Goal: Information Seeking & Learning: Compare options

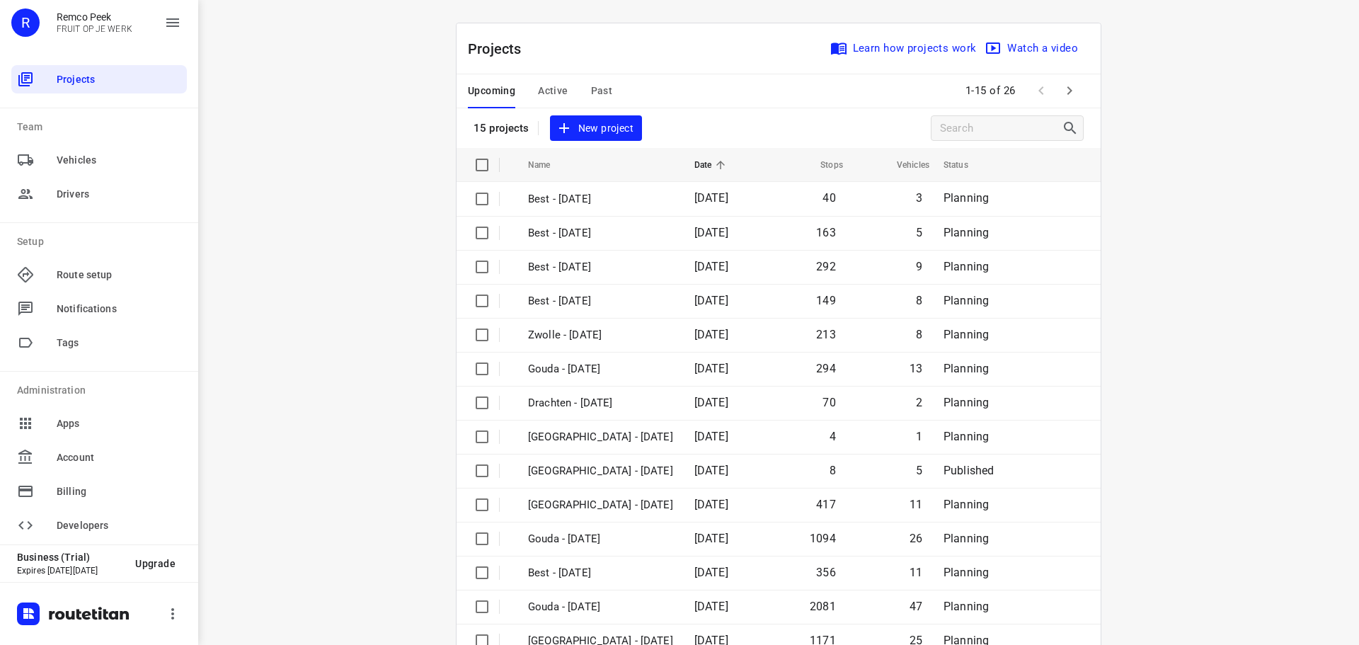
click at [1067, 91] on icon "button" at bounding box center [1069, 90] width 5 height 8
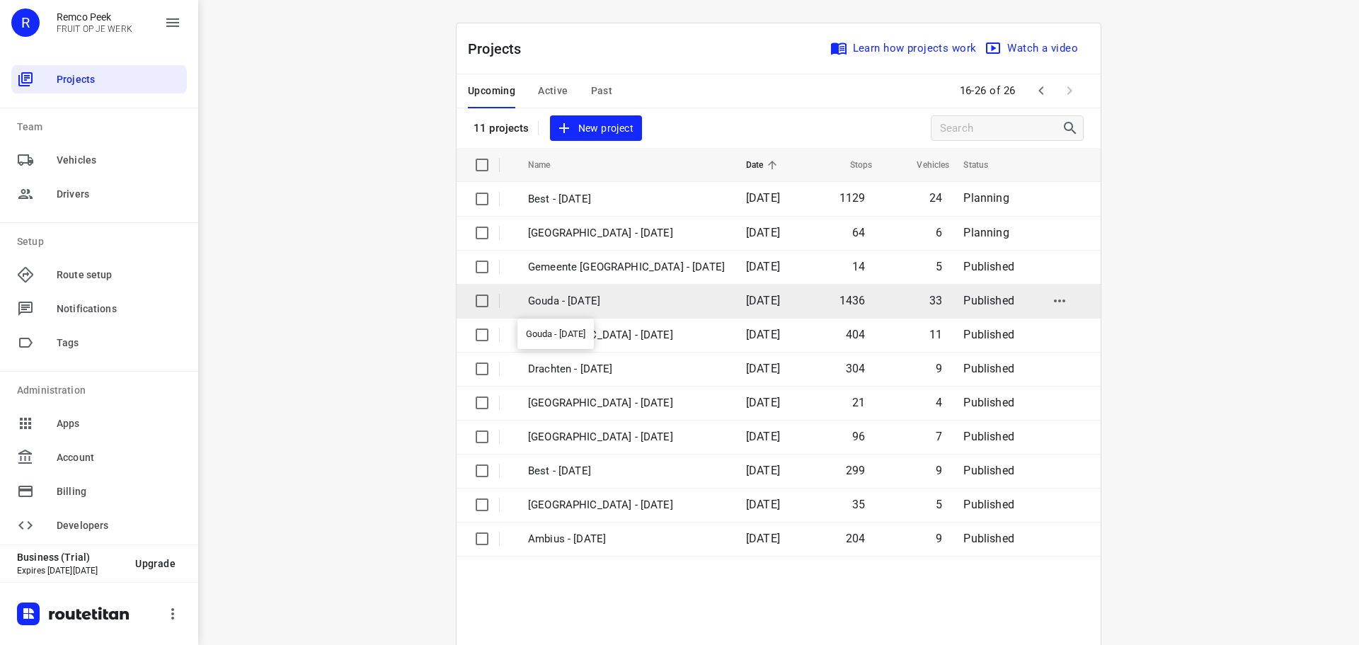
click at [570, 297] on p "Gouda - Tuesday" at bounding box center [626, 301] width 197 height 16
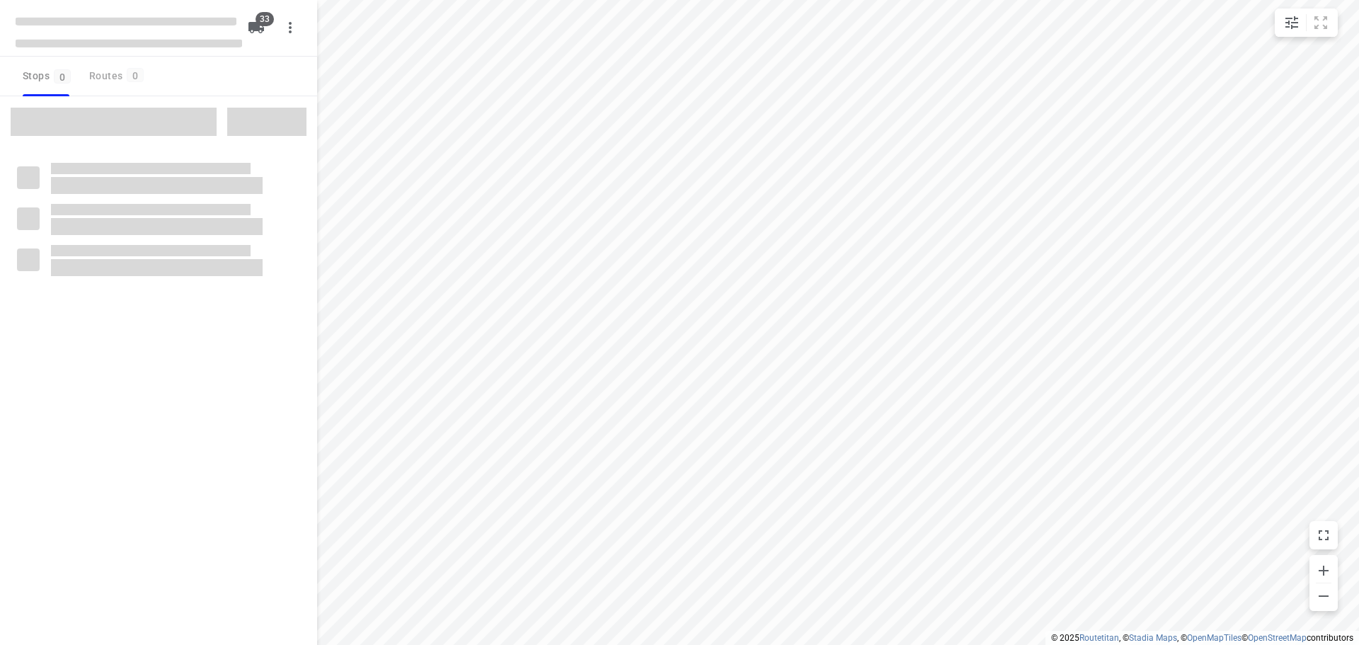
checkbox input "true"
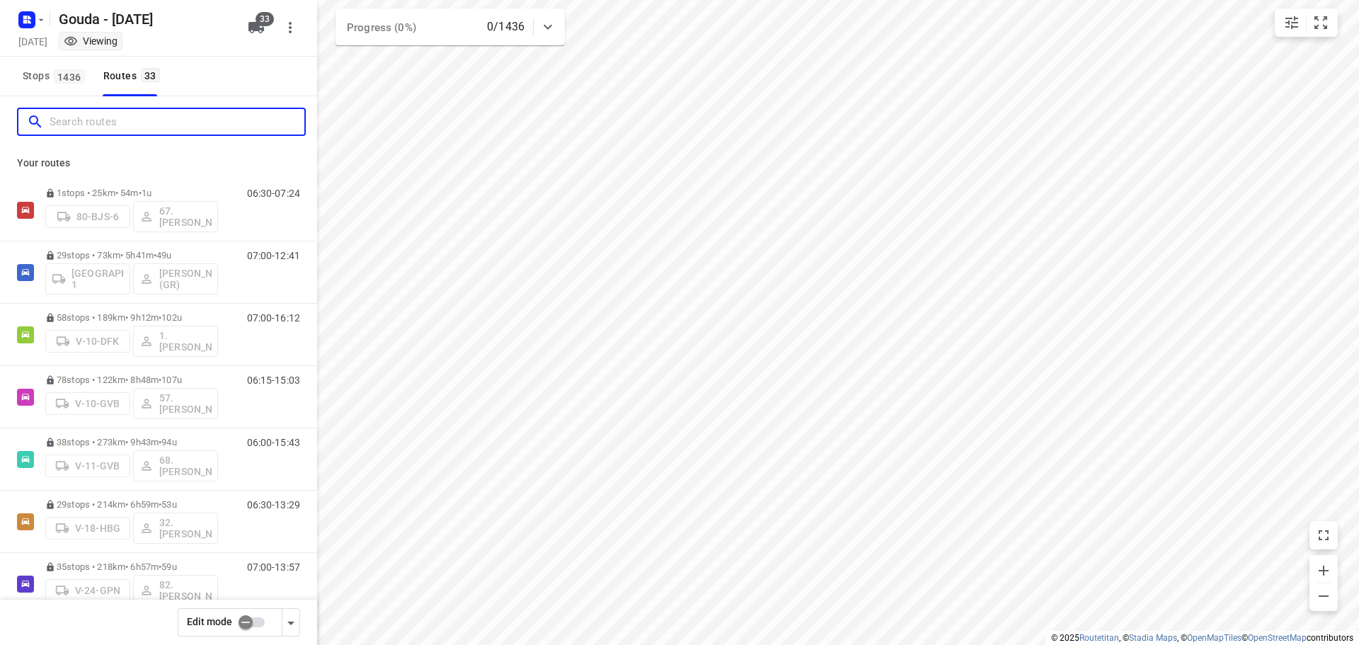
click at [202, 125] on input "Search routes" at bounding box center [177, 122] width 255 height 22
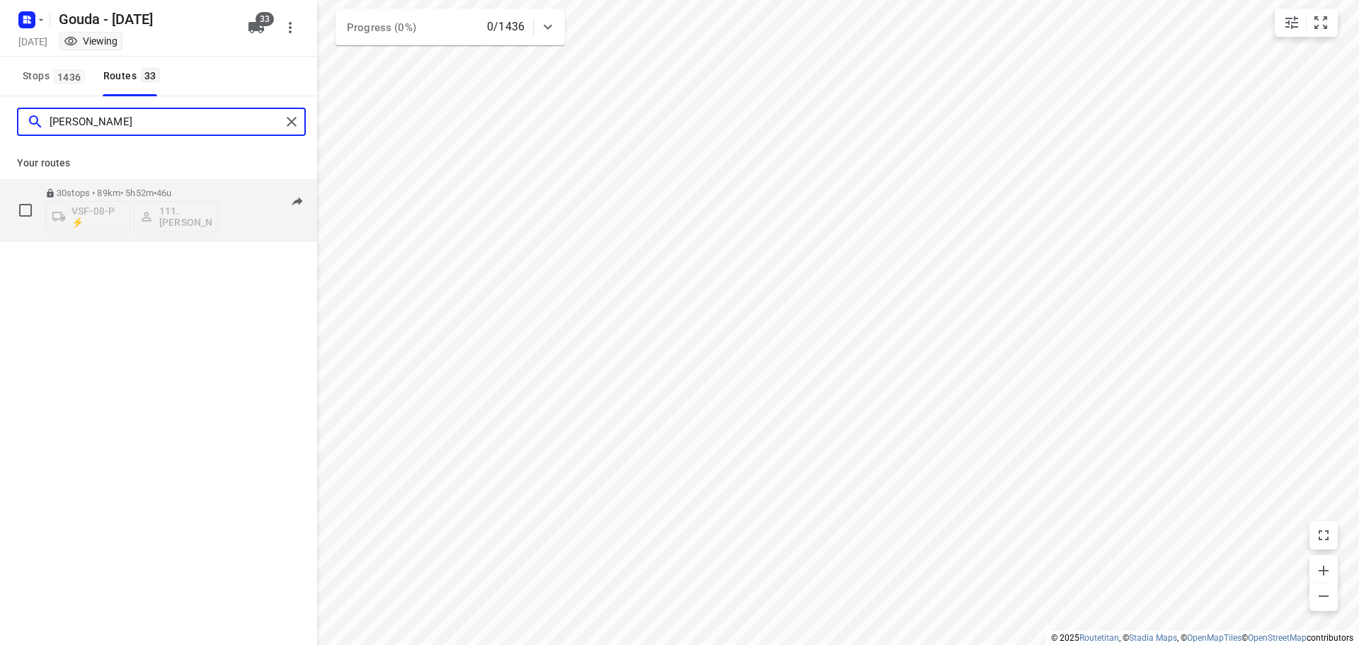
type input "Alex"
click at [142, 192] on p "30 stops • 89km • 5h52m • 46u" at bounding box center [131, 193] width 173 height 11
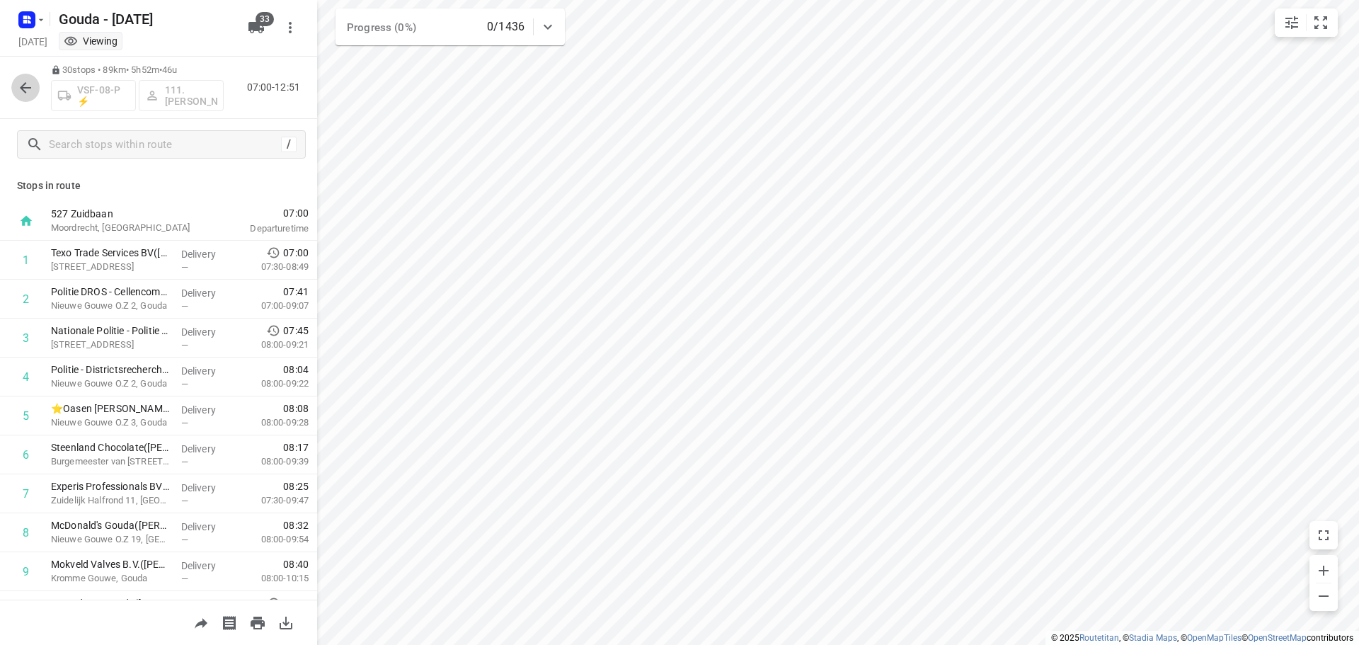
click at [21, 87] on icon "button" at bounding box center [25, 87] width 11 height 11
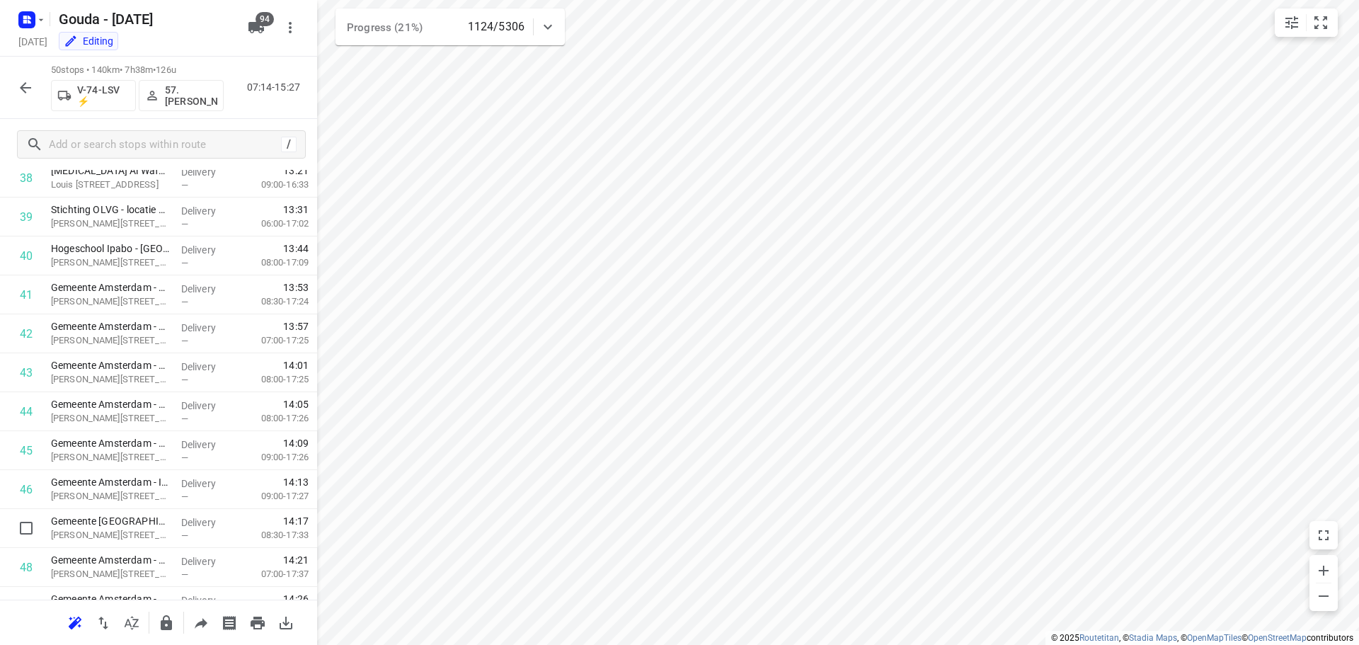
scroll to position [1627, 0]
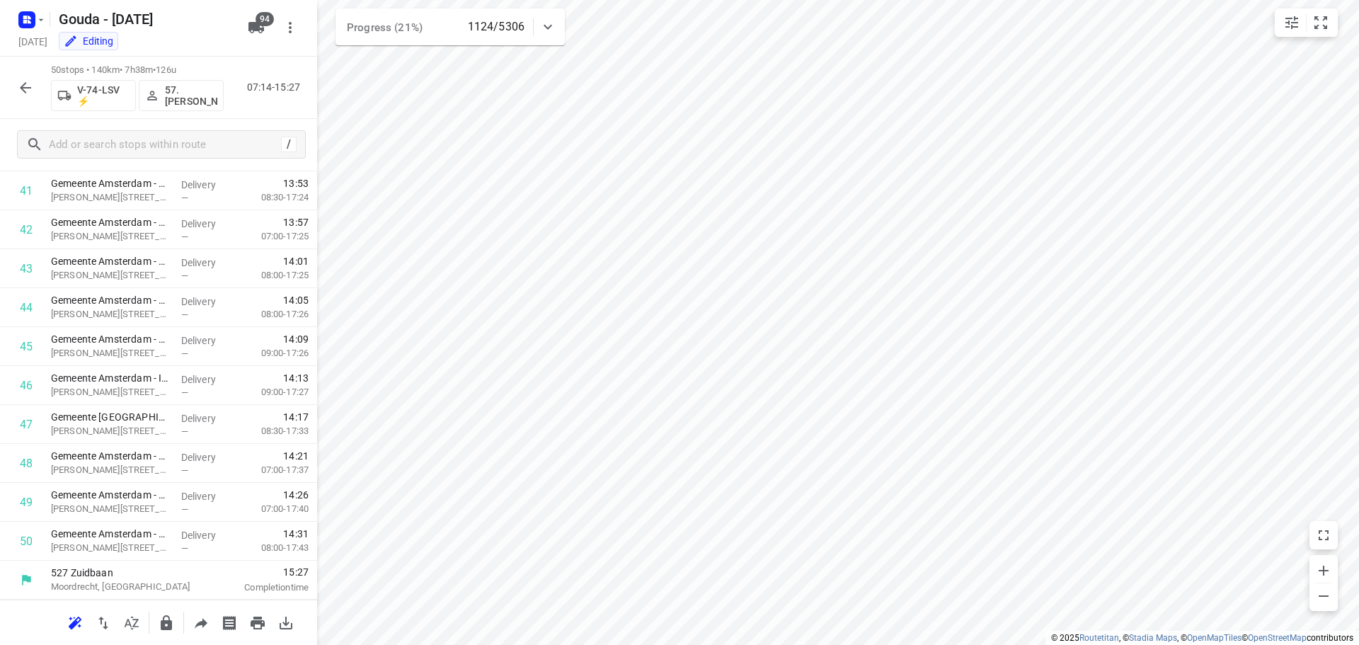
click at [27, 97] on button "button" at bounding box center [25, 88] width 28 height 28
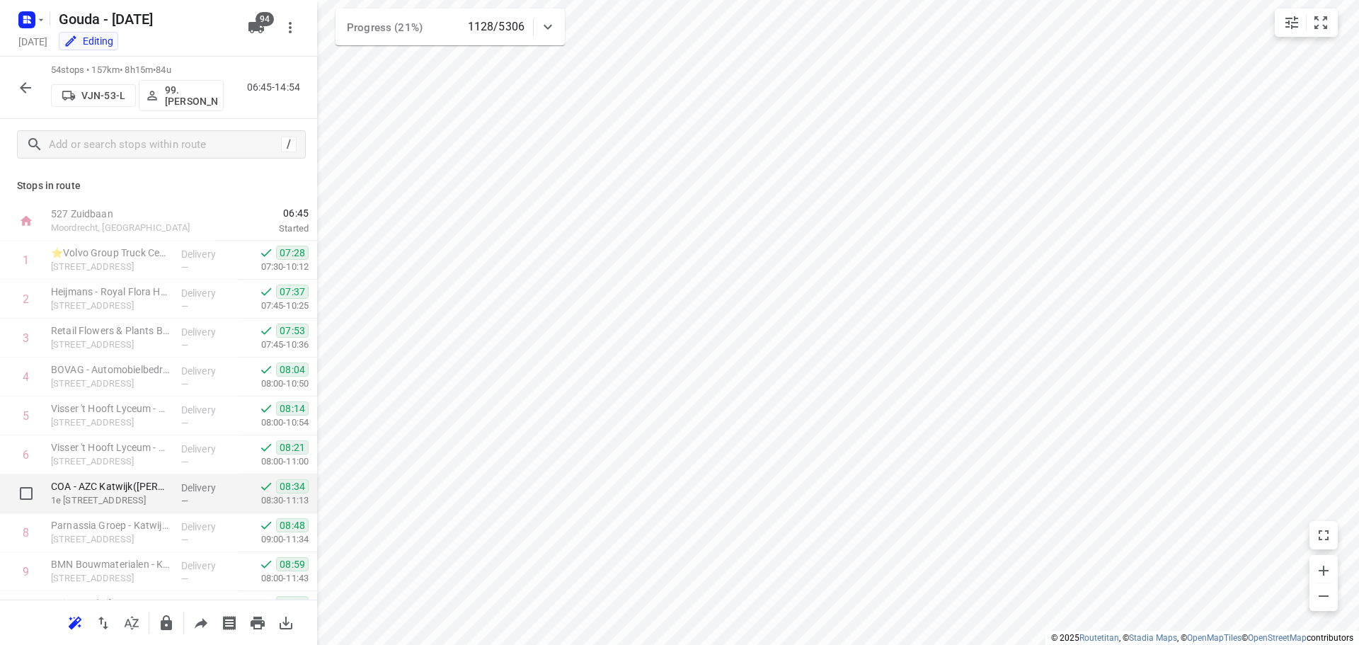
scroll to position [212, 0]
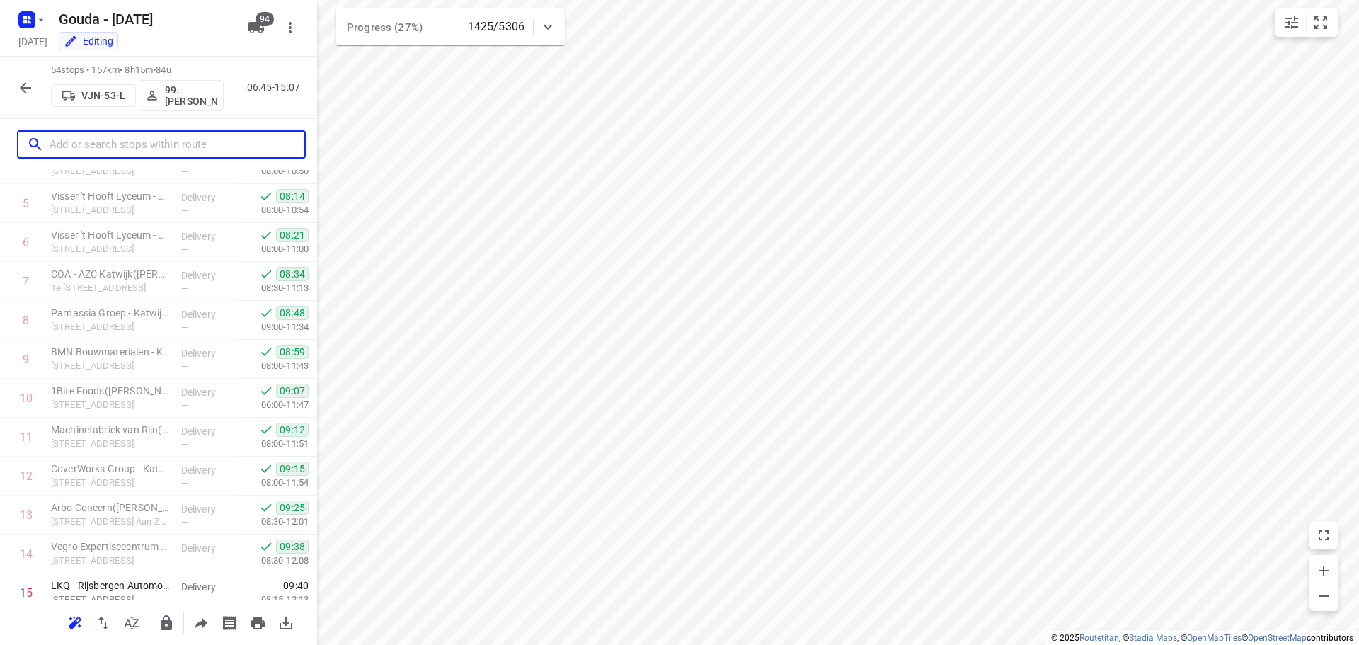
click at [105, 149] on input "text" at bounding box center [177, 145] width 255 height 22
click at [14, 92] on button "button" at bounding box center [25, 88] width 28 height 28
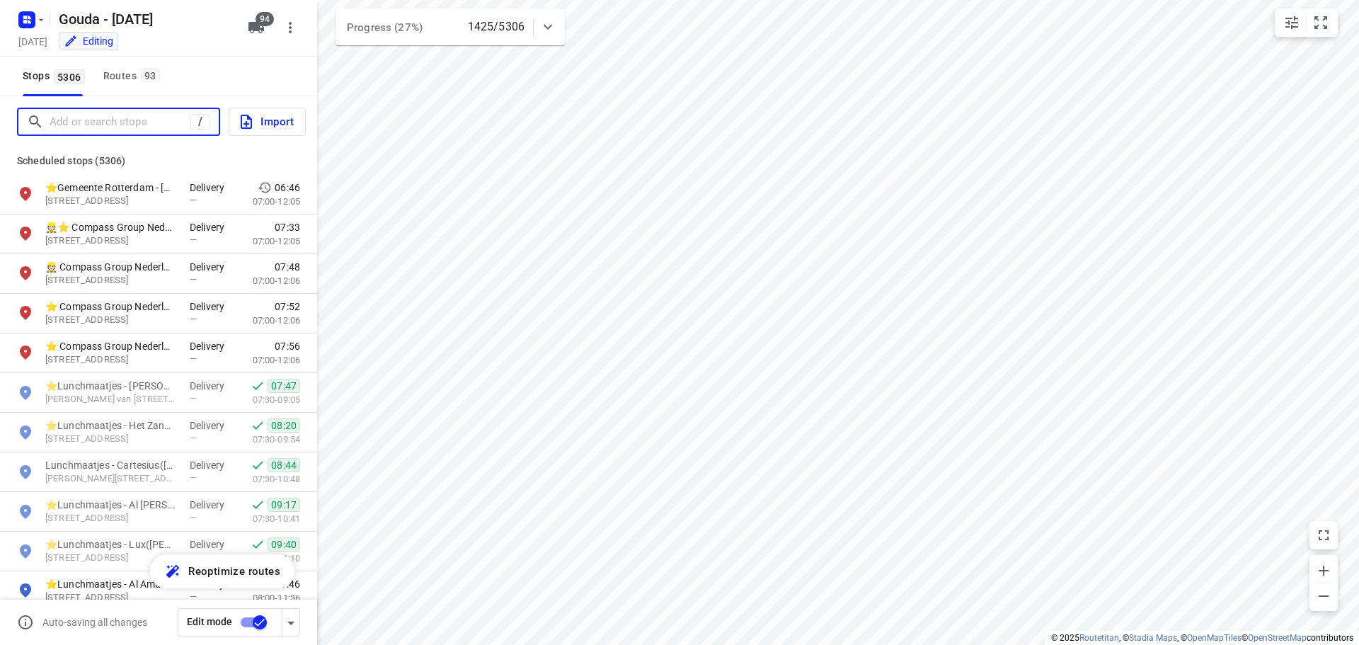
click at [115, 124] on input "Add or search stops" at bounding box center [120, 122] width 141 height 22
click at [117, 81] on div "Routes 93" at bounding box center [133, 76] width 61 height 18
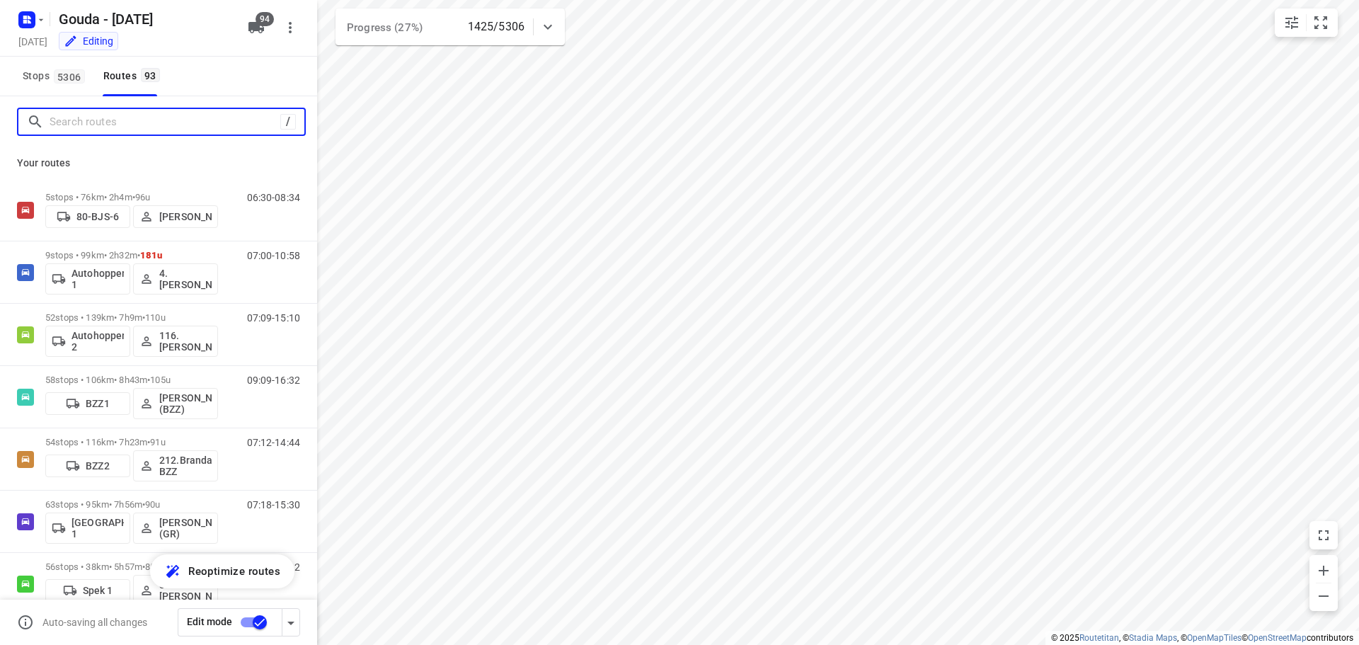
click at [98, 115] on input "Search routes" at bounding box center [165, 122] width 231 height 22
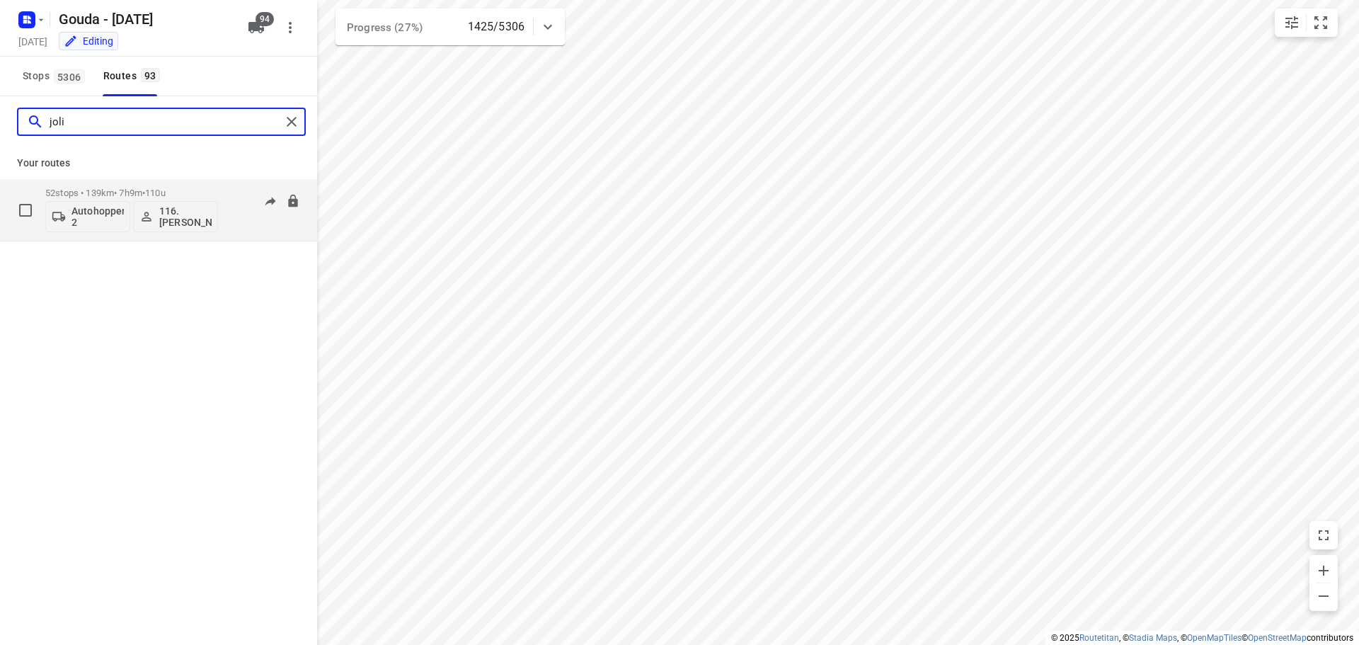
type input "joli"
click at [93, 184] on div "52 stops • 139km • 7h9m • 110u Autohopper 2 116.Joline Karels" at bounding box center [131, 209] width 173 height 59
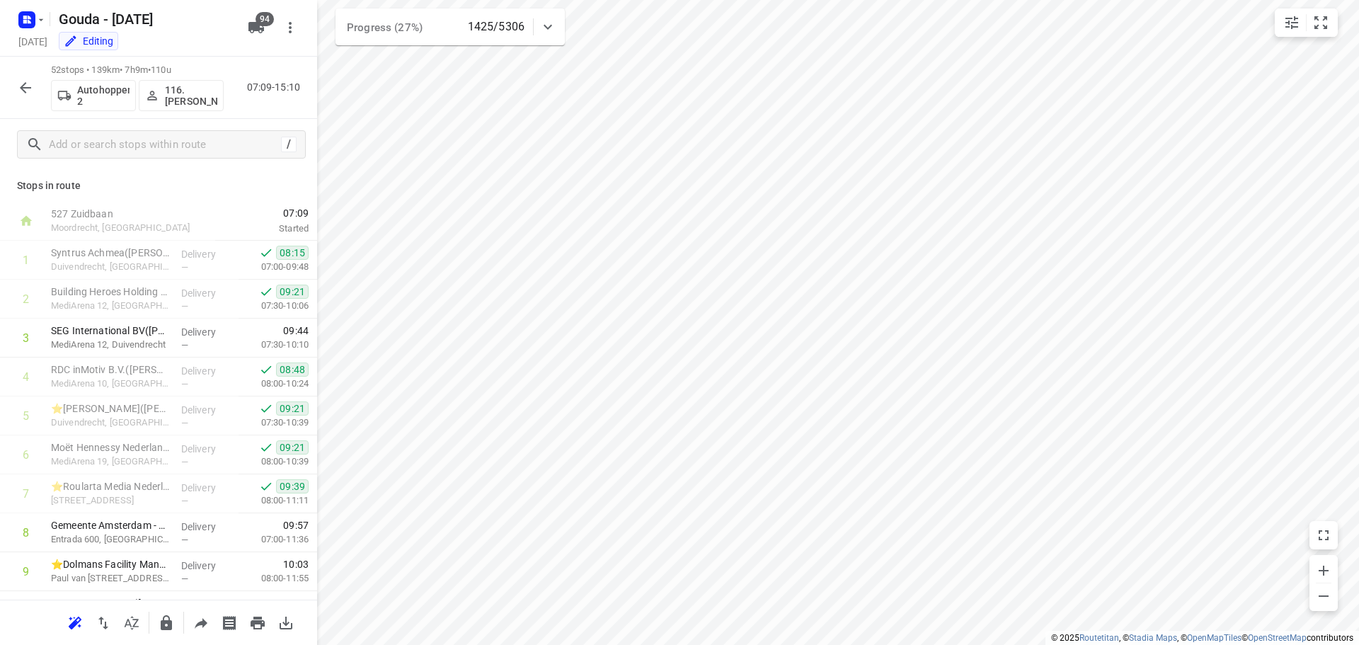
click at [28, 87] on icon "button" at bounding box center [25, 87] width 11 height 11
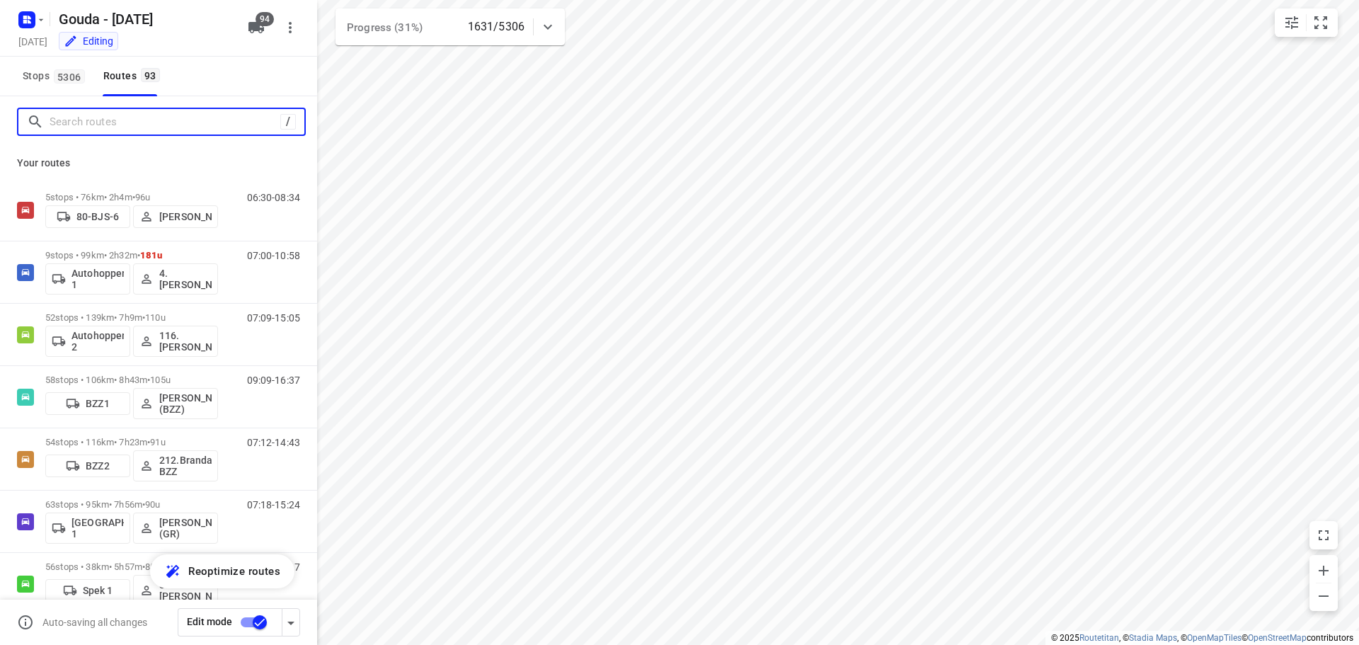
click at [84, 120] on input "Search routes" at bounding box center [165, 122] width 231 height 22
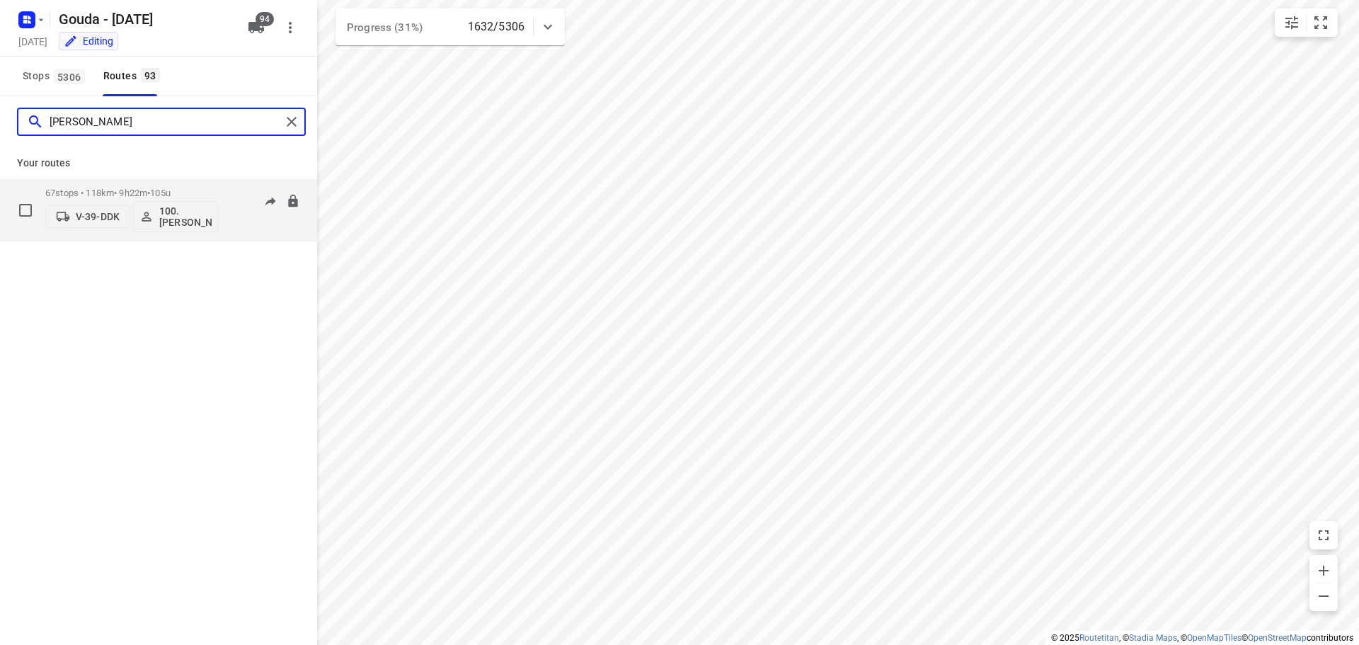
type input "henk"
click at [76, 195] on p "67 stops • 118km • 9h22m • 105u" at bounding box center [131, 193] width 173 height 11
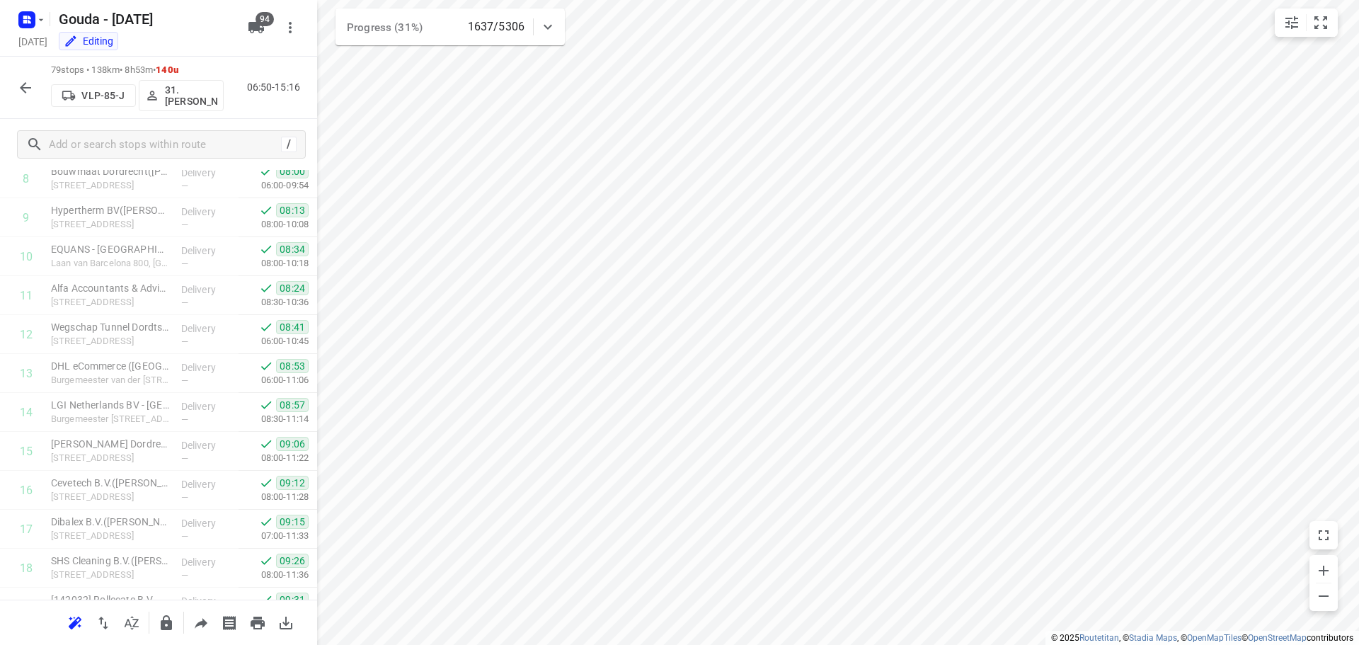
scroll to position [2756, 0]
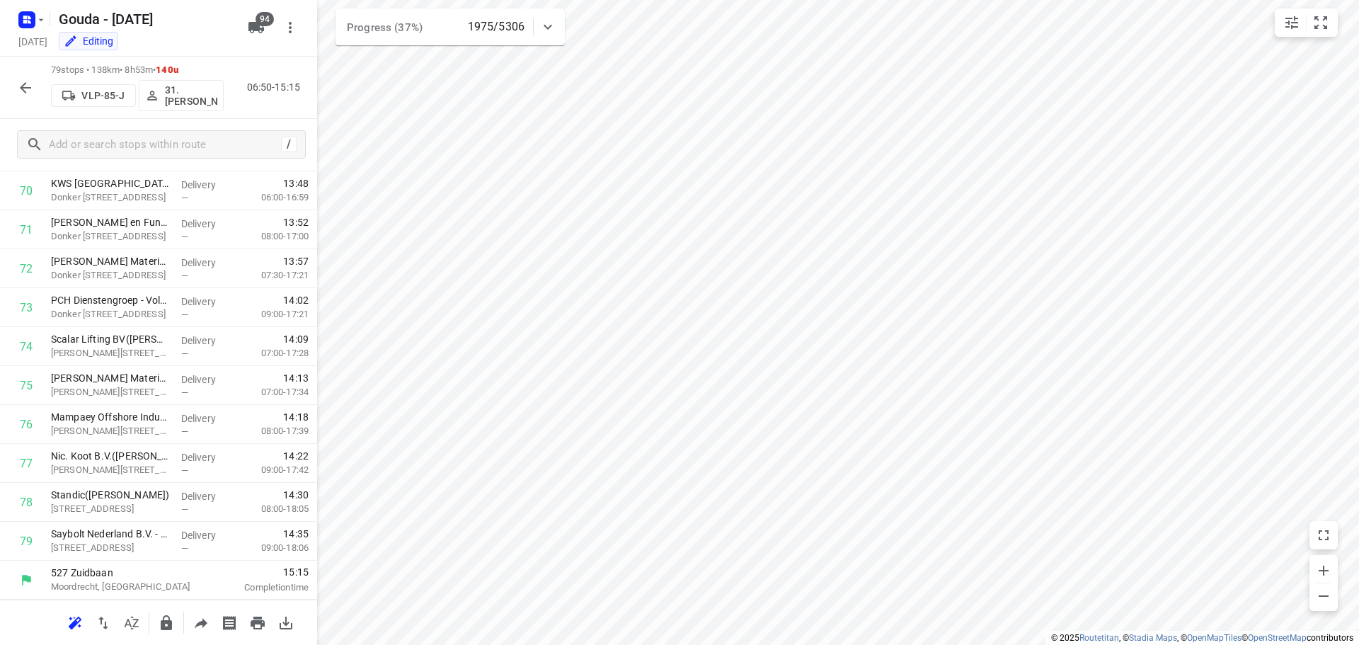
click at [35, 79] on button "button" at bounding box center [25, 88] width 28 height 28
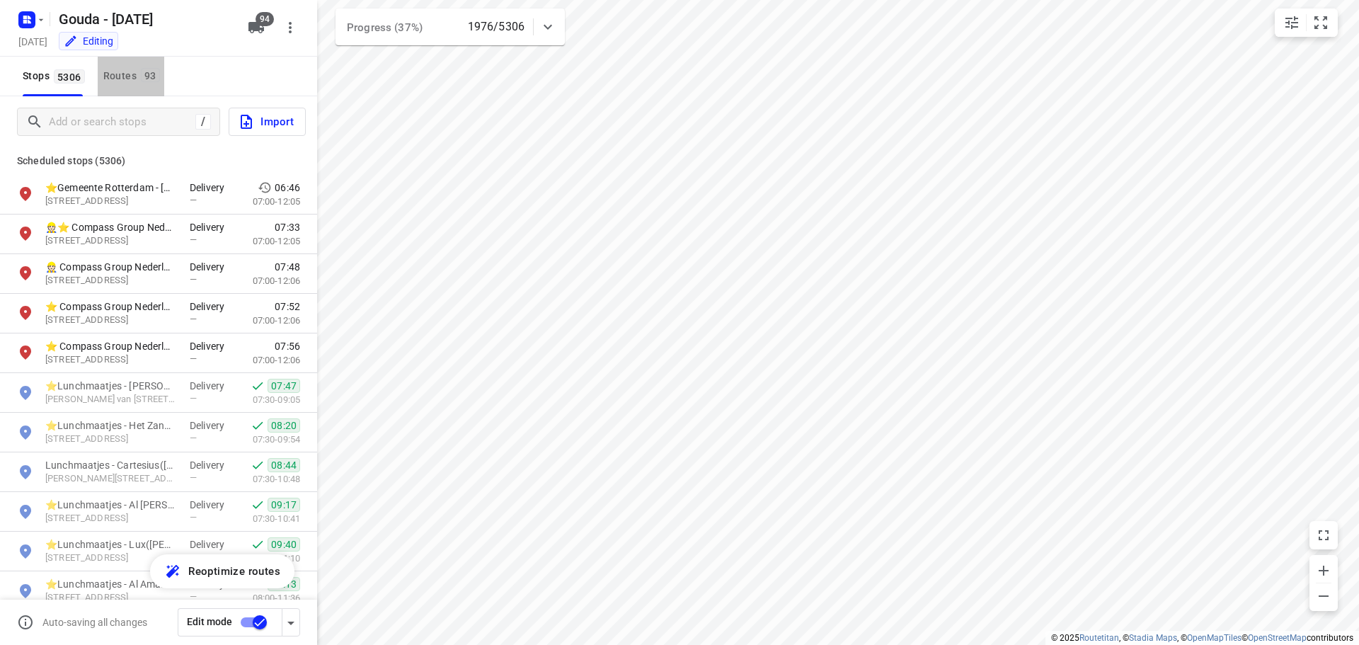
click at [150, 78] on span "93" at bounding box center [150, 75] width 19 height 14
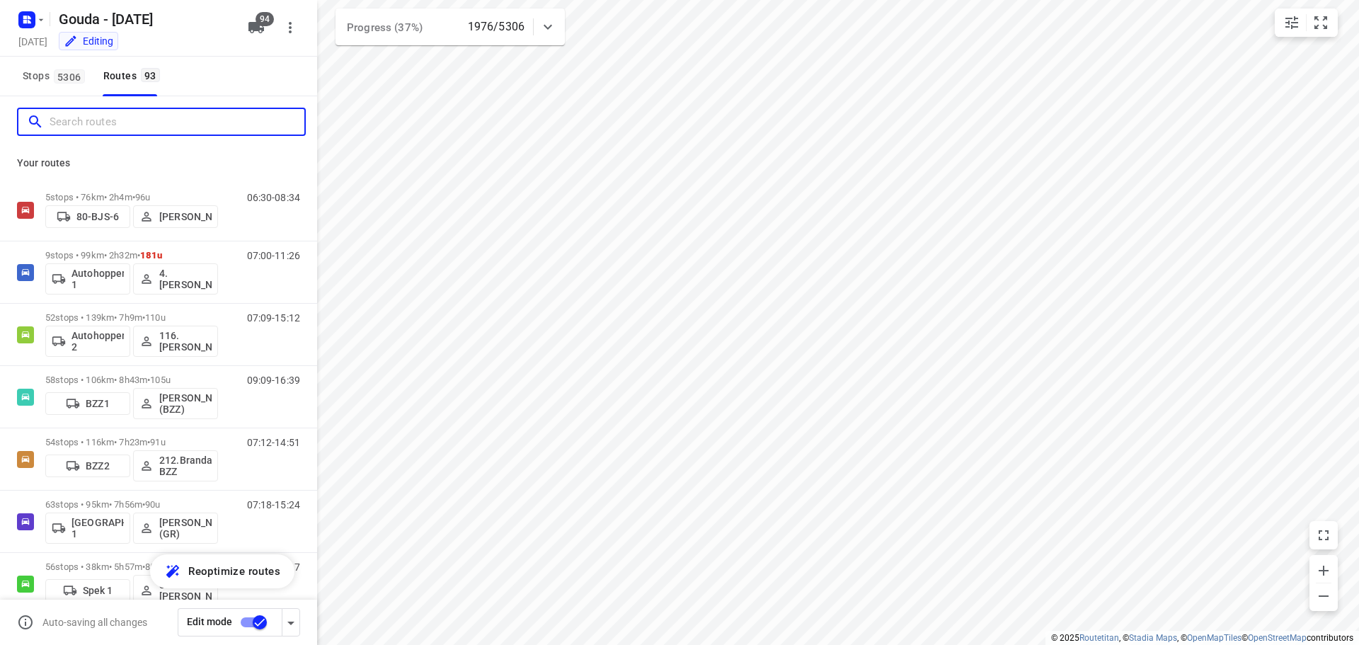
click at [101, 118] on input "Search routes" at bounding box center [177, 122] width 255 height 22
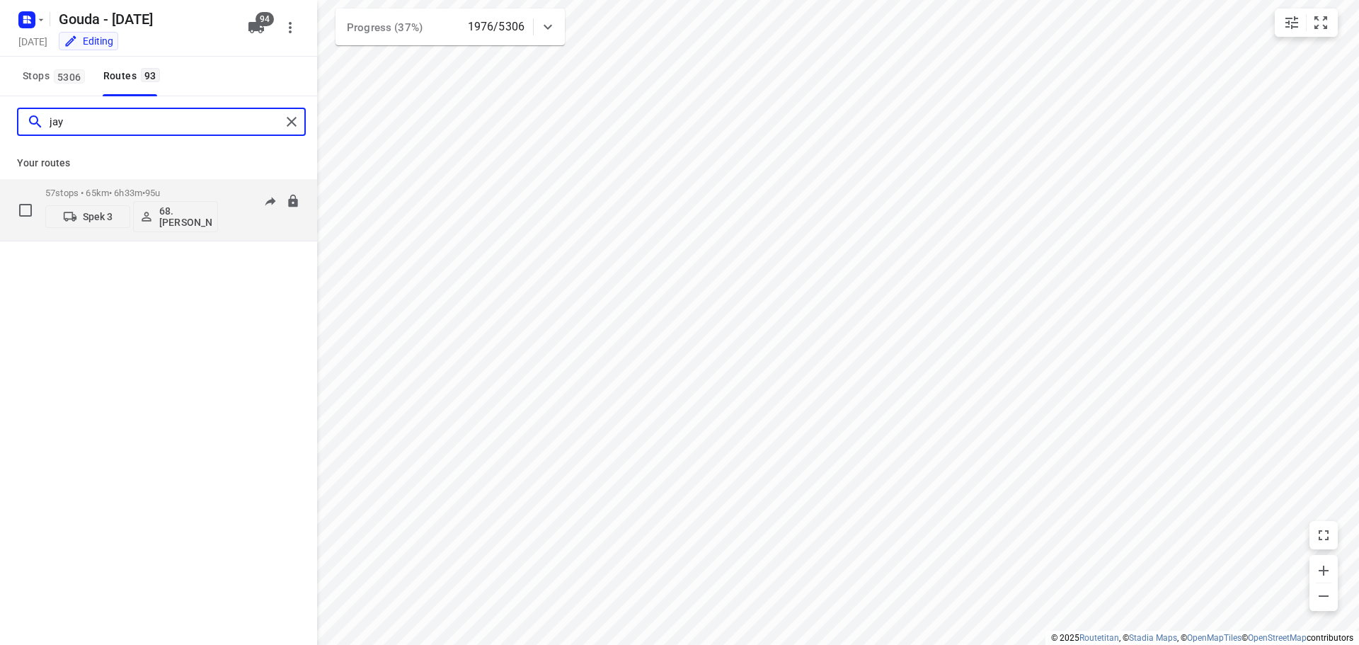
type input "jay"
click at [105, 190] on p "57 stops • 65km • 6h33m • 95u" at bounding box center [131, 193] width 173 height 11
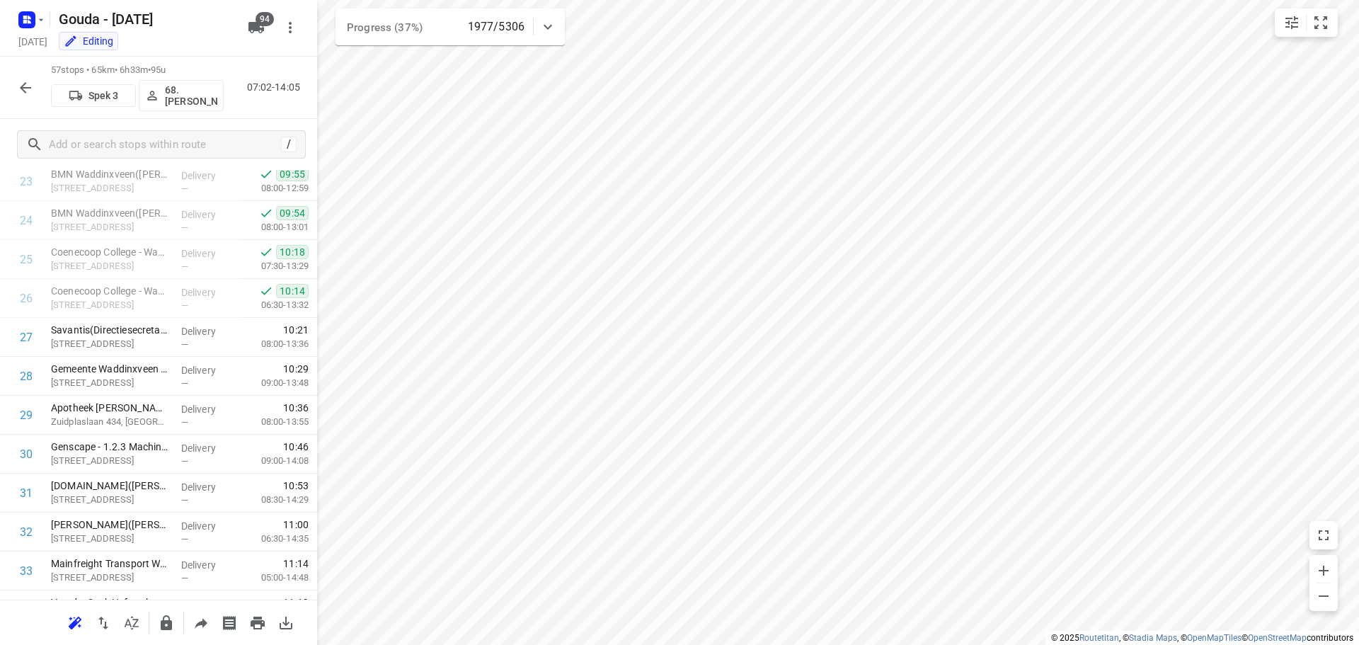
scroll to position [878, 0]
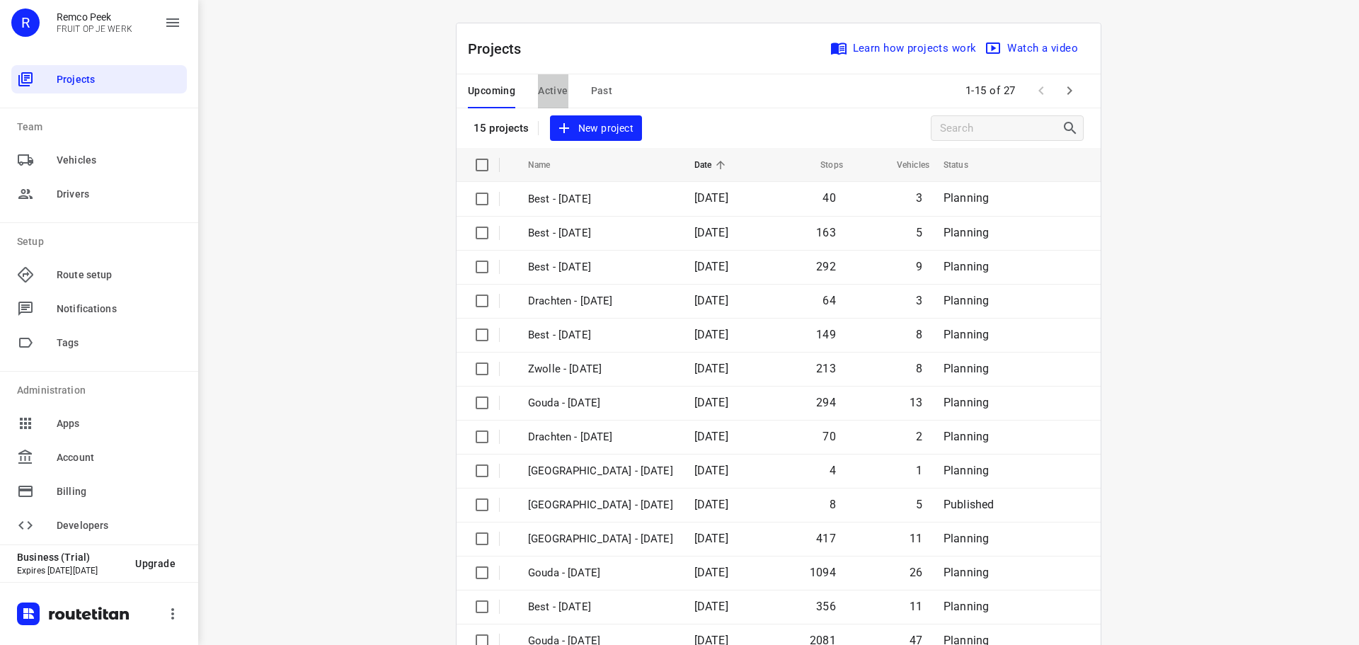
click at [553, 91] on span "Active" at bounding box center [553, 91] width 30 height 18
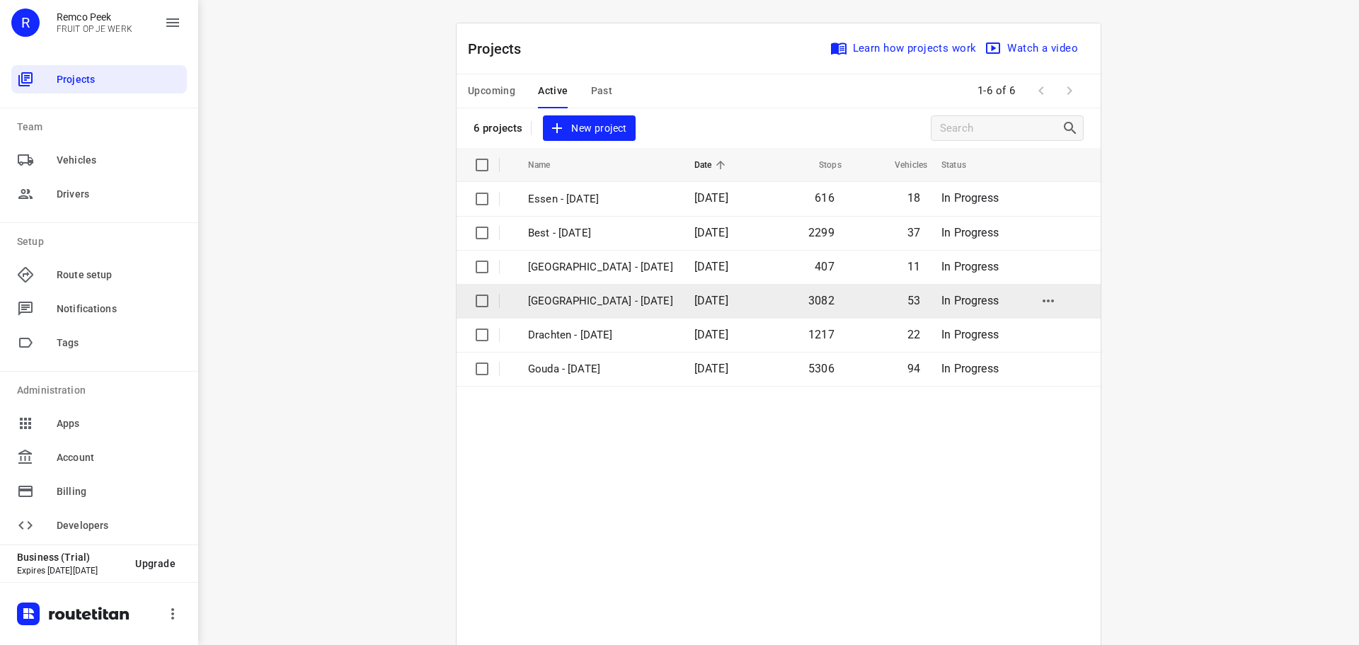
click at [564, 302] on p "Zwolle - Monday" at bounding box center [600, 301] width 145 height 16
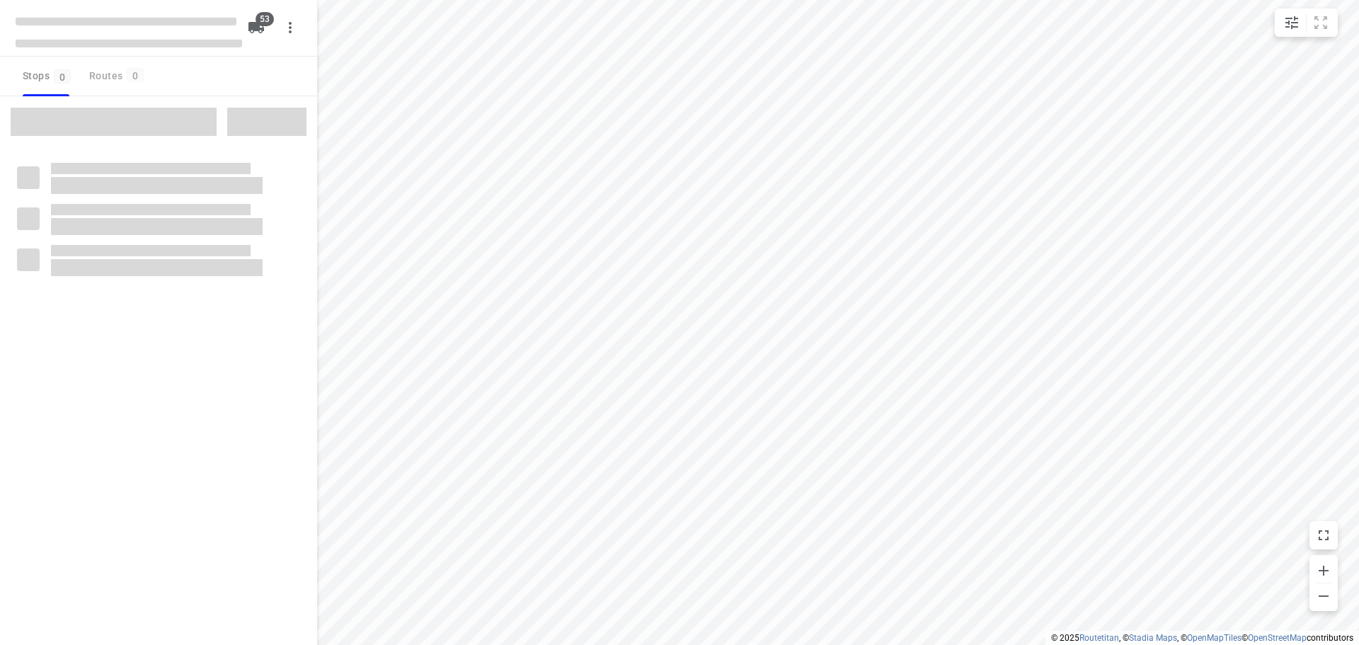
checkbox input "true"
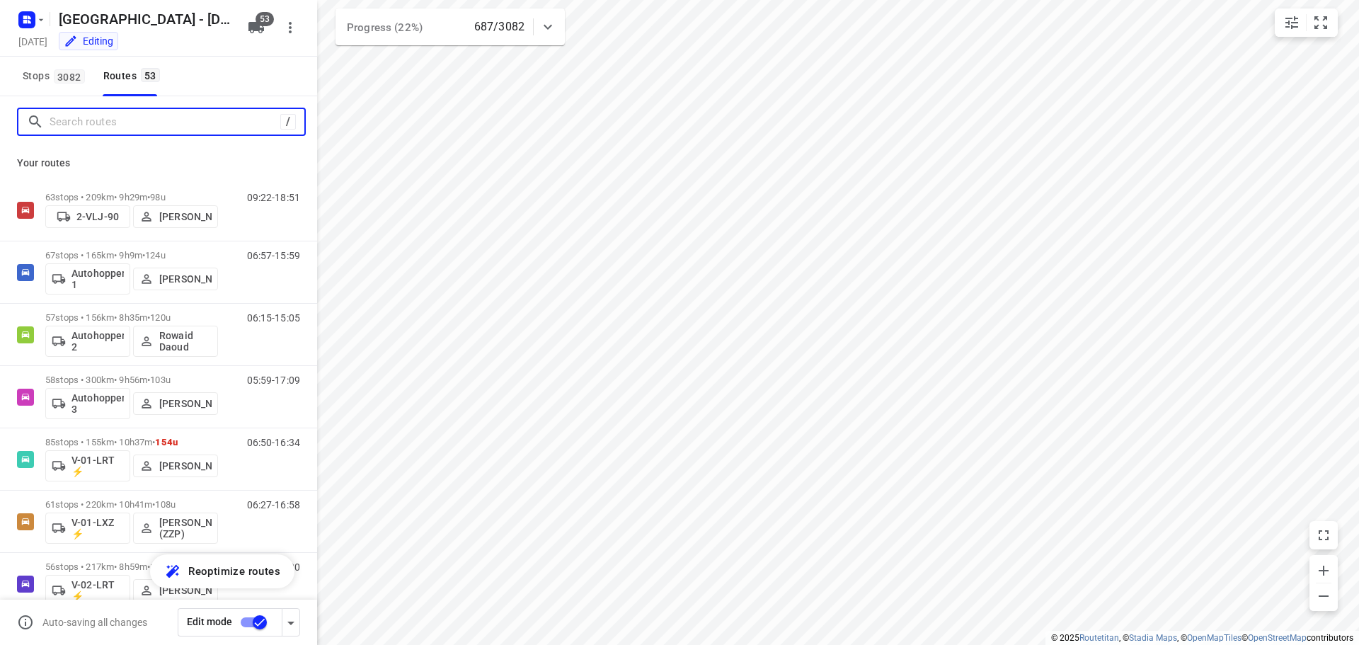
click at [126, 120] on input "Search routes" at bounding box center [165, 122] width 231 height 22
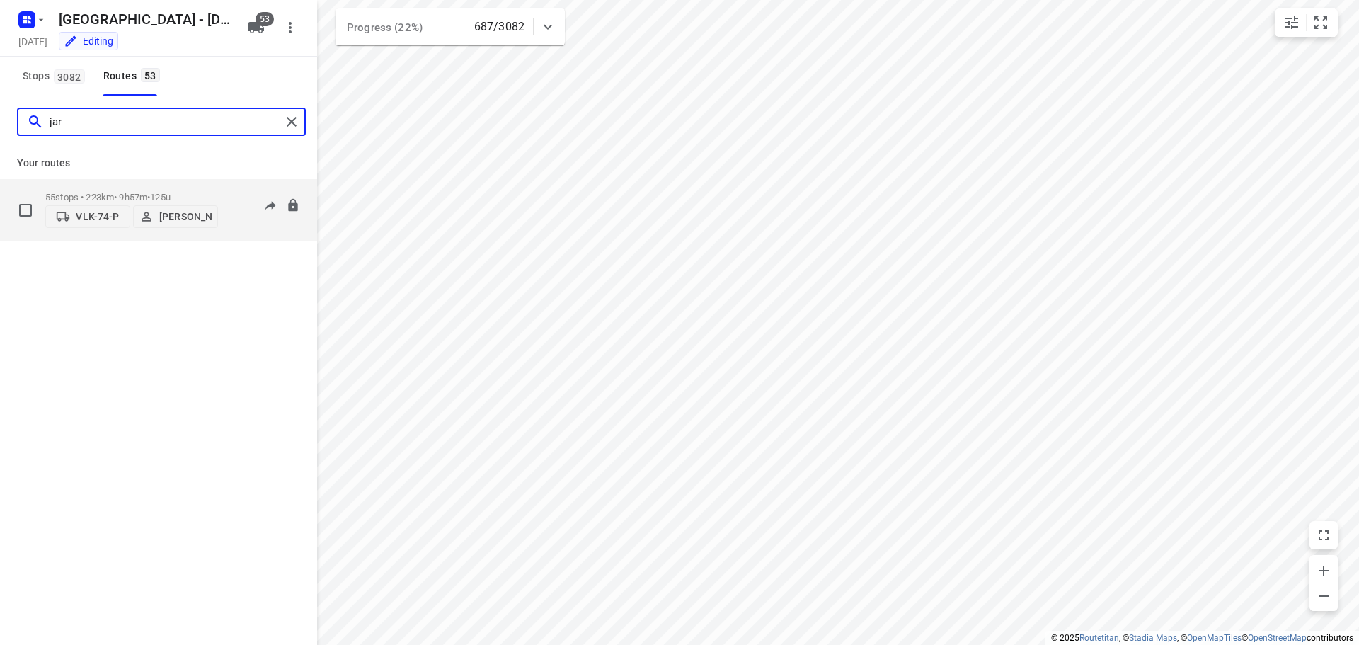
type input "jar"
click at [100, 187] on div "55 stops • 223km • 9h57m • 125u VLK-74-P Jarno Bonhof" at bounding box center [131, 210] width 173 height 50
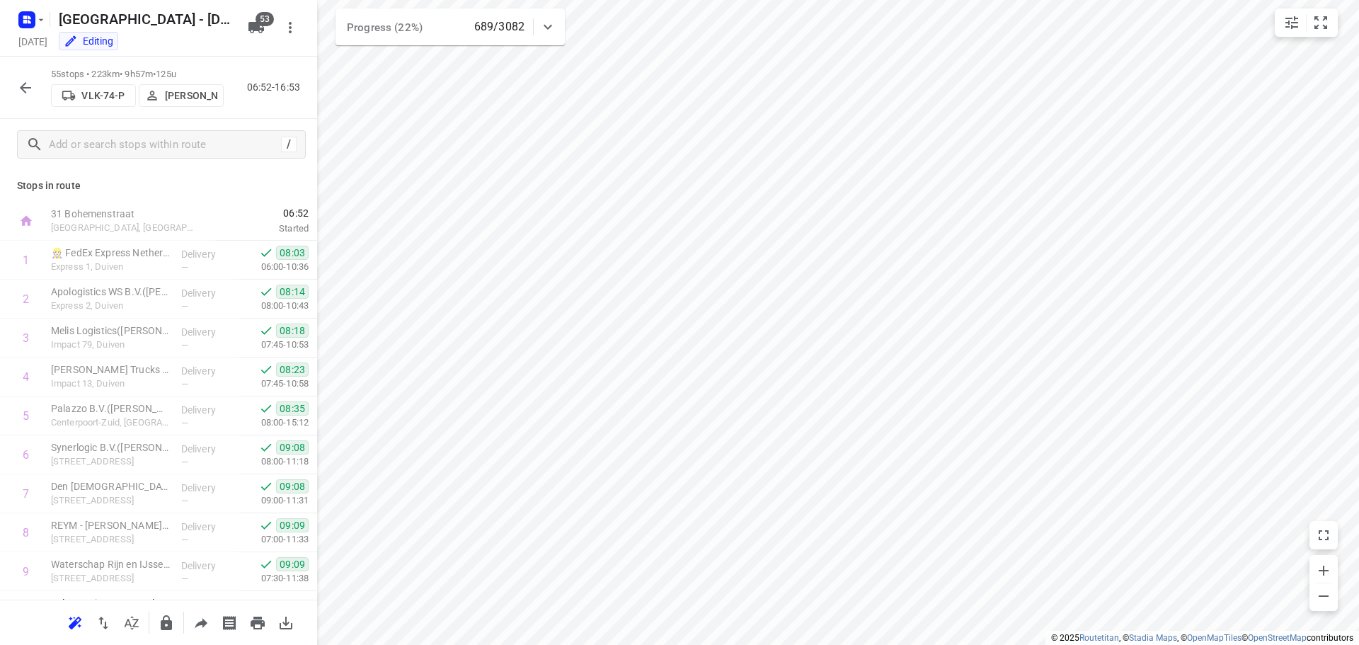
click at [18, 84] on icon "button" at bounding box center [25, 87] width 17 height 17
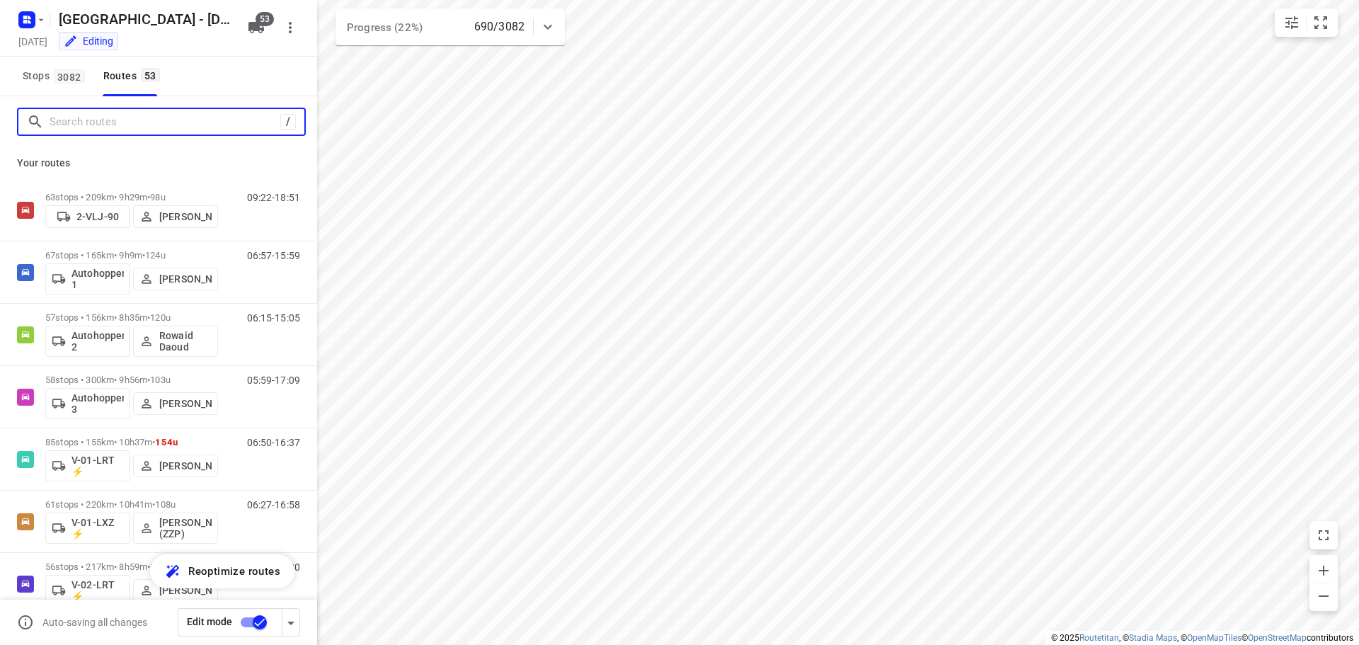
click at [120, 129] on input "Search routes" at bounding box center [165, 122] width 231 height 22
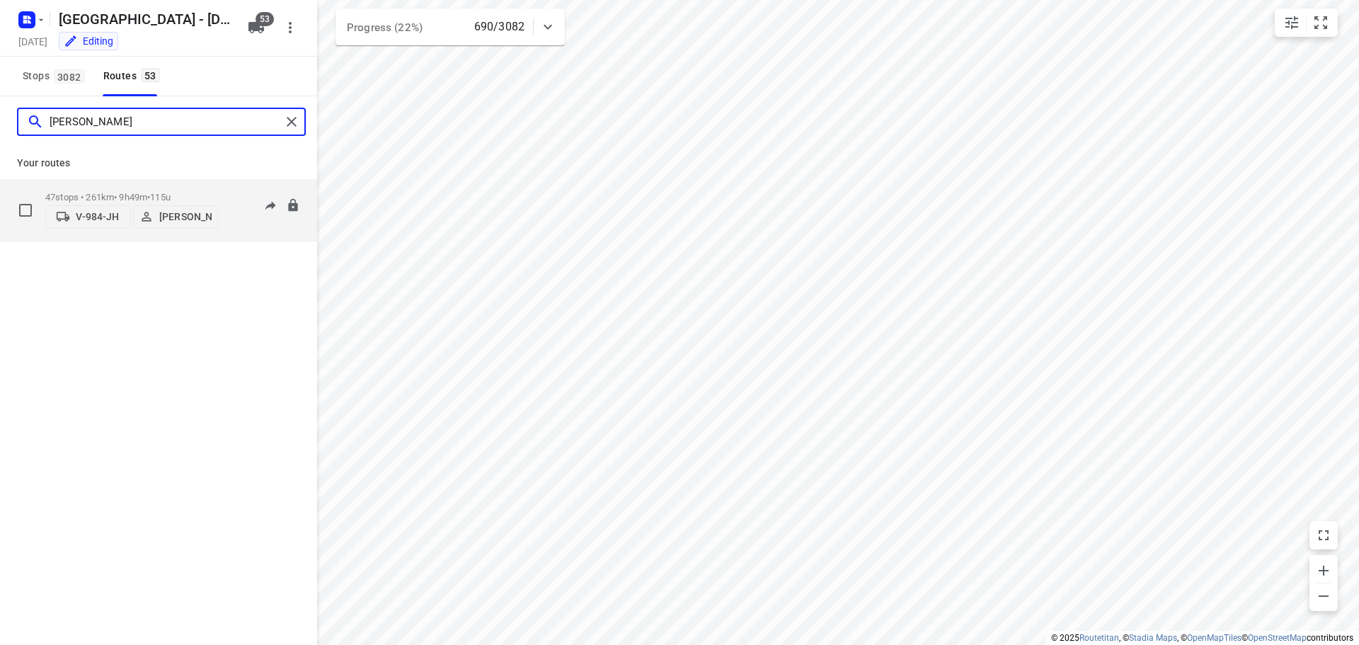
type input "john"
click at [110, 190] on div "47 stops • 261km • 9h49m • 115u V-984-JH John Soto" at bounding box center [131, 210] width 173 height 50
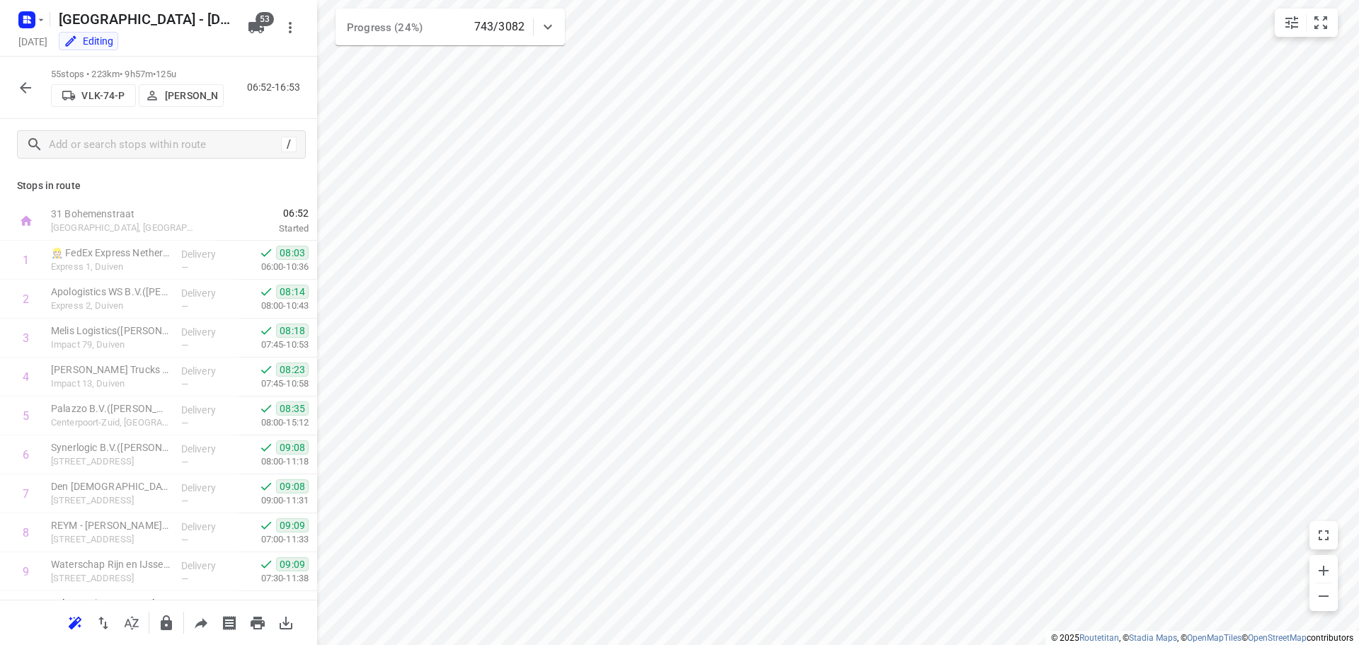
click at [35, 77] on button "button" at bounding box center [25, 88] width 28 height 28
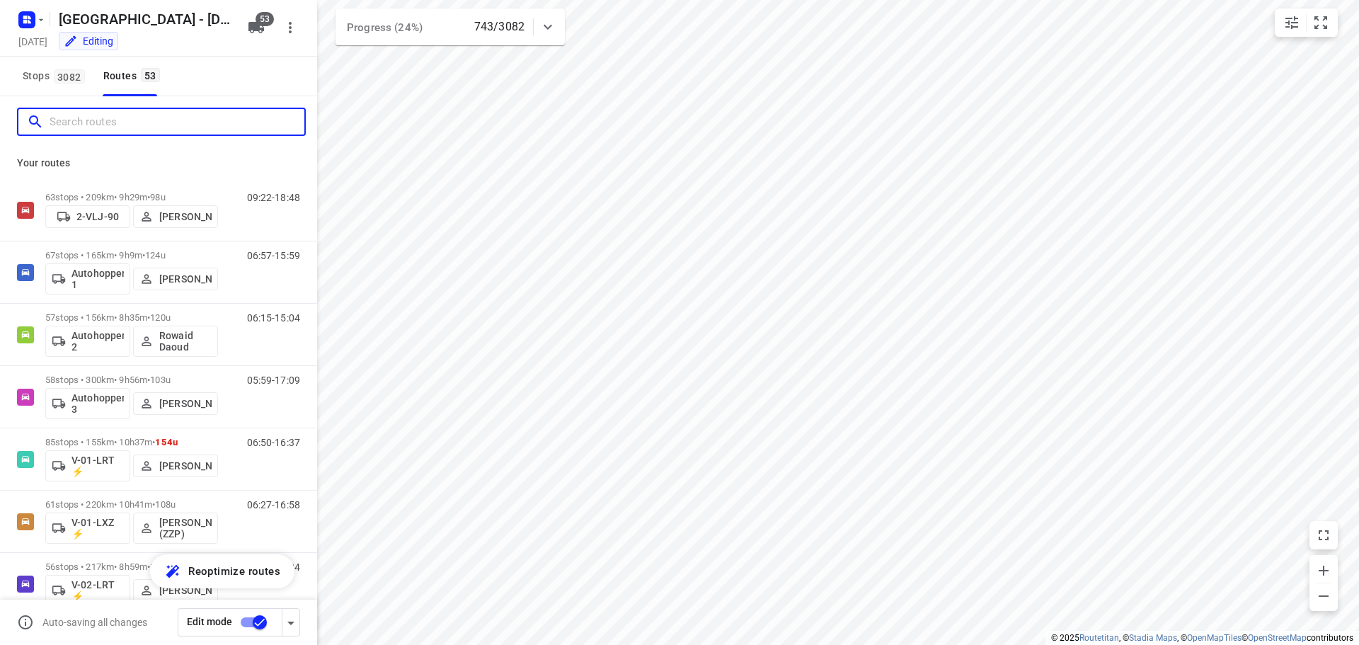
click at [130, 123] on input "Search routes" at bounding box center [177, 122] width 255 height 22
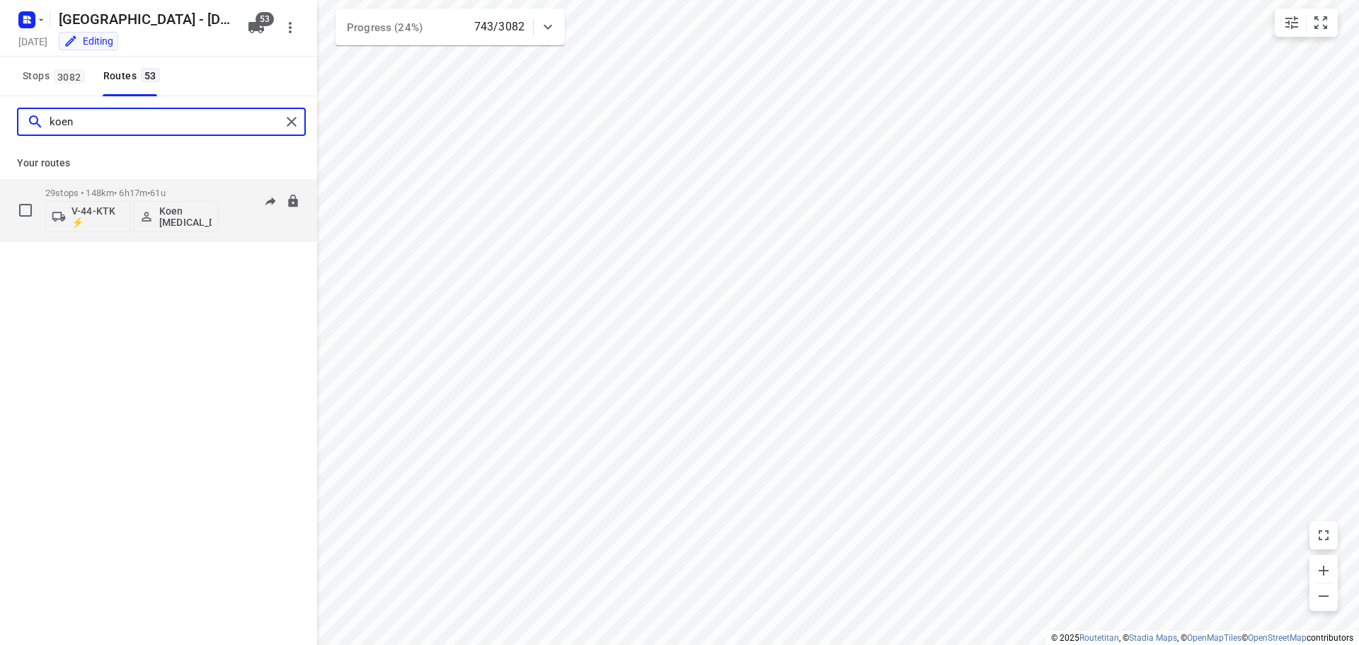
type input "koen"
click at [128, 192] on p "29 stops • 148km • 6h17m • 61u" at bounding box center [131, 193] width 173 height 11
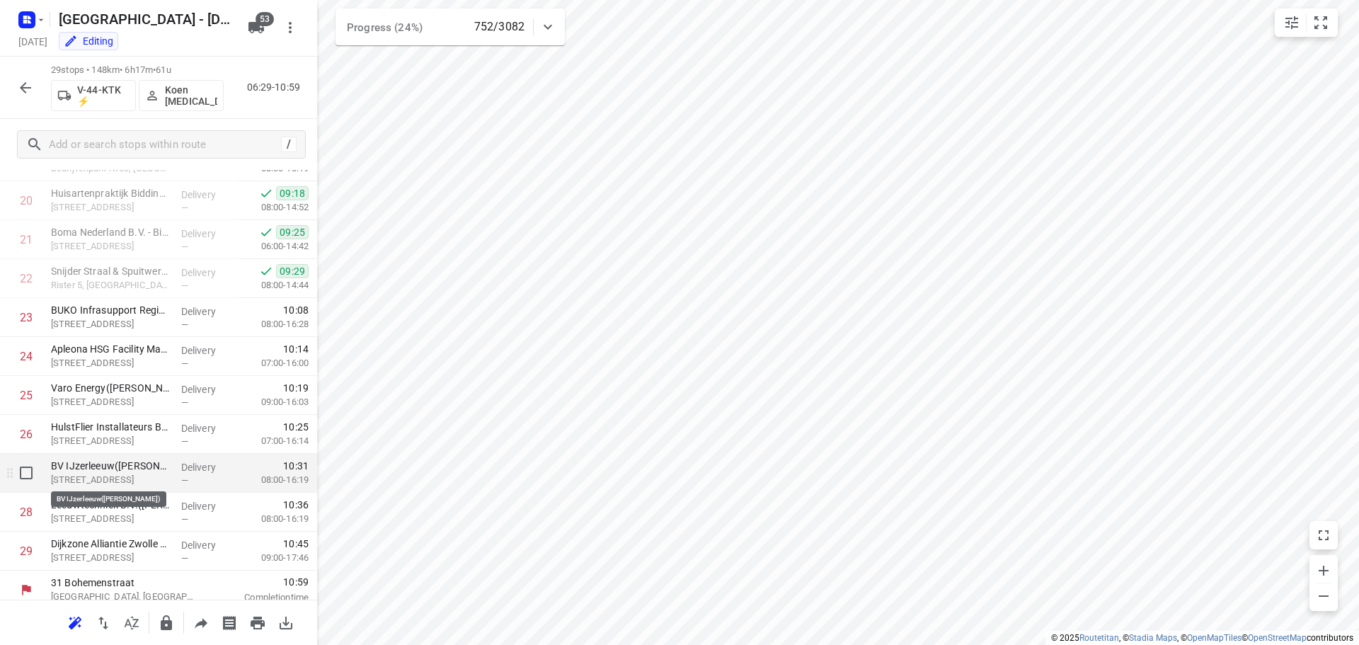
scroll to position [809, 0]
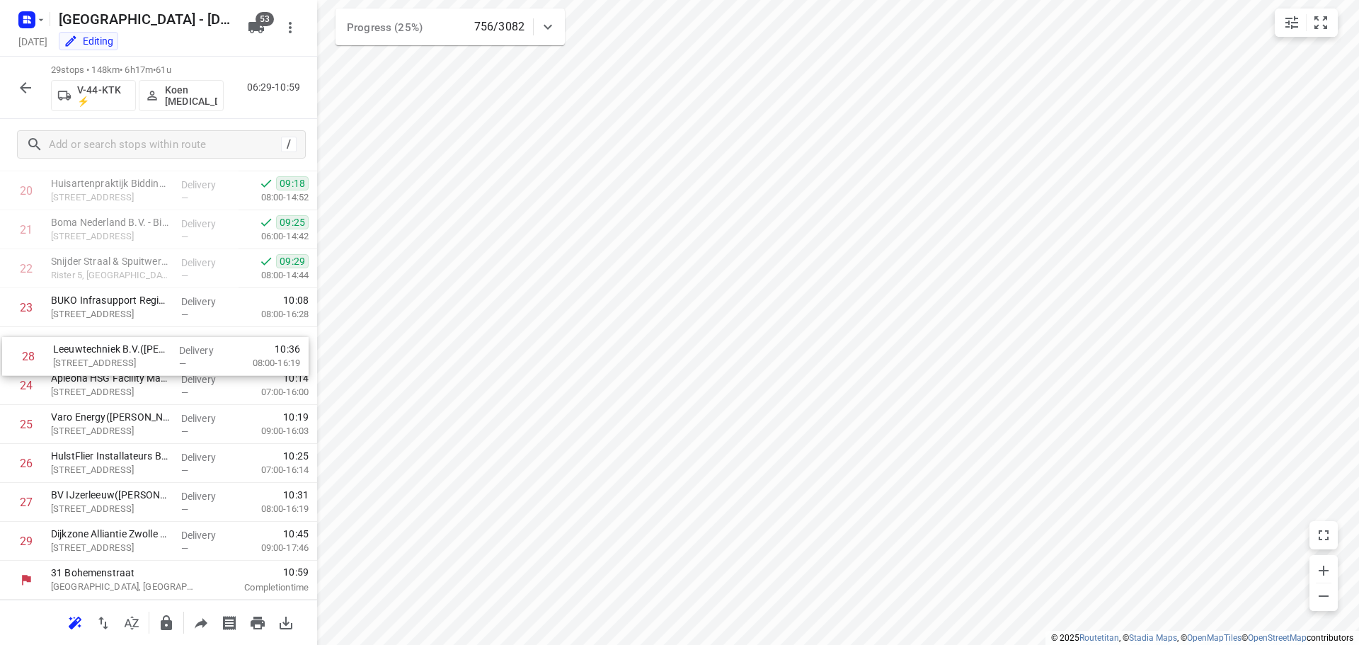
drag, startPoint x: 64, startPoint y: 502, endPoint x: 69, endPoint y: 348, distance: 154.4
drag, startPoint x: 67, startPoint y: 507, endPoint x: 72, endPoint y: 371, distance: 136.0
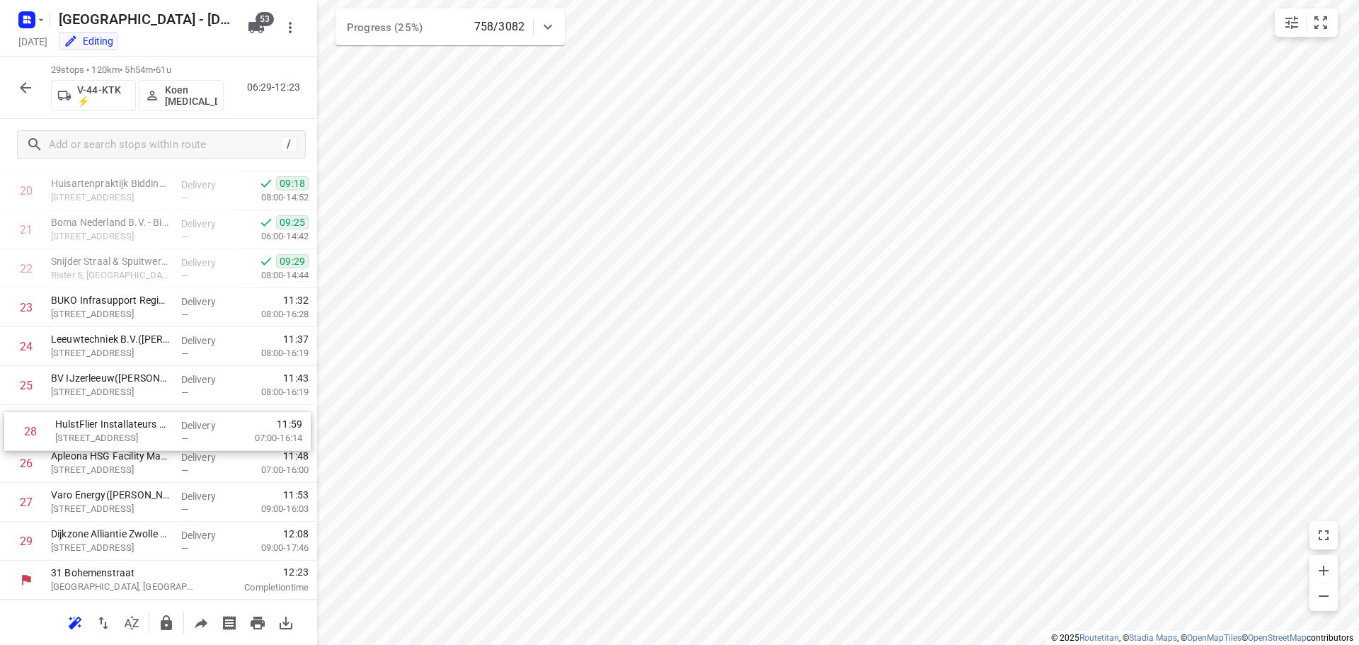
drag, startPoint x: 71, startPoint y: 499, endPoint x: 76, endPoint y: 423, distance: 76.6
click at [26, 84] on icon "button" at bounding box center [25, 87] width 17 height 17
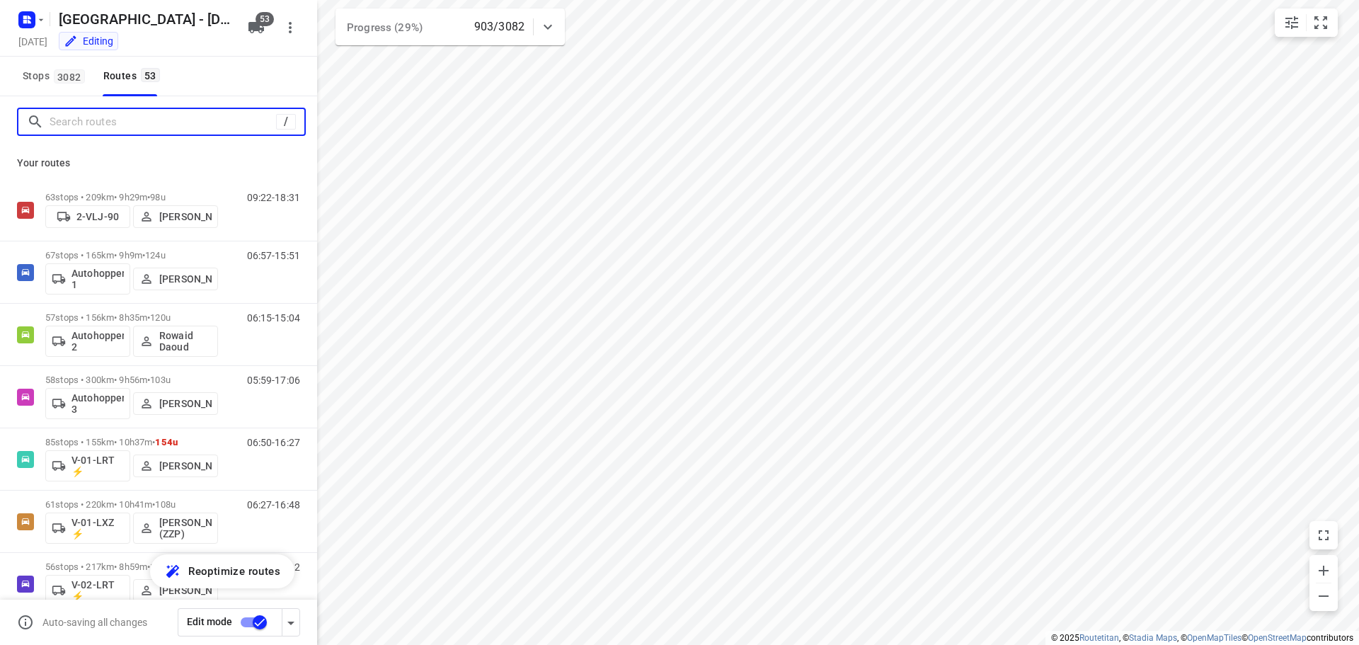
click at [153, 117] on input "Search routes" at bounding box center [163, 122] width 227 height 22
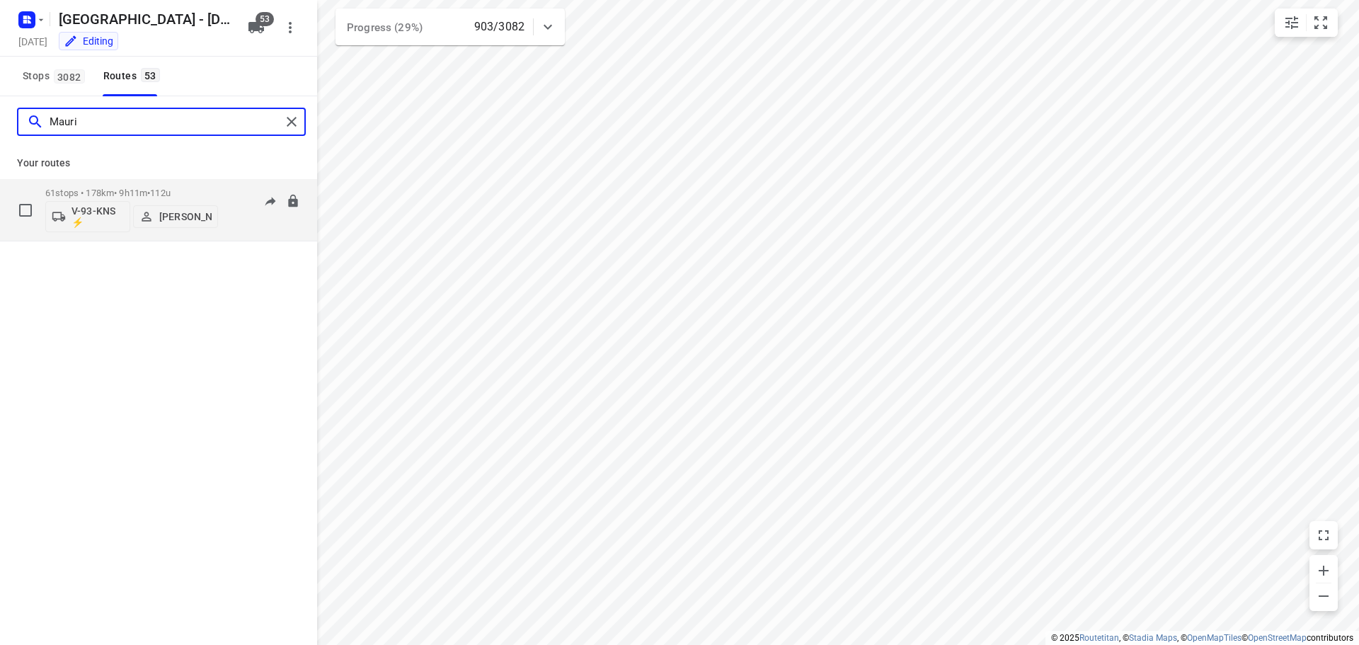
type input "Mauri"
click at [147, 190] on p "61 stops • 178km • 9h11m • 112u" at bounding box center [131, 193] width 173 height 11
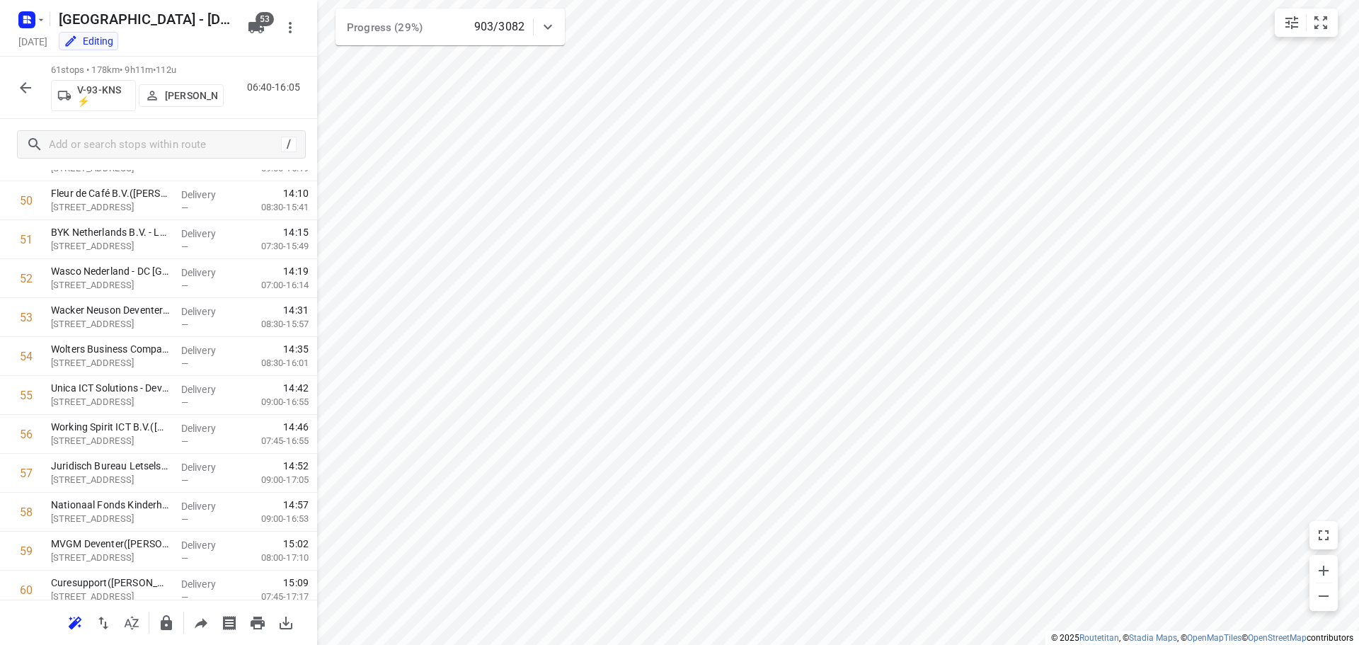
scroll to position [2055, 0]
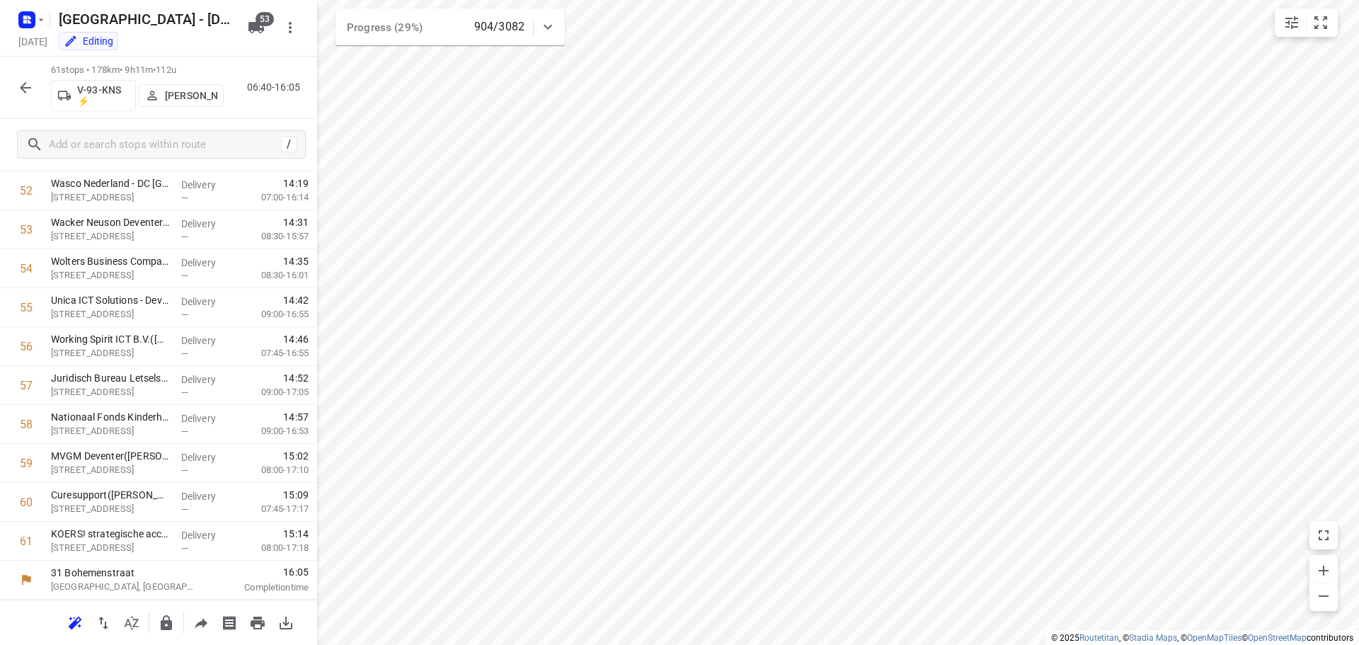
click at [30, 83] on icon "button" at bounding box center [25, 87] width 17 height 17
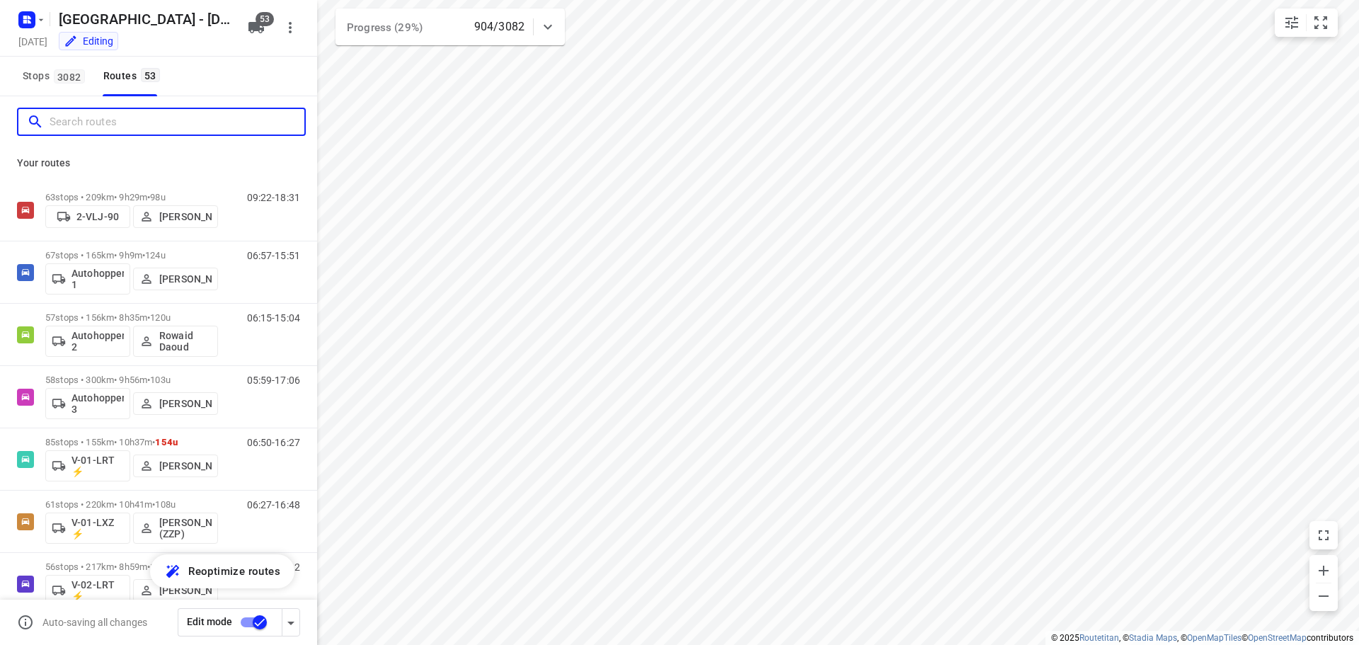
click at [75, 115] on input "Search routes" at bounding box center [177, 122] width 255 height 22
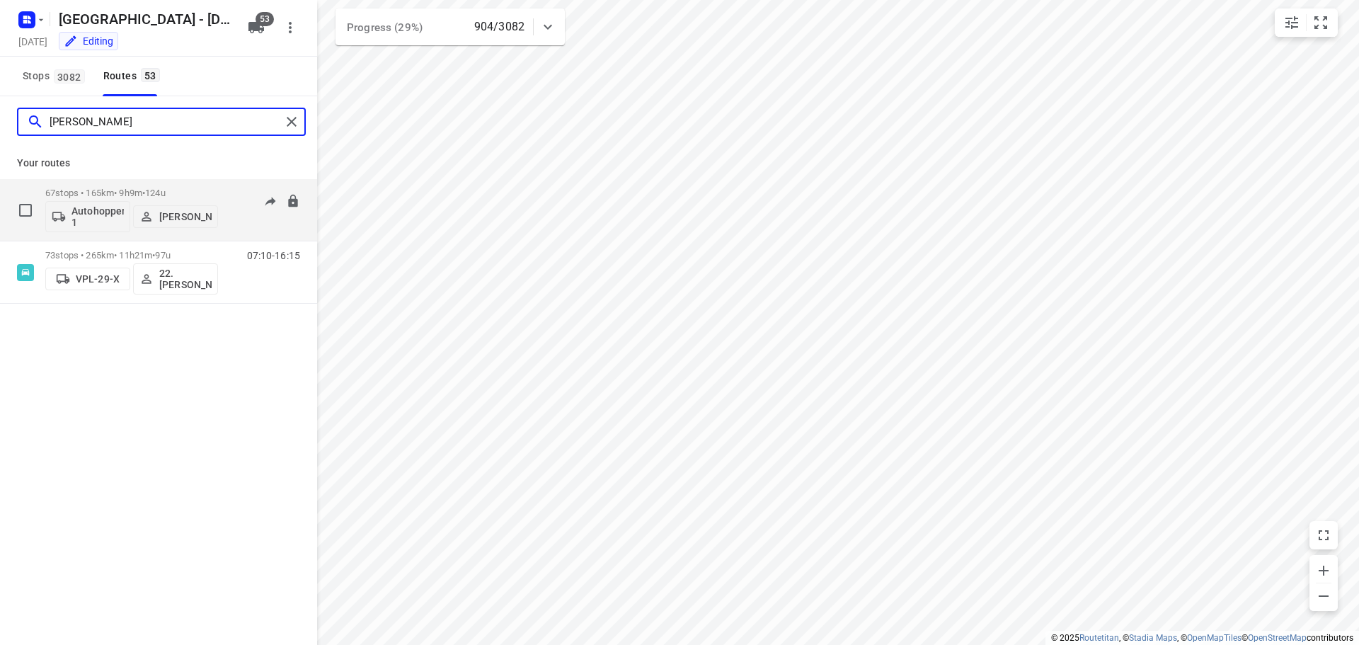
type input "frank"
click at [92, 191] on p "67 stops • 165km • 9h9m • 124u" at bounding box center [131, 193] width 173 height 11
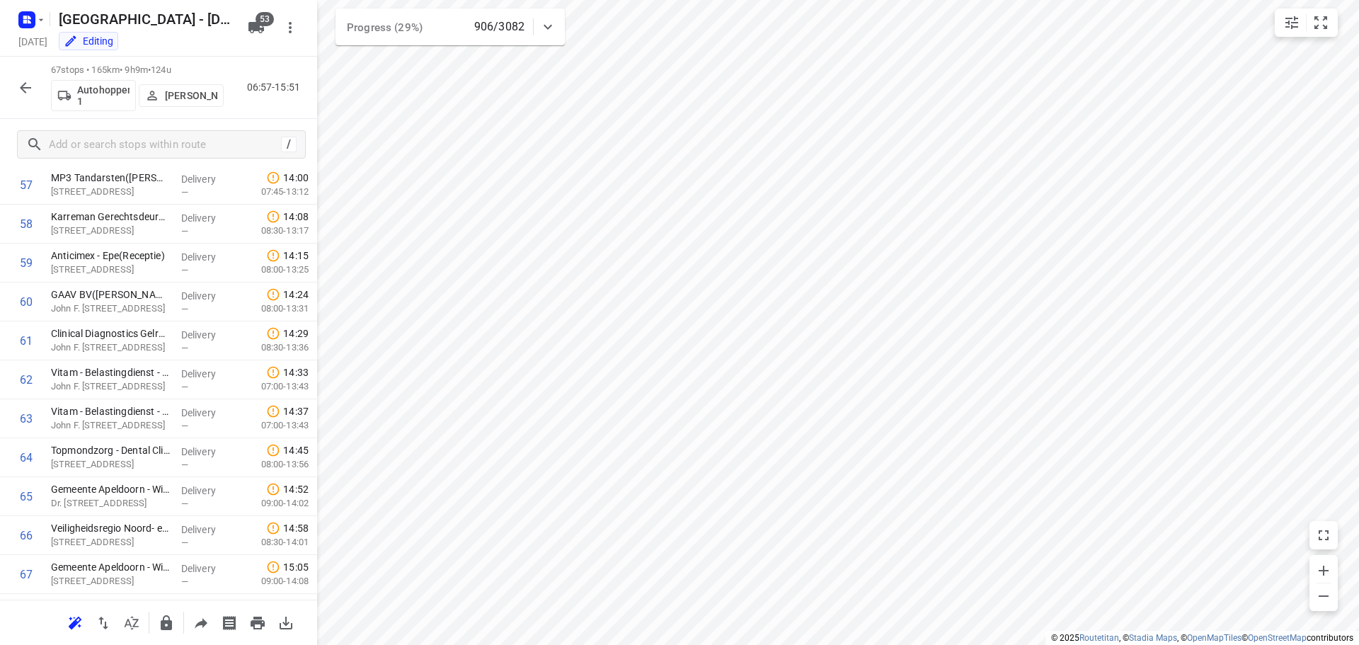
scroll to position [2288, 0]
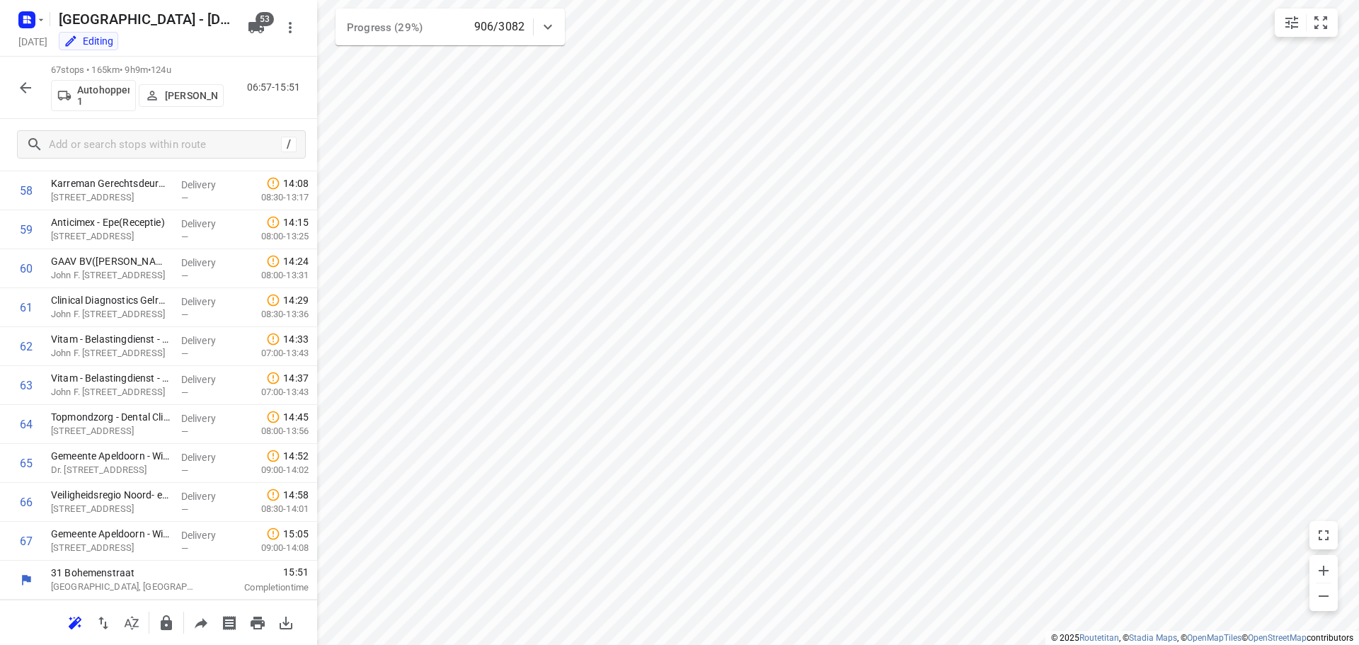
click at [19, 71] on div "67 stops • 165km • 9h9m • 124u Autohopper 1 Frank Louwdijk 06:57-15:51" at bounding box center [158, 88] width 317 height 62
click at [24, 92] on icon "button" at bounding box center [25, 87] width 17 height 17
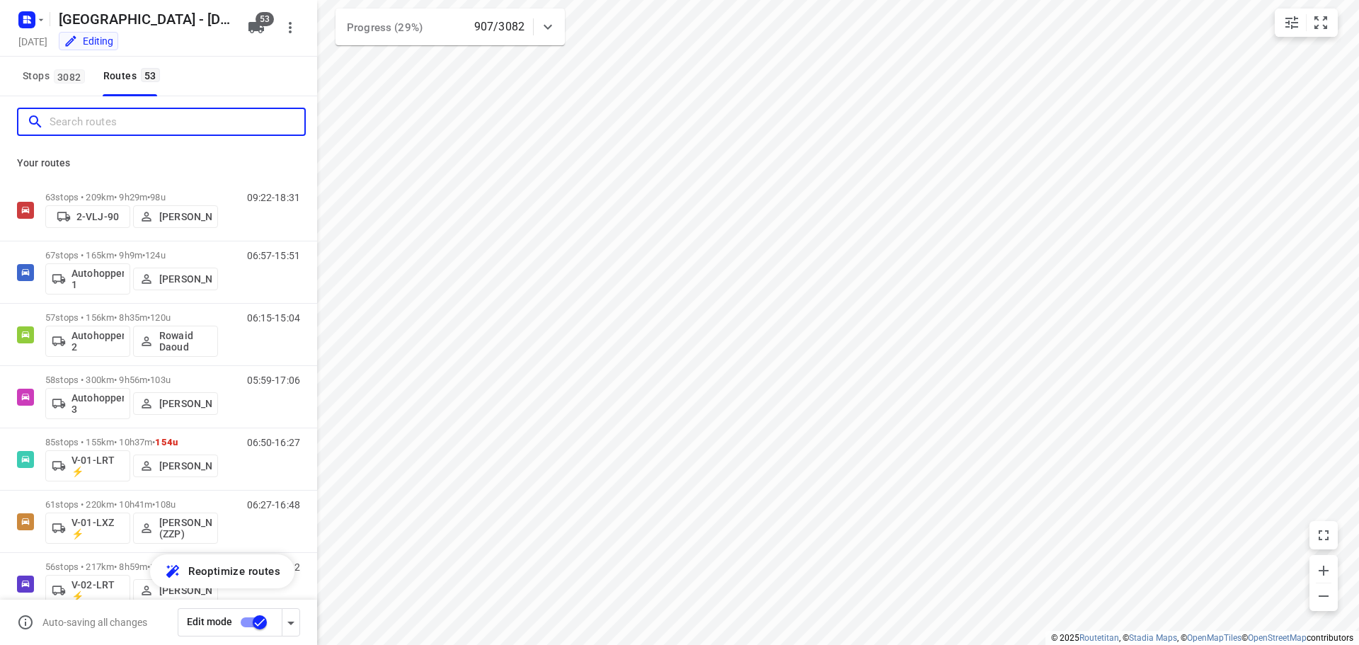
click at [121, 127] on input "Search routes" at bounding box center [177, 122] width 255 height 22
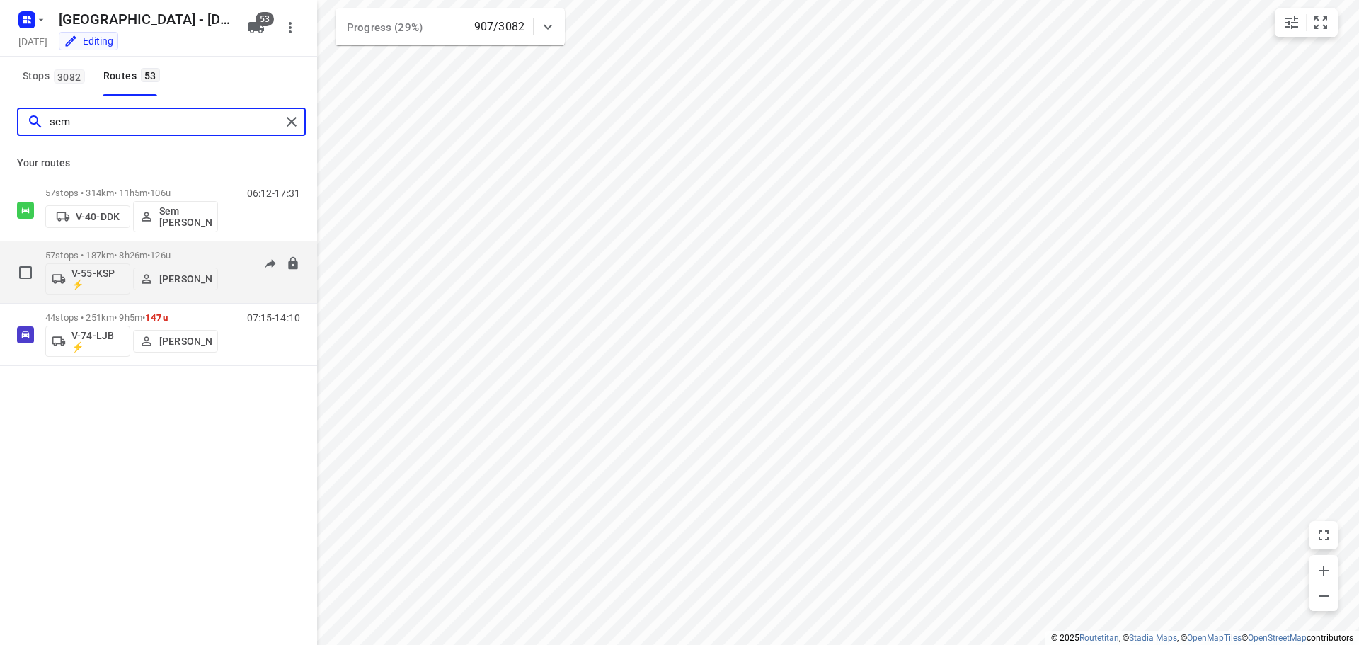
type input "sem"
click at [113, 251] on p "57 stops • 187km • 8h26m • 126u" at bounding box center [131, 255] width 173 height 11
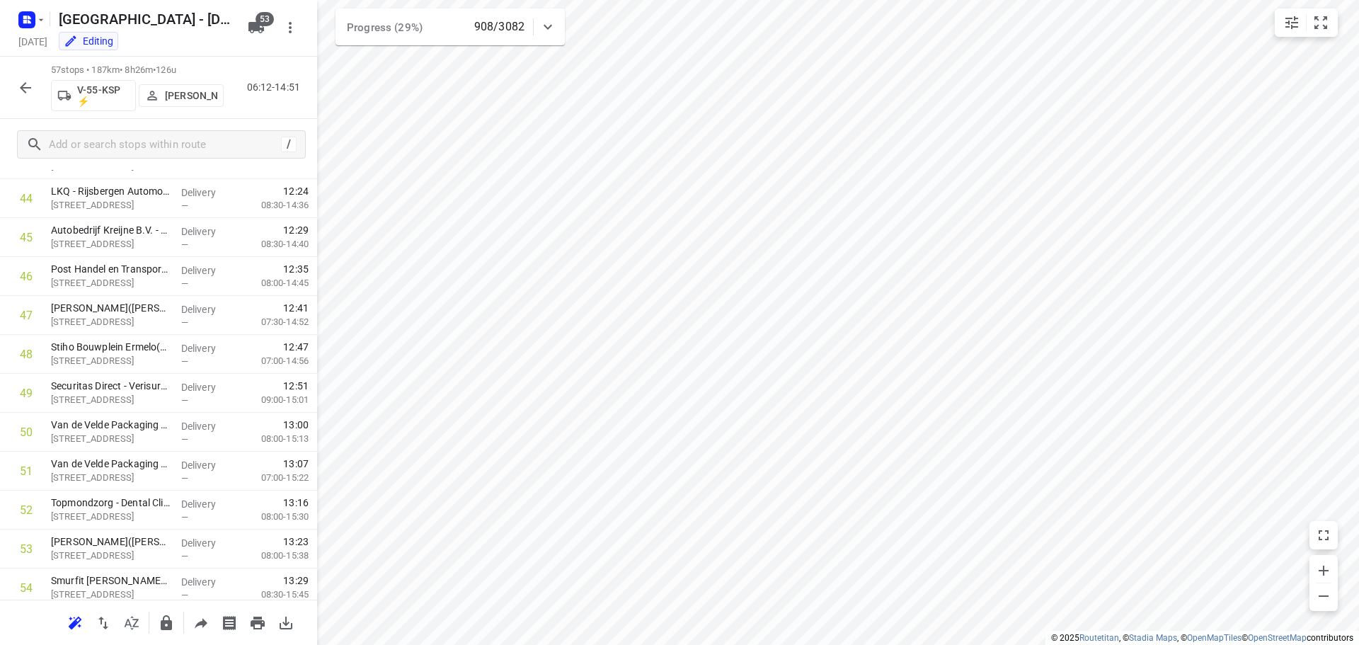
scroll to position [1899, 0]
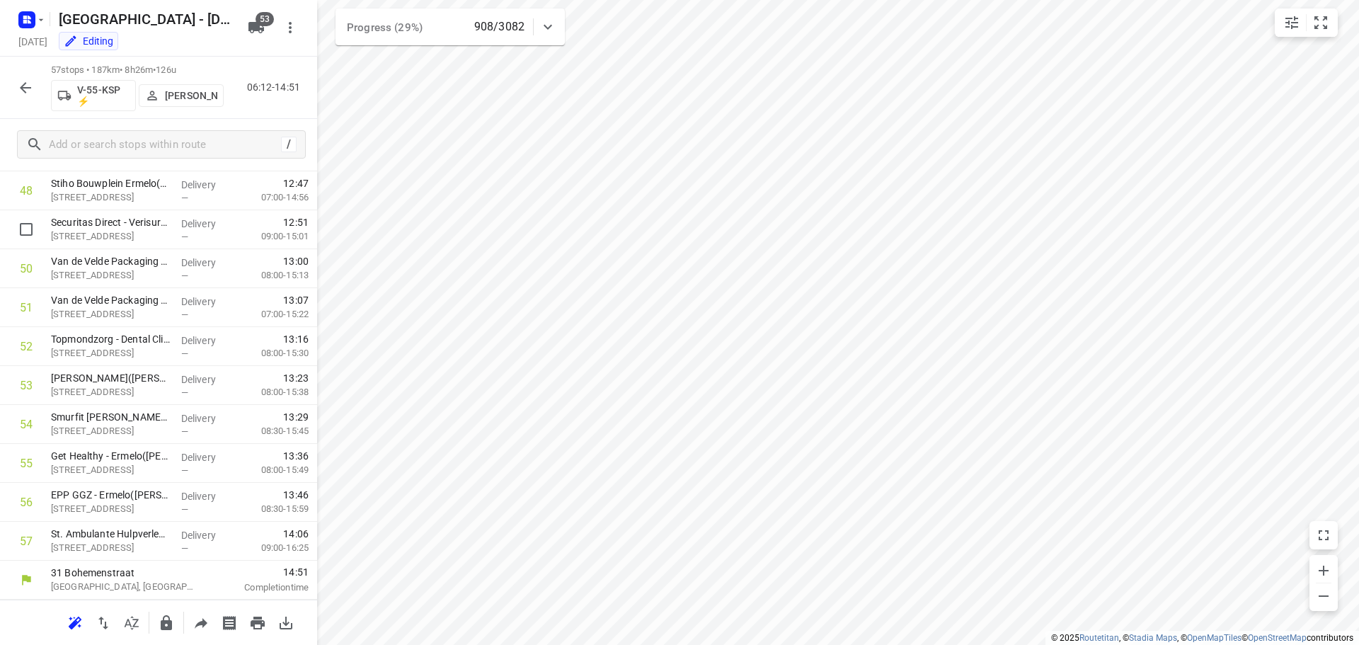
click at [23, 87] on icon "button" at bounding box center [25, 87] width 11 height 11
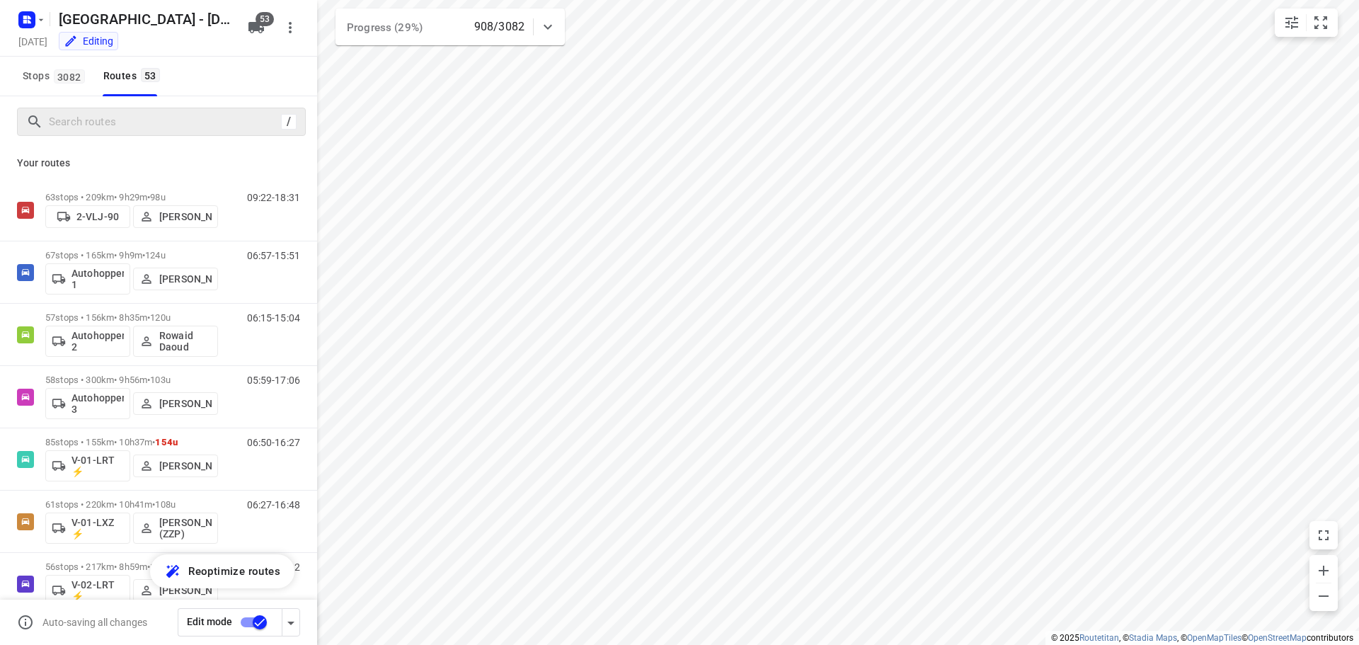
click at [110, 130] on div "/" at bounding box center [161, 122] width 289 height 28
click at [108, 122] on input "Search routes" at bounding box center [163, 122] width 227 height 22
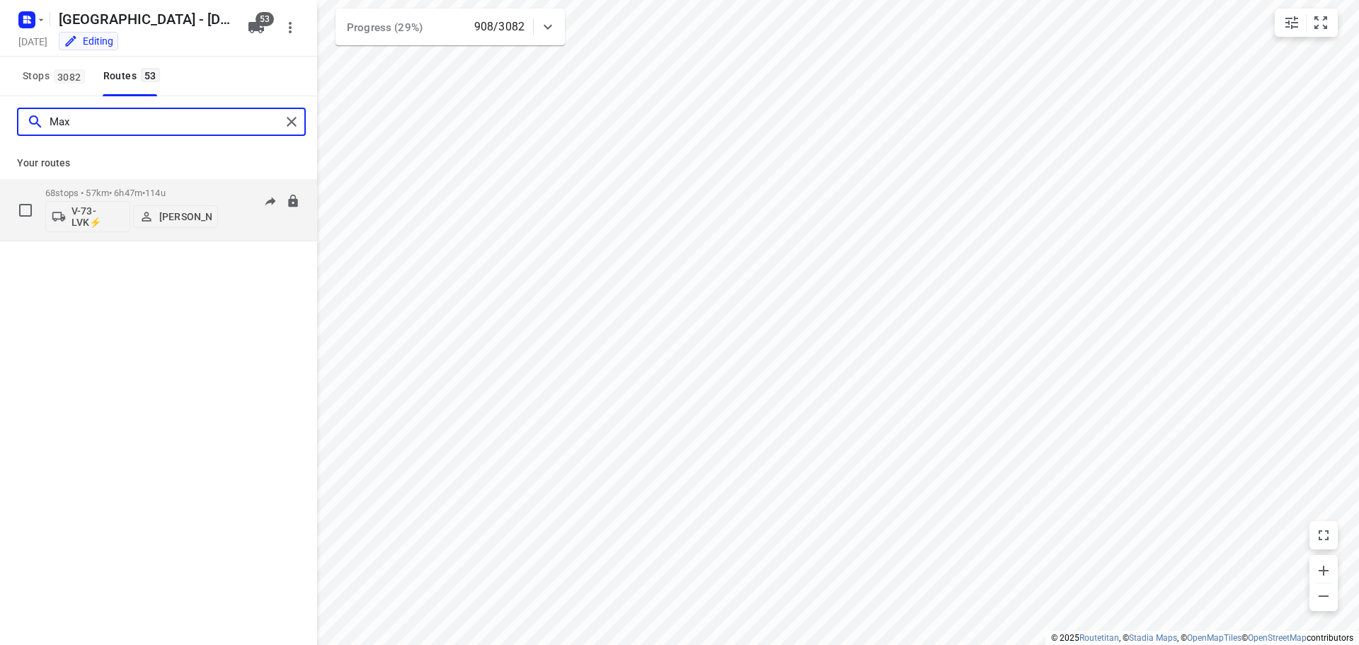
type input "Max"
click at [112, 197] on p "68 stops • 57km • 6h47m • 114u" at bounding box center [131, 193] width 173 height 11
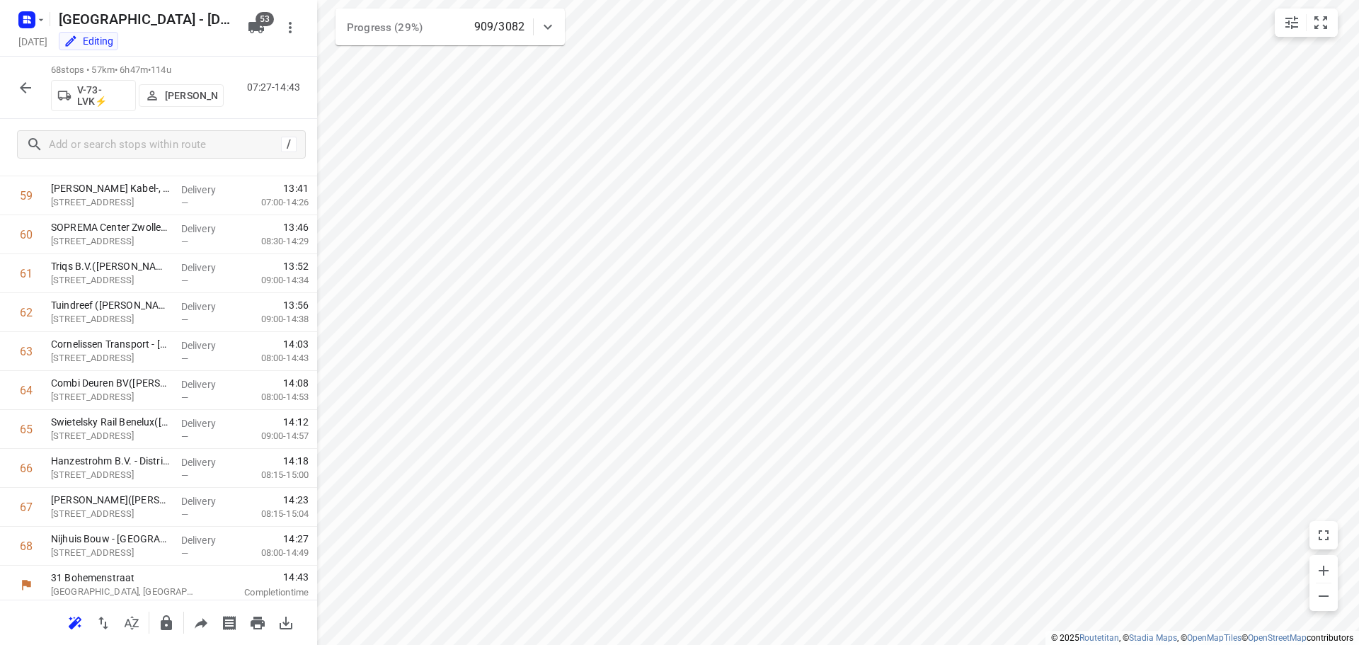
scroll to position [2327, 0]
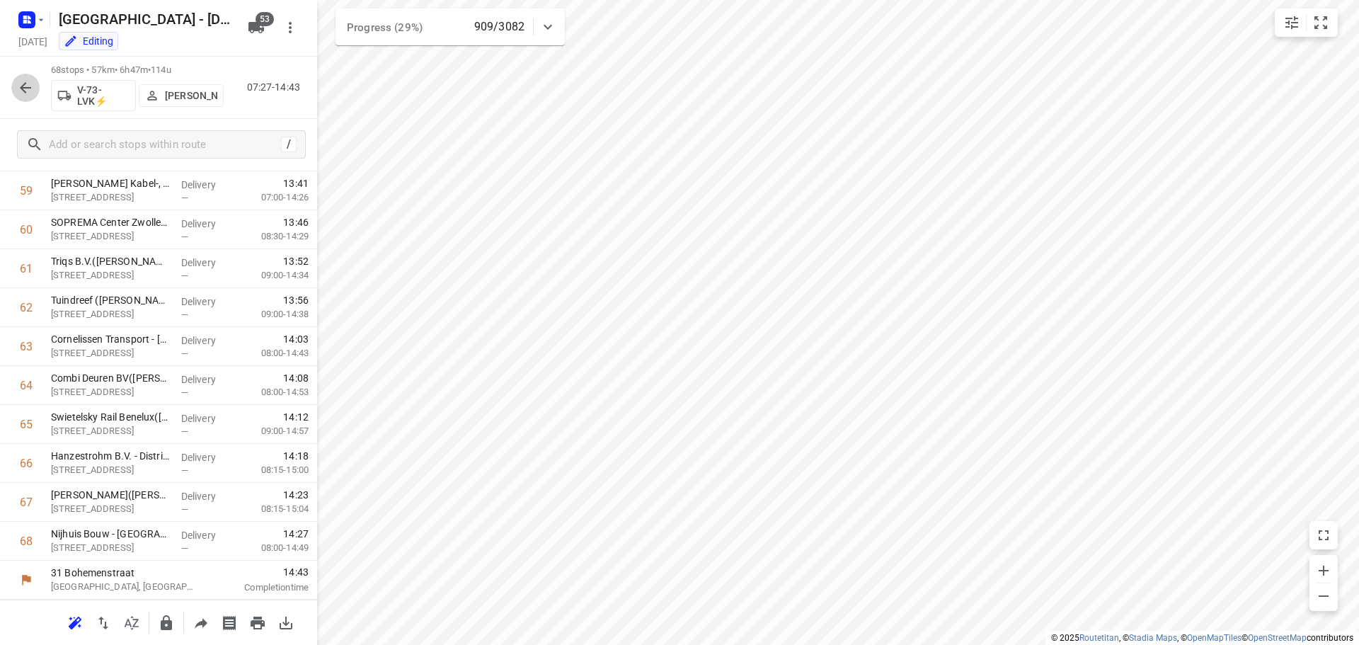
click at [16, 77] on button "button" at bounding box center [25, 88] width 28 height 28
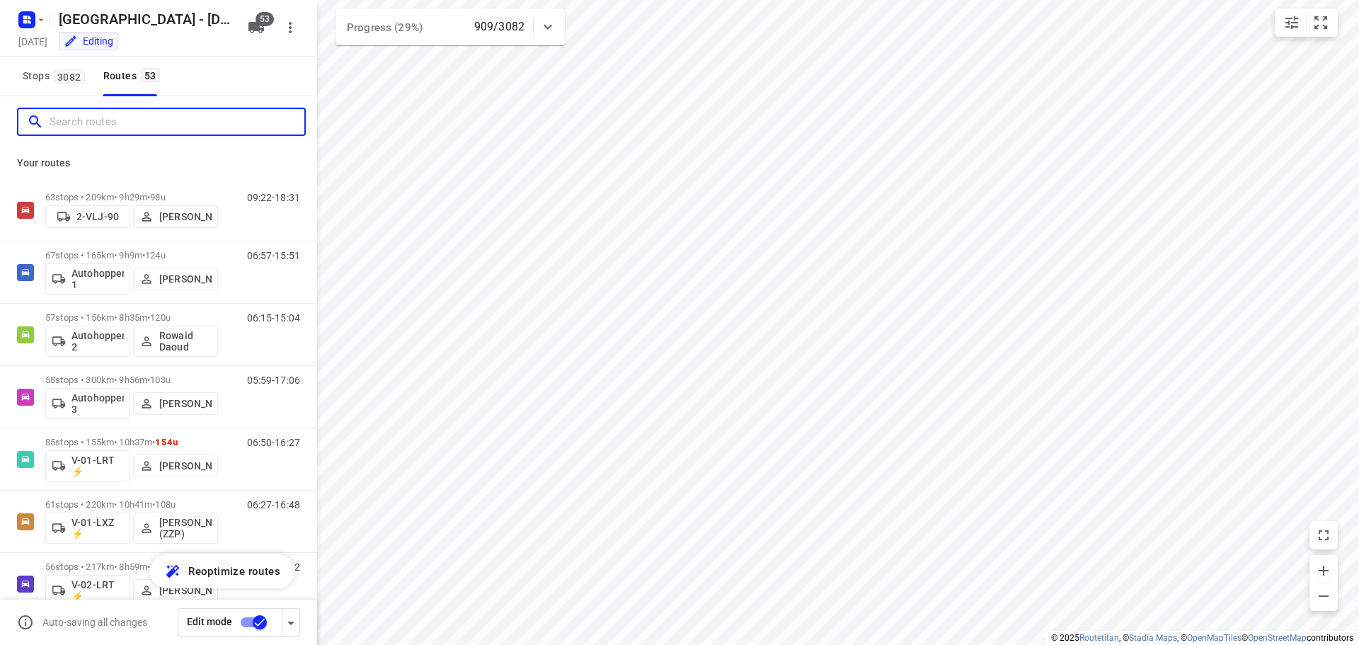
click at [106, 125] on input "Search routes" at bounding box center [177, 122] width 255 height 22
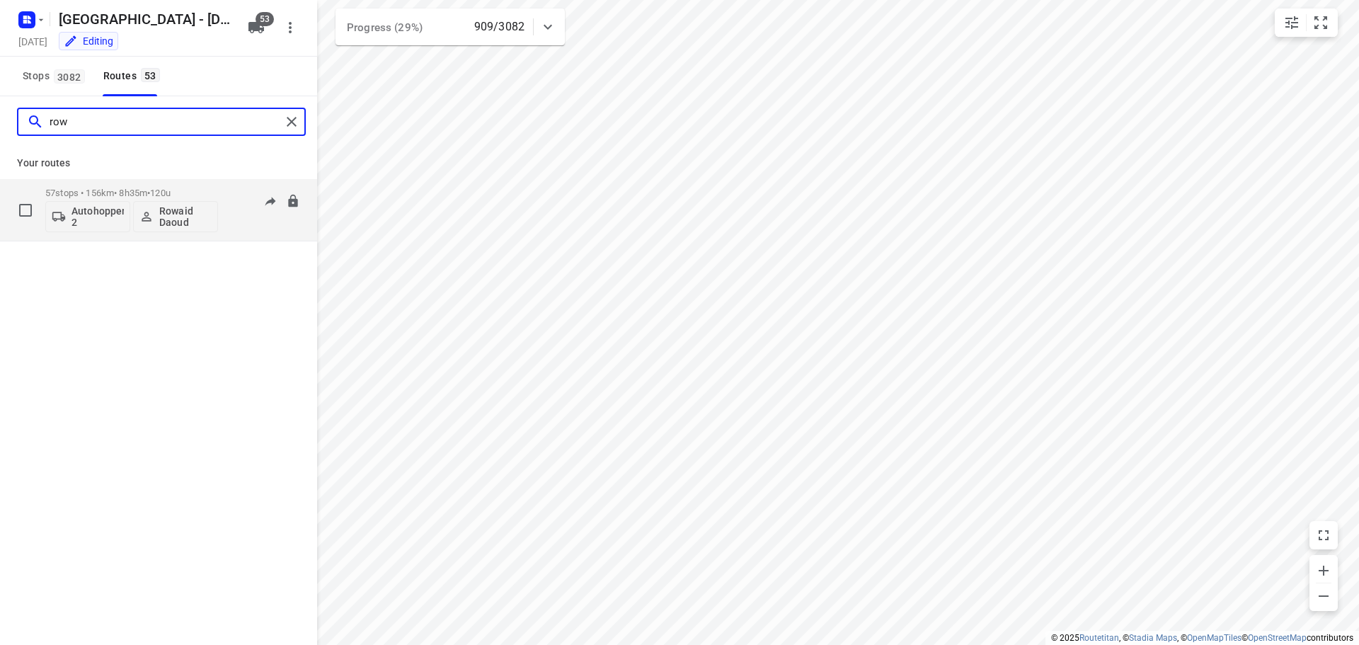
type input "row"
click at [131, 190] on p "57 stops • 156km • 8h35m • 120u" at bounding box center [131, 193] width 173 height 11
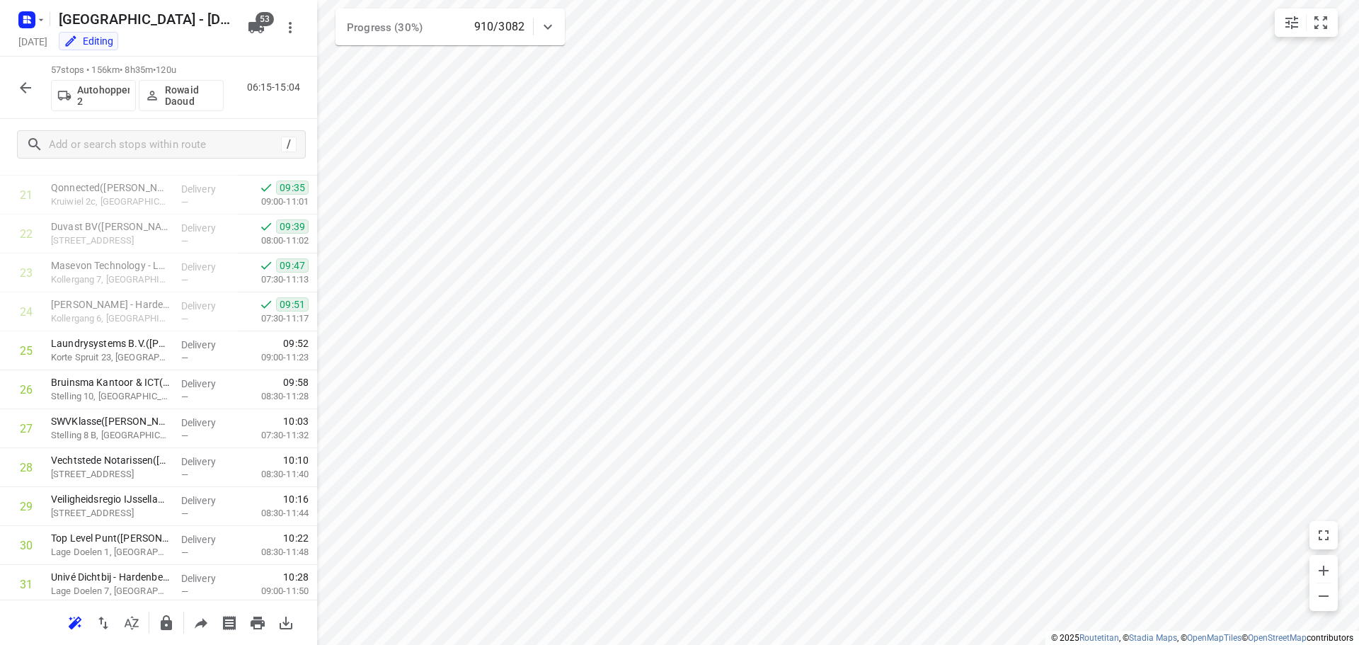
scroll to position [1899, 0]
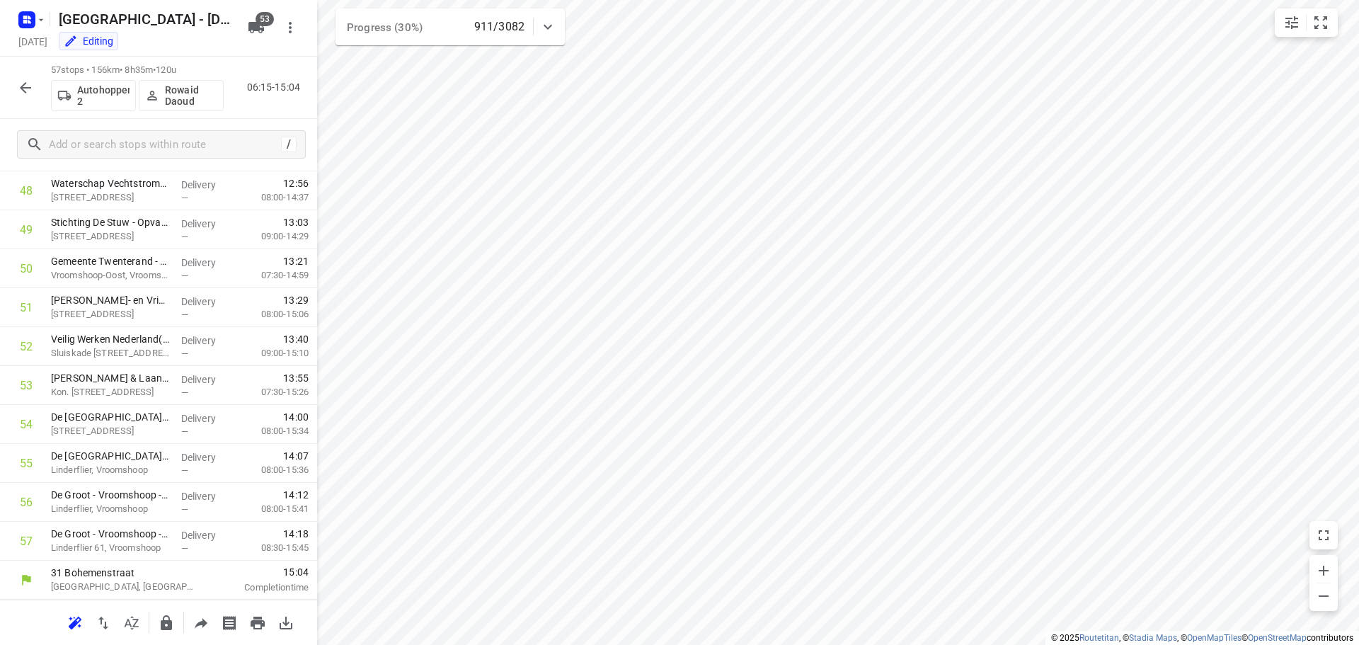
click at [38, 80] on button "button" at bounding box center [25, 88] width 28 height 28
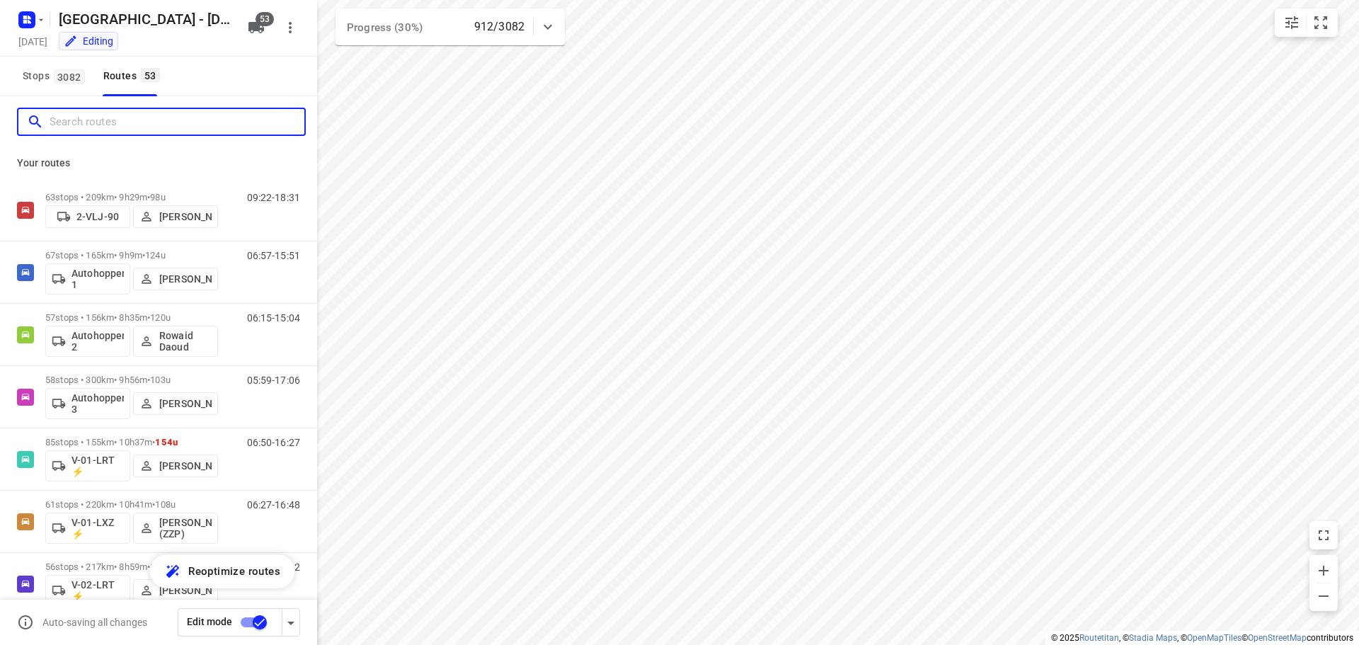
click at [122, 127] on input "Search routes" at bounding box center [177, 122] width 255 height 22
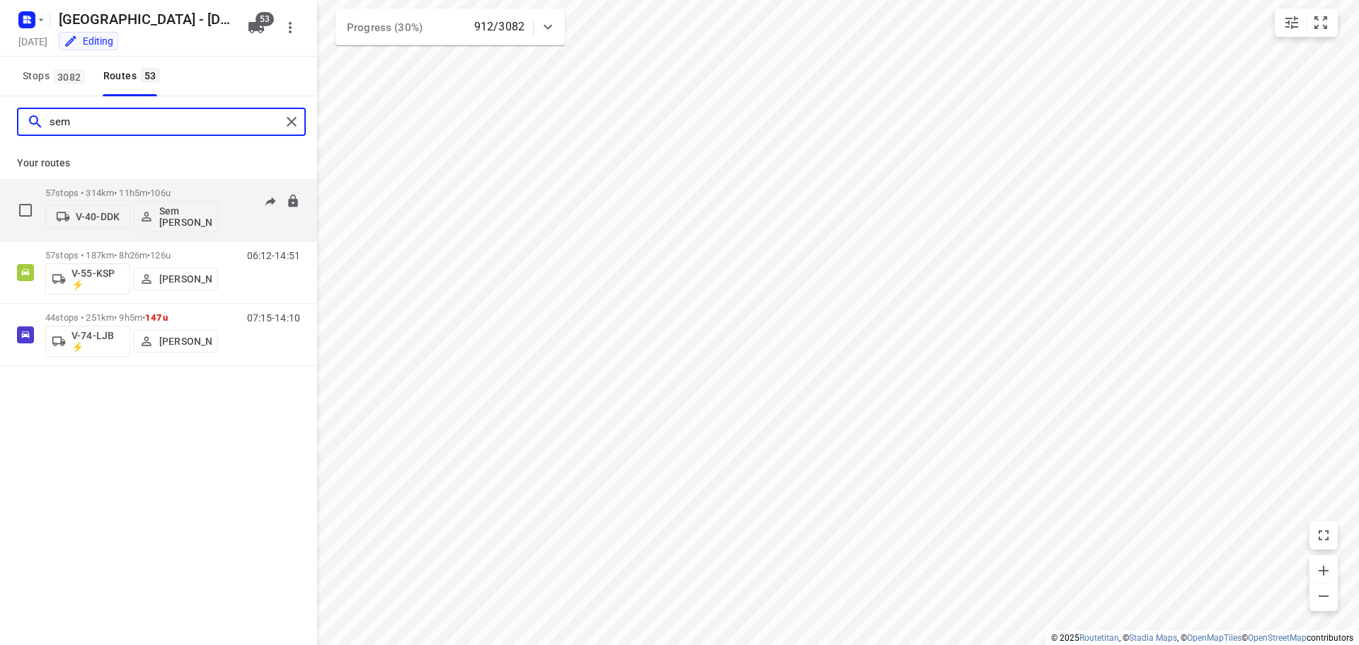
type input "sem"
click at [128, 185] on div "57 stops • 314km • 11h5m • 106u V-40-DDK Sem Bollweg" at bounding box center [131, 209] width 173 height 59
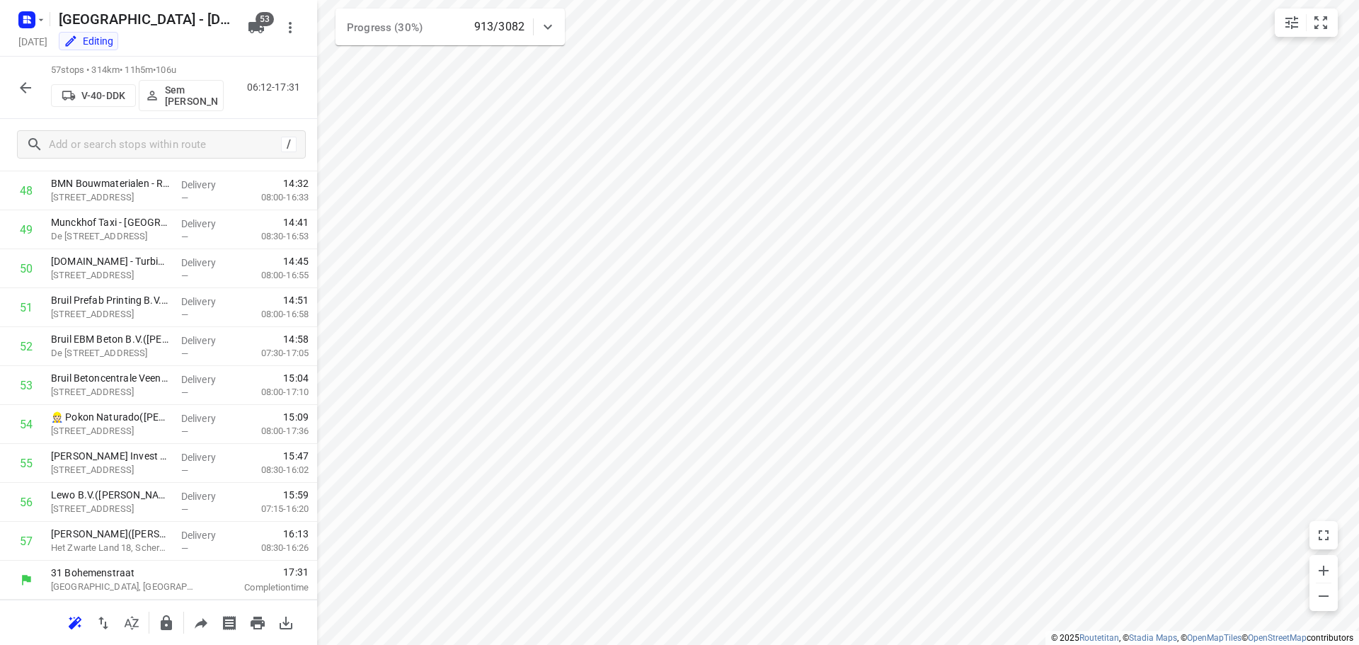
click at [37, 89] on button "button" at bounding box center [25, 88] width 28 height 28
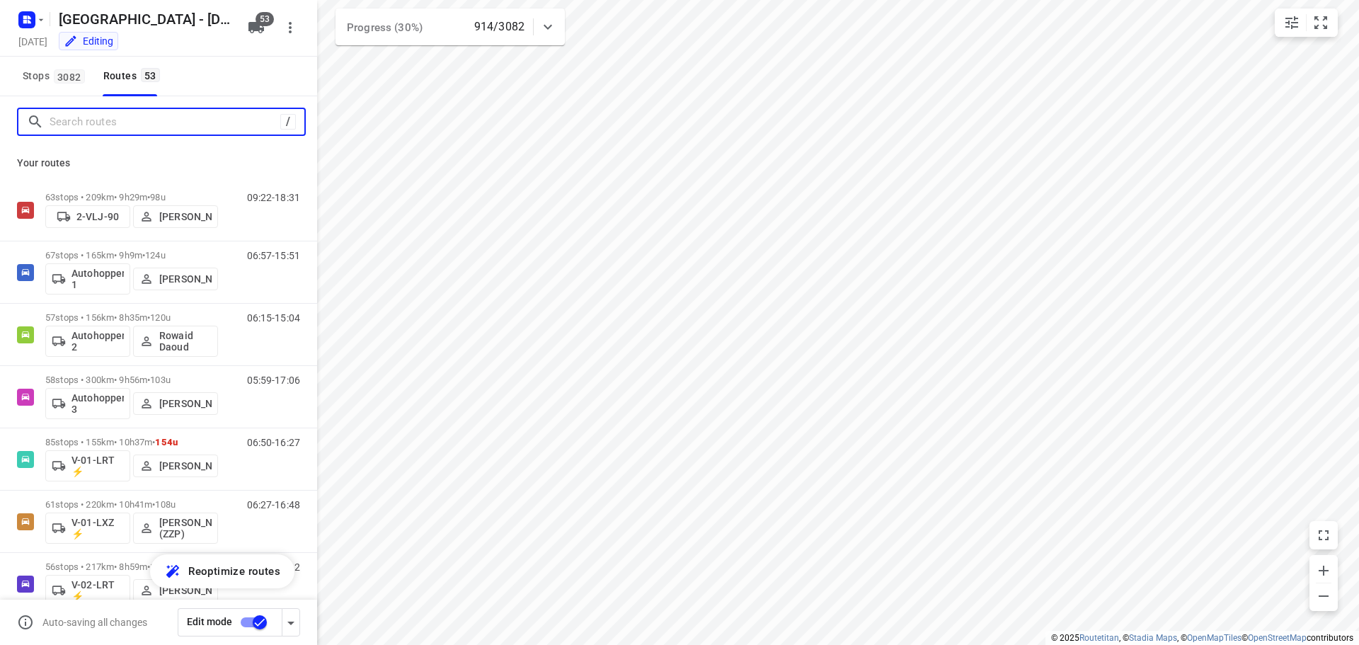
click at [122, 124] on input "Search routes" at bounding box center [165, 122] width 231 height 22
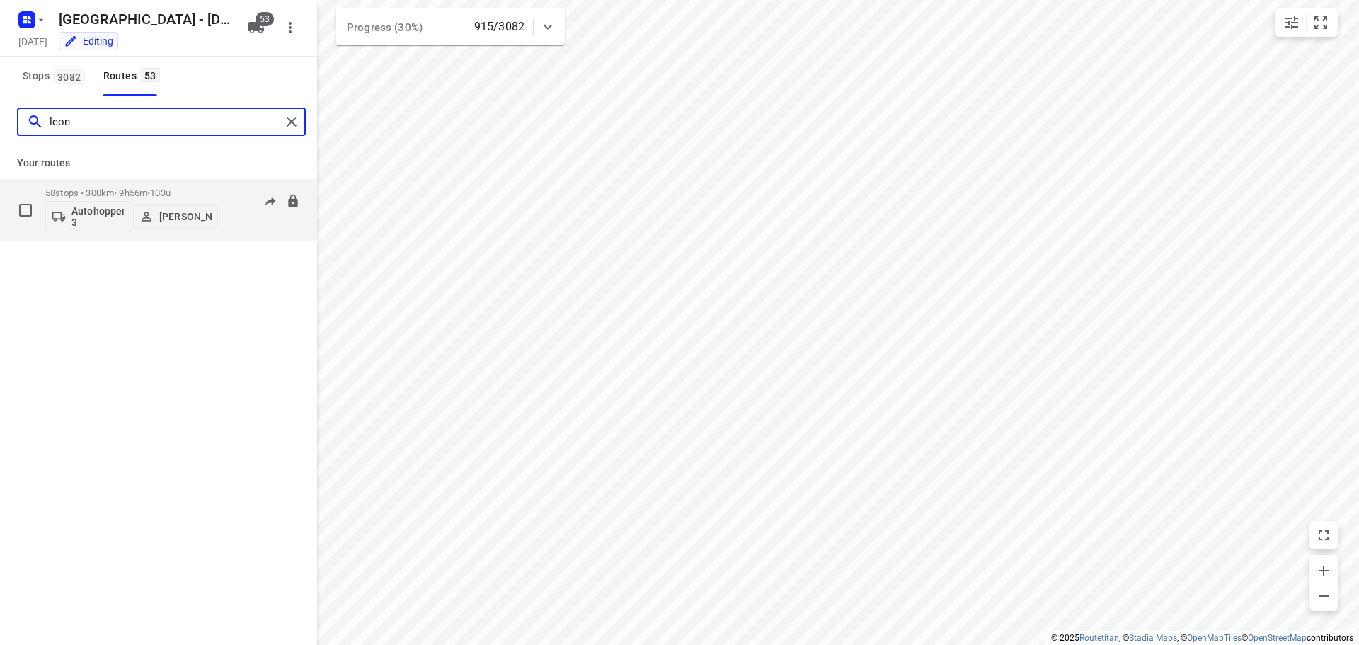
type input "leon"
click at [122, 190] on p "58 stops • 300km • 9h56m • 103u" at bounding box center [131, 193] width 173 height 11
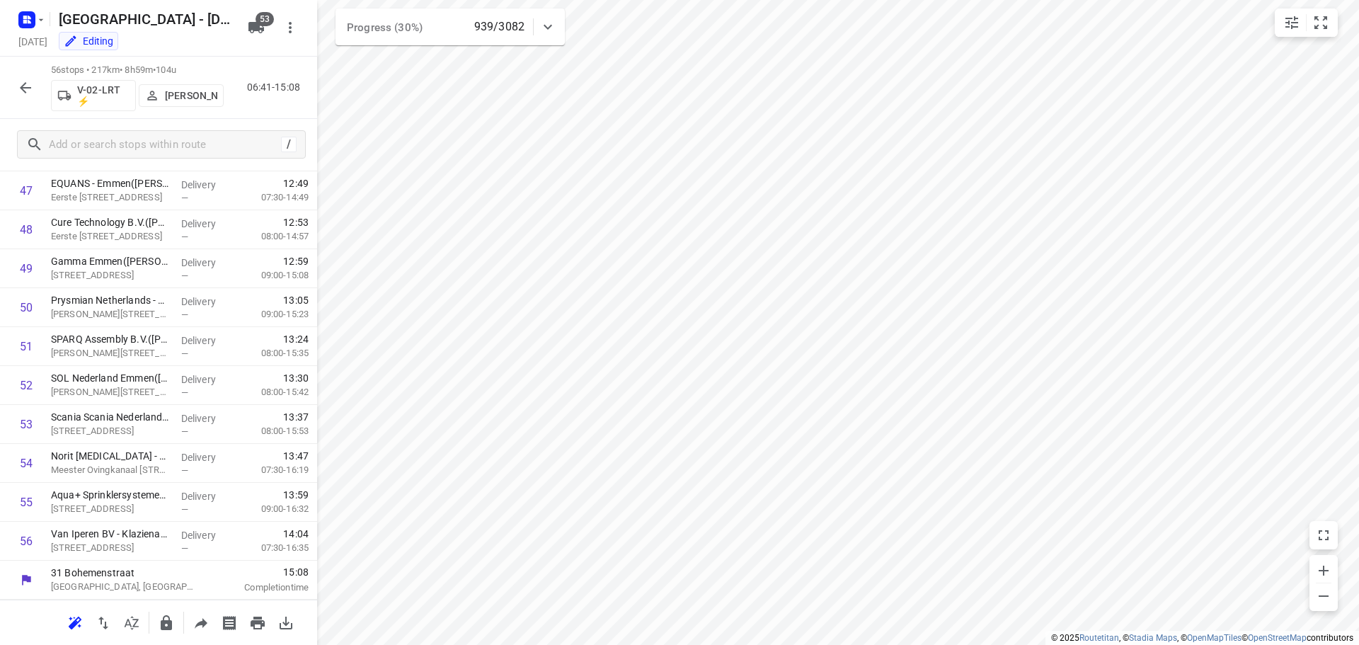
scroll to position [1860, 0]
click at [26, 86] on icon "button" at bounding box center [25, 87] width 17 height 17
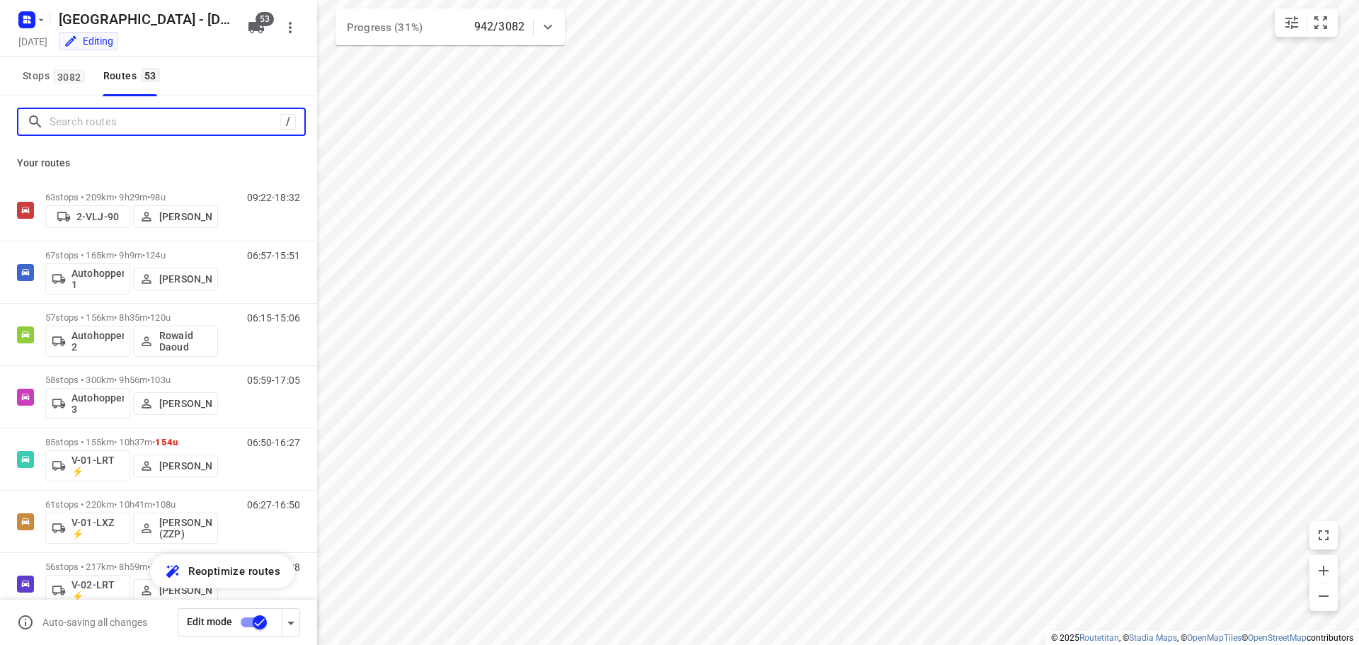
click at [116, 130] on input "Search routes" at bounding box center [165, 122] width 231 height 22
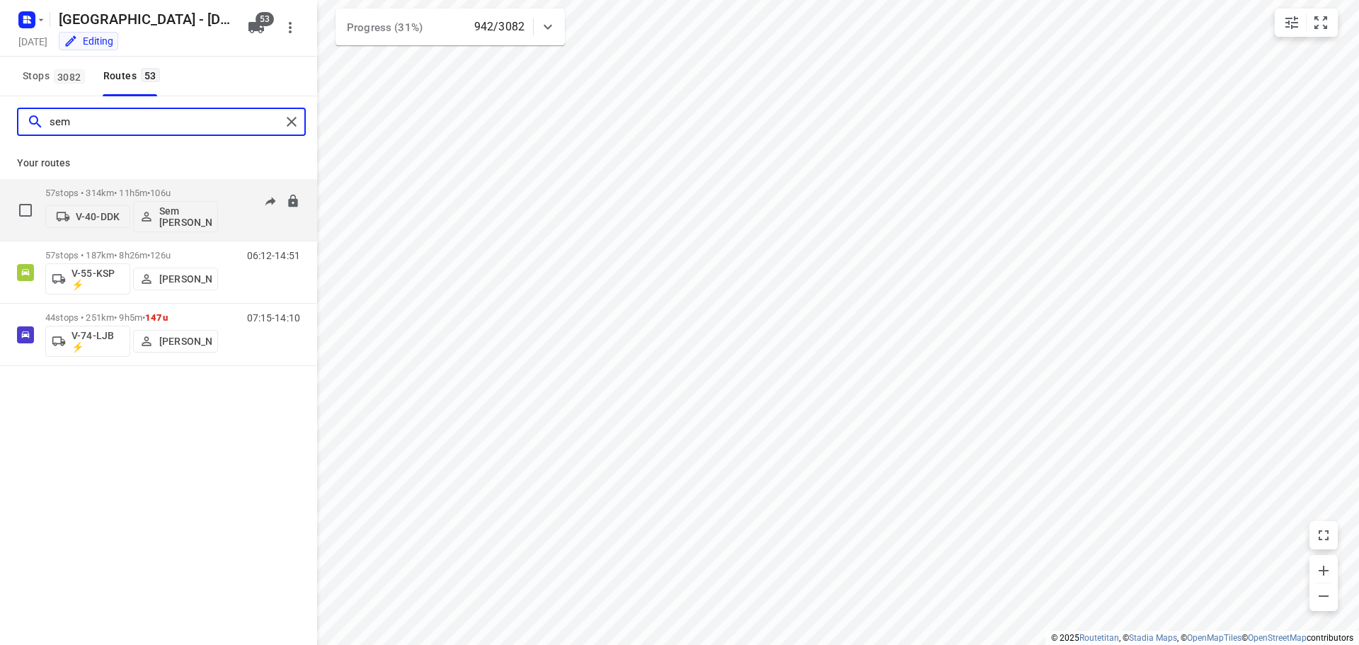
type input "sem"
click at [90, 195] on p "57 stops • 314km • 11h5m • 106u" at bounding box center [131, 193] width 173 height 11
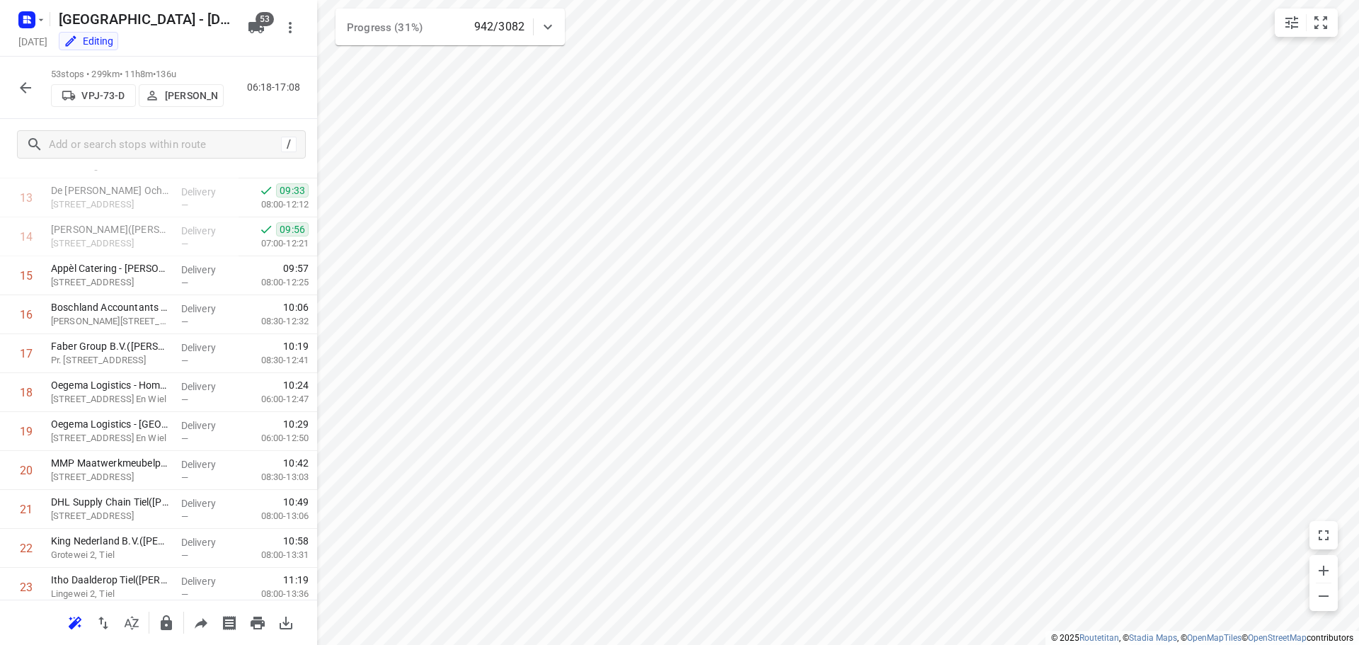
scroll to position [506, 0]
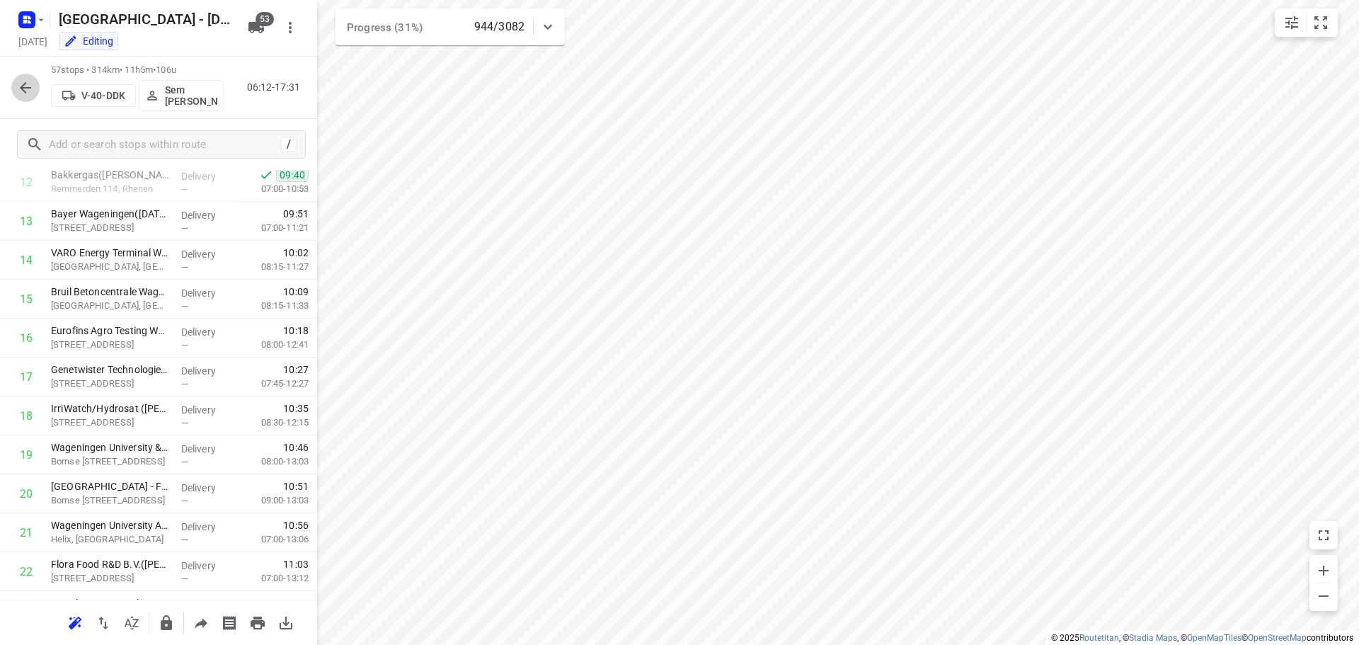
click at [28, 88] on icon "button" at bounding box center [25, 87] width 11 height 11
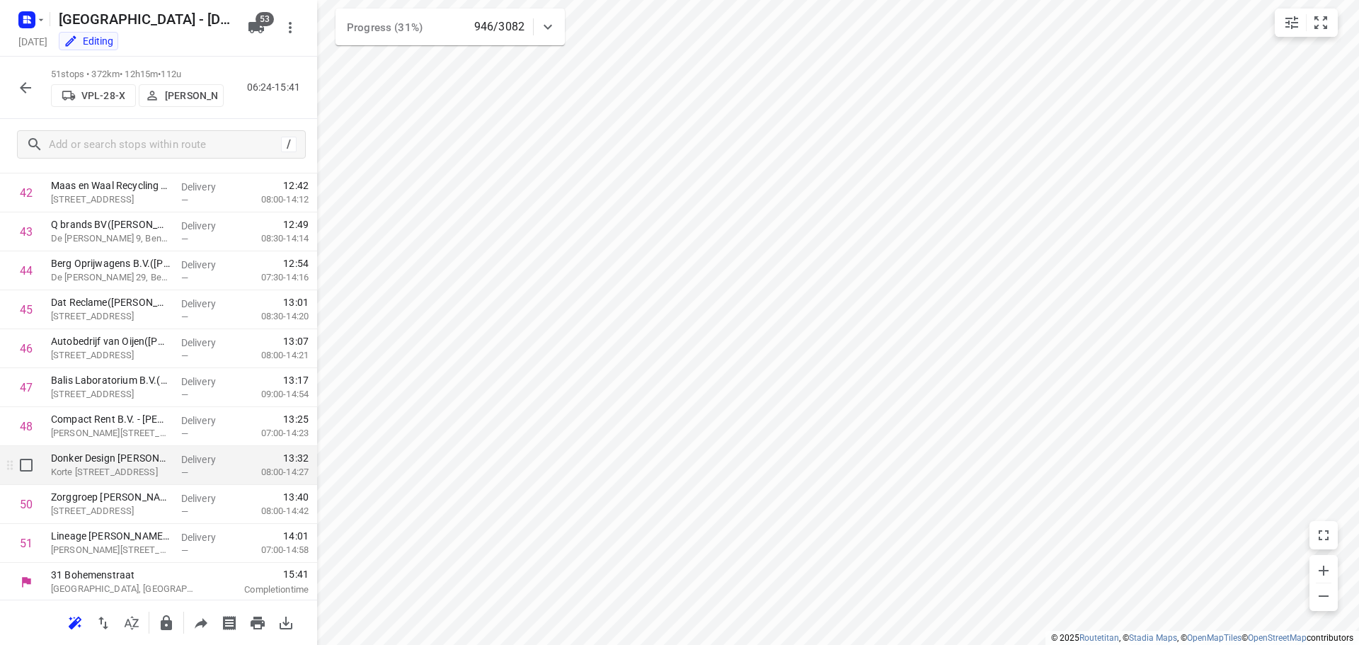
scroll to position [1666, 0]
click at [26, 93] on icon "button" at bounding box center [25, 87] width 17 height 17
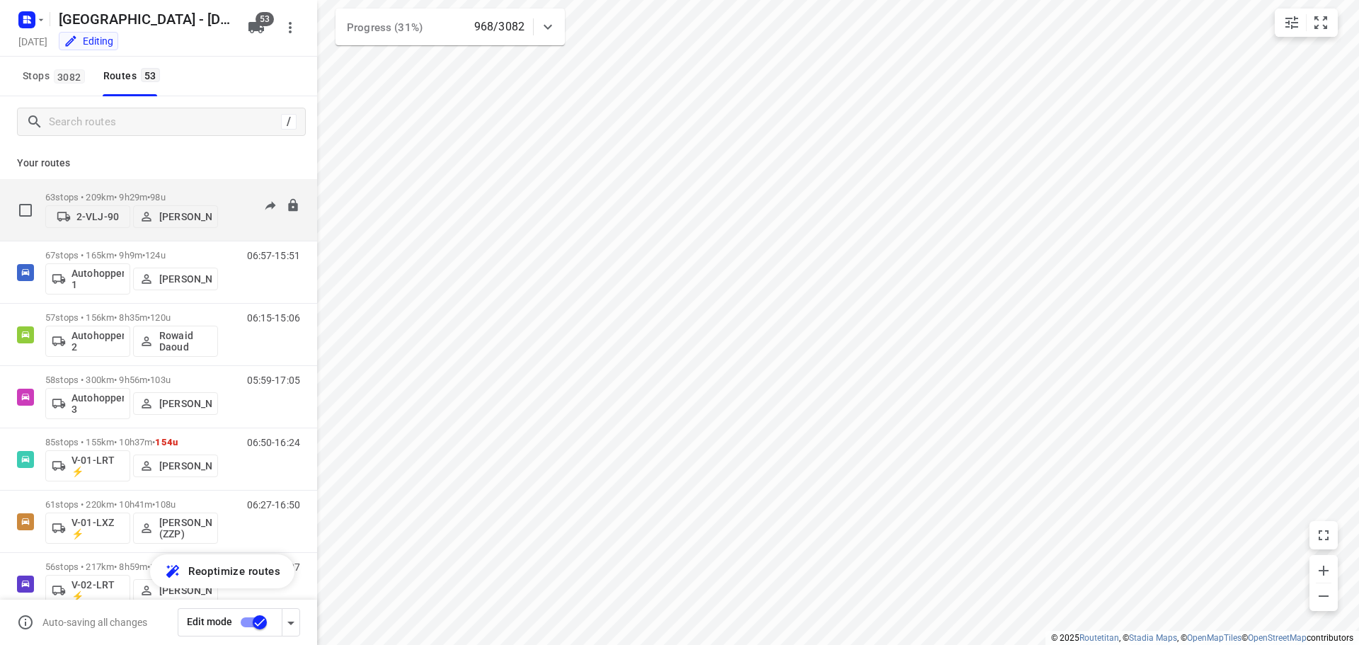
click at [150, 195] on span "•" at bounding box center [148, 197] width 3 height 11
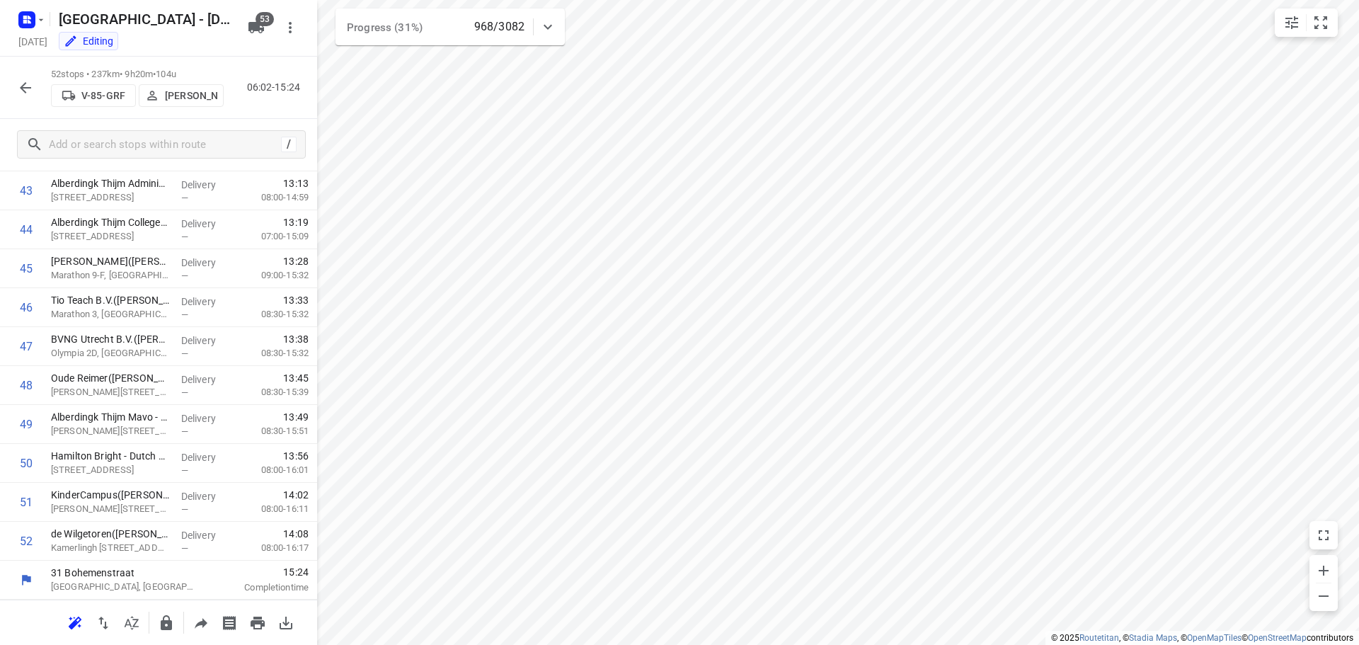
scroll to position [1704, 0]
click at [28, 89] on icon "button" at bounding box center [25, 87] width 17 height 17
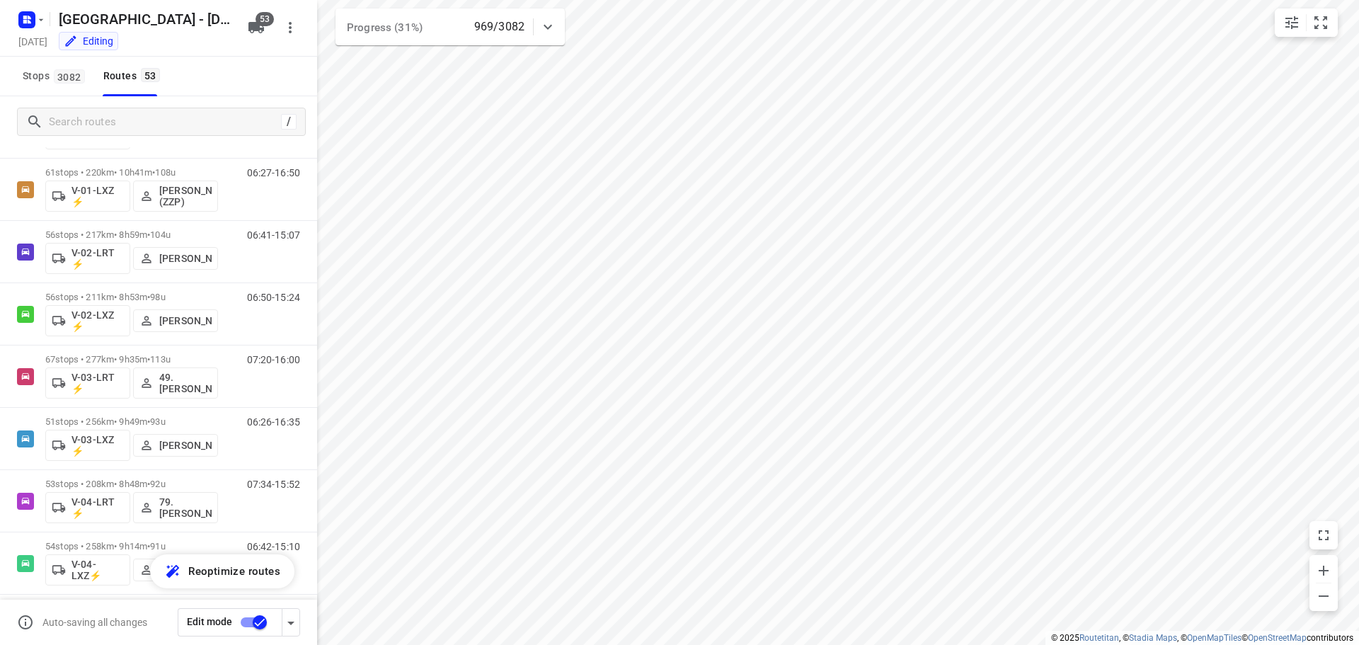
scroll to position [337, 0]
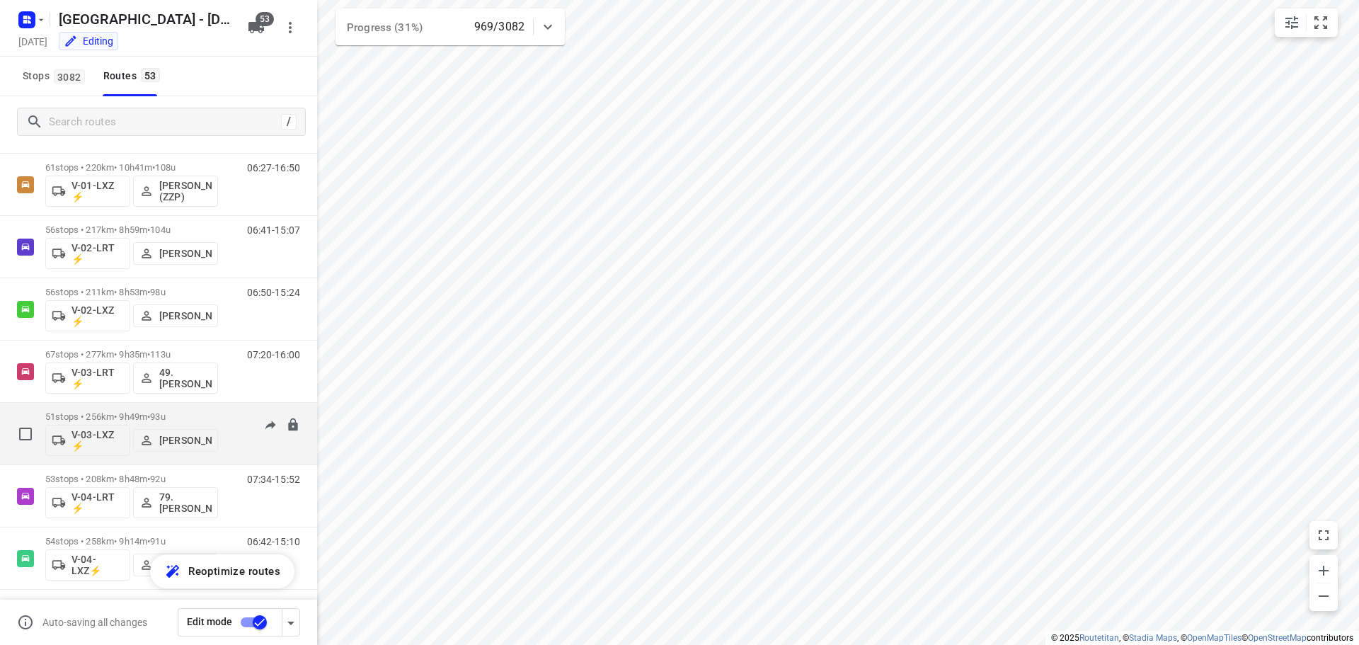
click at [164, 414] on span "93u" at bounding box center [157, 416] width 15 height 11
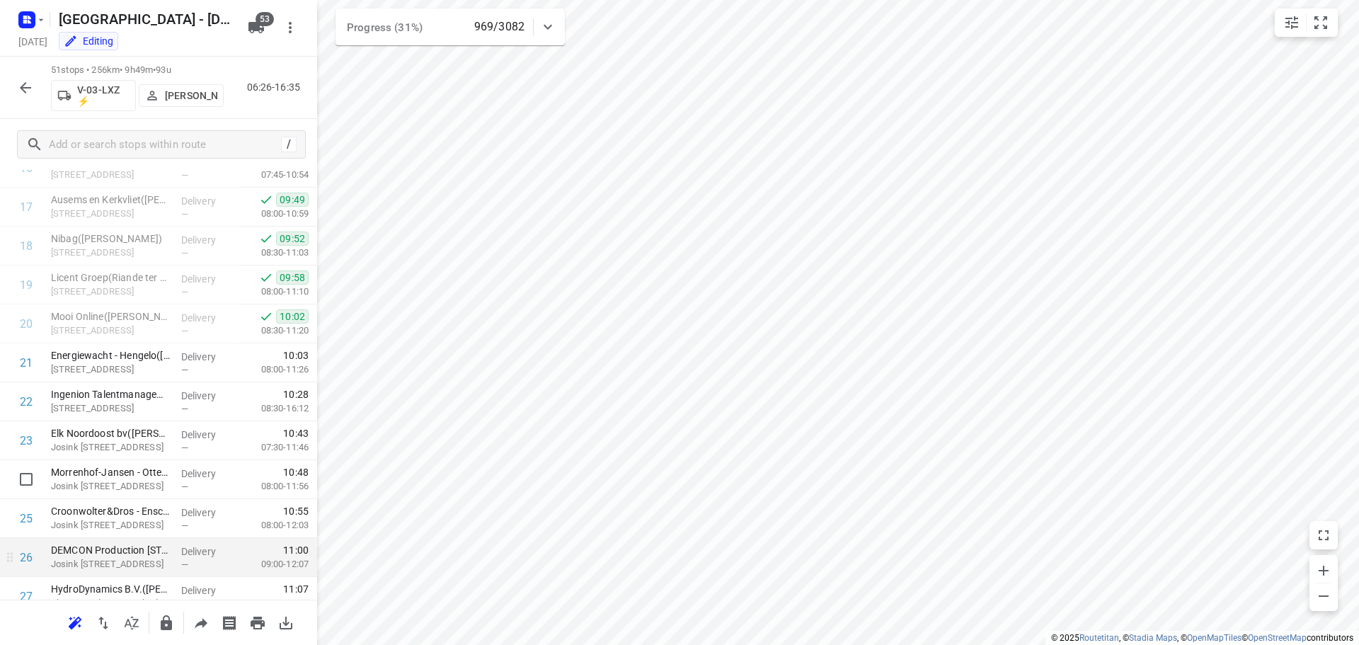
scroll to position [675, 0]
click at [25, 88] on icon "button" at bounding box center [25, 87] width 11 height 11
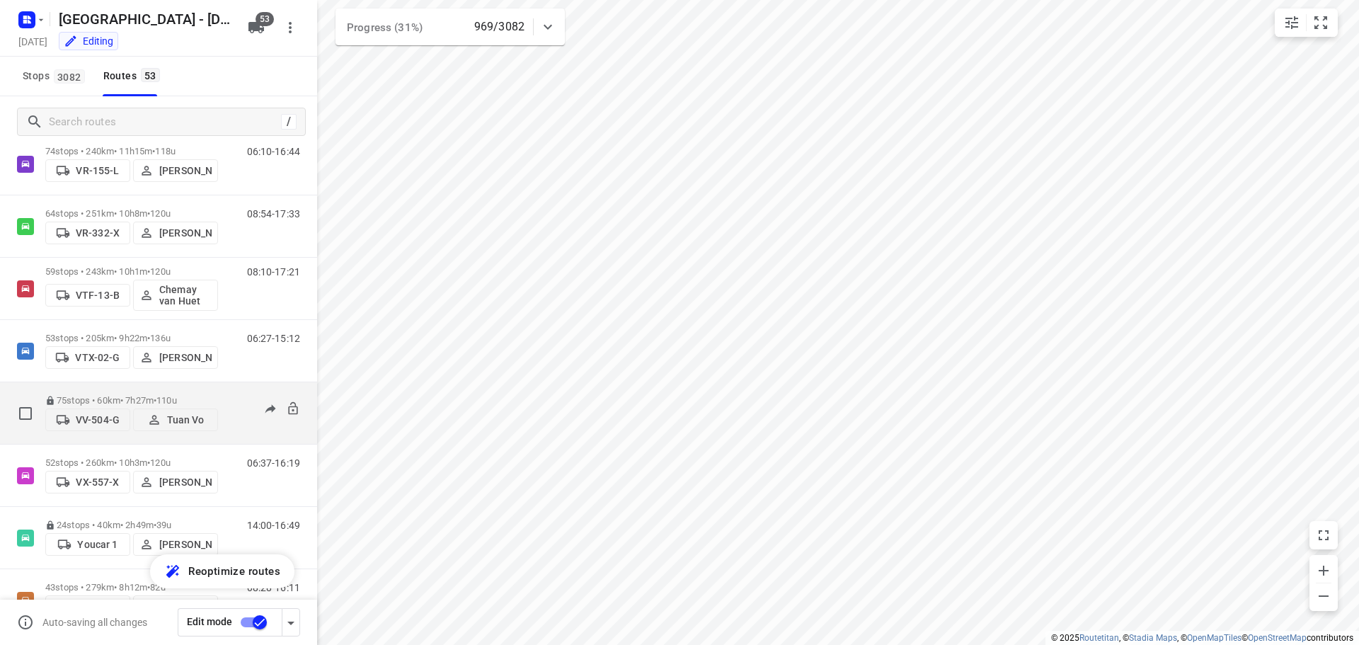
scroll to position [2824, 0]
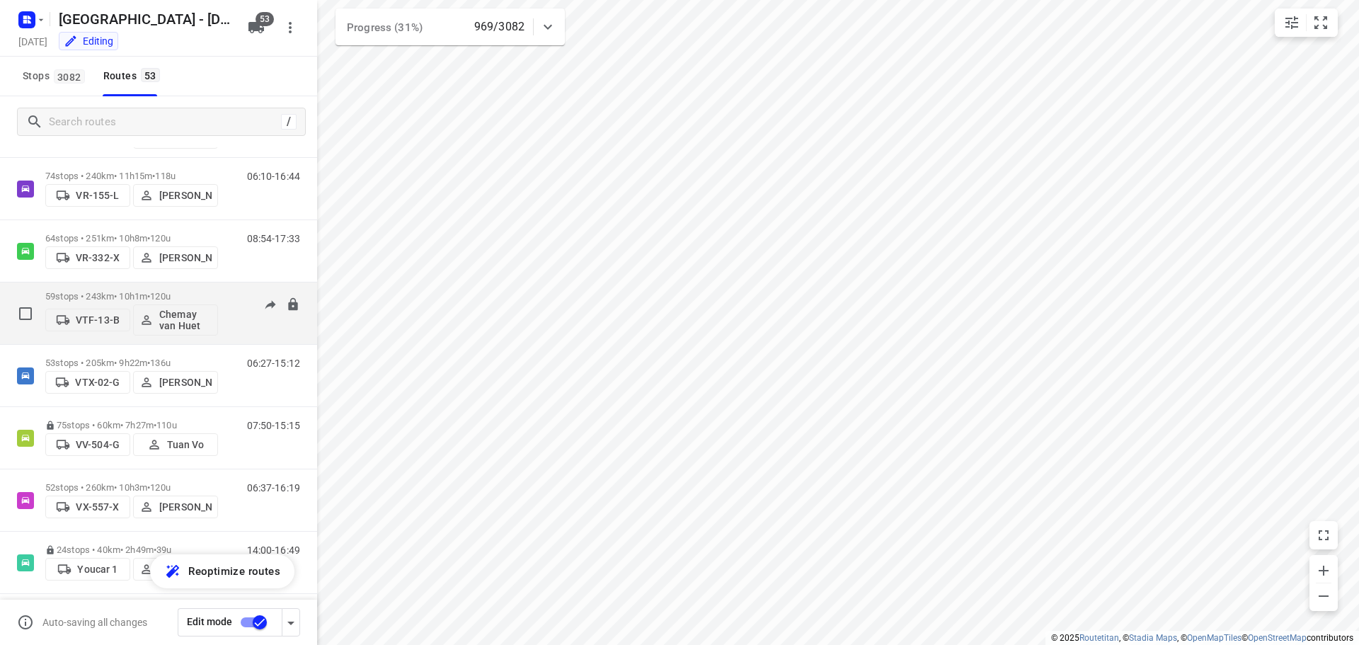
click at [93, 294] on p "59 stops • 243km • 10h1m • 120u" at bounding box center [131, 296] width 173 height 11
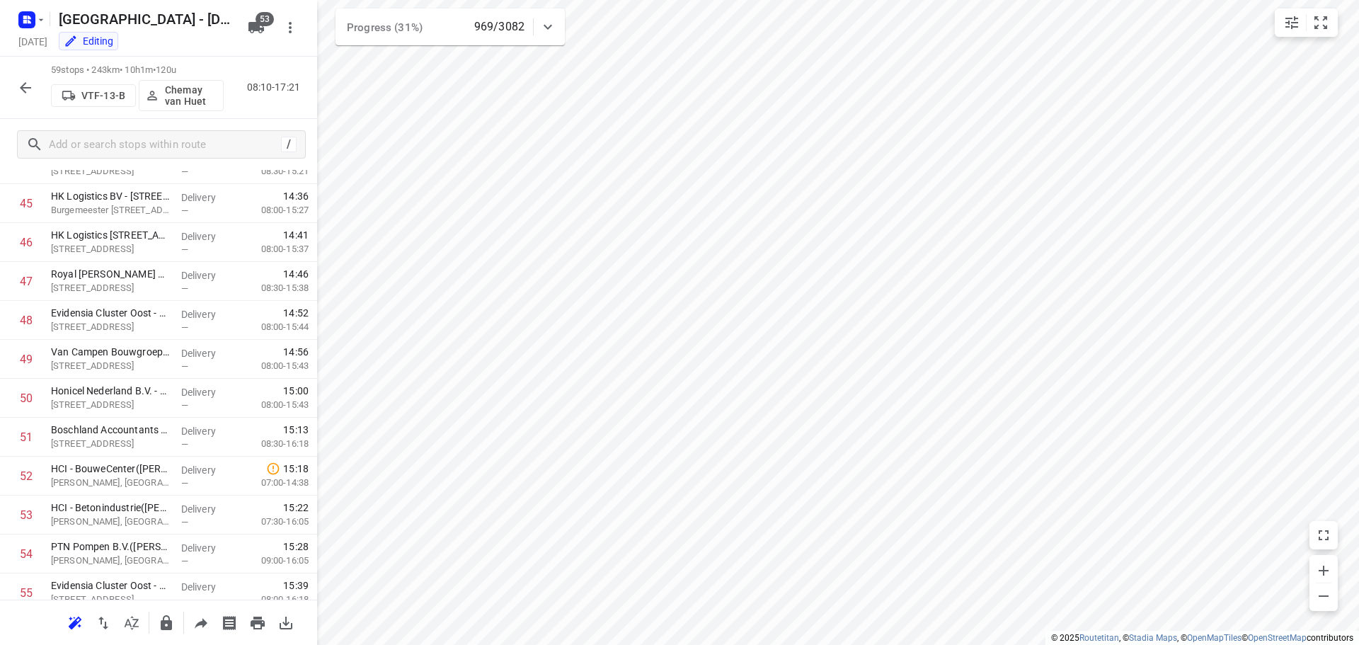
scroll to position [1977, 0]
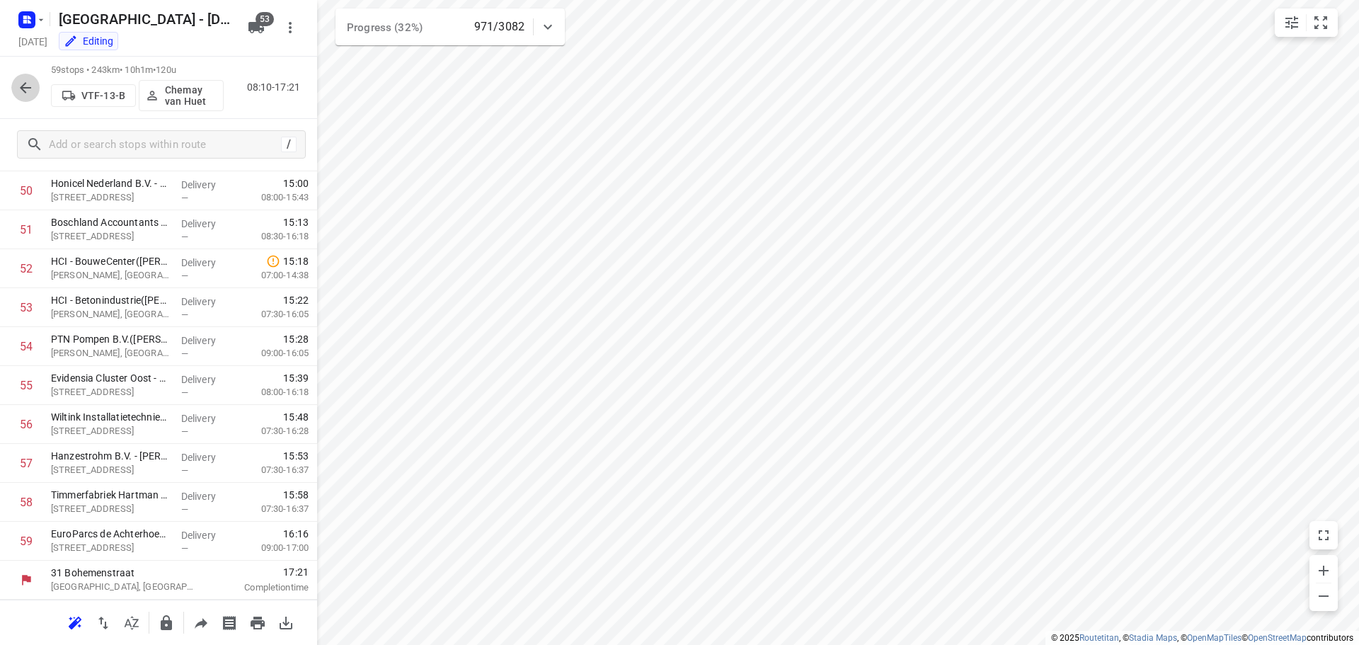
click at [24, 79] on icon "button" at bounding box center [25, 87] width 17 height 17
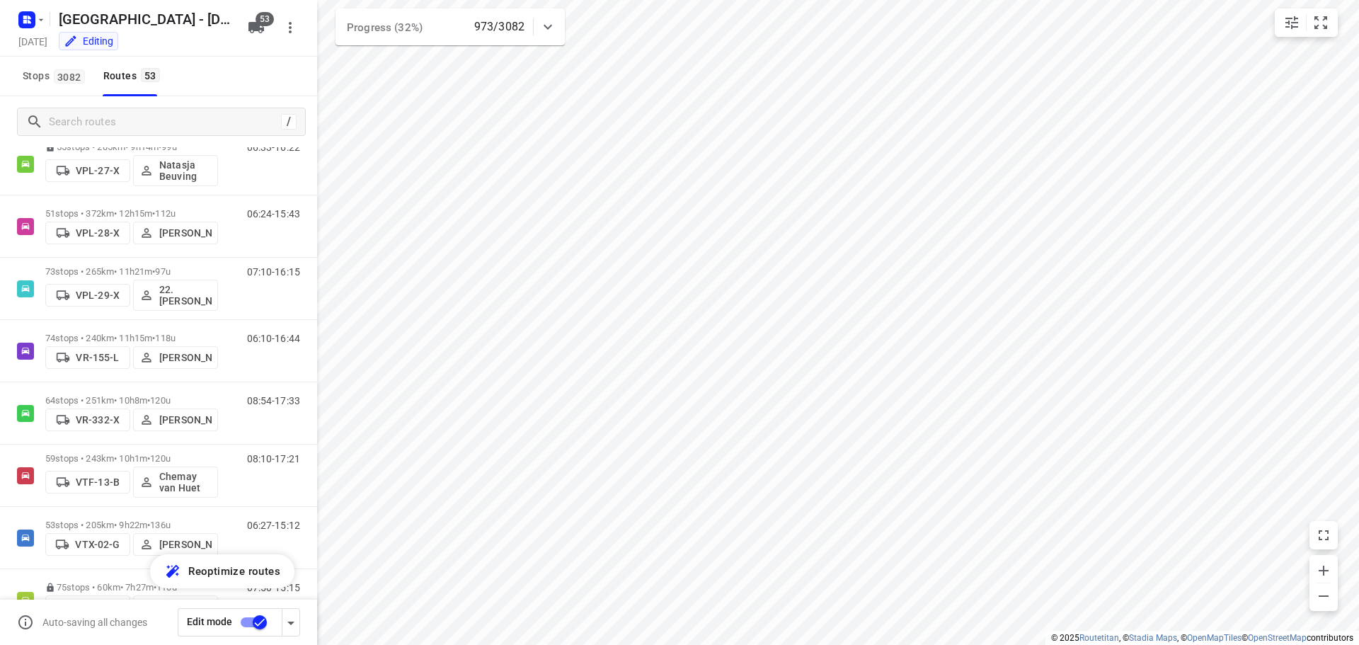
scroll to position [2677, 0]
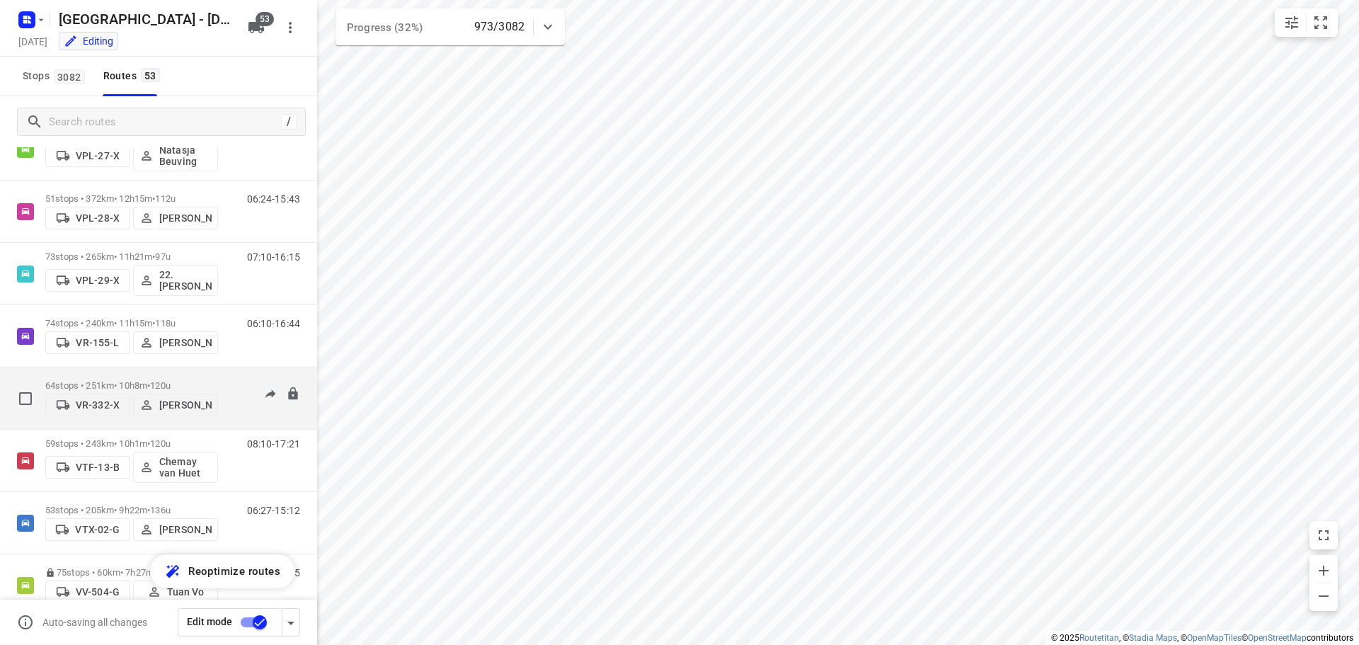
click at [143, 382] on p "64 stops • 251km • 10h8m • 120u" at bounding box center [131, 385] width 173 height 11
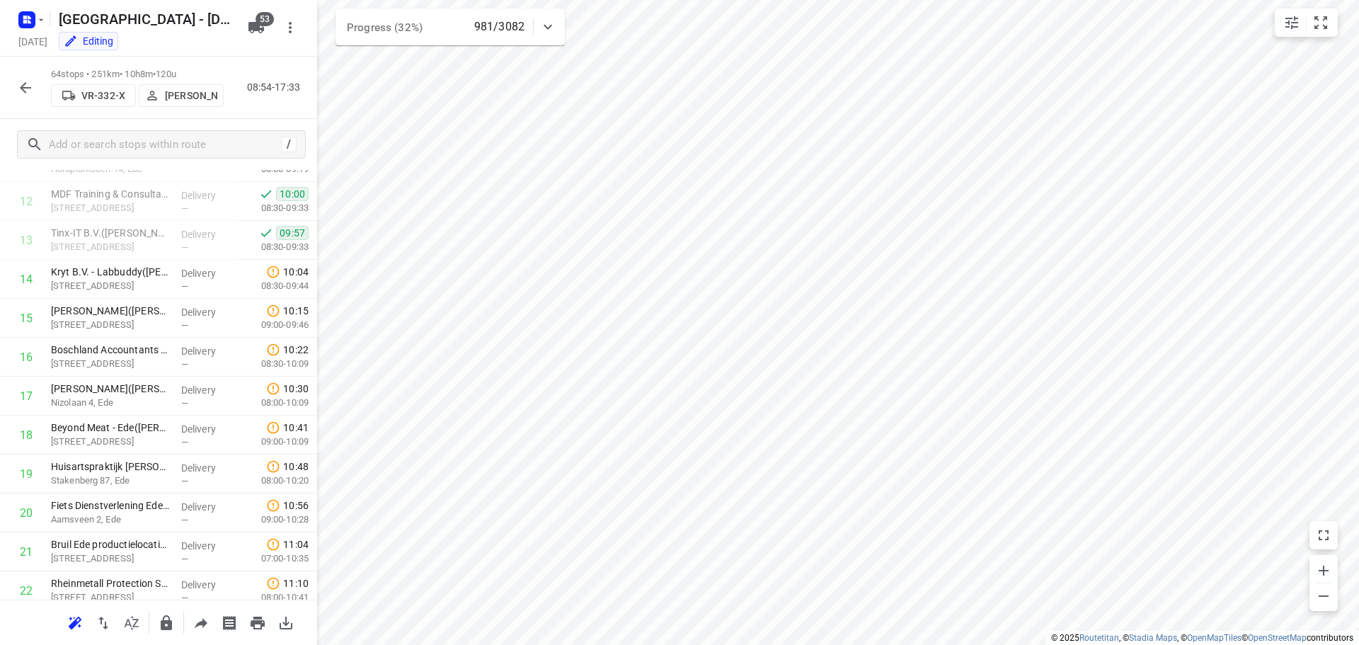
scroll to position [455, 0]
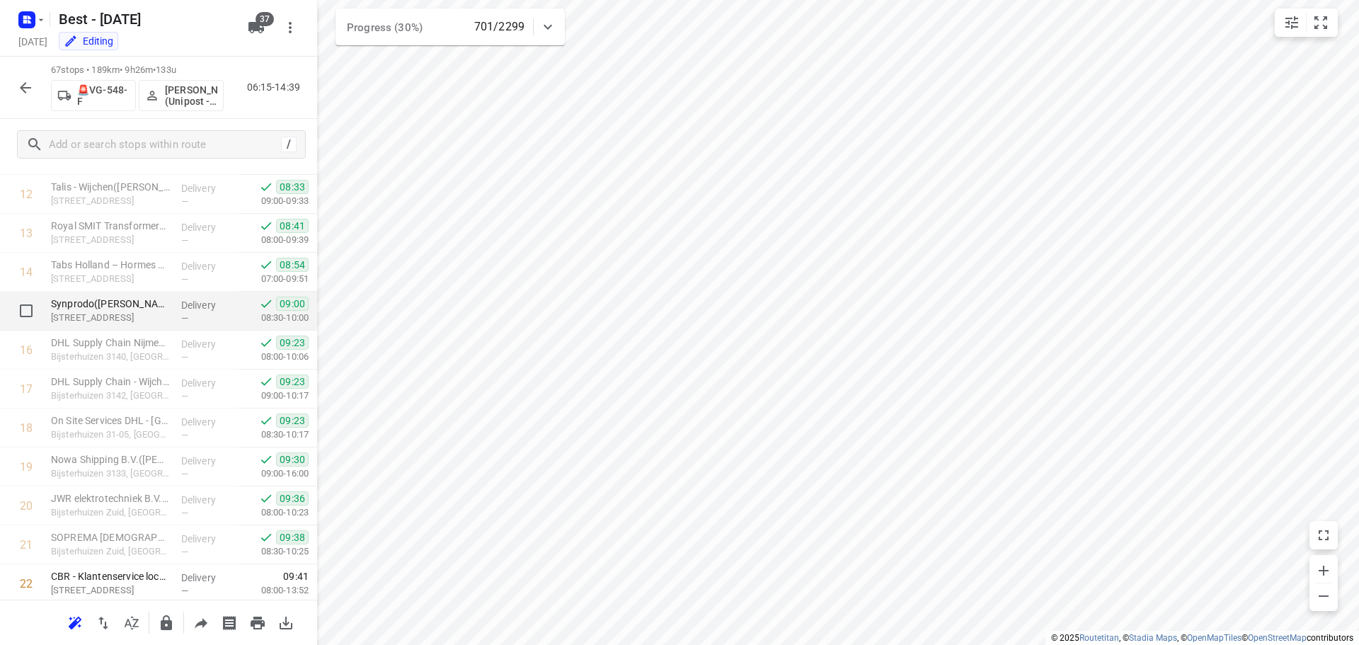
scroll to position [566, 0]
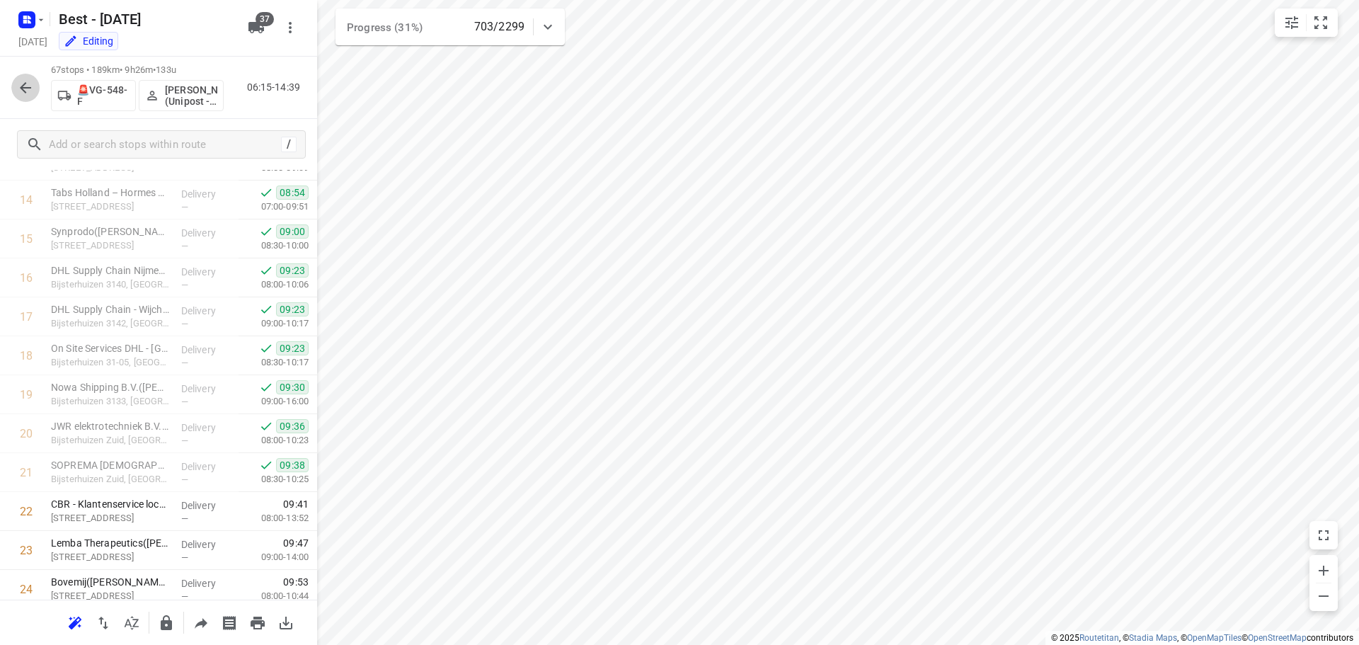
click at [27, 88] on icon "button" at bounding box center [25, 87] width 17 height 17
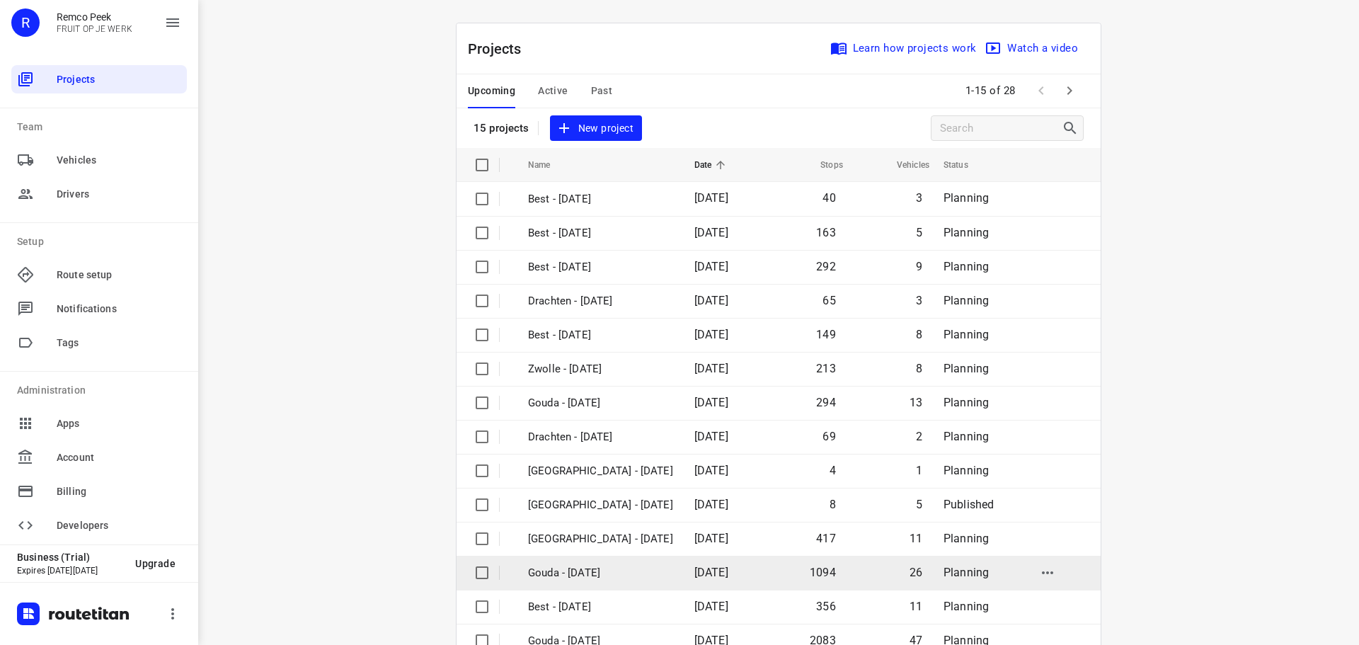
click at [581, 558] on td "Gouda - [DATE]" at bounding box center [598, 573] width 169 height 34
click at [570, 576] on p "Gouda - Thursday" at bounding box center [600, 573] width 145 height 16
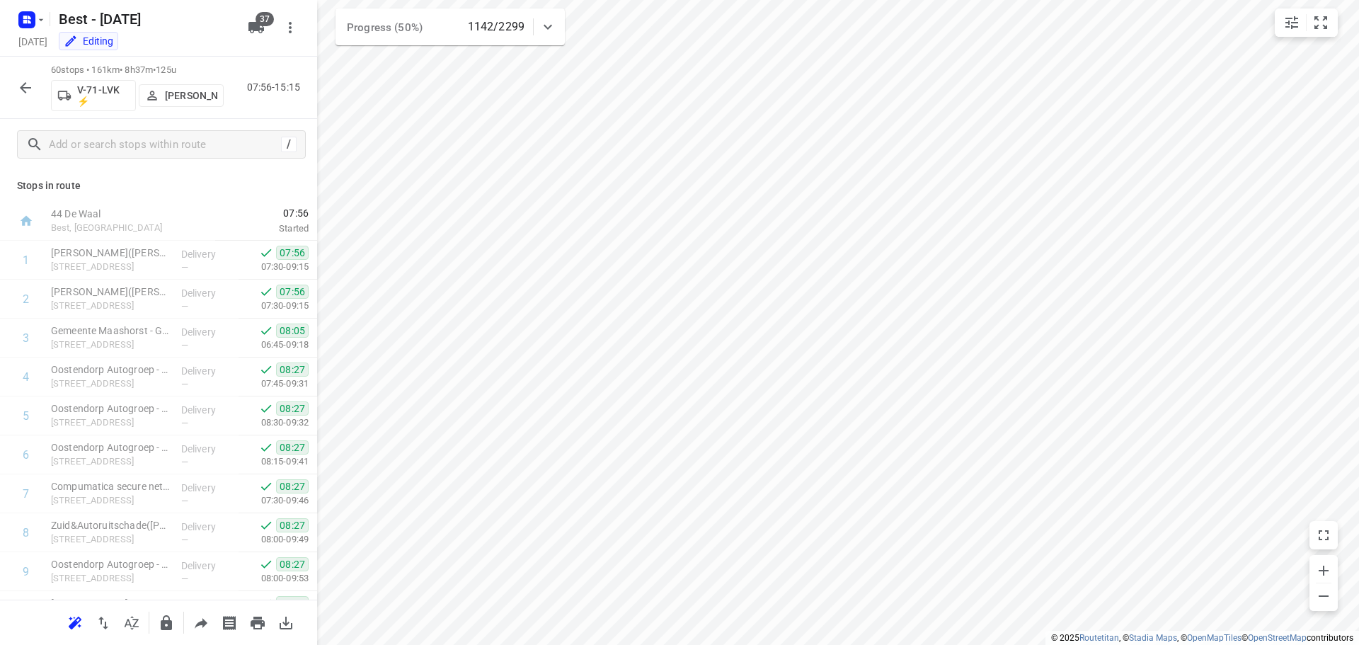
click at [30, 88] on icon "button" at bounding box center [25, 87] width 11 height 11
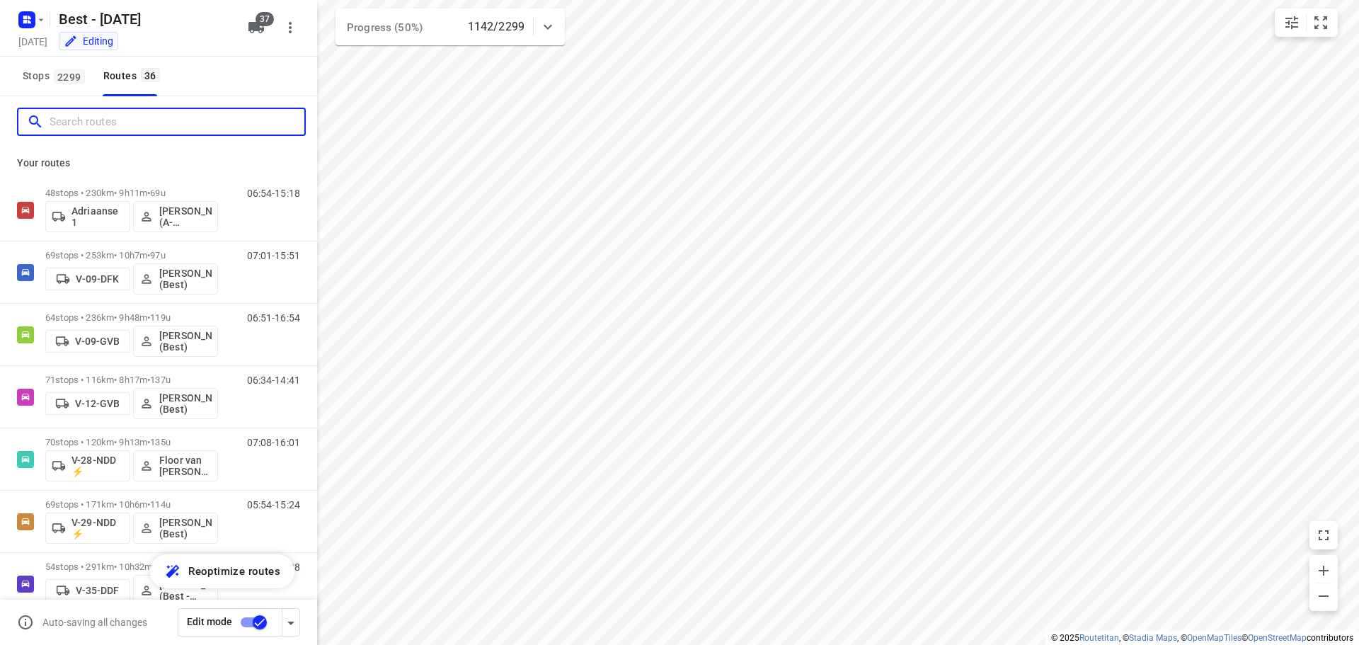
click at [165, 119] on input "Search routes" at bounding box center [177, 122] width 255 height 22
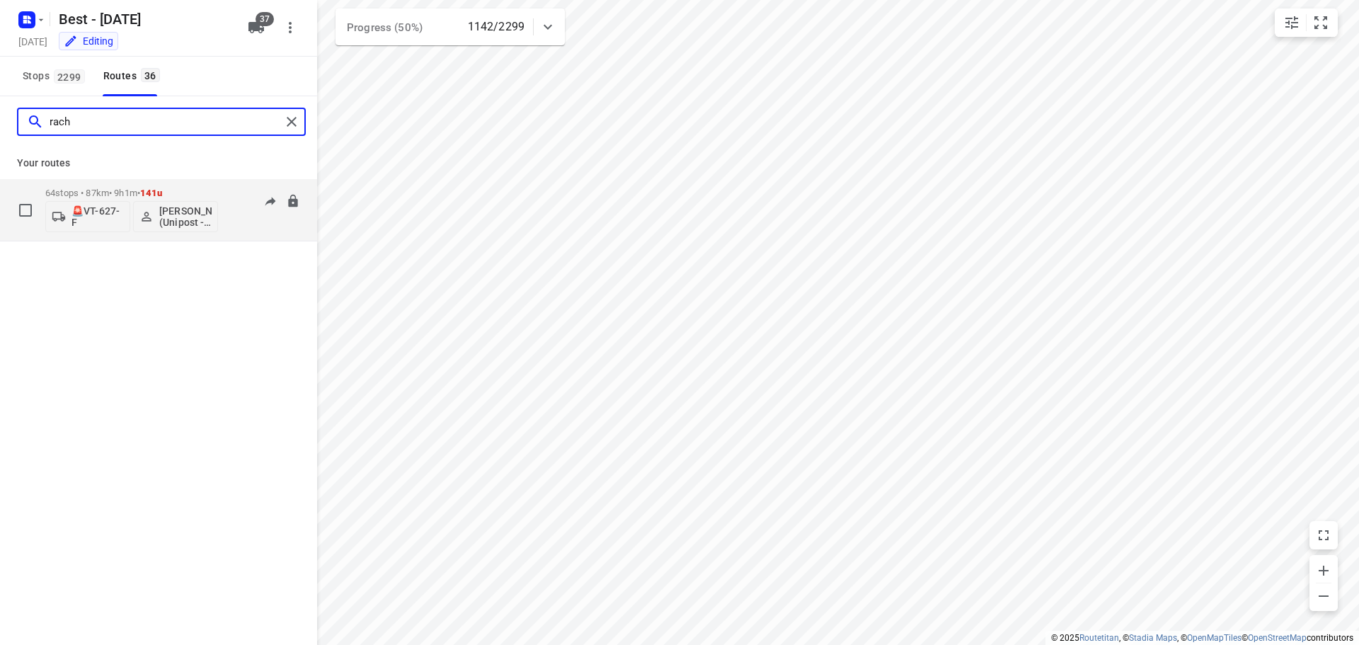
type input "rach"
click at [117, 194] on p "64 stops • 87km • 9h1m • 141u" at bounding box center [131, 193] width 173 height 11
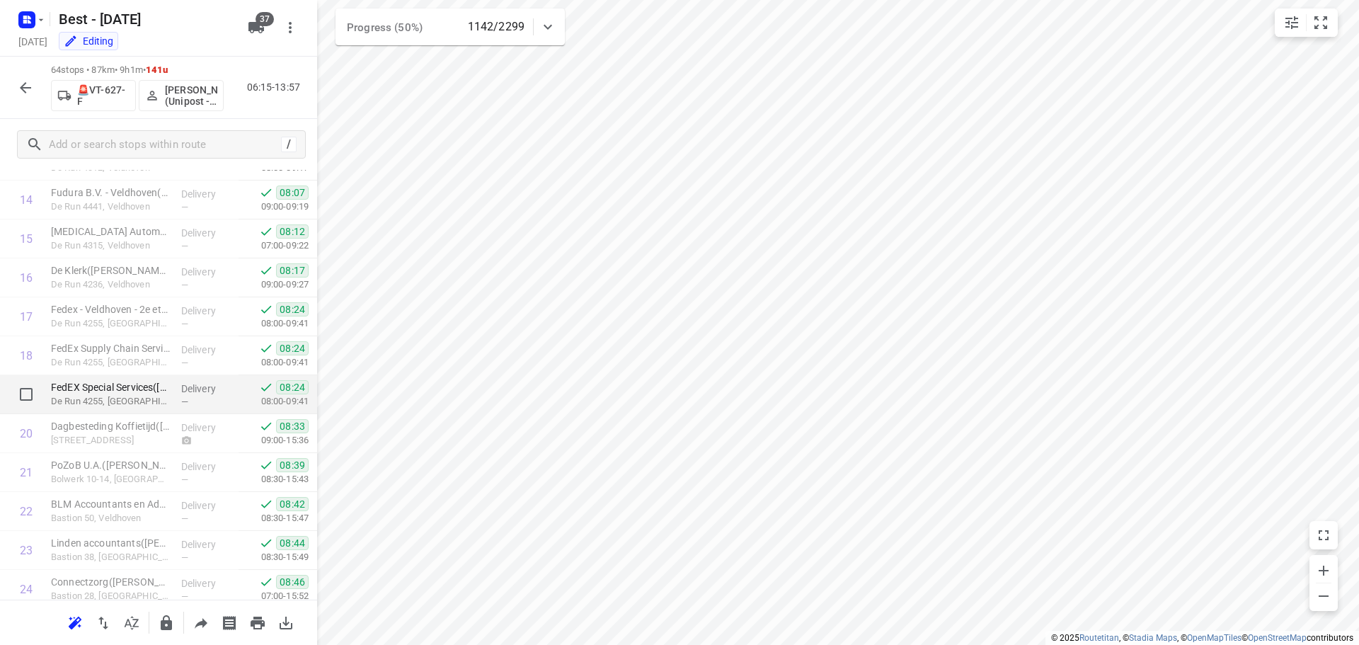
scroll to position [425, 0]
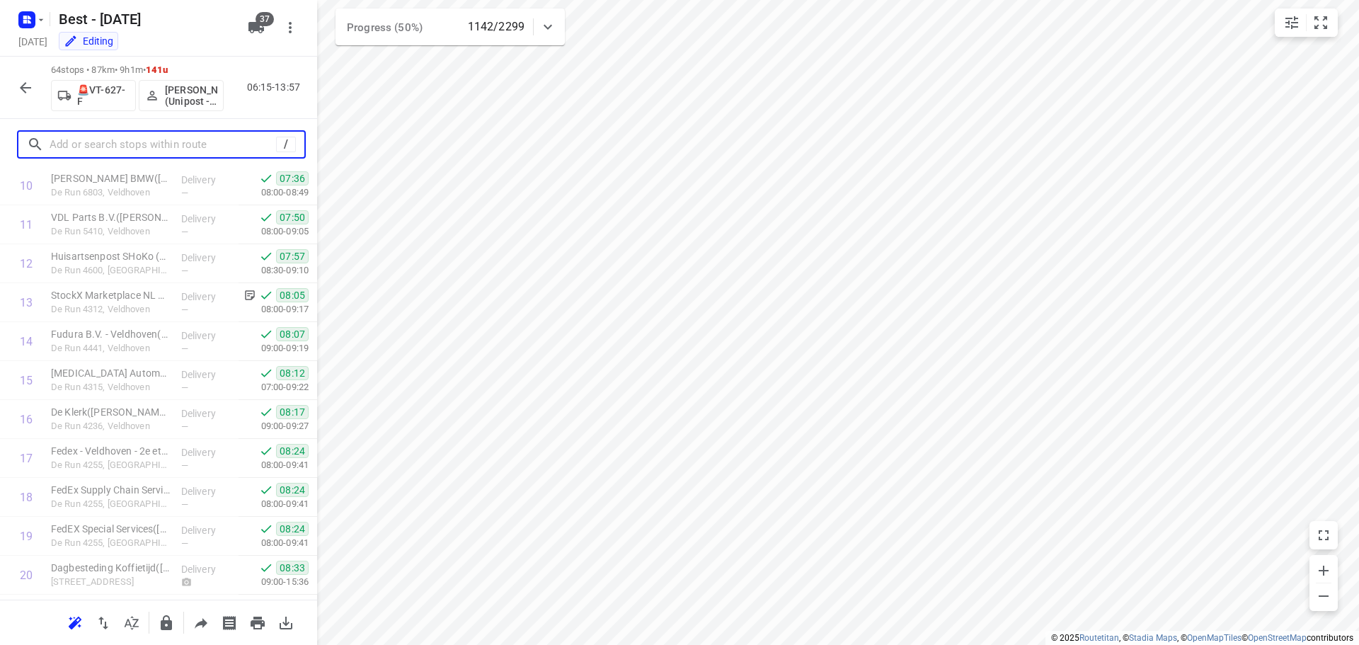
click at [117, 148] on input "text" at bounding box center [163, 145] width 227 height 22
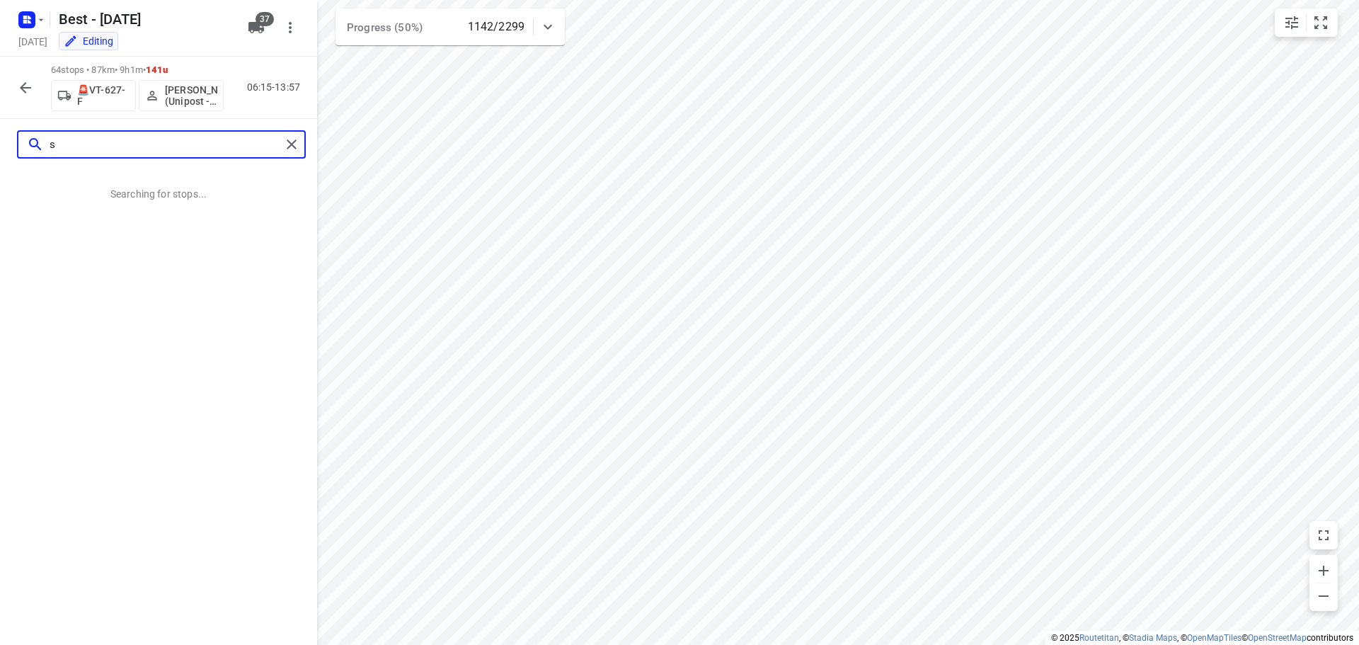
scroll to position [0, 0]
type input "s"
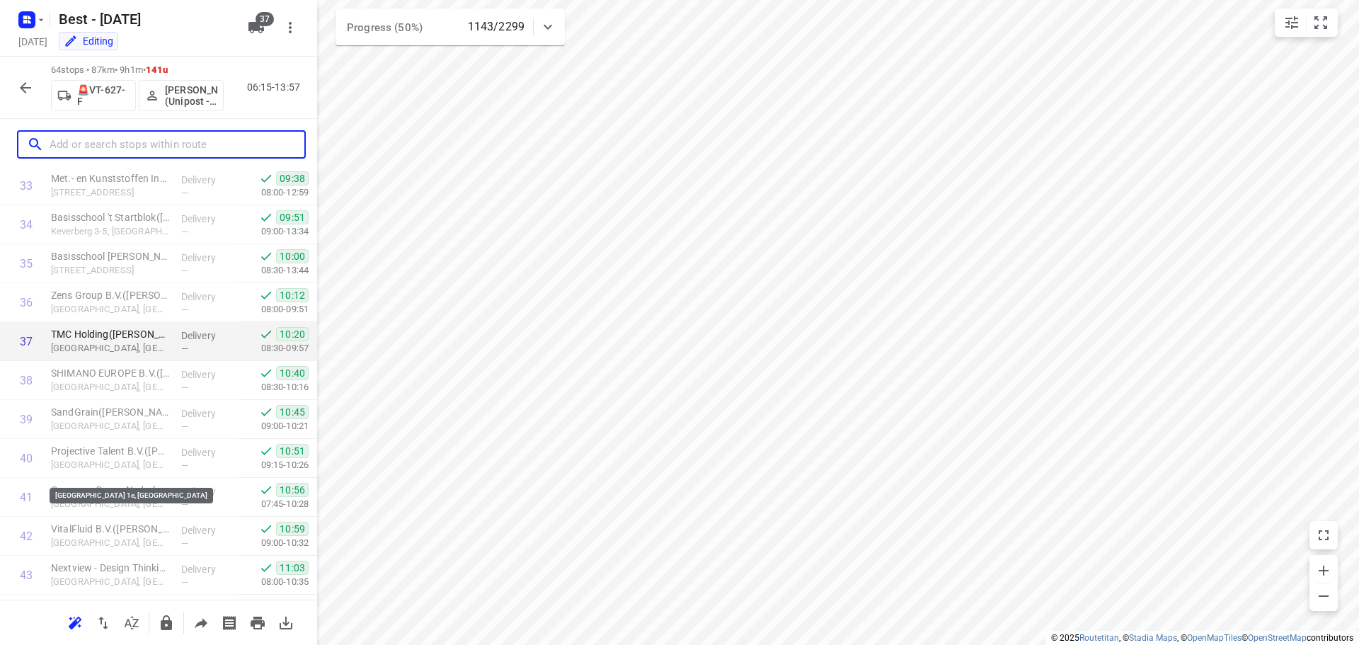
scroll to position [1557, 0]
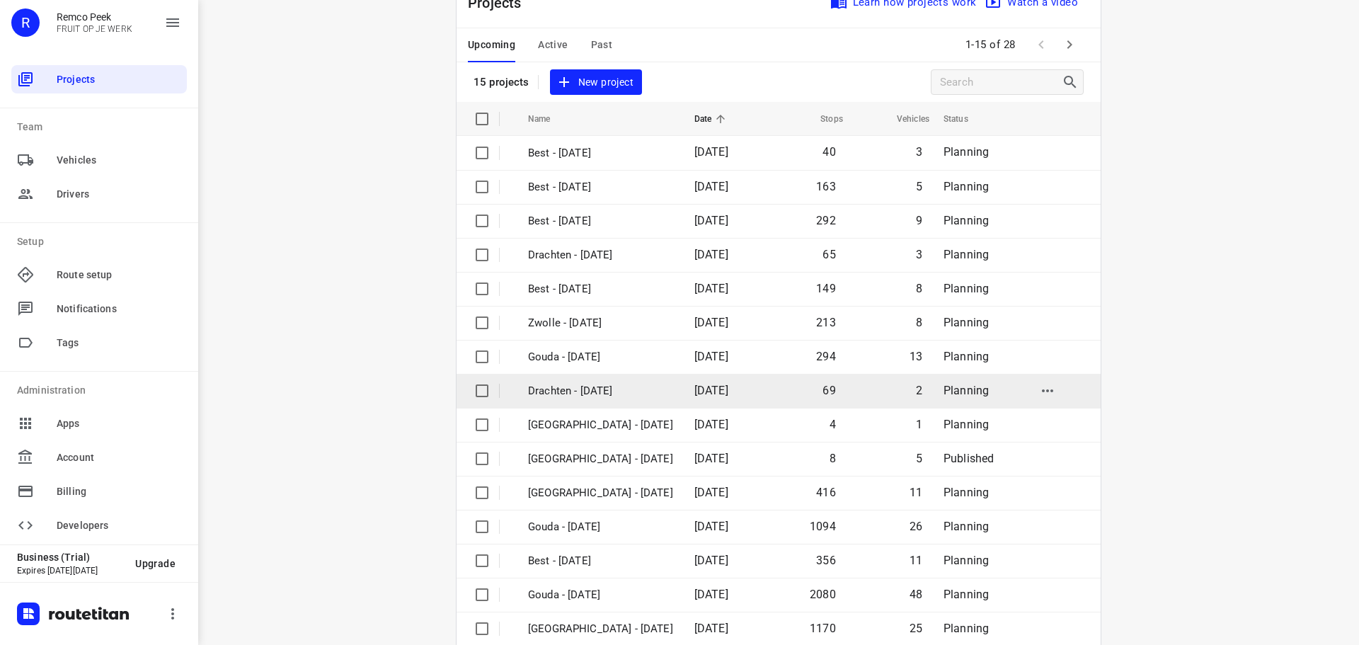
scroll to position [71, 0]
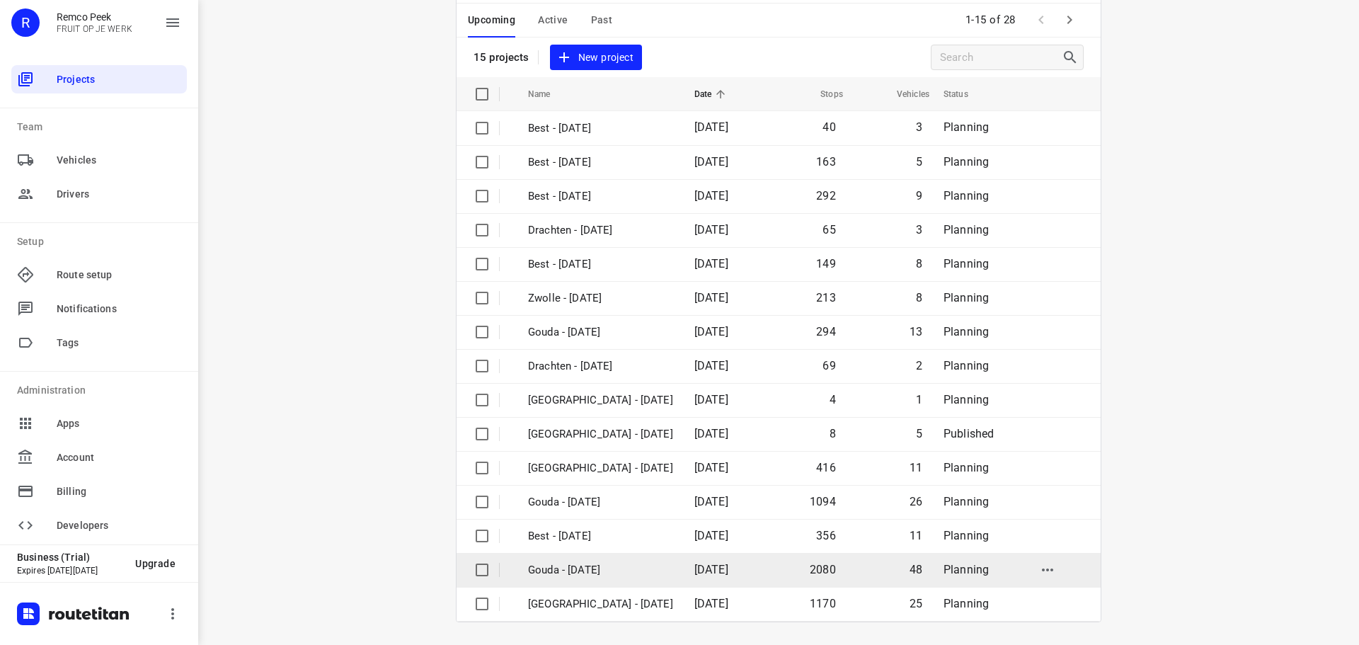
click at [591, 568] on p "Gouda - [DATE]" at bounding box center [600, 570] width 145 height 16
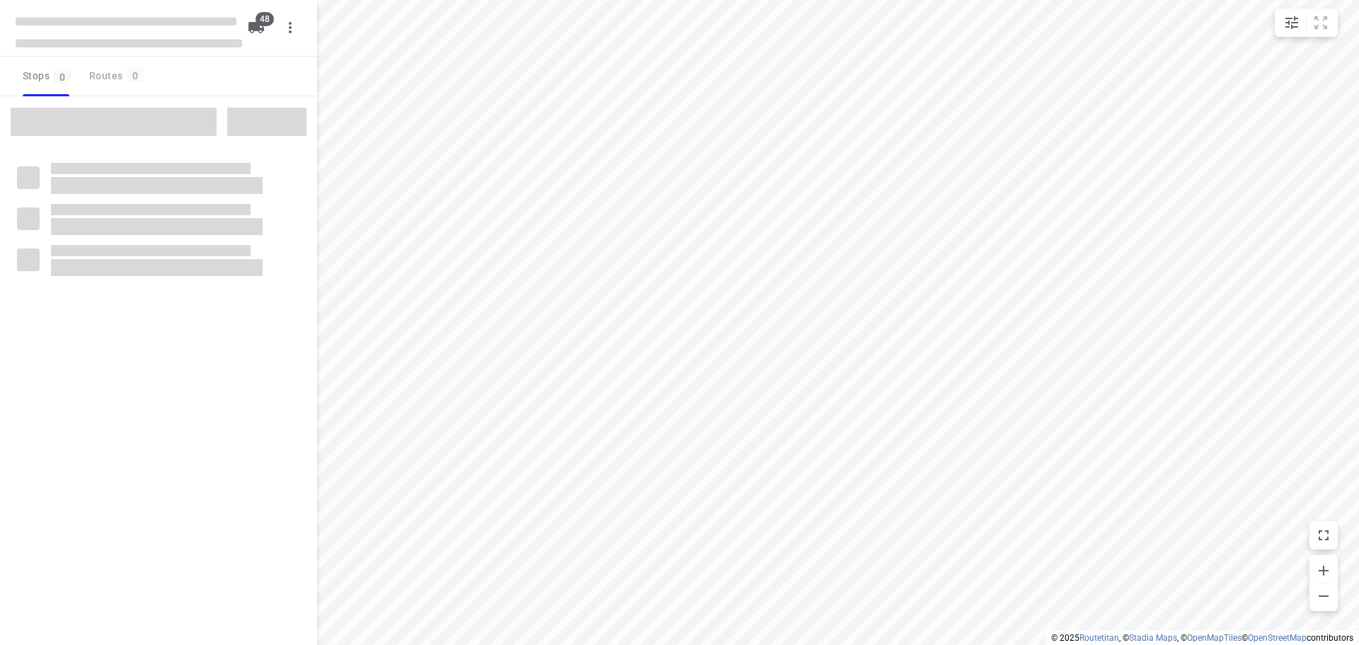
checkbox input "true"
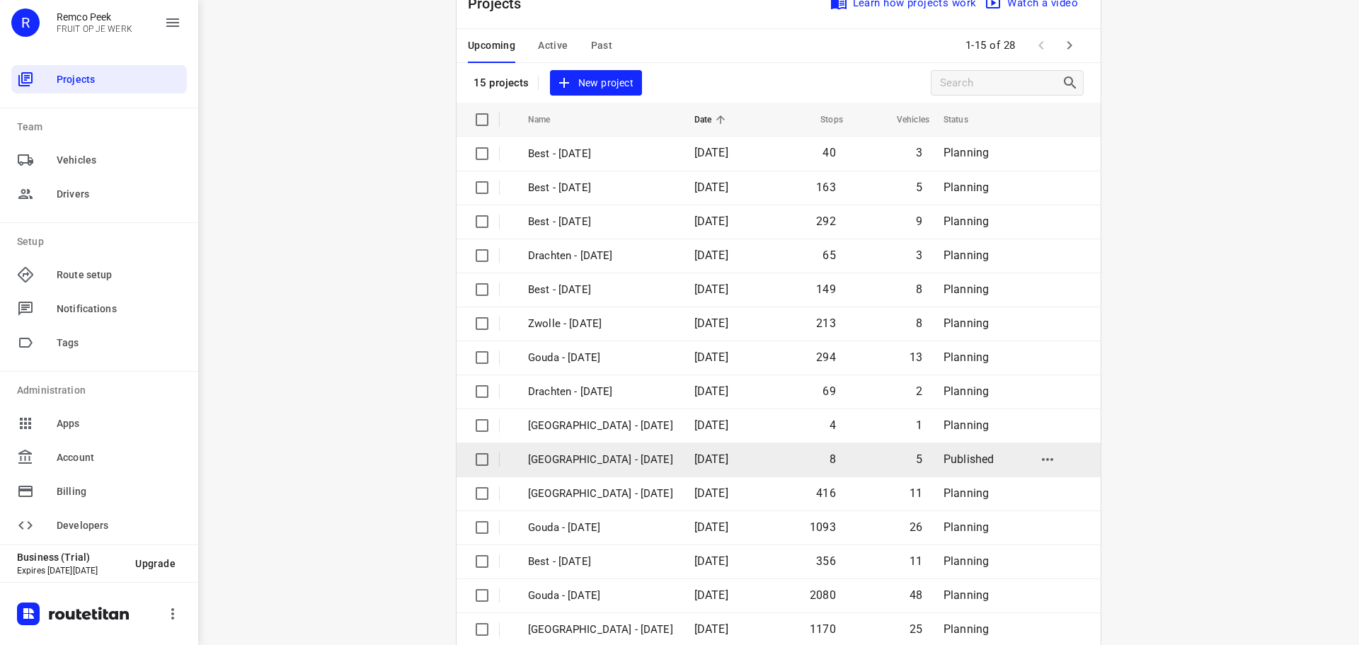
scroll to position [71, 0]
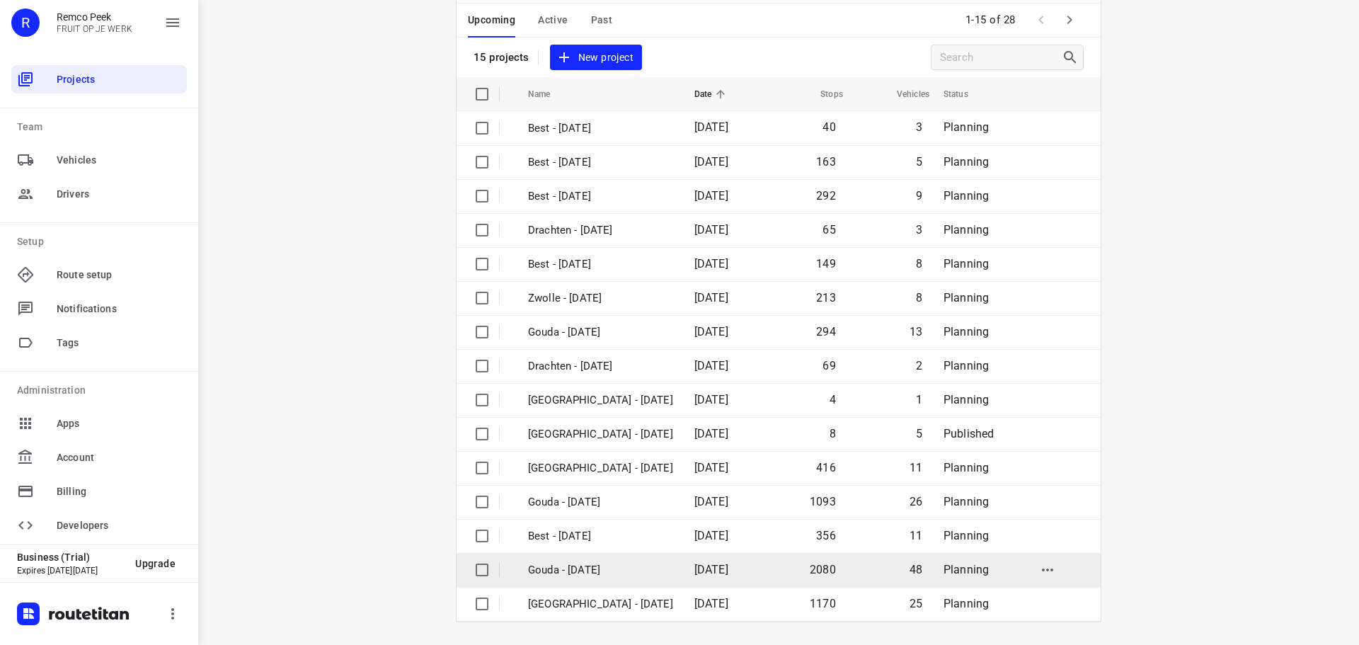
click at [586, 565] on p "Gouda - [DATE]" at bounding box center [600, 570] width 145 height 16
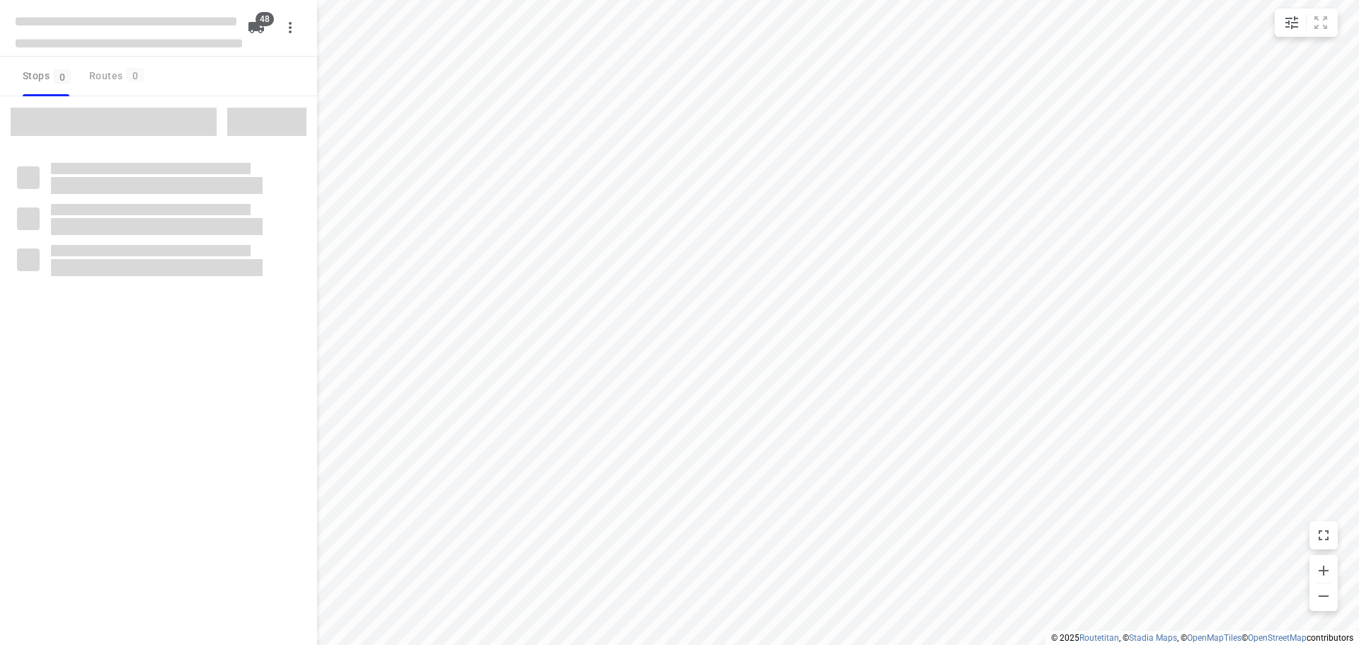
checkbox input "true"
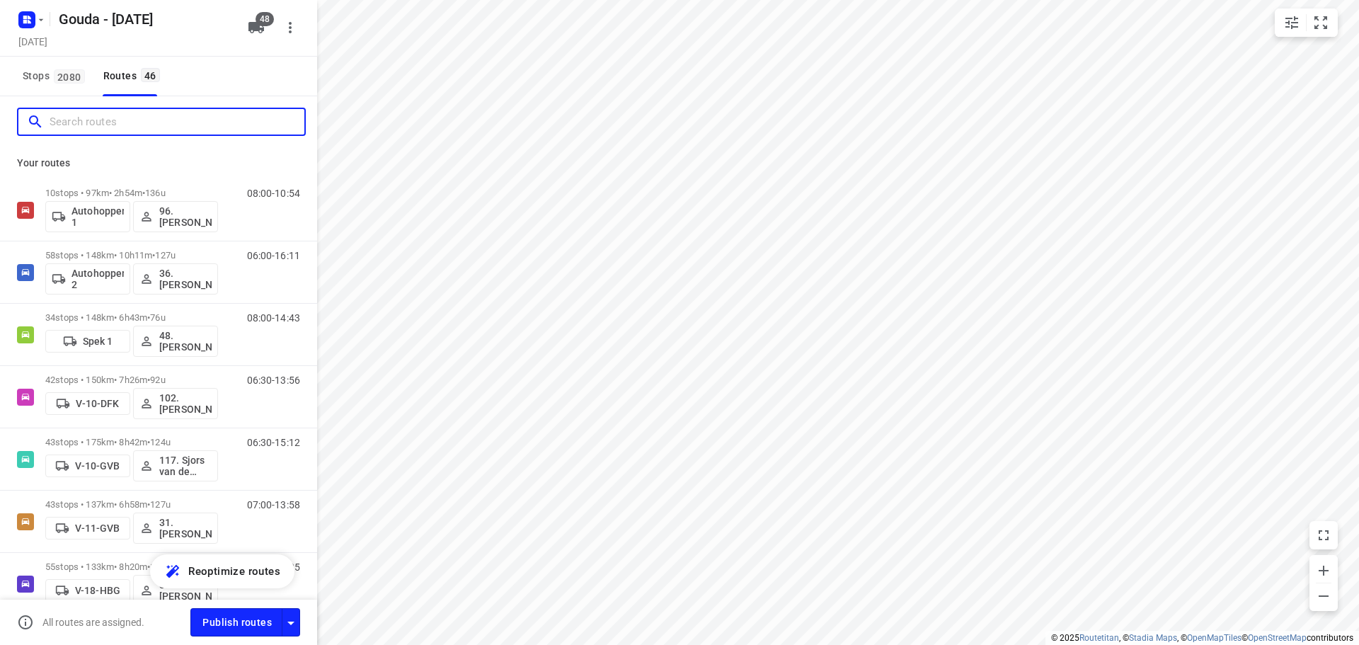
click at [127, 121] on input "Search routes" at bounding box center [177, 122] width 255 height 22
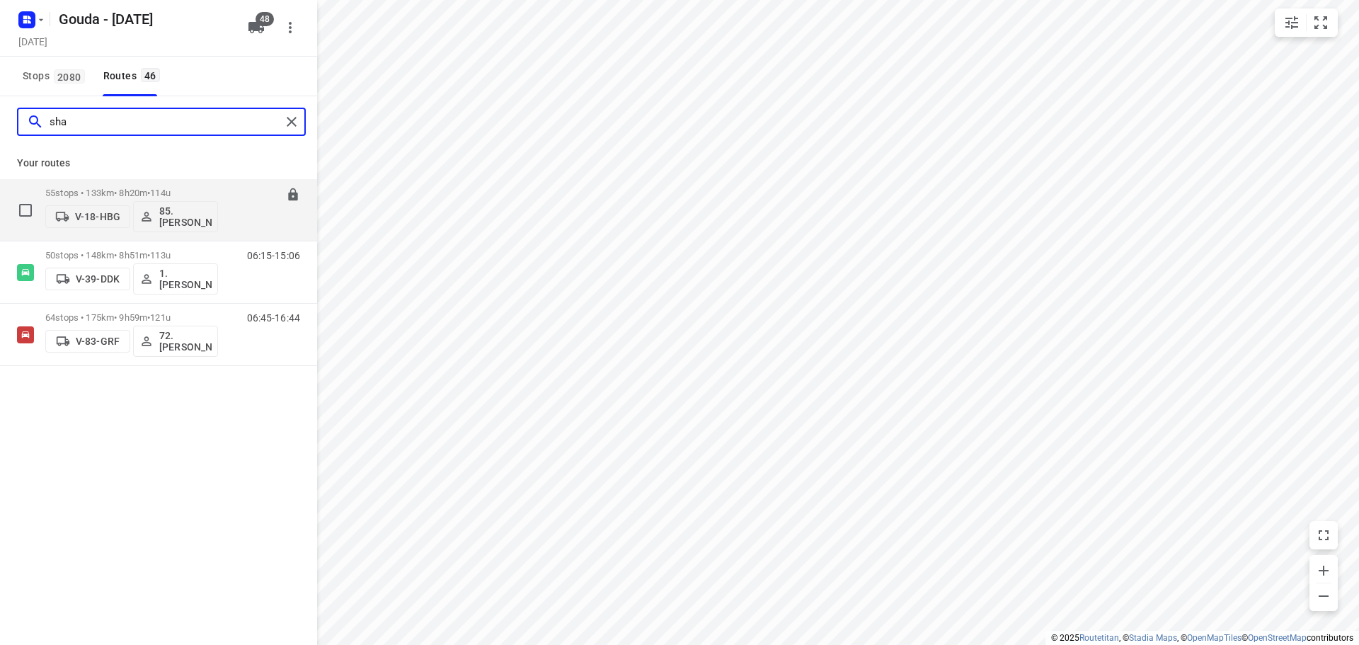
type input "sha"
click at [108, 193] on p "55 stops • 133km • 8h20m • 114u" at bounding box center [131, 193] width 173 height 11
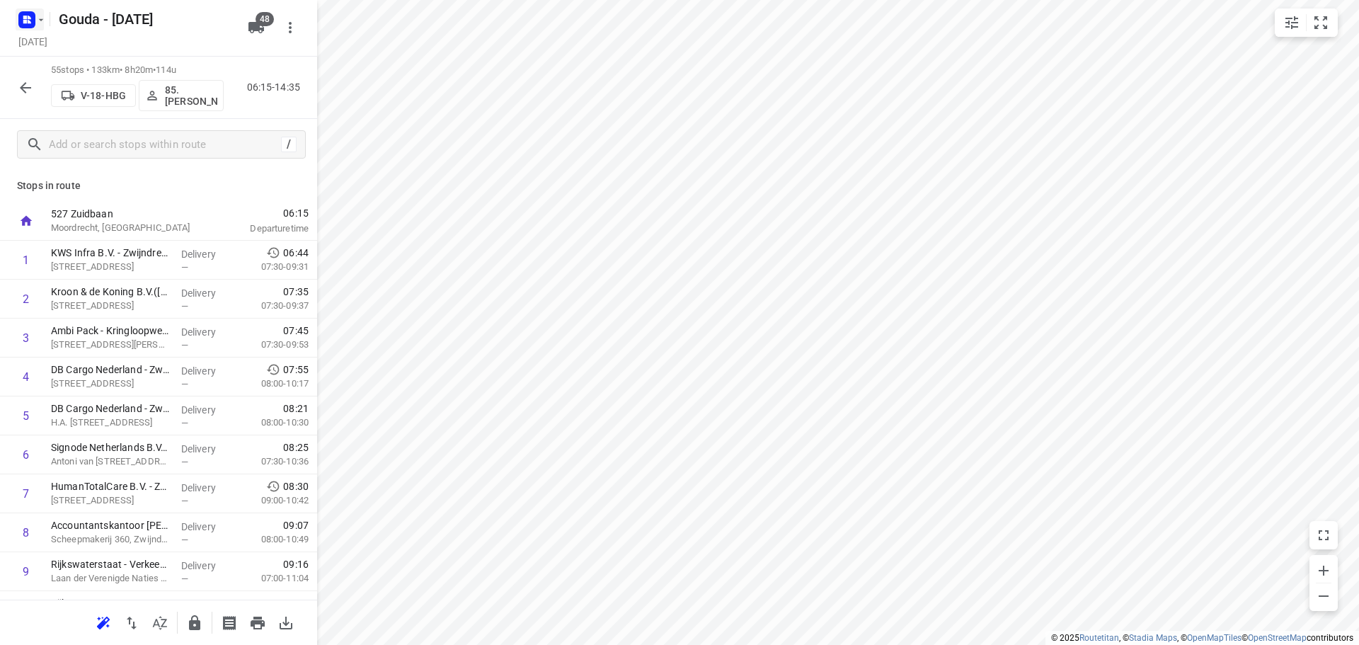
click at [40, 17] on icon "button" at bounding box center [40, 19] width 11 height 11
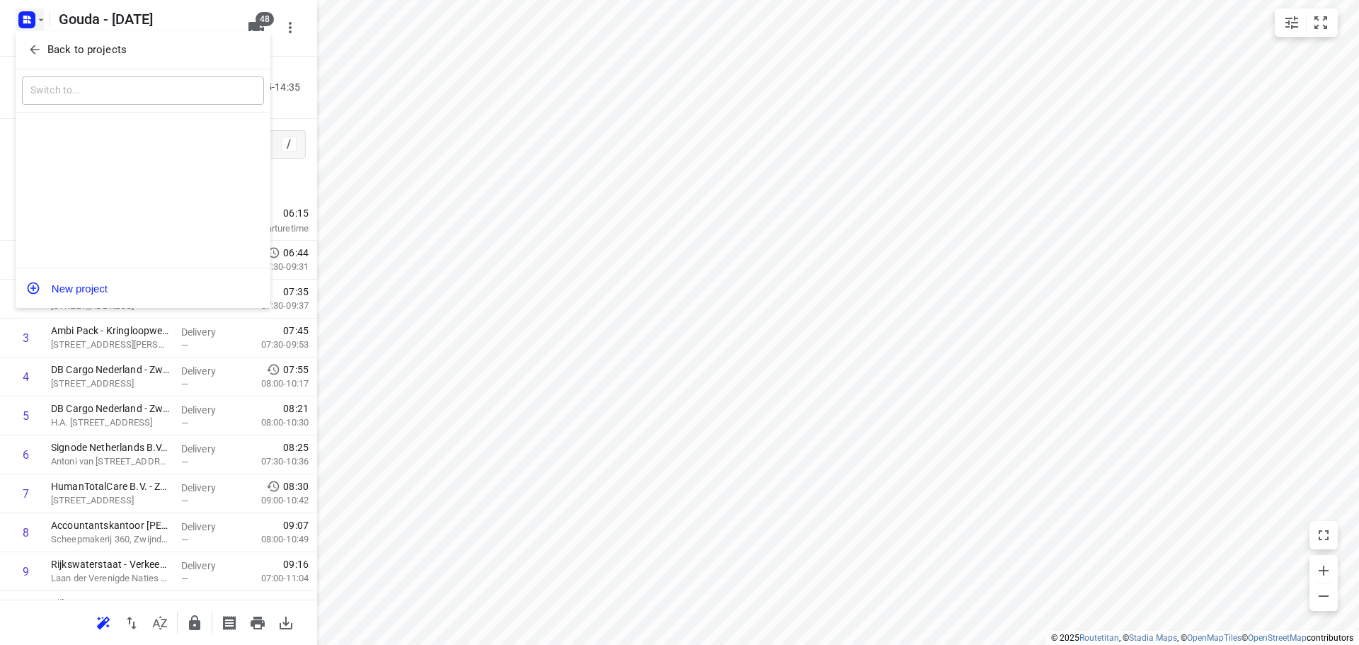
click at [42, 46] on span "Back to projects" at bounding box center [143, 50] width 231 height 16
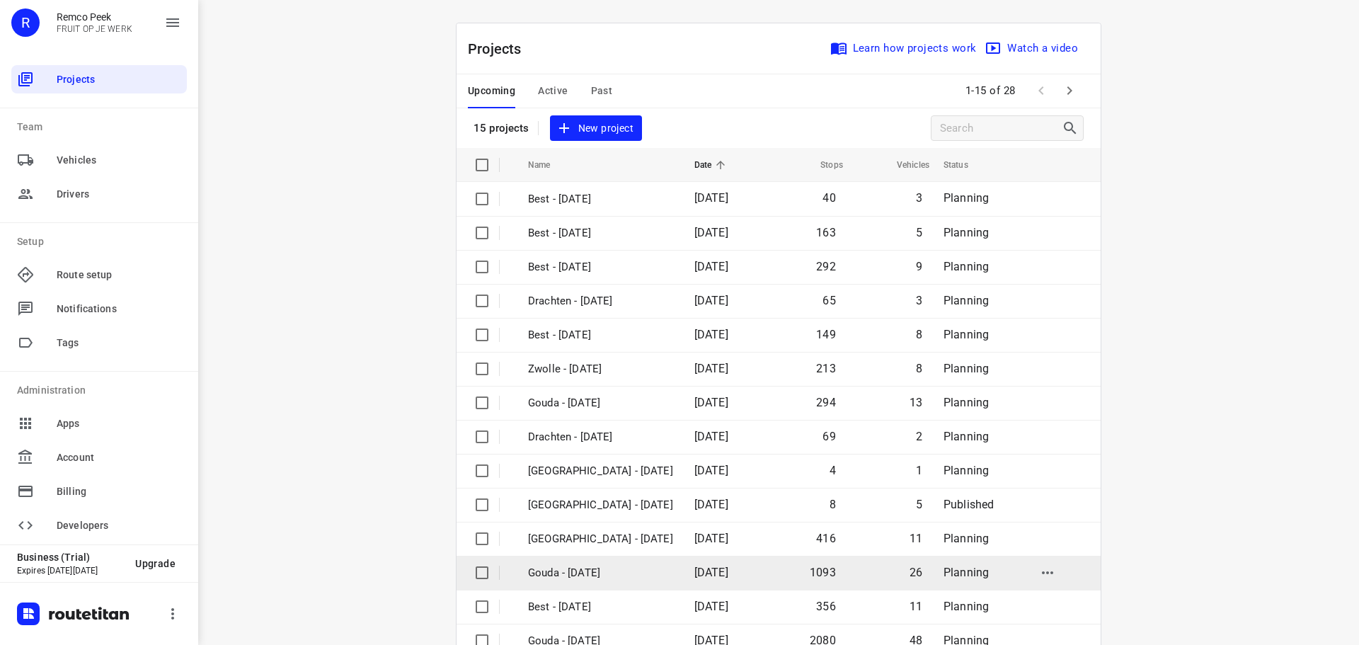
scroll to position [71, 0]
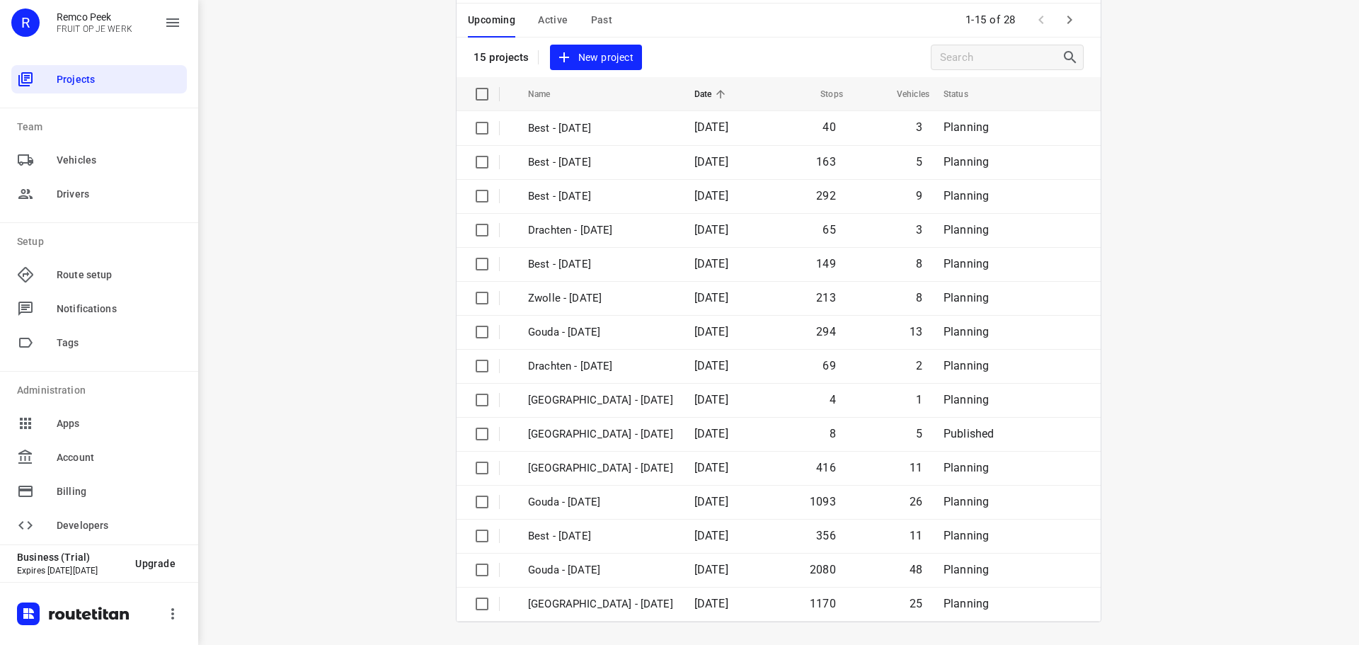
click at [365, 319] on div "i © 2025 Routetitan , © Stadia Maps , © OpenMapTiles © OpenStreetMap contributo…" at bounding box center [778, 322] width 1161 height 645
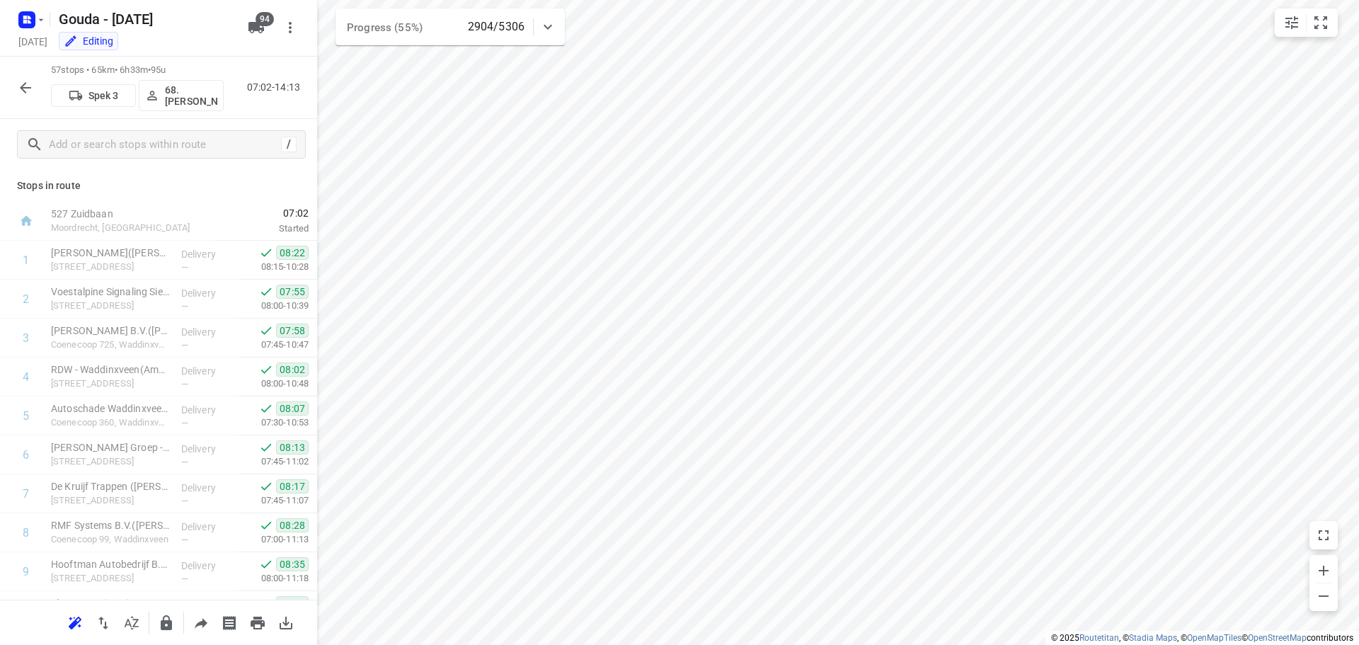
scroll to position [878, 0]
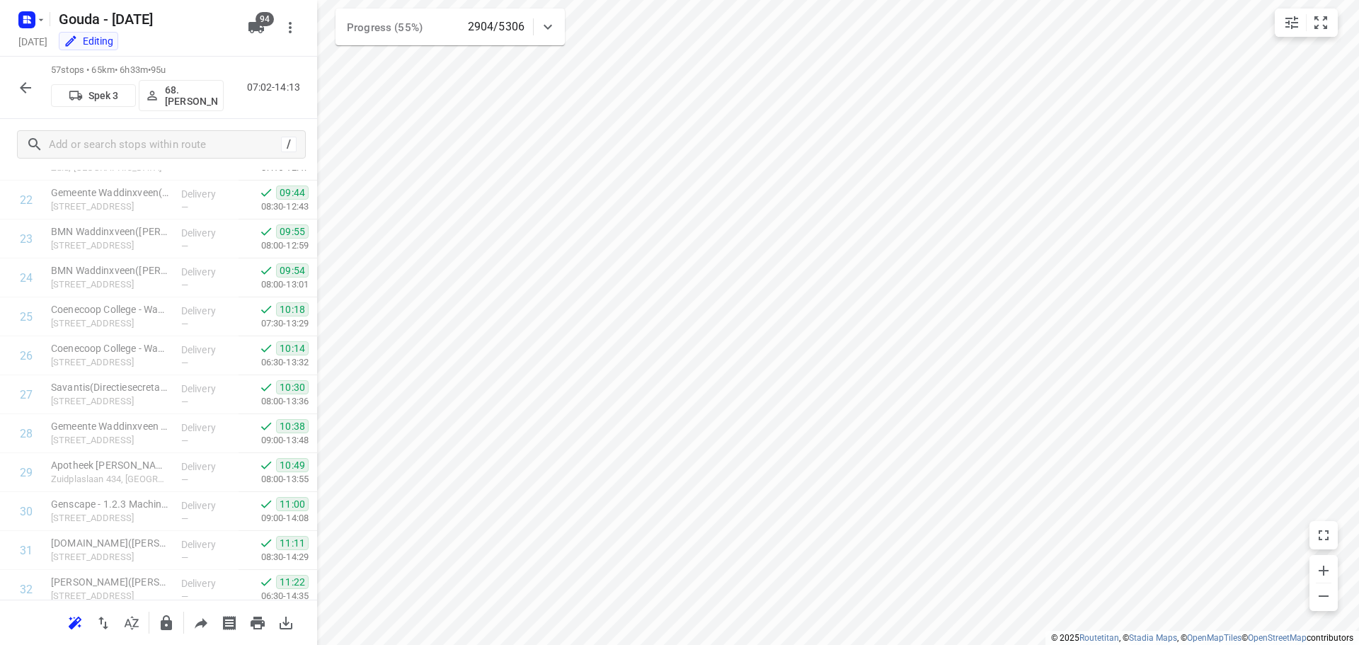
click at [32, 85] on icon "button" at bounding box center [25, 87] width 17 height 17
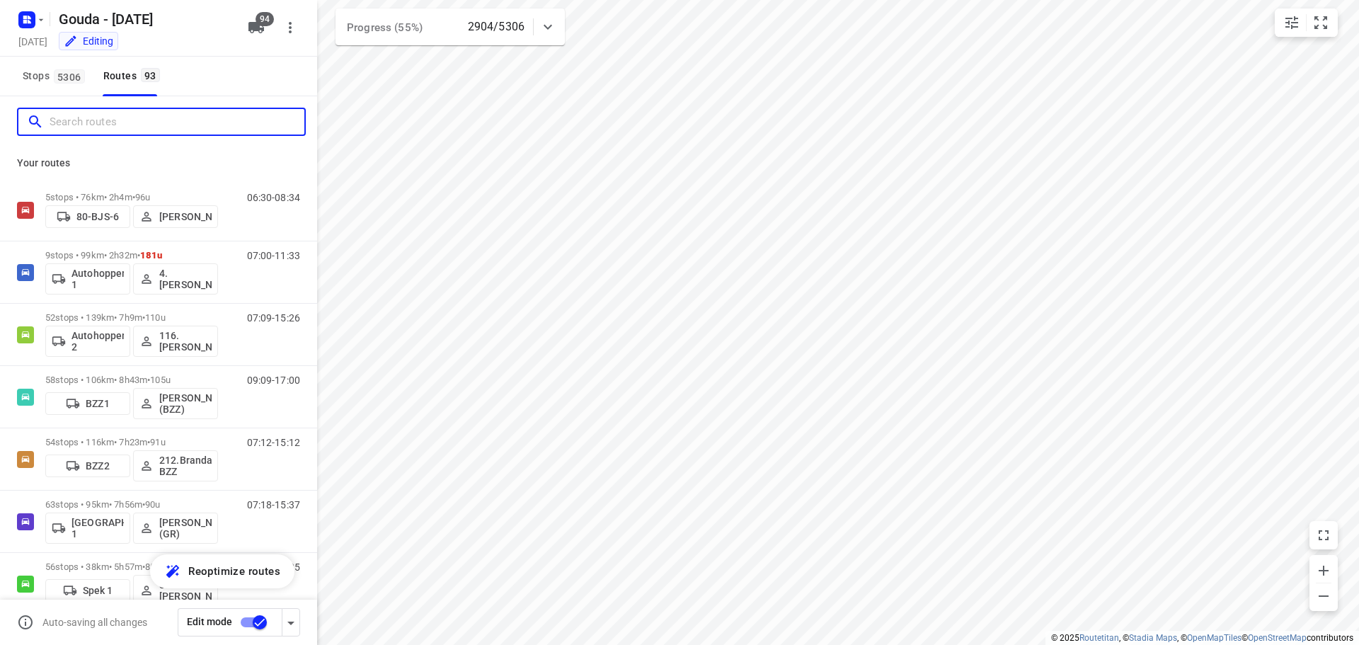
click at [106, 126] on input "Search routes" at bounding box center [177, 122] width 255 height 22
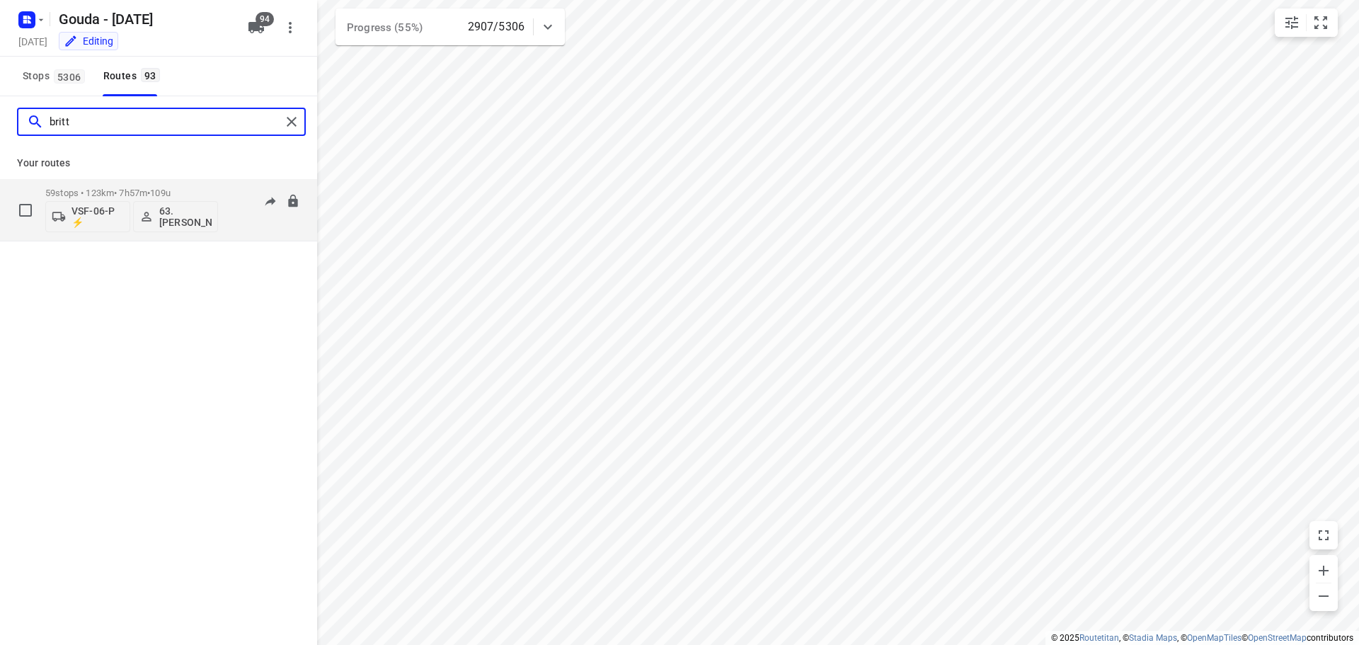
type input "britt"
click at [109, 193] on p "59 stops • 123km • 7h57m • 109u" at bounding box center [131, 193] width 173 height 11
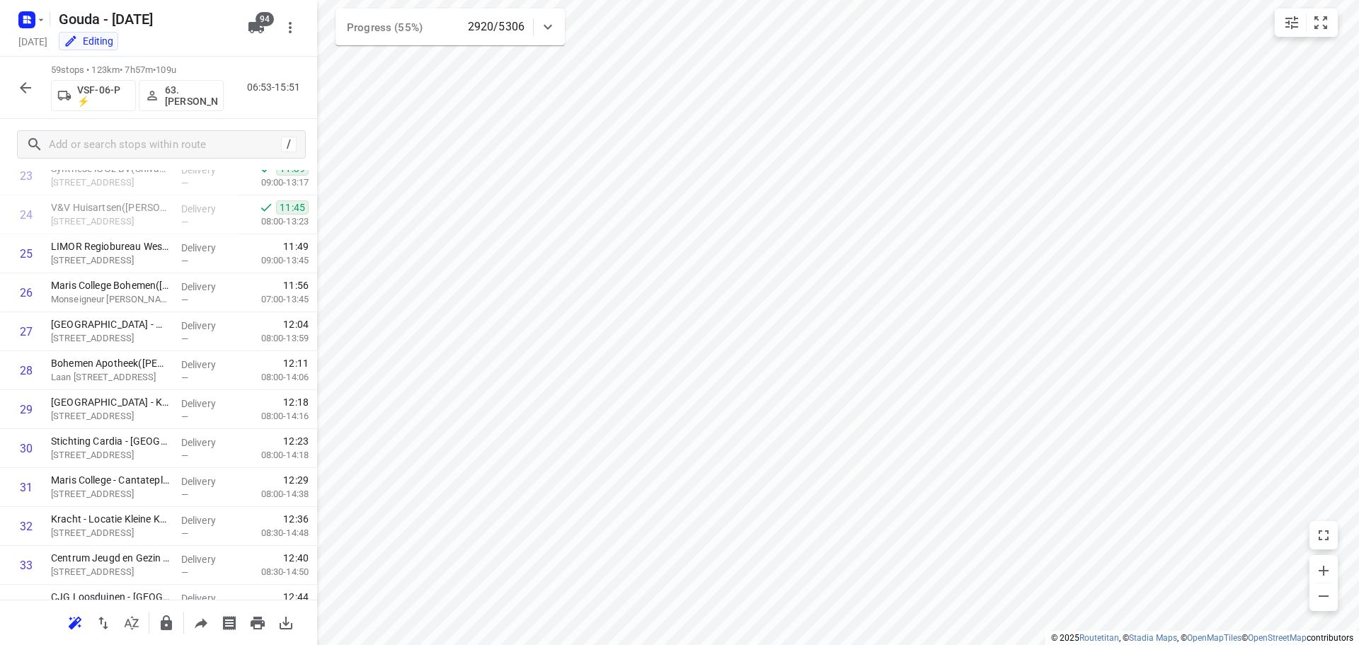
scroll to position [928, 0]
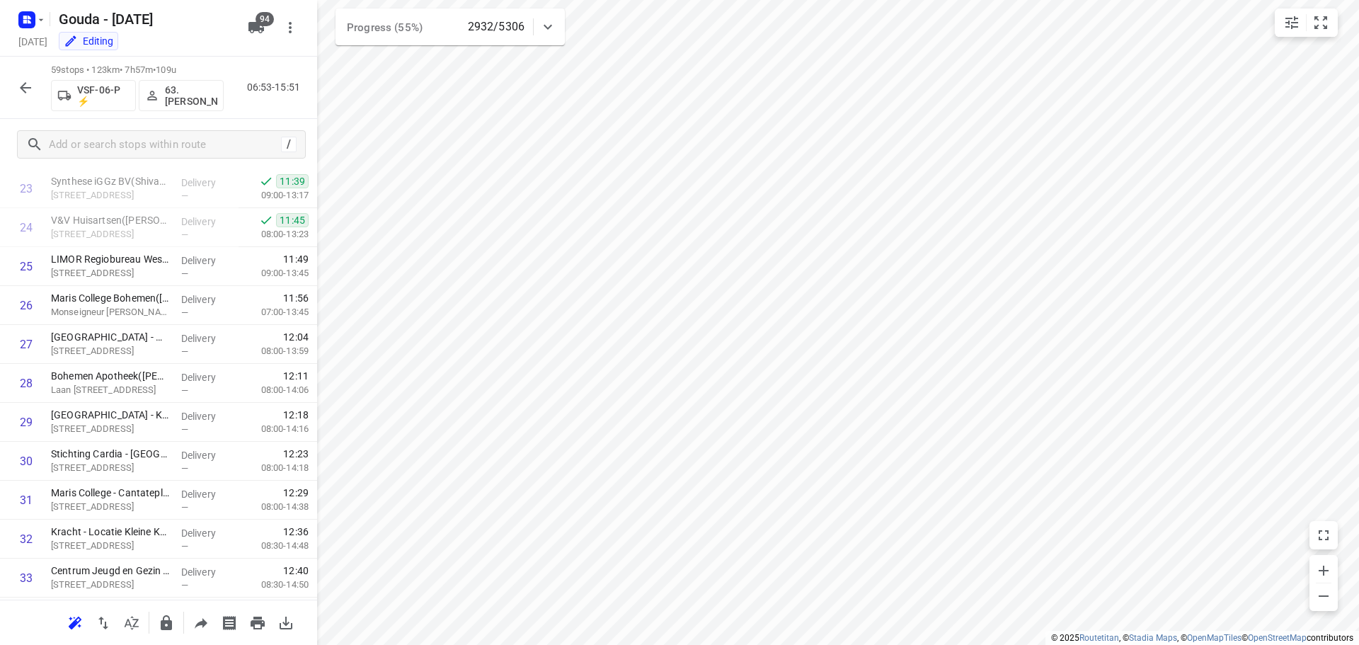
click at [19, 92] on icon "button" at bounding box center [25, 87] width 17 height 17
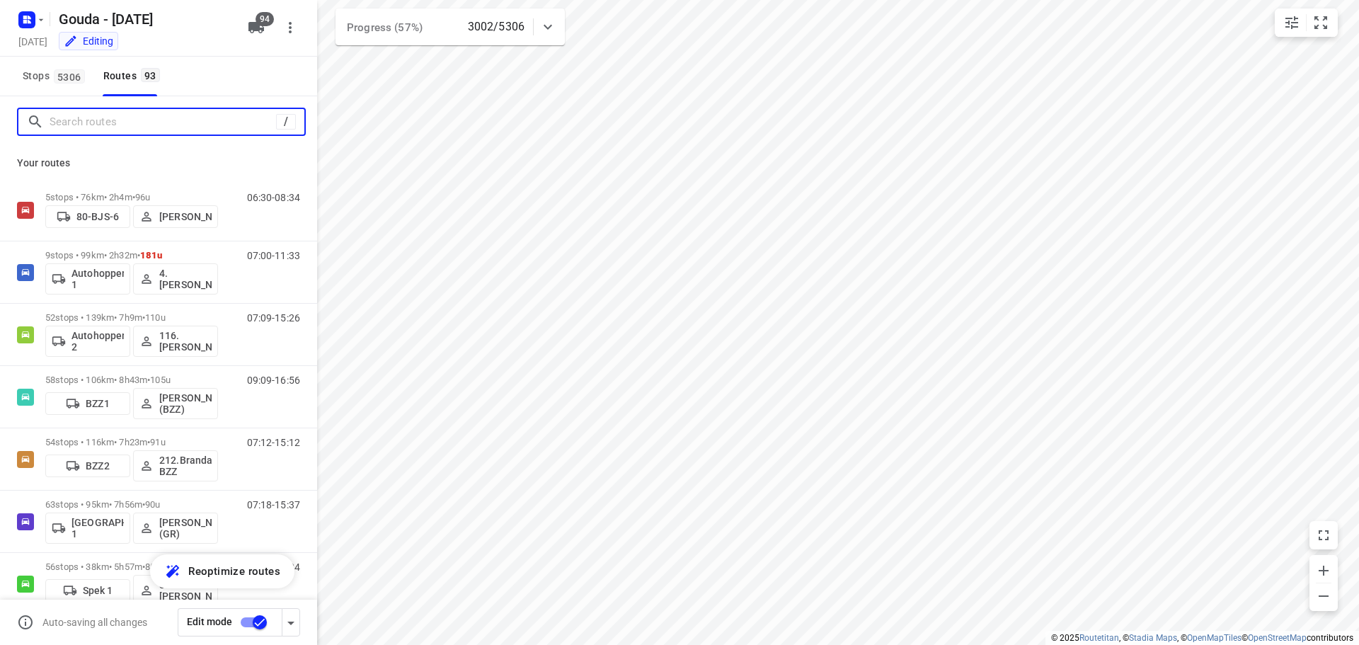
click at [74, 127] on input "Search routes" at bounding box center [163, 122] width 227 height 22
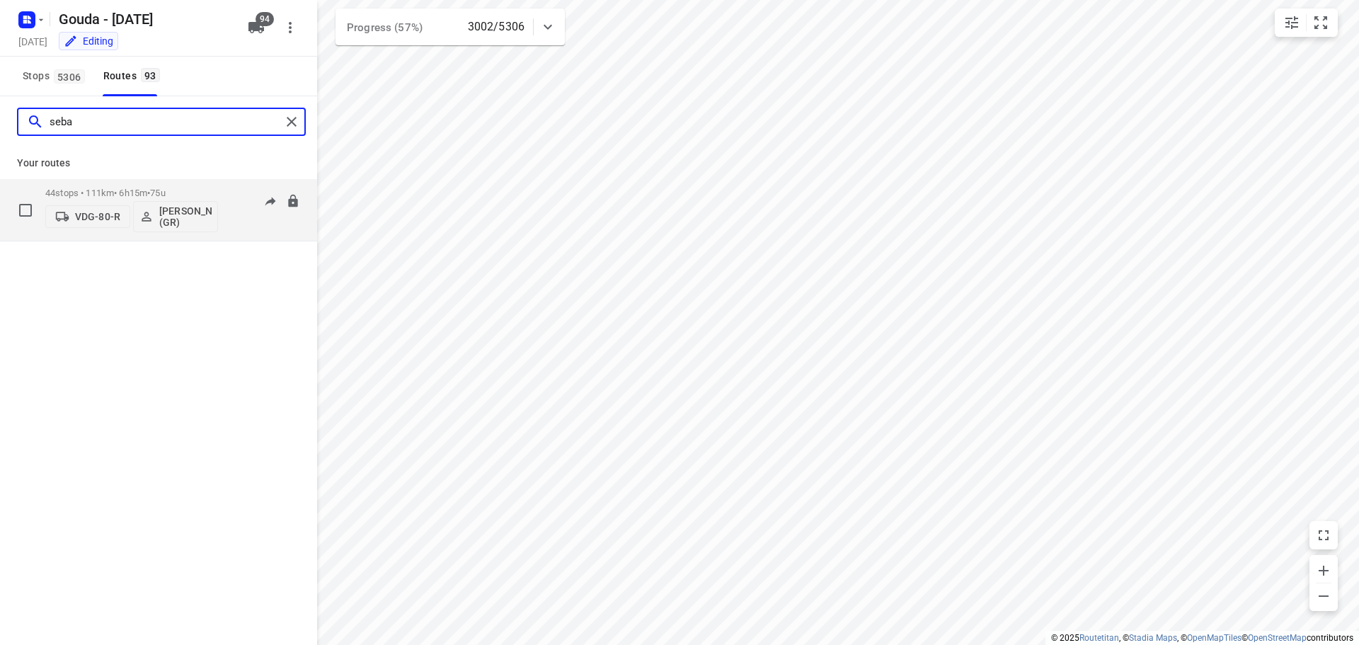
type input "seba"
click at [91, 182] on div "44 stops • 111km • 6h15m • 75u VDG-80-R Sebastiaan Huisman (GR)" at bounding box center [131, 209] width 173 height 59
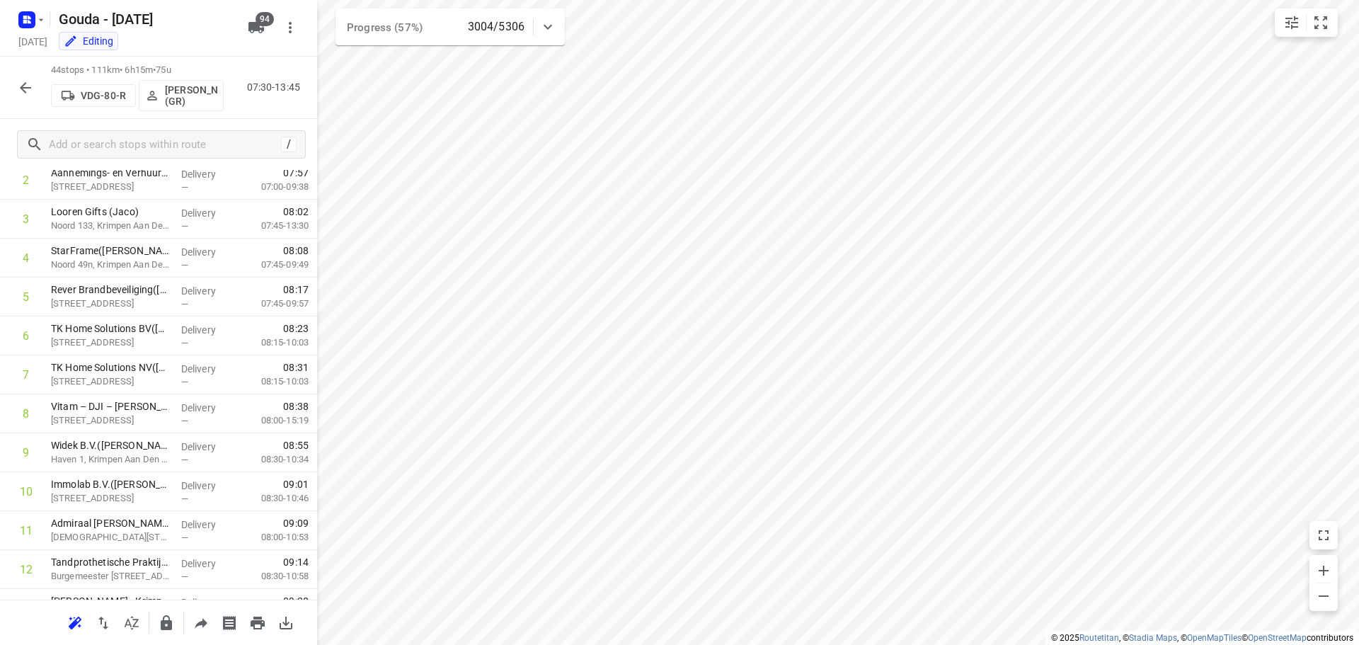
scroll to position [0, 0]
click at [28, 85] on icon "button" at bounding box center [25, 87] width 17 height 17
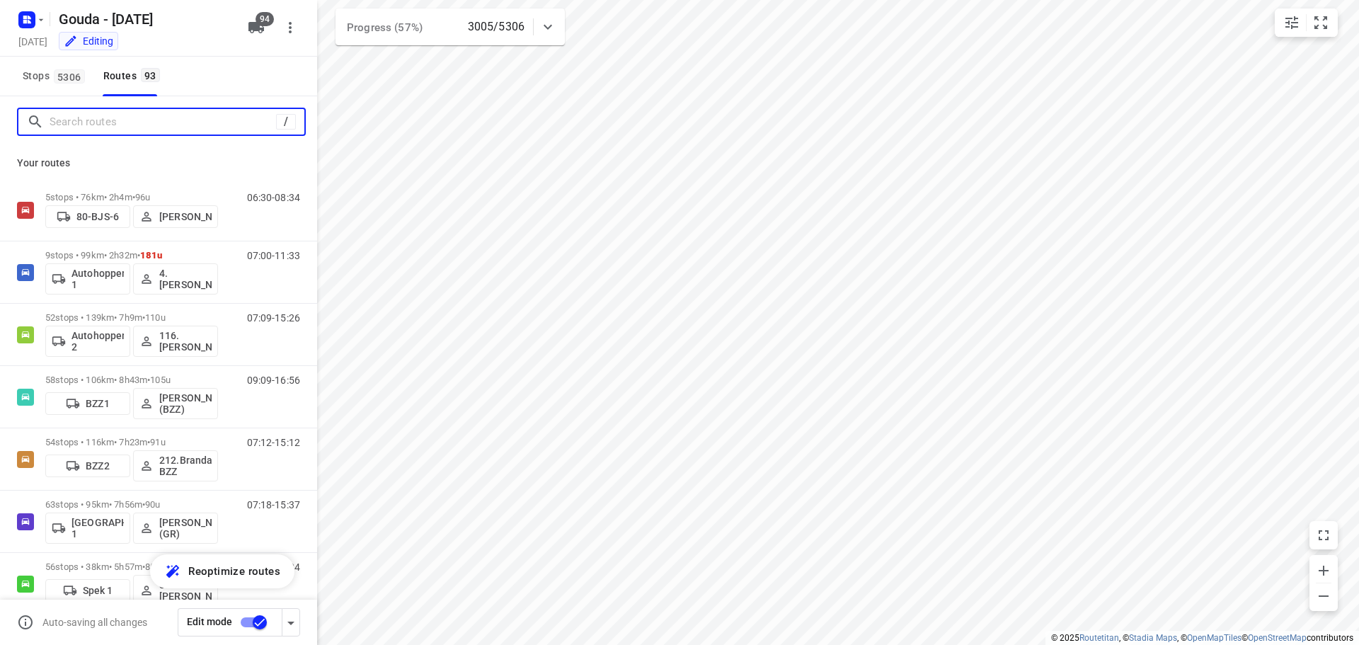
click at [93, 130] on input "Search routes" at bounding box center [163, 122] width 227 height 22
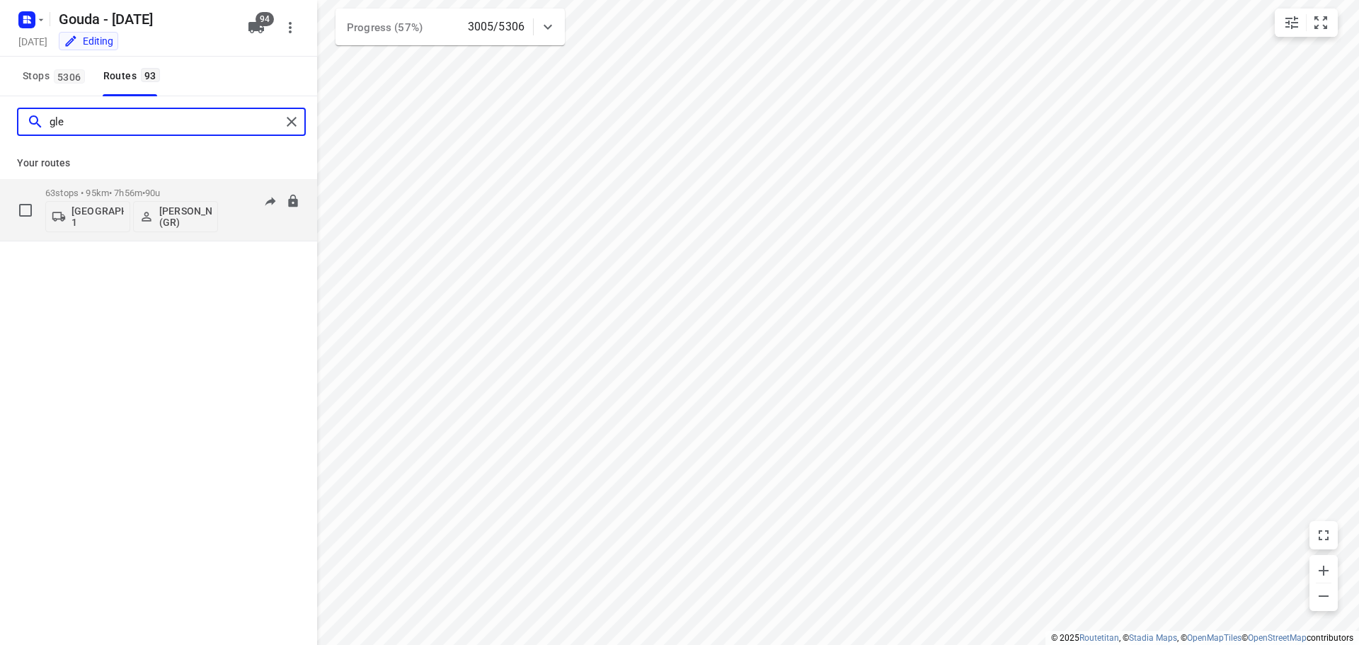
type input "gle"
click at [80, 182] on div "63 stops • 95km • 7h56m • 90u Gemeente Rotterdam 1 Glenn Coomans (GR)" at bounding box center [131, 209] width 173 height 59
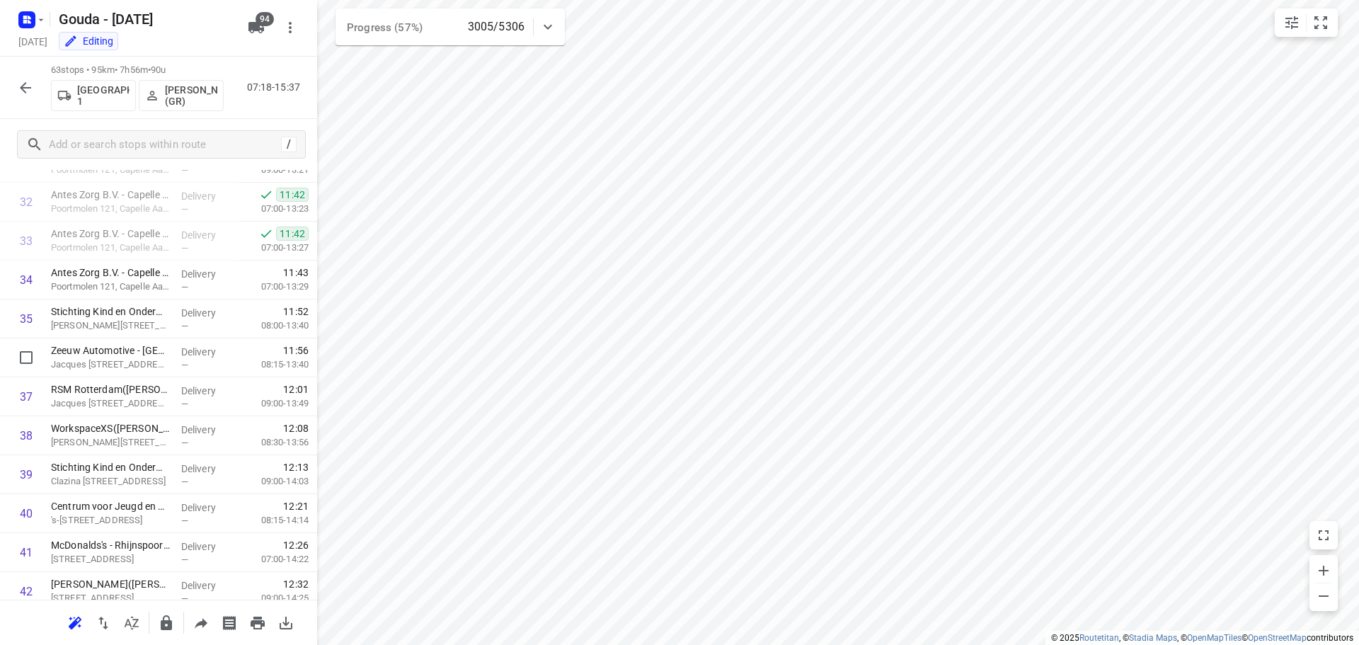
scroll to position [1274, 0]
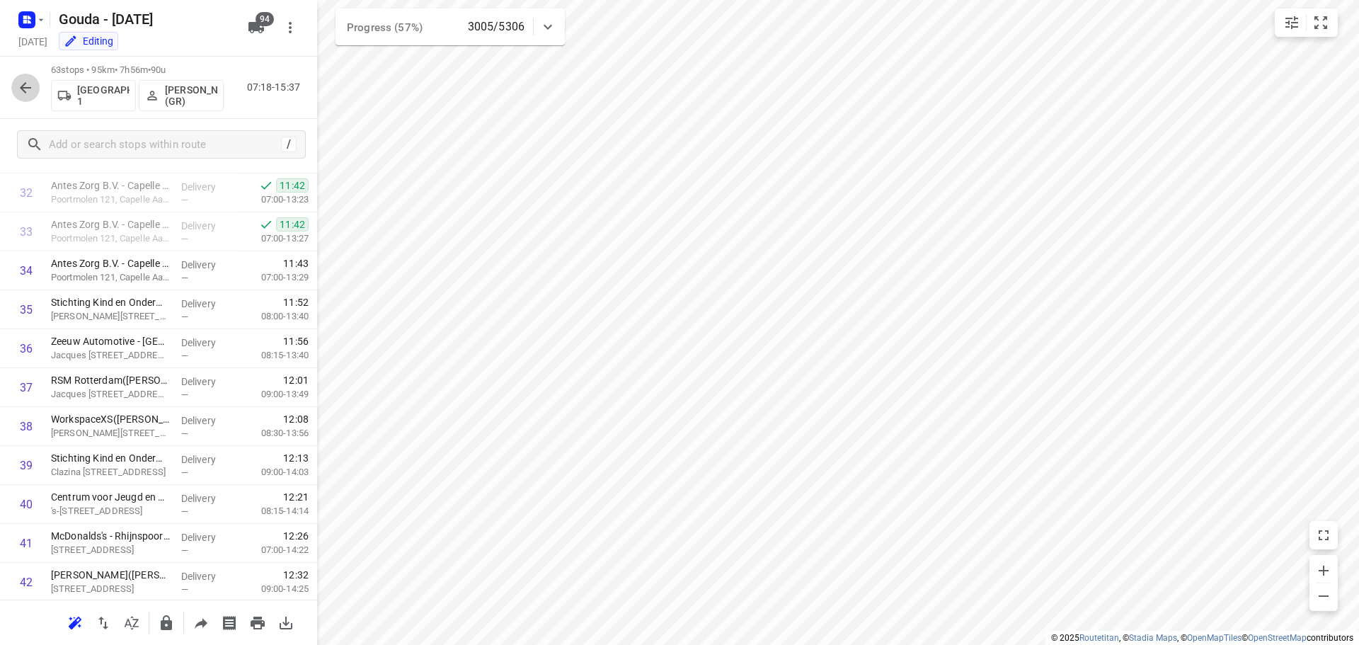
click at [32, 93] on icon "button" at bounding box center [25, 87] width 17 height 17
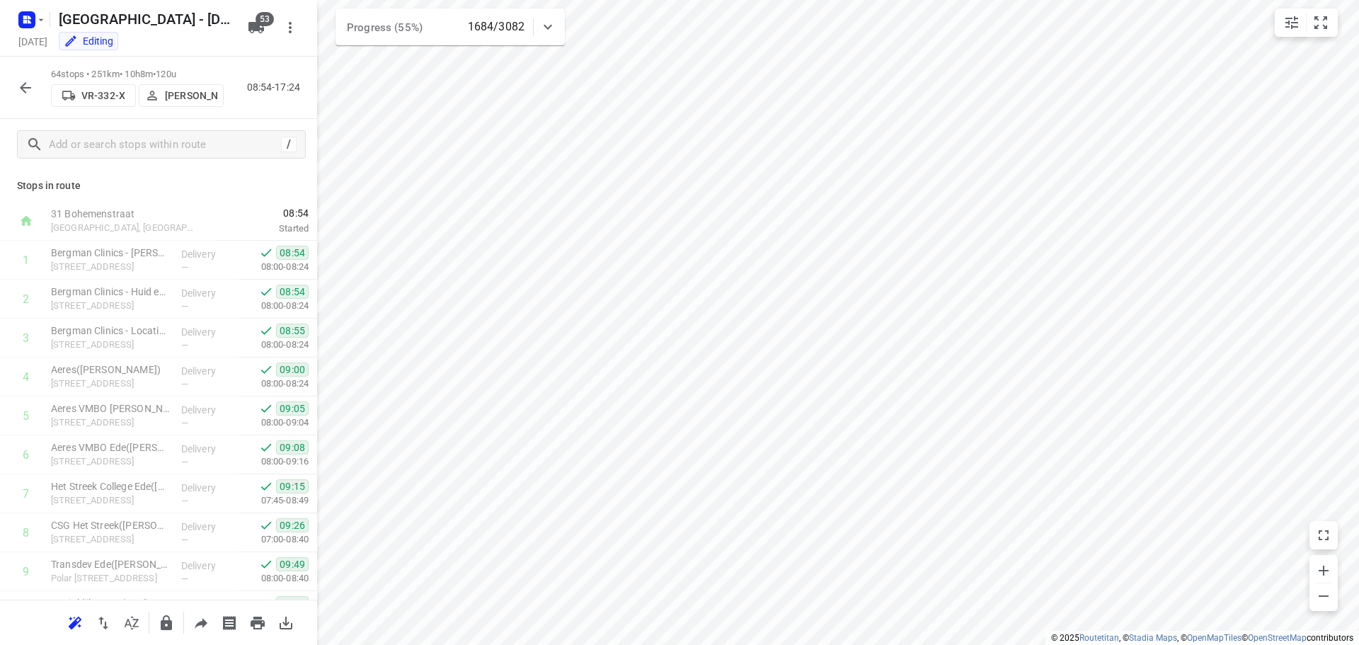
scroll to position [455, 0]
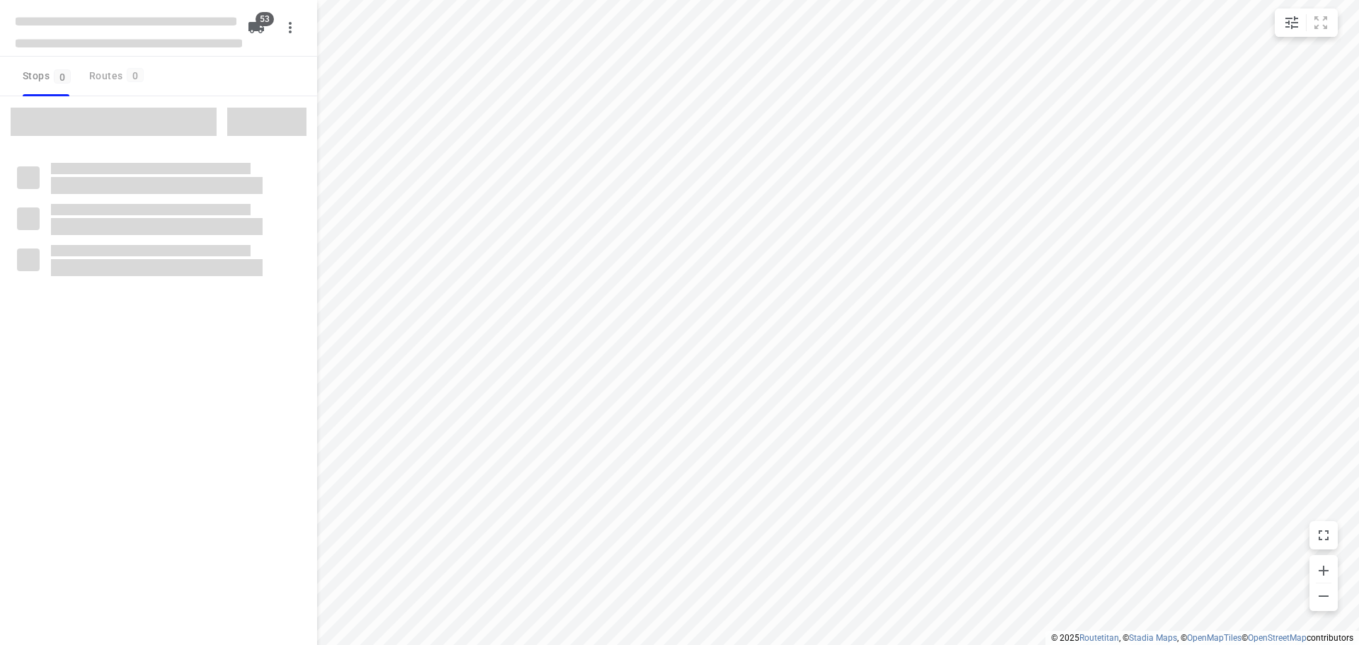
checkbox input "true"
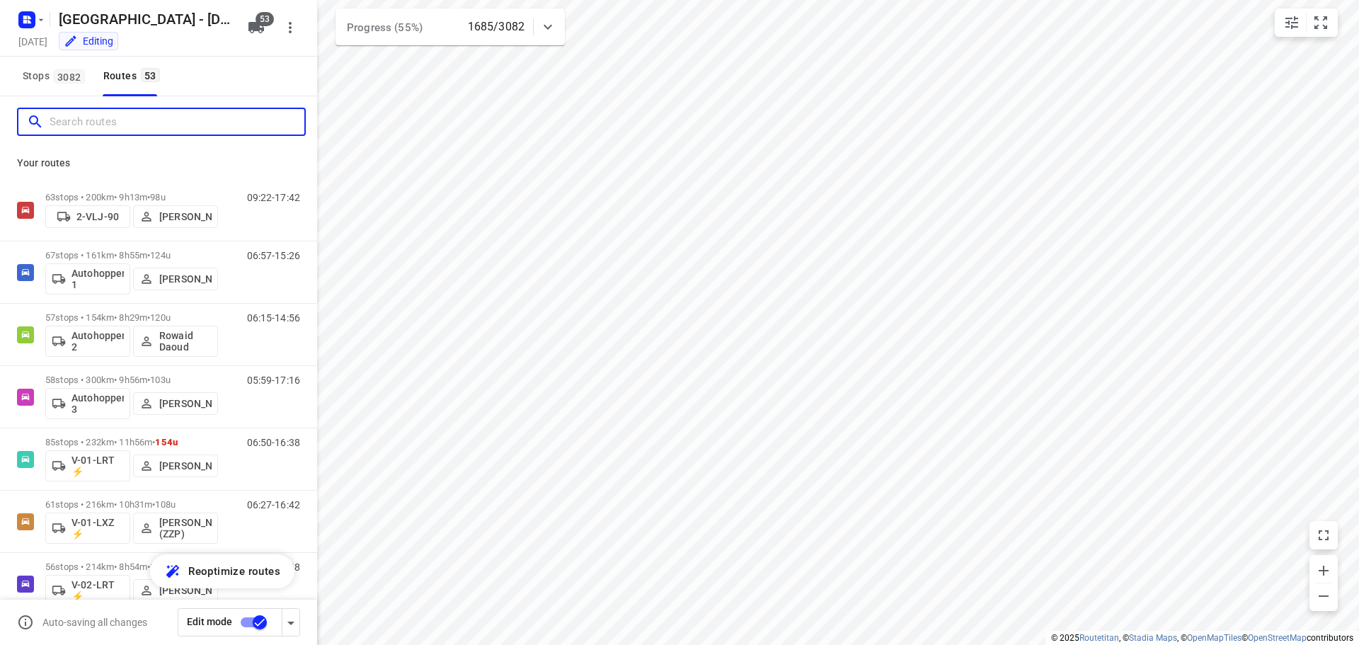
click at [93, 113] on input "Search routes" at bounding box center [177, 122] width 255 height 22
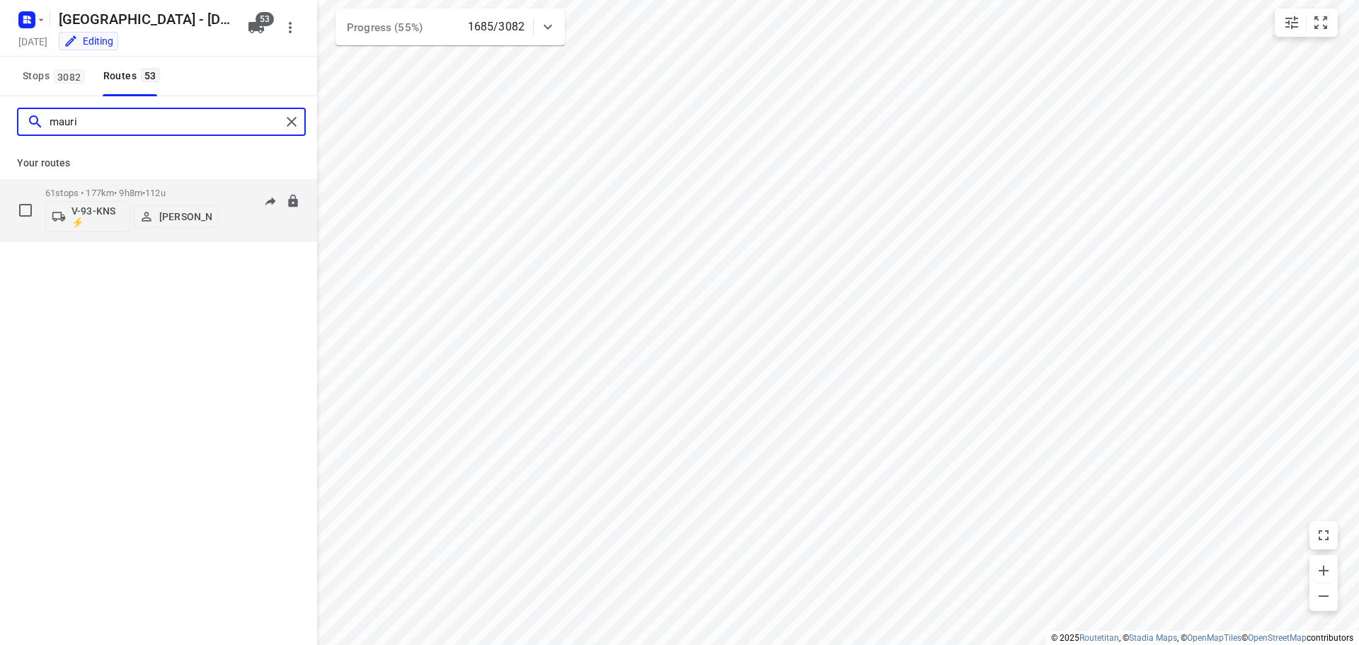
type input "mauri"
click at [88, 185] on div "61 stops • 177km • 9h8m • 112u V-93-KNS ⚡ [PERSON_NAME]" at bounding box center [131, 209] width 173 height 59
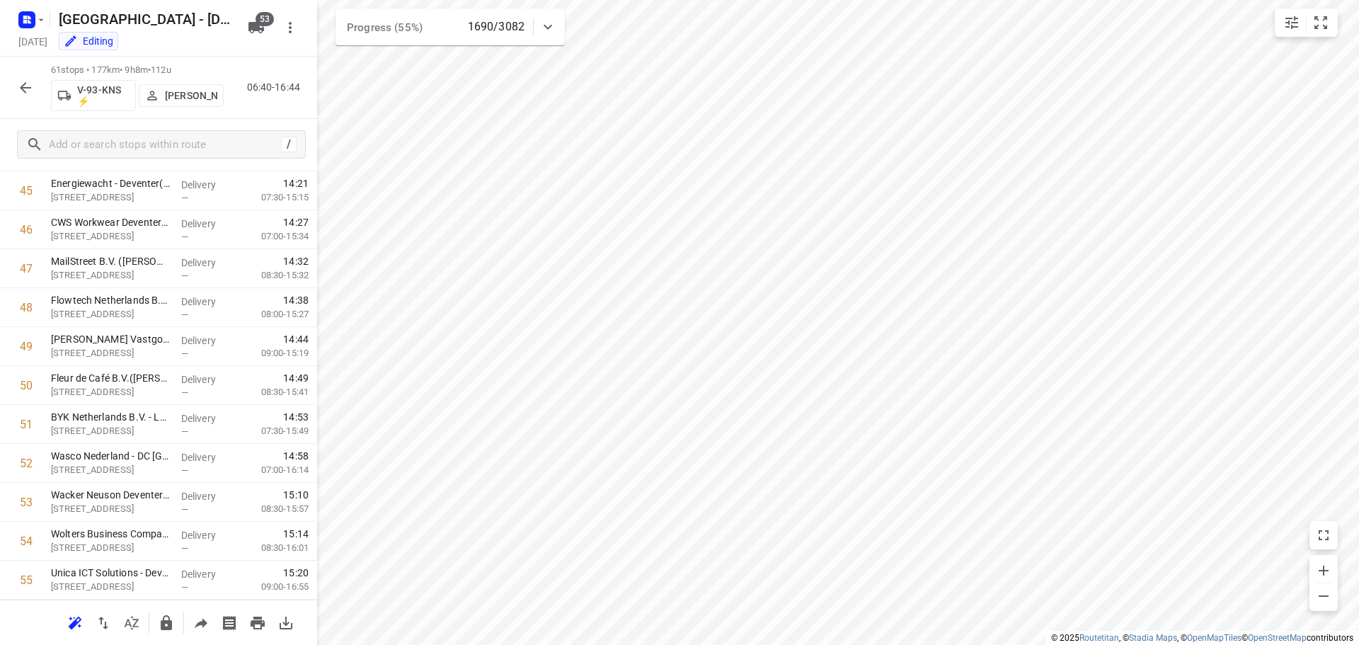
scroll to position [2055, 0]
click at [36, 82] on button "button" at bounding box center [25, 88] width 28 height 28
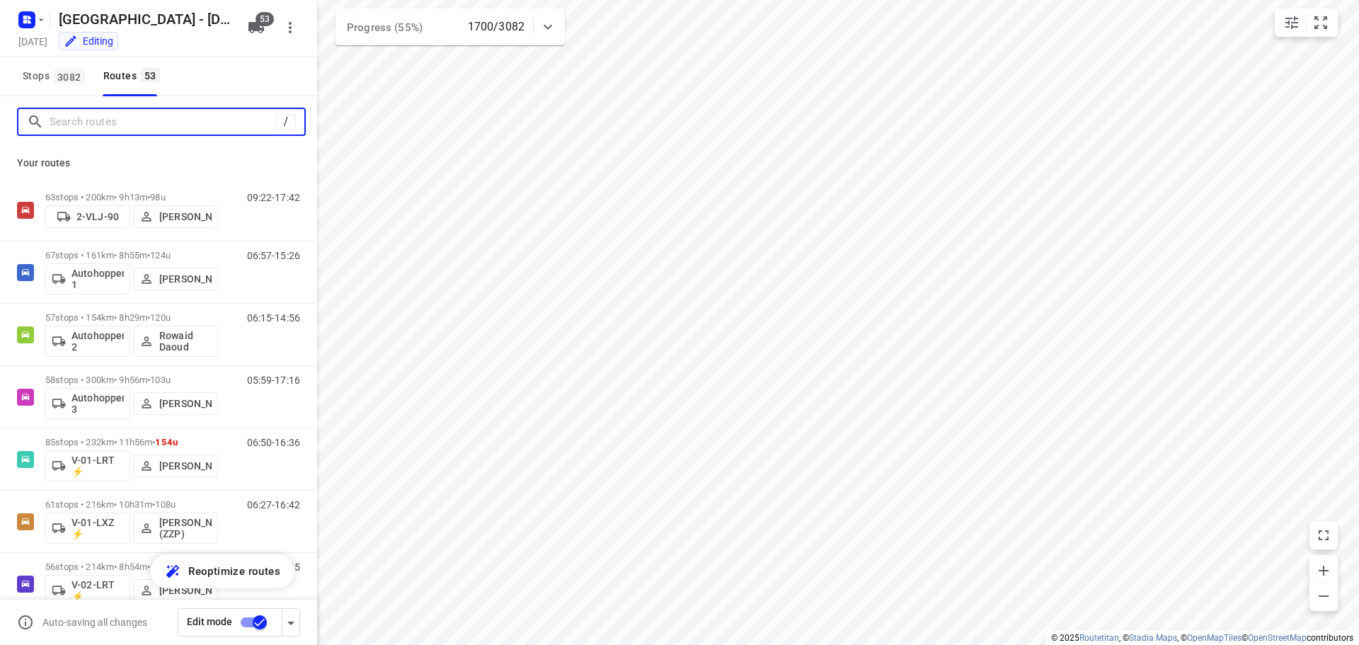
click at [96, 125] on input "Search routes" at bounding box center [163, 122] width 227 height 22
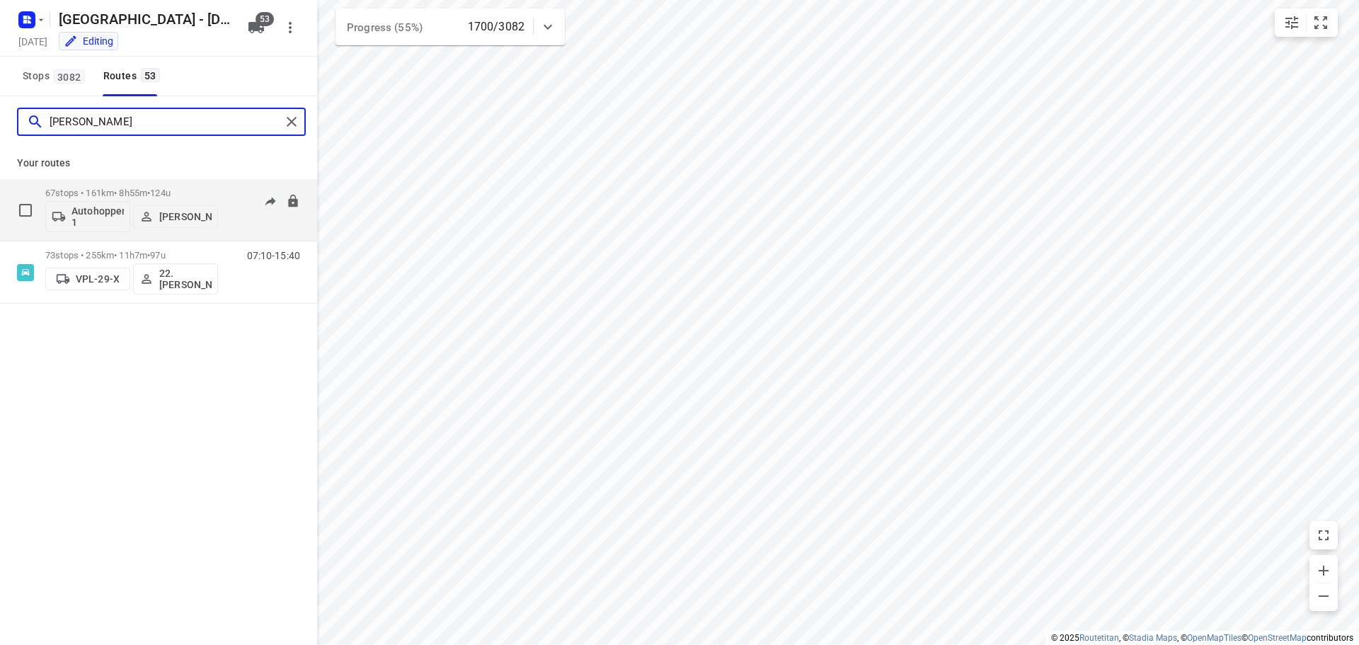
type input "[PERSON_NAME]"
click at [81, 184] on div "67 stops • 161km • 8h55m • 124u Autohopper 1 [PERSON_NAME]" at bounding box center [131, 209] width 173 height 59
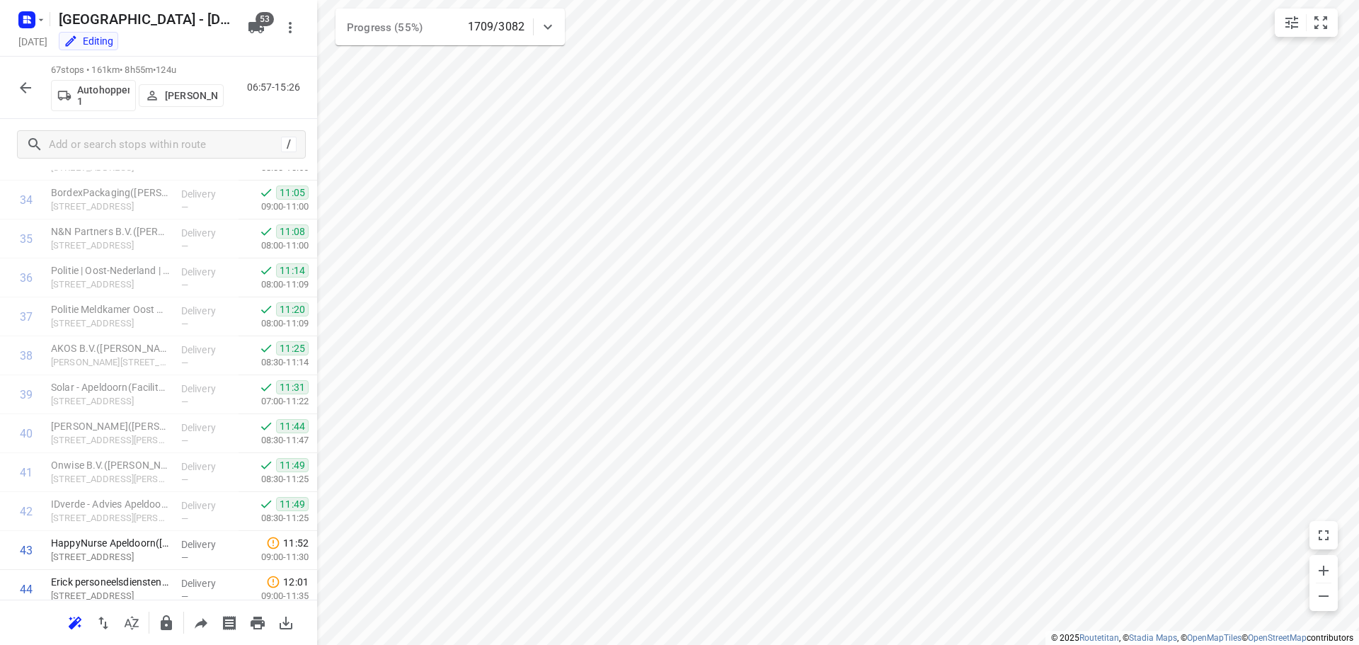
scroll to position [2288, 0]
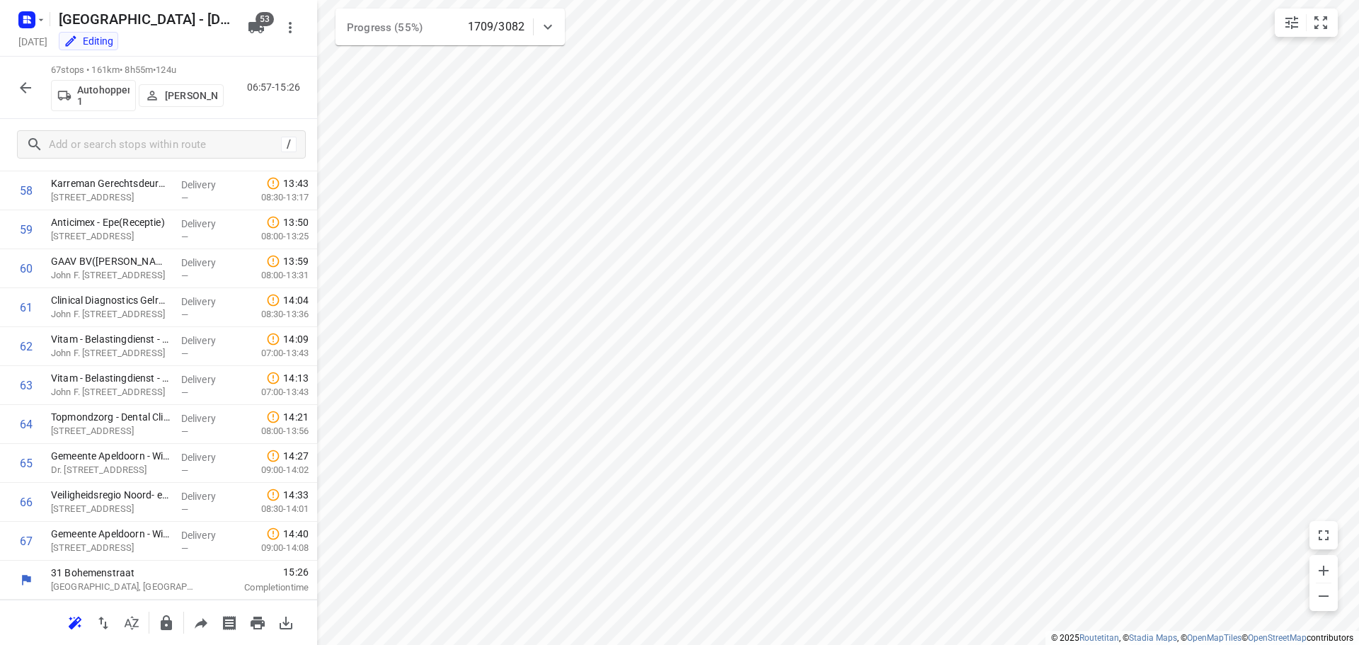
click at [16, 88] on button "button" at bounding box center [25, 88] width 28 height 28
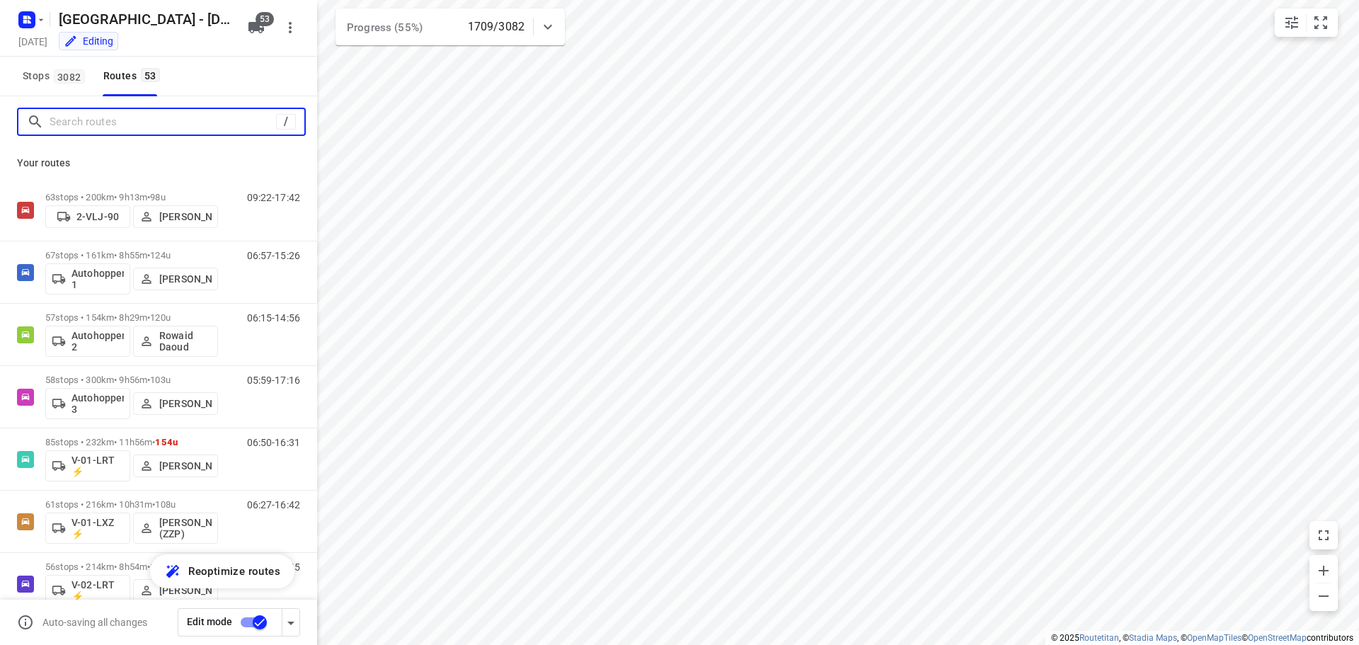
click at [129, 127] on input "Search routes" at bounding box center [163, 122] width 227 height 22
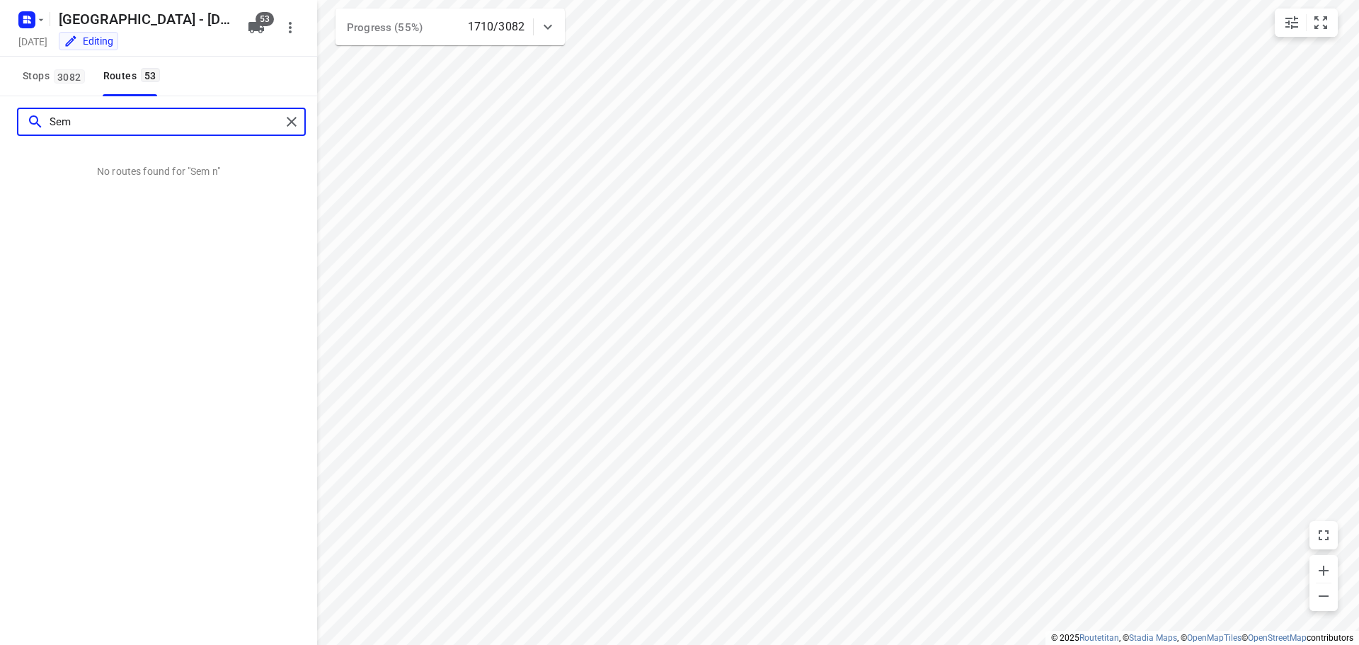
type input "Sem"
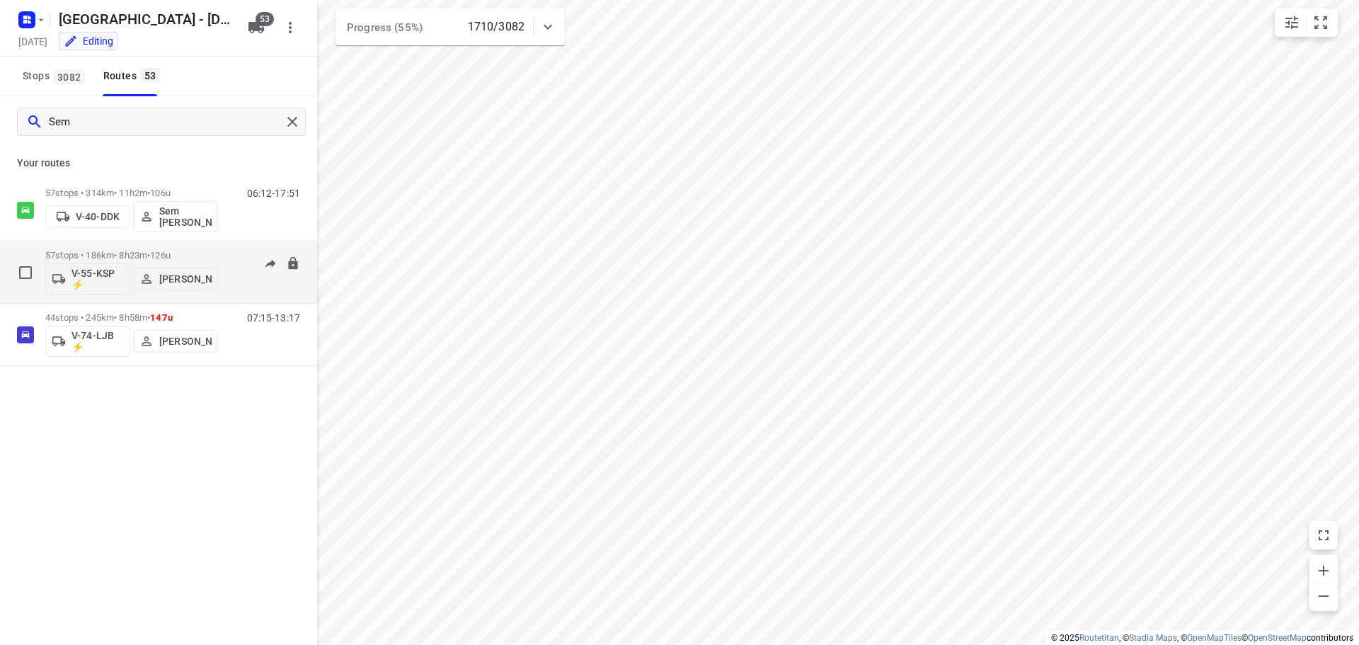
click at [96, 258] on p "57 stops • 186km • 8h23m • 126u" at bounding box center [131, 255] width 173 height 11
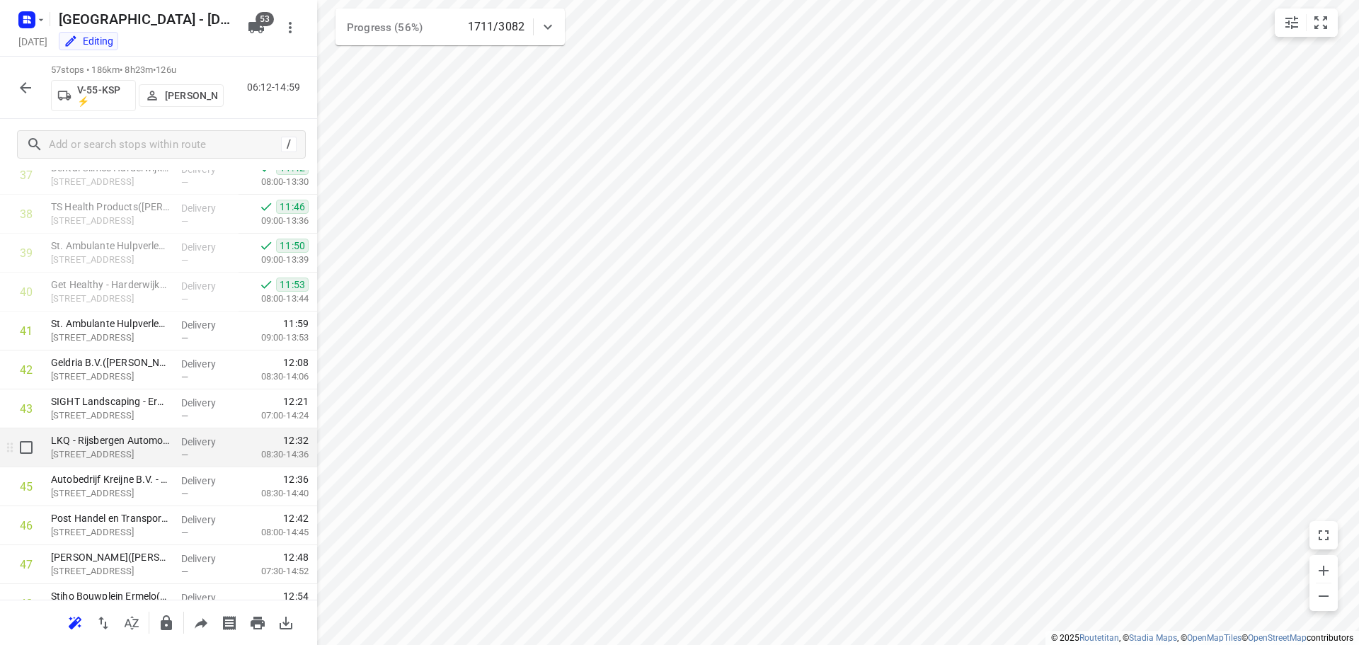
scroll to position [1899, 0]
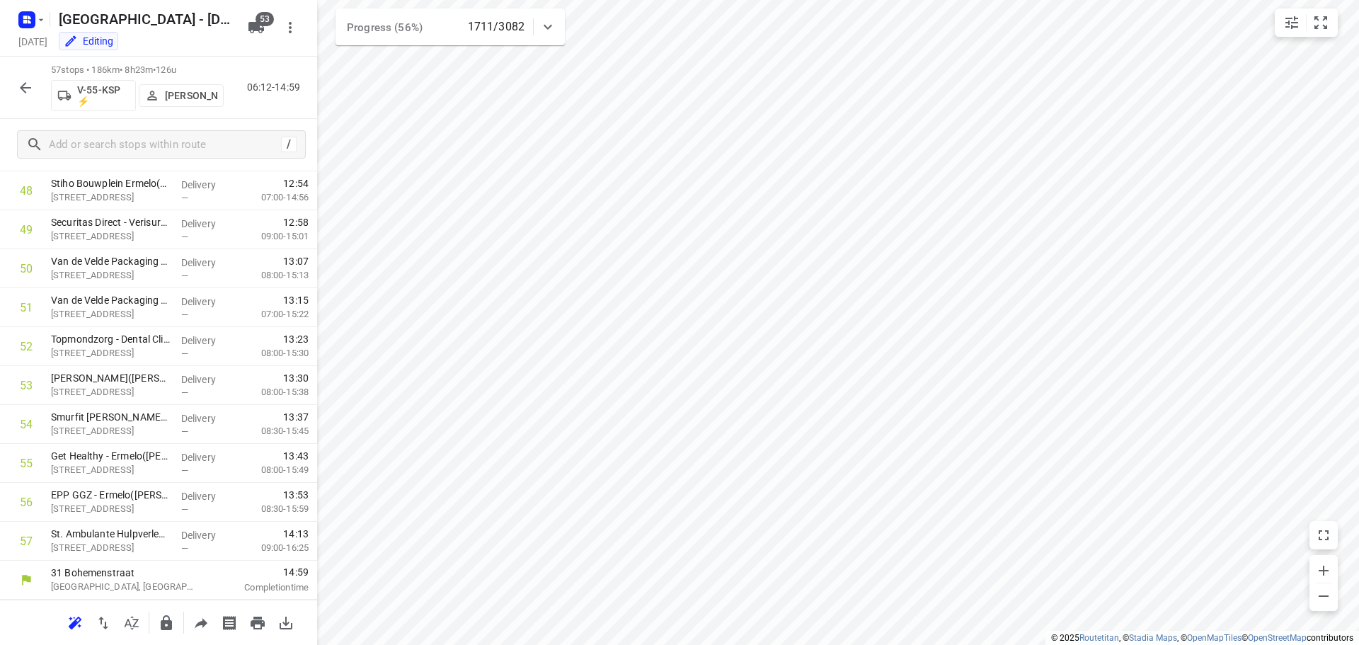
click at [26, 88] on icon "button" at bounding box center [25, 87] width 17 height 17
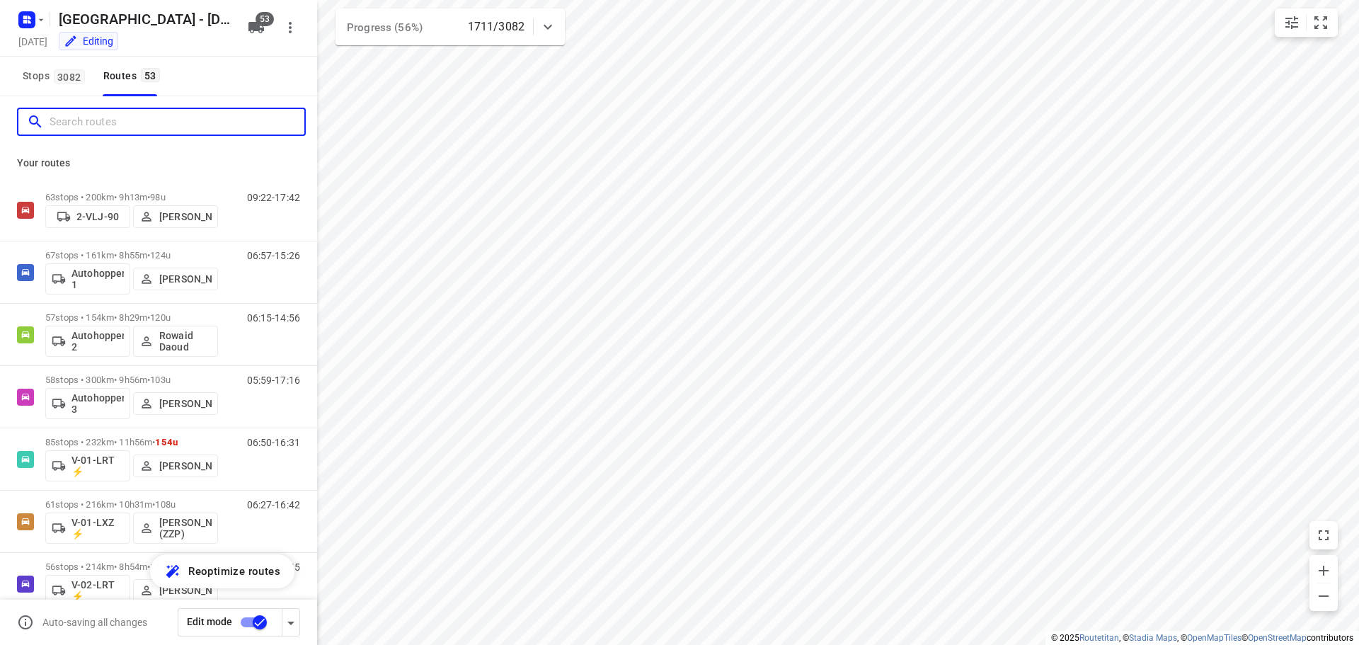
click at [120, 130] on input "Search routes" at bounding box center [177, 122] width 255 height 22
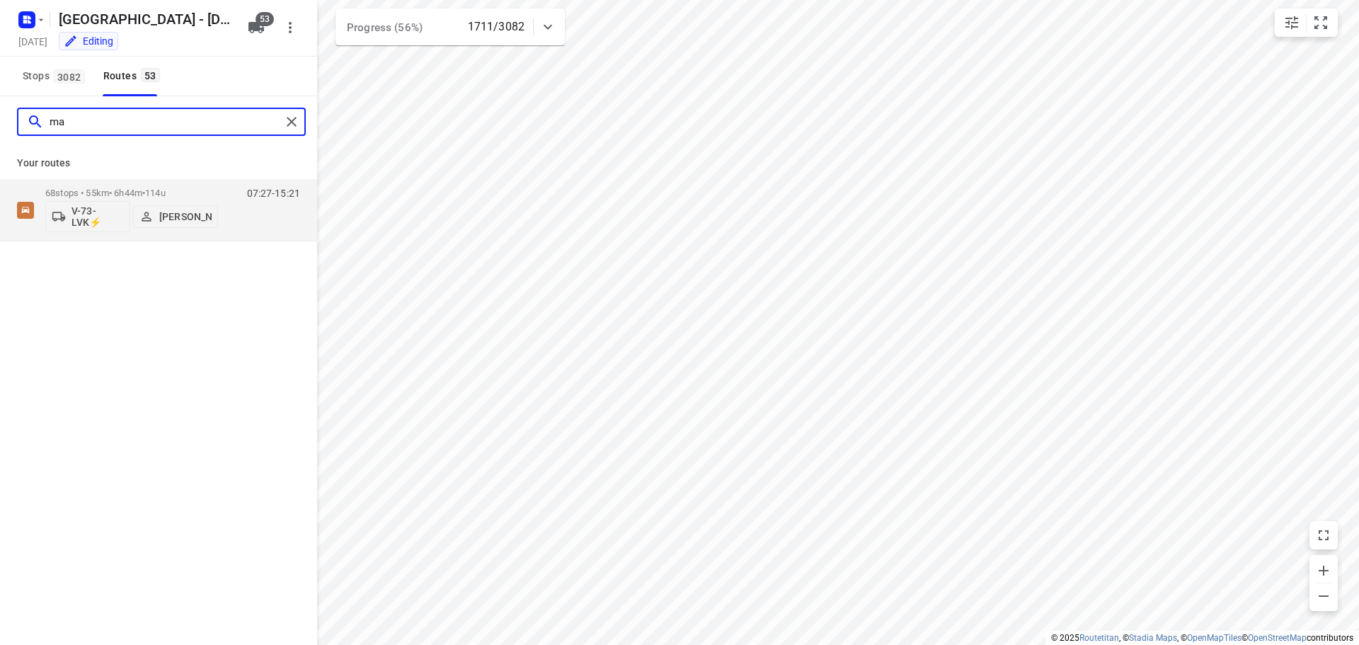
type input "max"
click at [110, 188] on p "68 stops • 55km • 6h44m • 114u" at bounding box center [131, 193] width 173 height 11
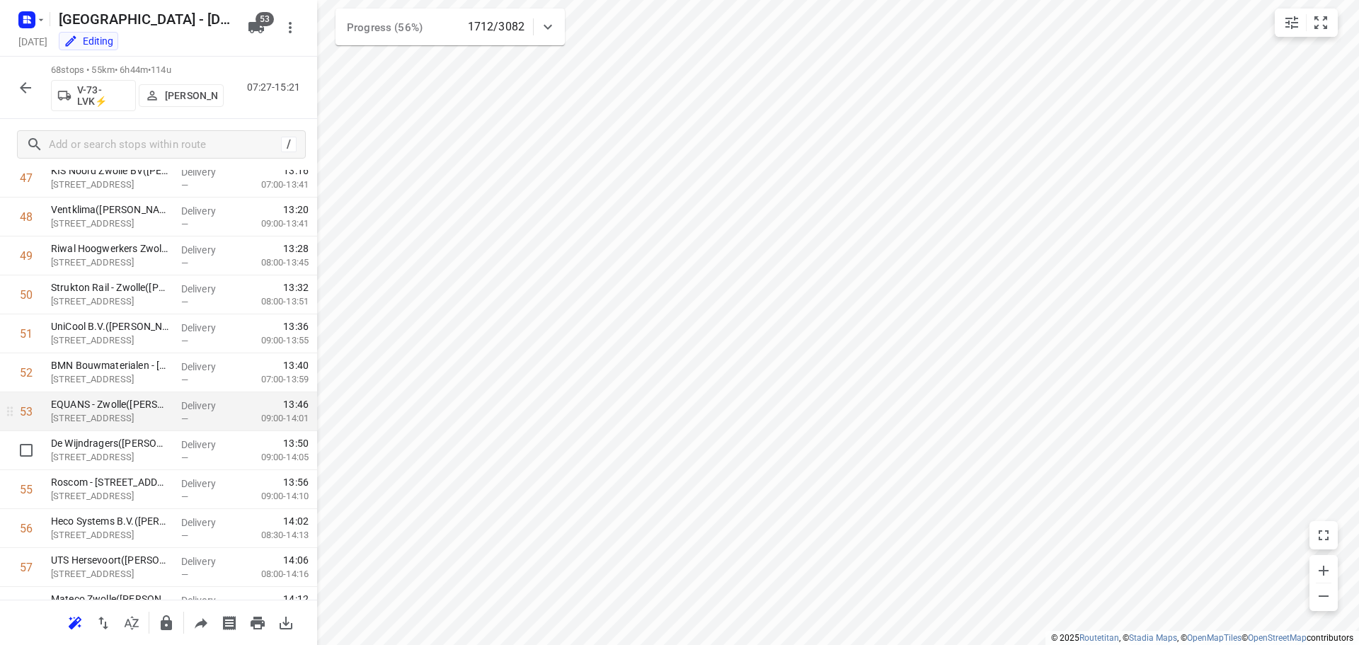
scroll to position [2327, 0]
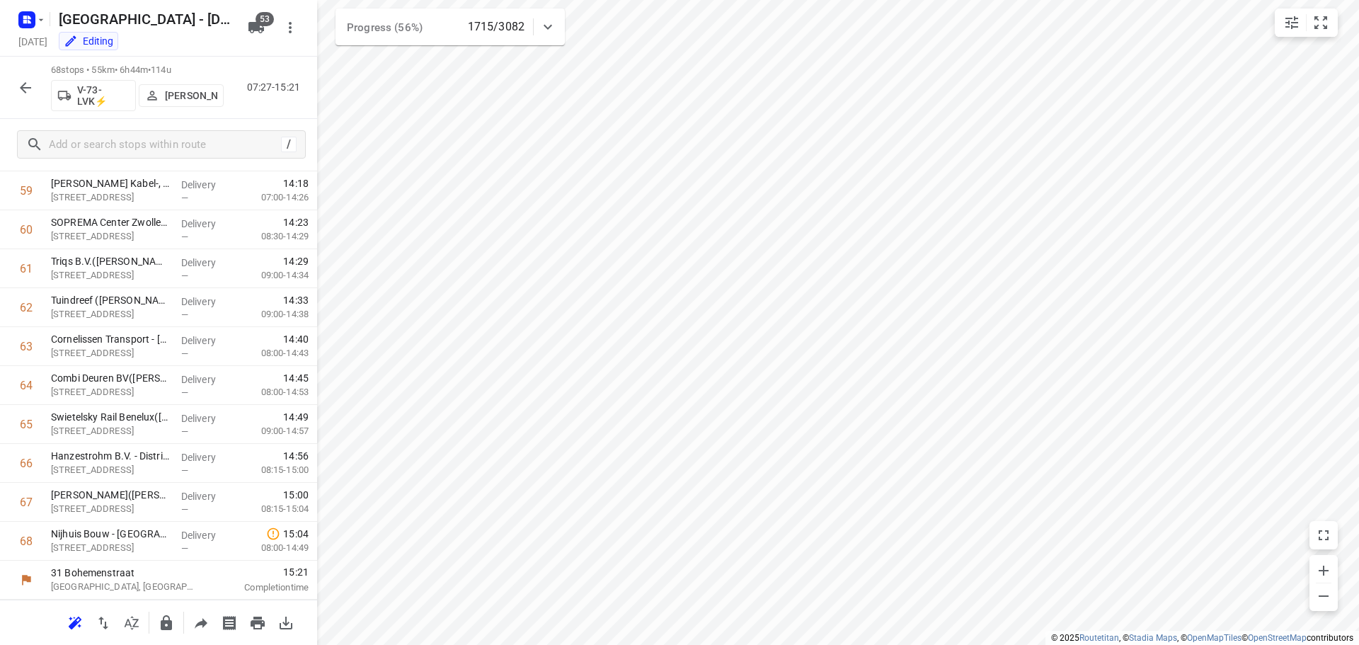
click at [18, 72] on div "68 stops • 55km • 6h44m • 114u V-73-LVK⚡ Max Neppelenbroek 07:27-15:21" at bounding box center [158, 88] width 317 height 62
click at [20, 83] on icon "button" at bounding box center [25, 87] width 17 height 17
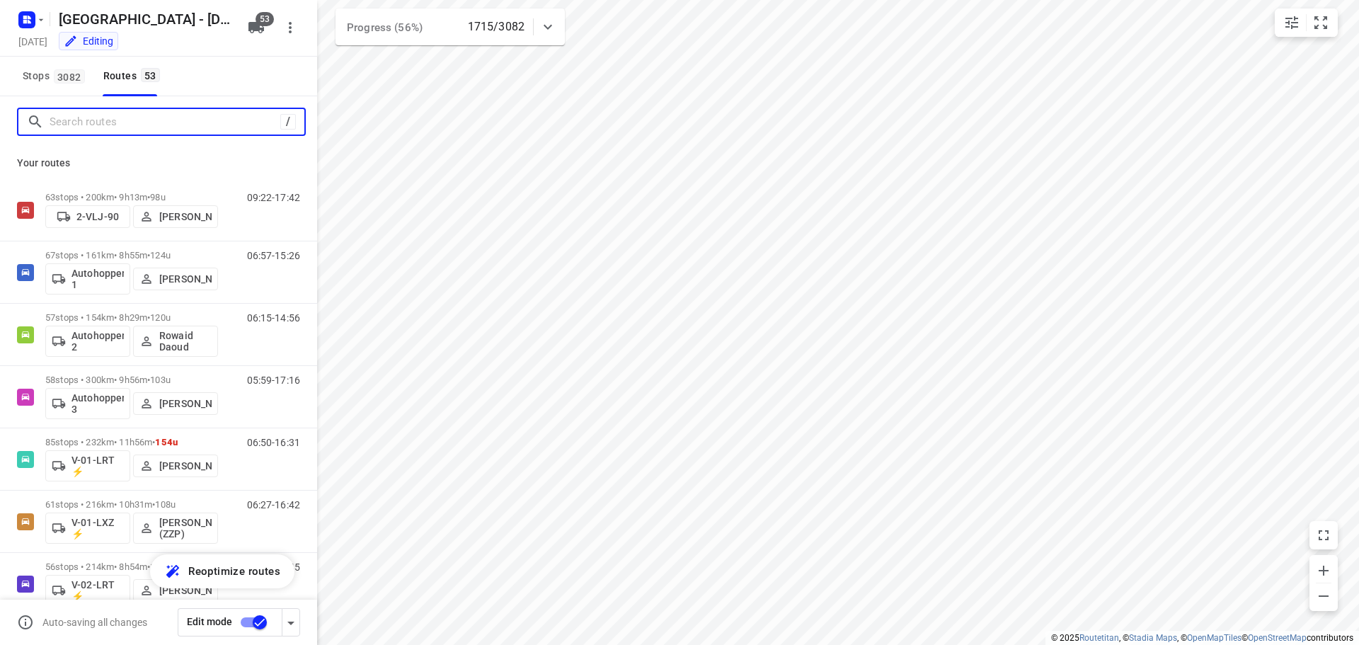
click at [96, 127] on input "Search routes" at bounding box center [165, 122] width 231 height 22
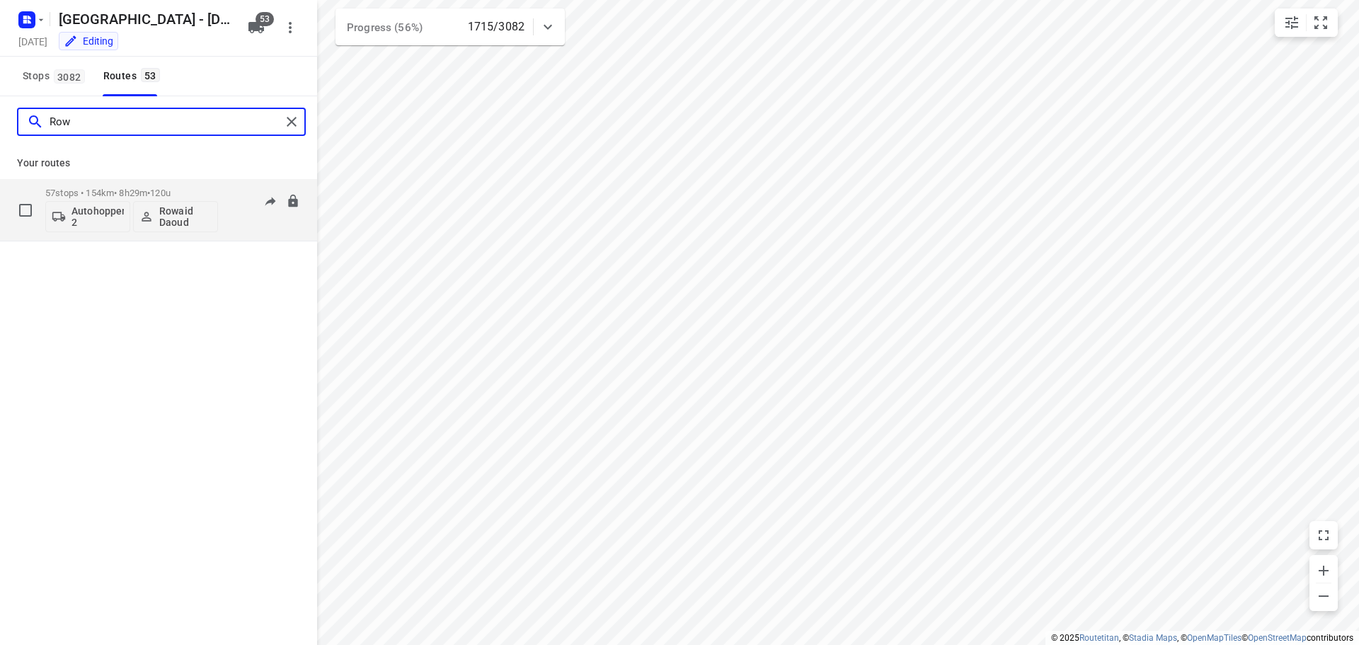
type input "Row"
click at [98, 184] on div "57 stops • 154km • 8h29m • 120u Autohopper 2 Rowaid Daoud" at bounding box center [131, 209] width 173 height 59
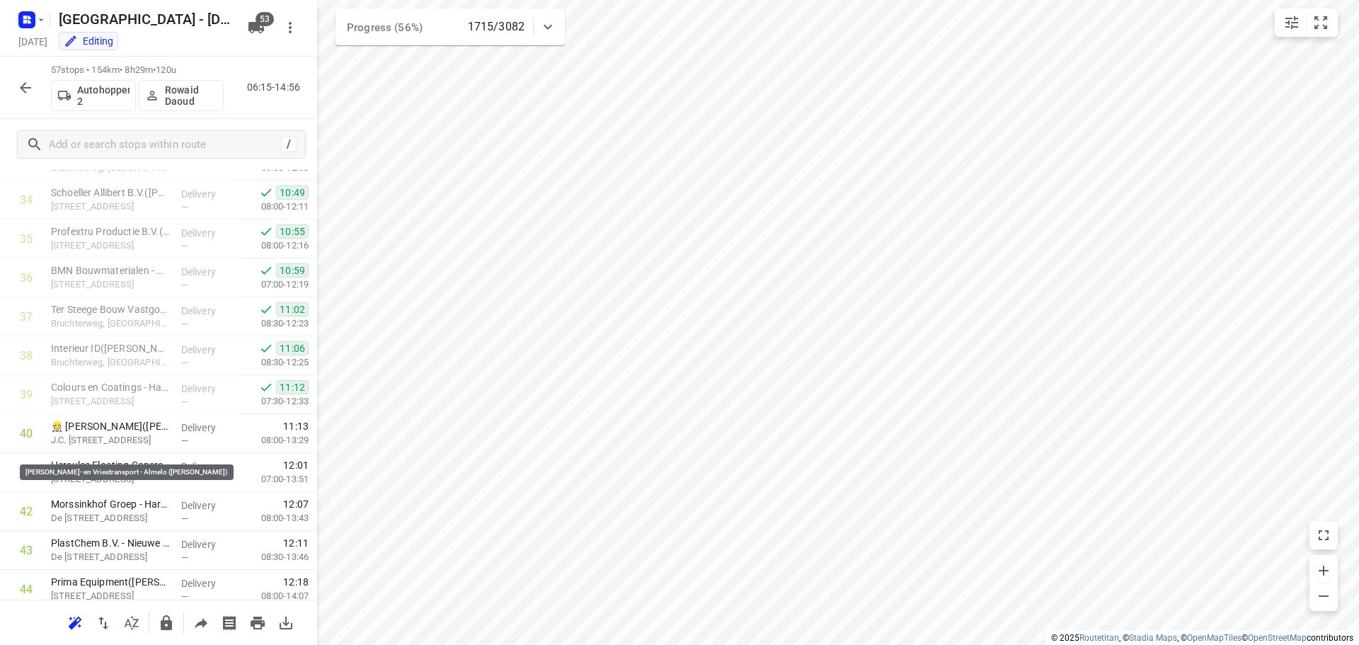
scroll to position [1899, 0]
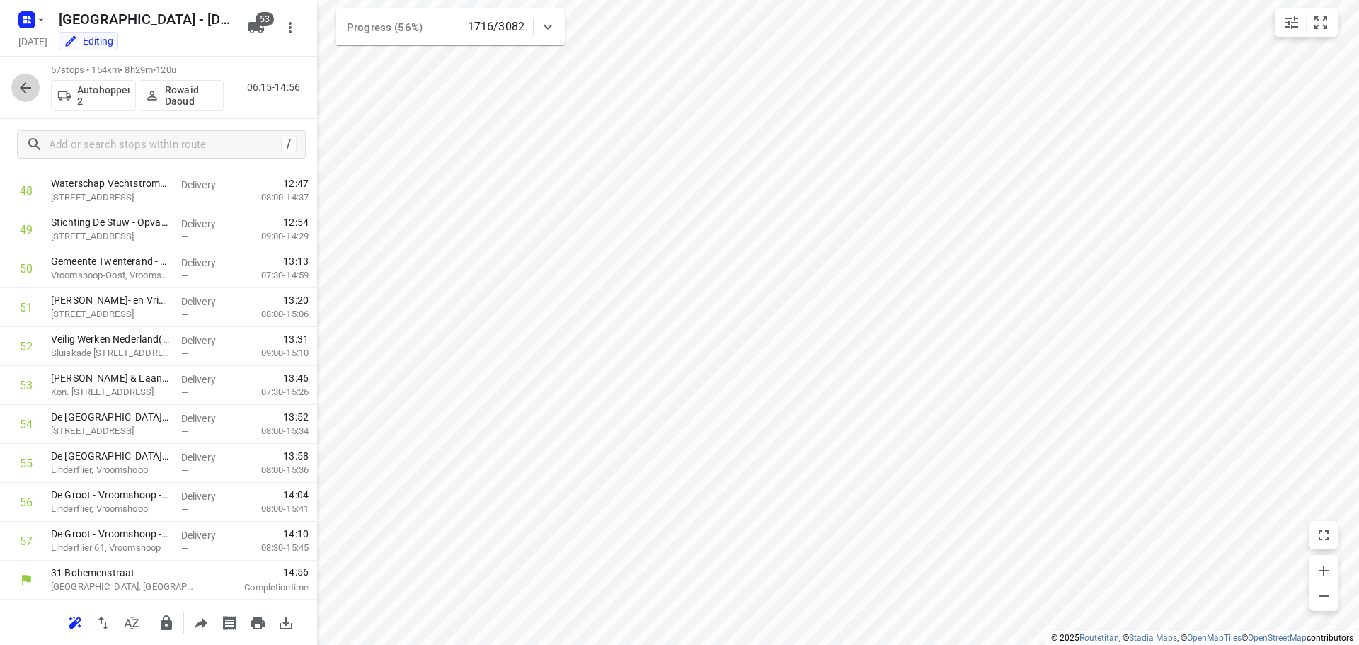
click at [33, 87] on icon "button" at bounding box center [25, 87] width 17 height 17
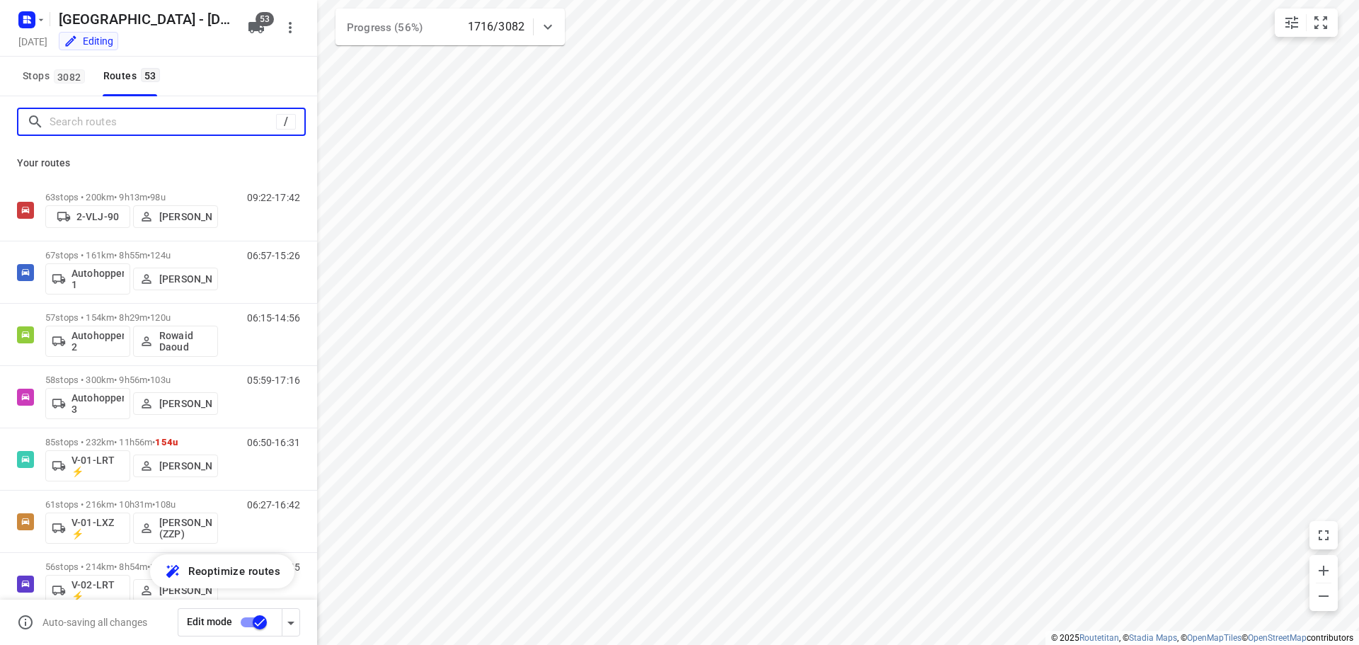
click at [132, 124] on input "Search routes" at bounding box center [163, 122] width 227 height 22
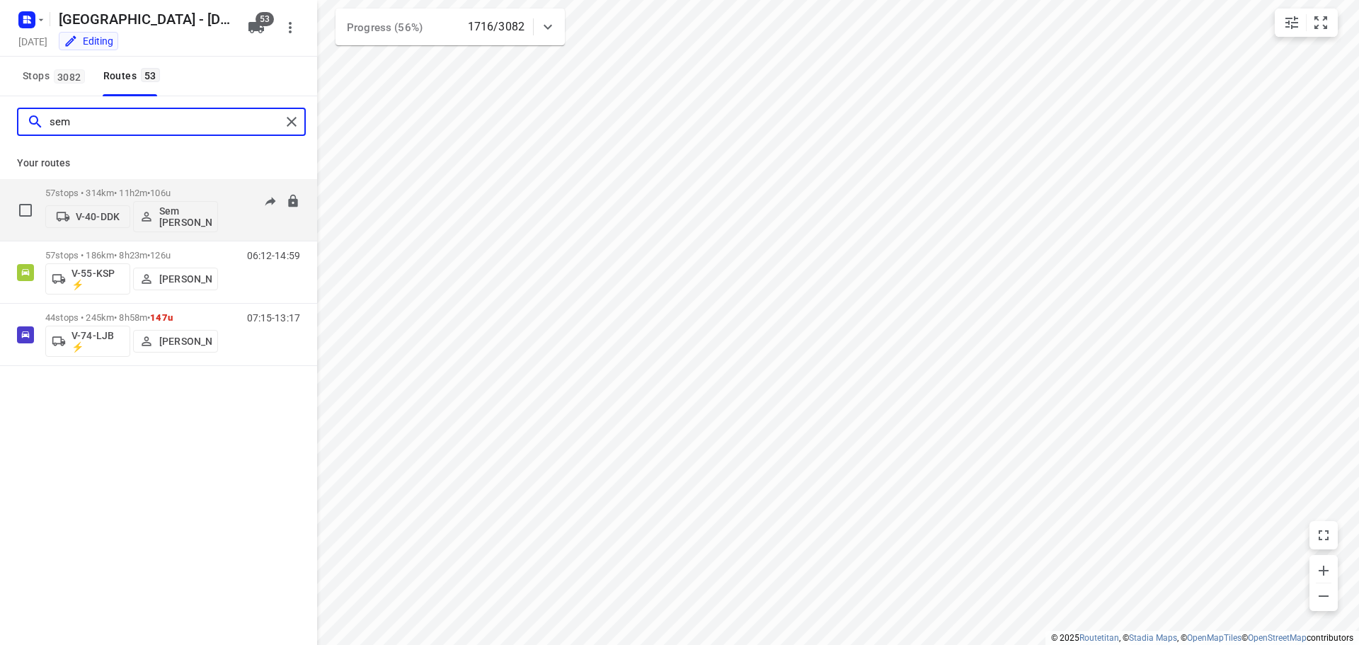
type input "sem"
click at [84, 192] on p "57 stops • 314km • 11h2m • 106u" at bounding box center [131, 193] width 173 height 11
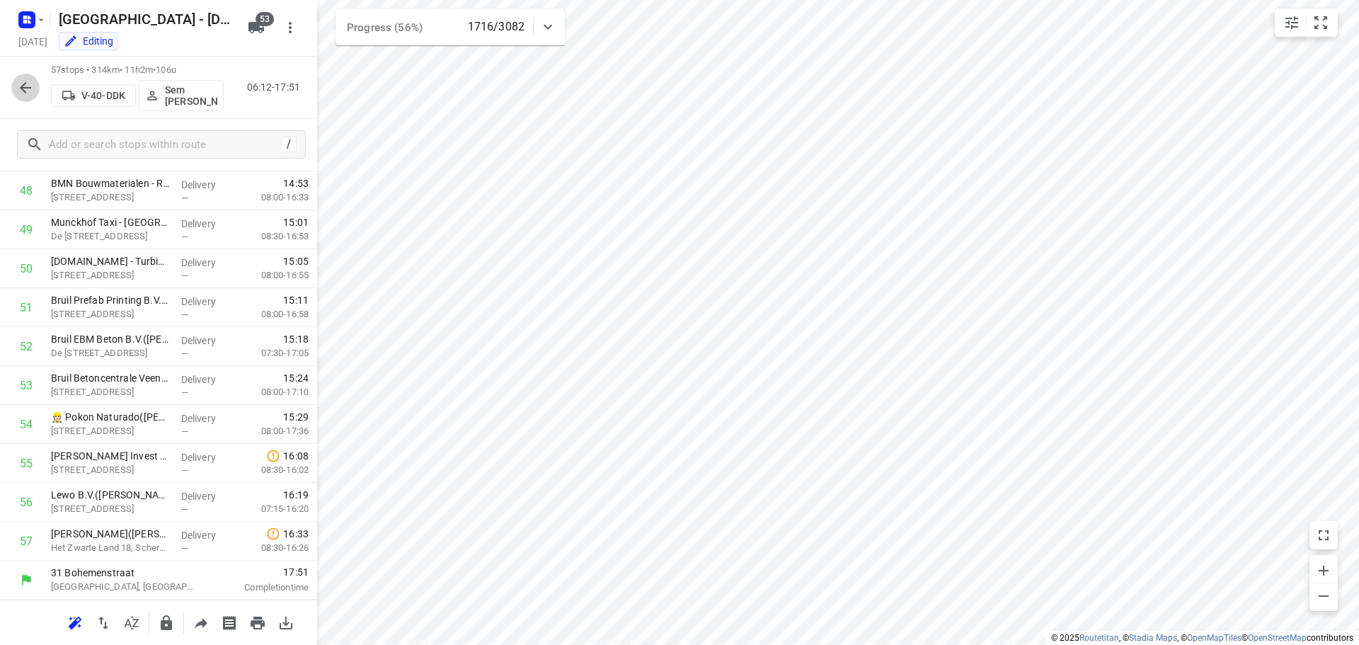
click at [26, 77] on button "button" at bounding box center [25, 88] width 28 height 28
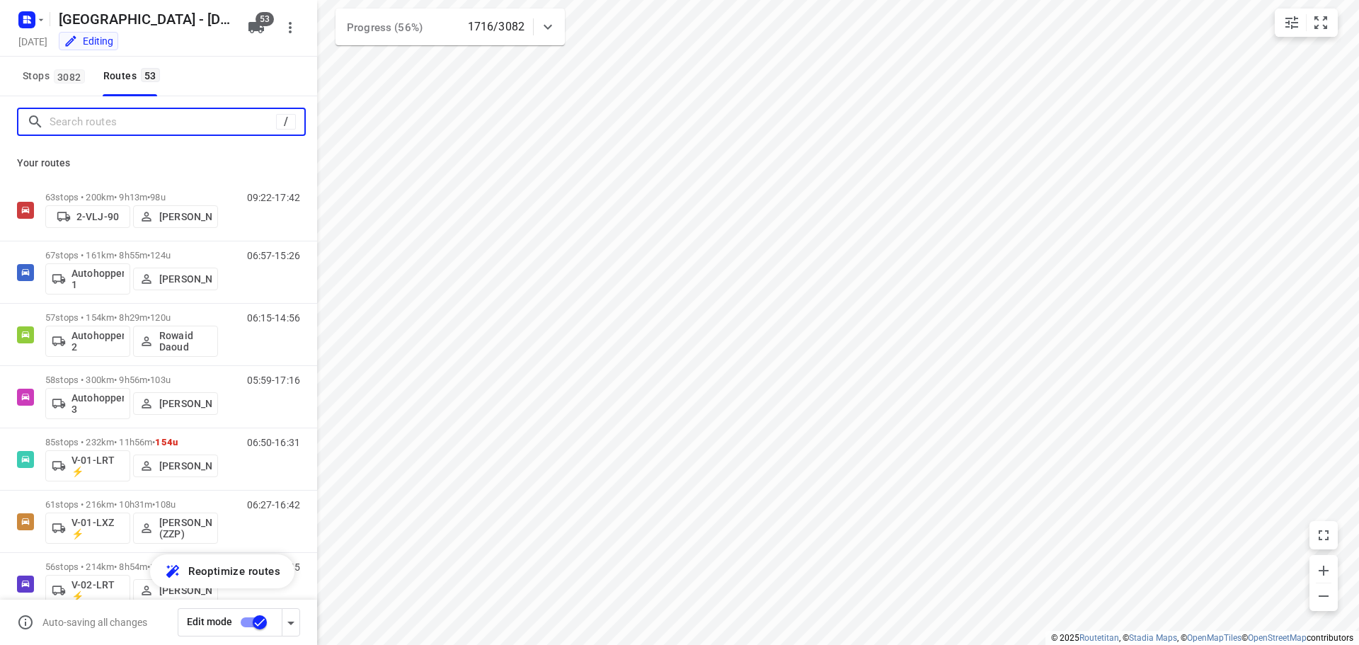
click at [111, 119] on input "Search routes" at bounding box center [163, 122] width 227 height 22
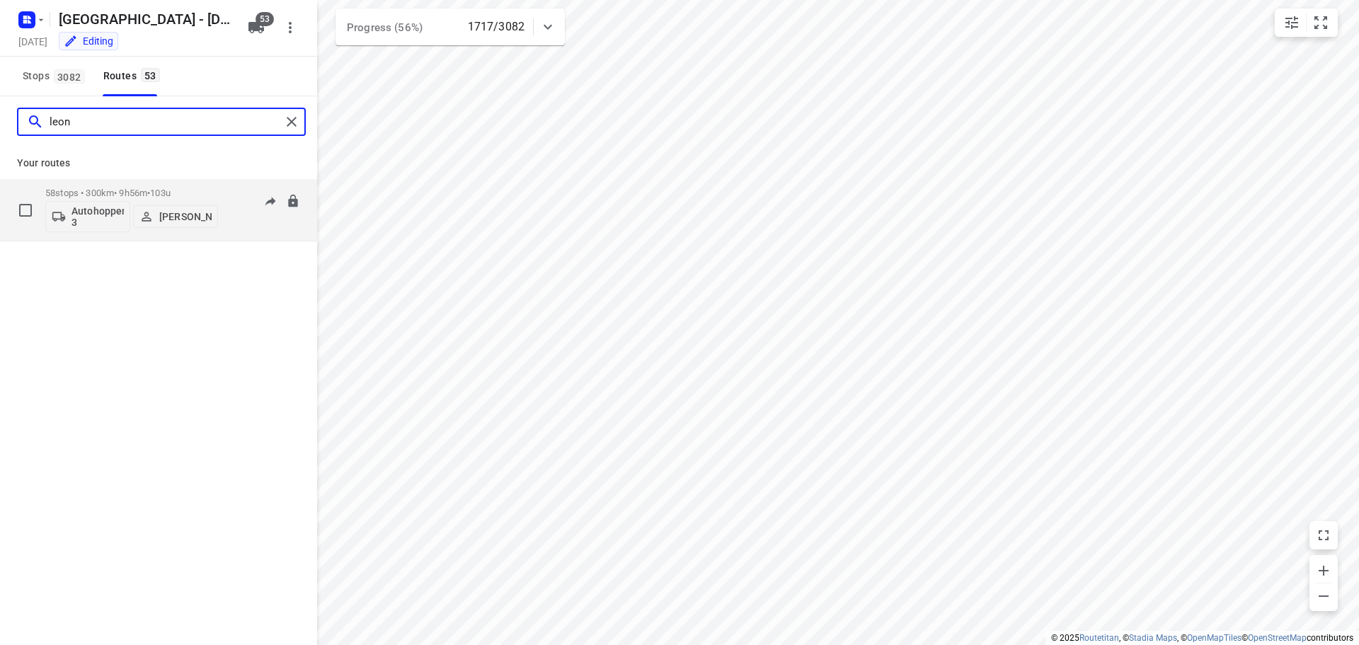
type input "leon"
click at [74, 190] on p "58 stops • 300km • 9h56m • 103u" at bounding box center [131, 193] width 173 height 11
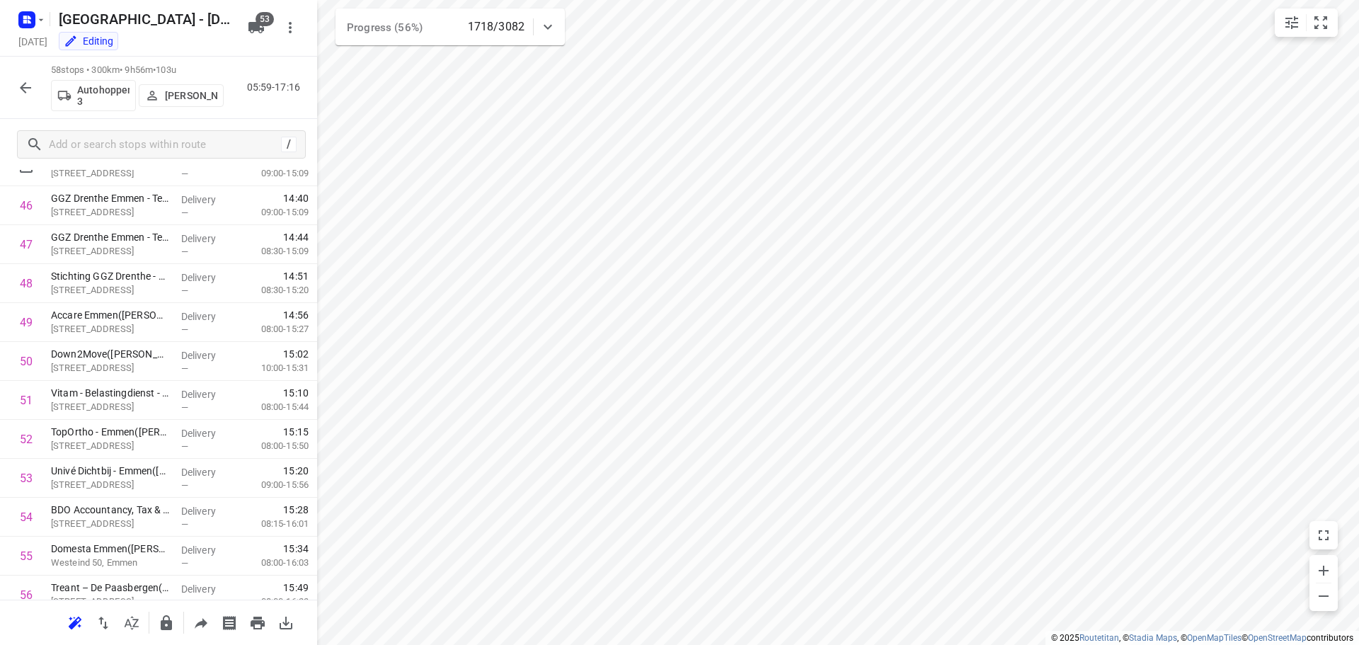
scroll to position [1938, 0]
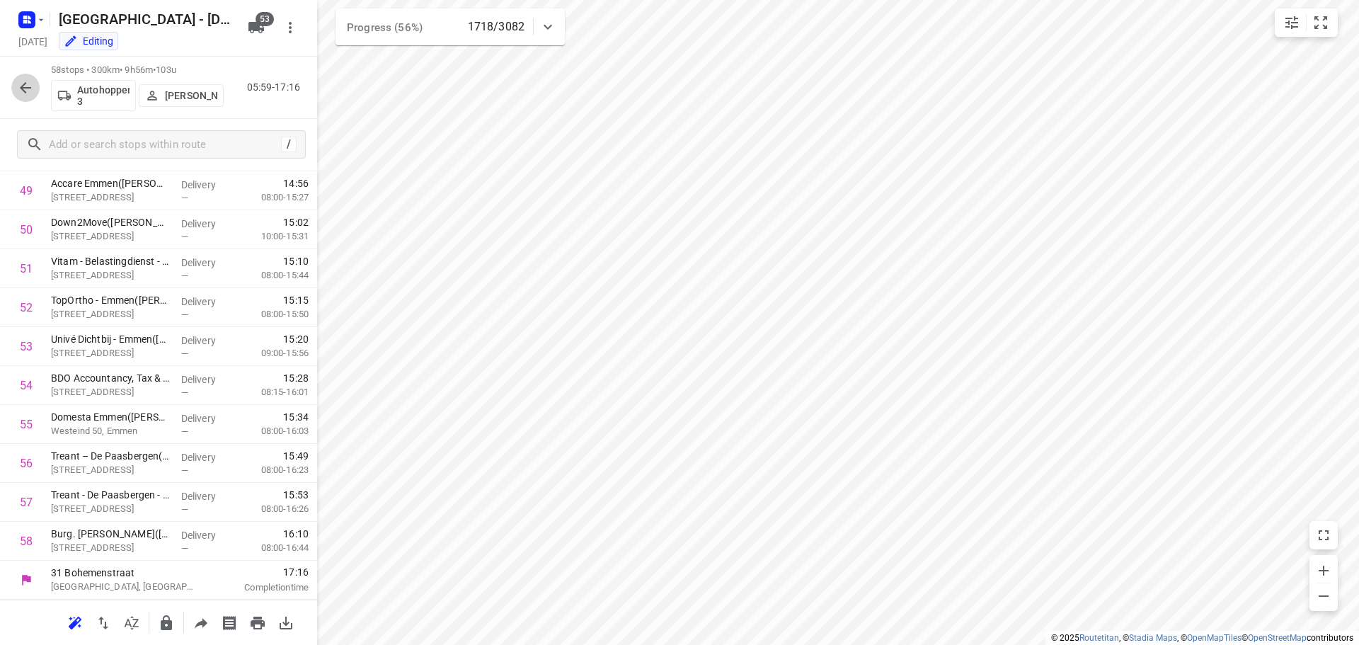
click at [21, 86] on icon "button" at bounding box center [25, 87] width 17 height 17
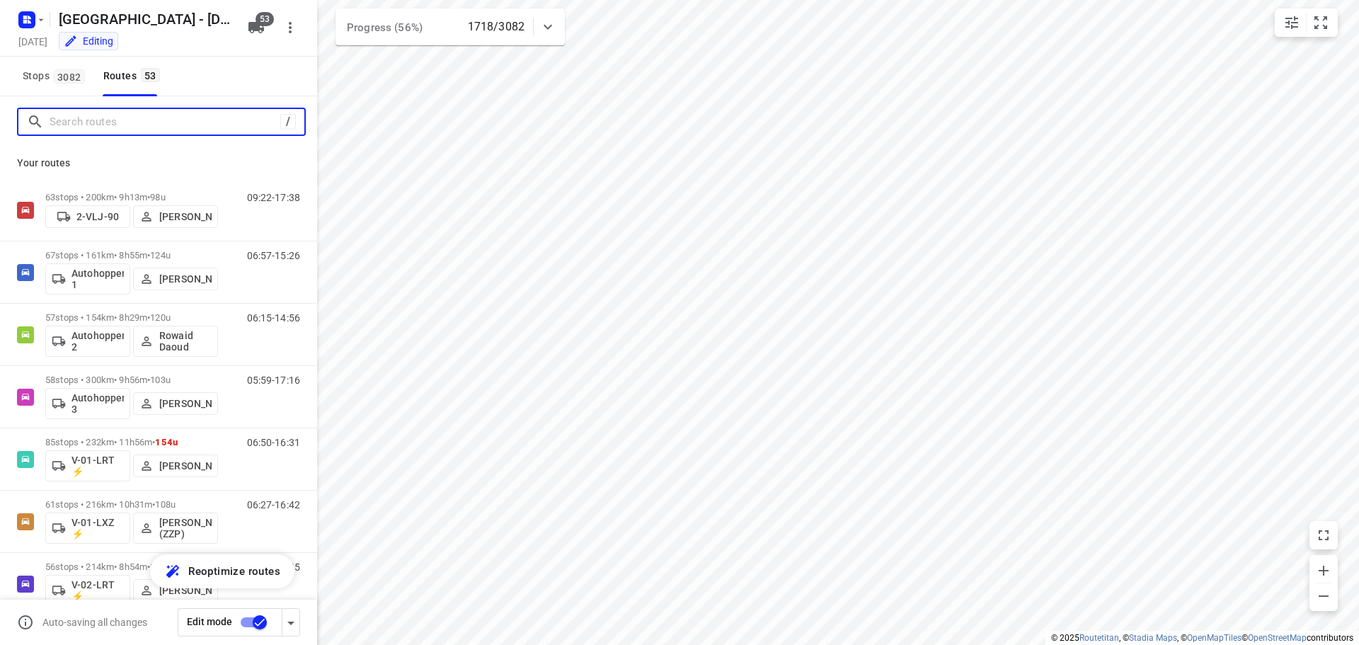
click at [125, 122] on input "Search routes" at bounding box center [165, 122] width 231 height 22
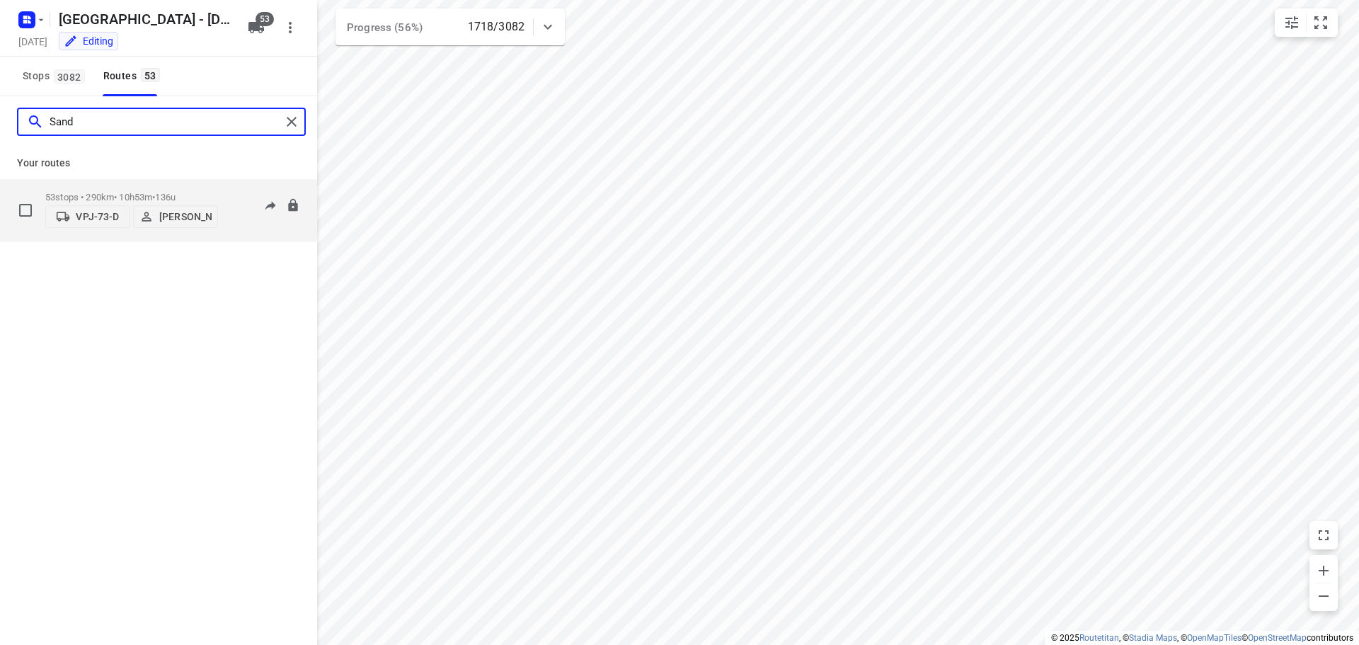
type input "Sand"
click at [107, 193] on p "53 stops • 290km • 10h53m • 136u" at bounding box center [131, 197] width 173 height 11
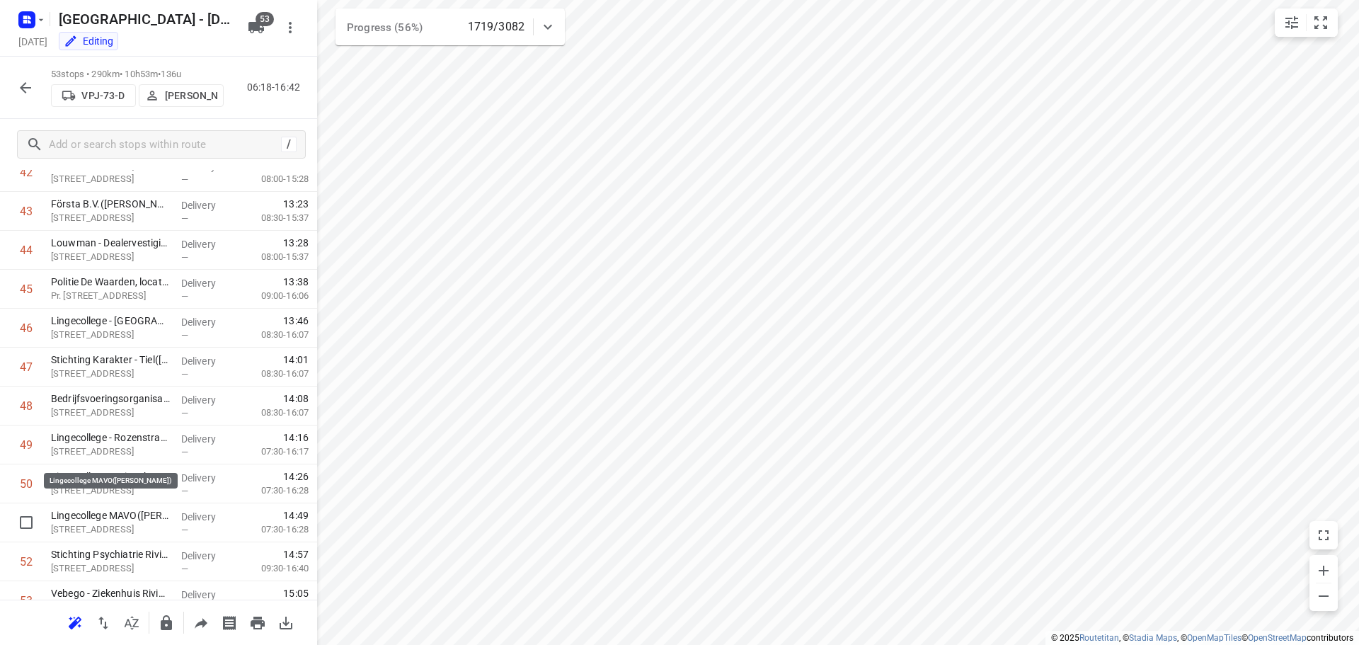
scroll to position [1743, 0]
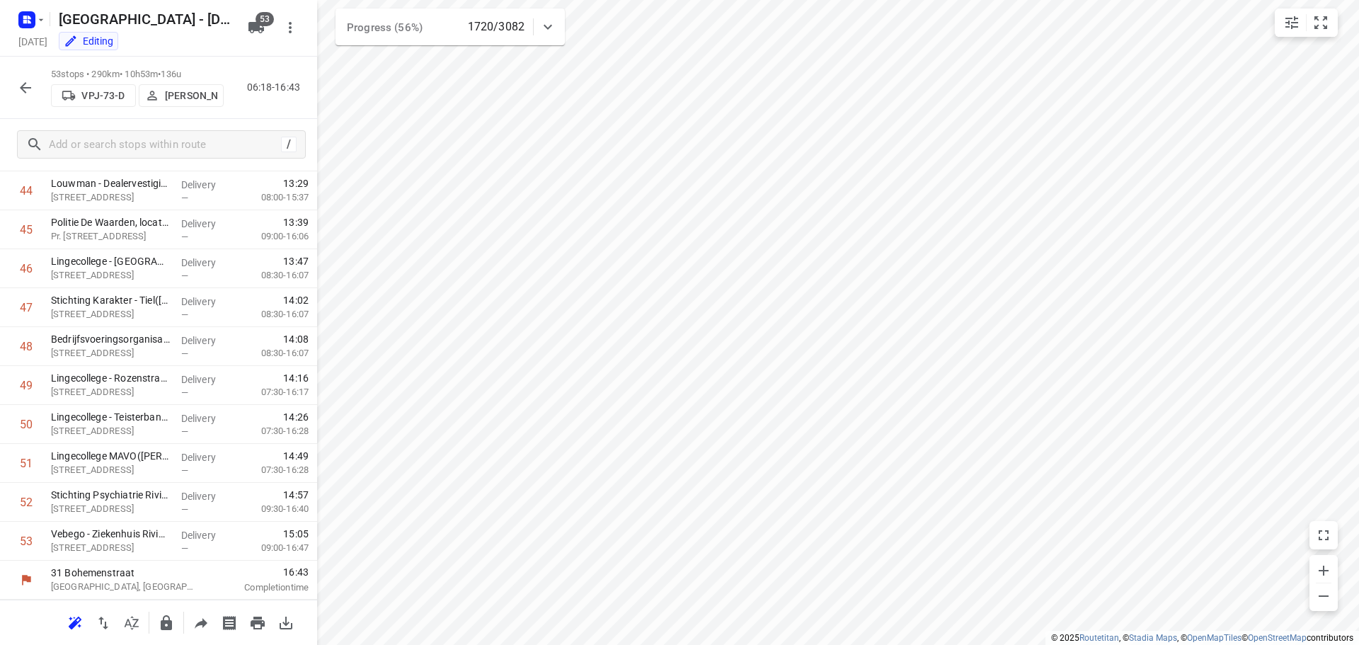
click at [28, 91] on icon "button" at bounding box center [25, 87] width 17 height 17
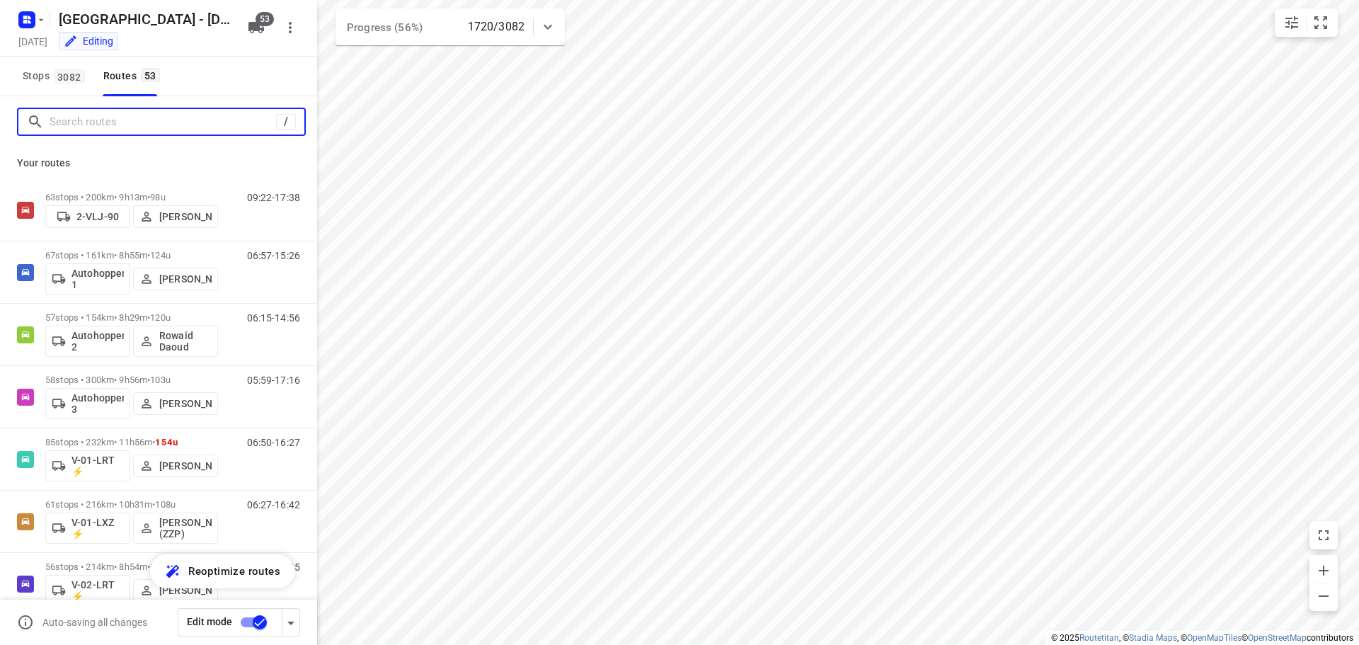
click at [132, 130] on input "Search routes" at bounding box center [163, 122] width 227 height 22
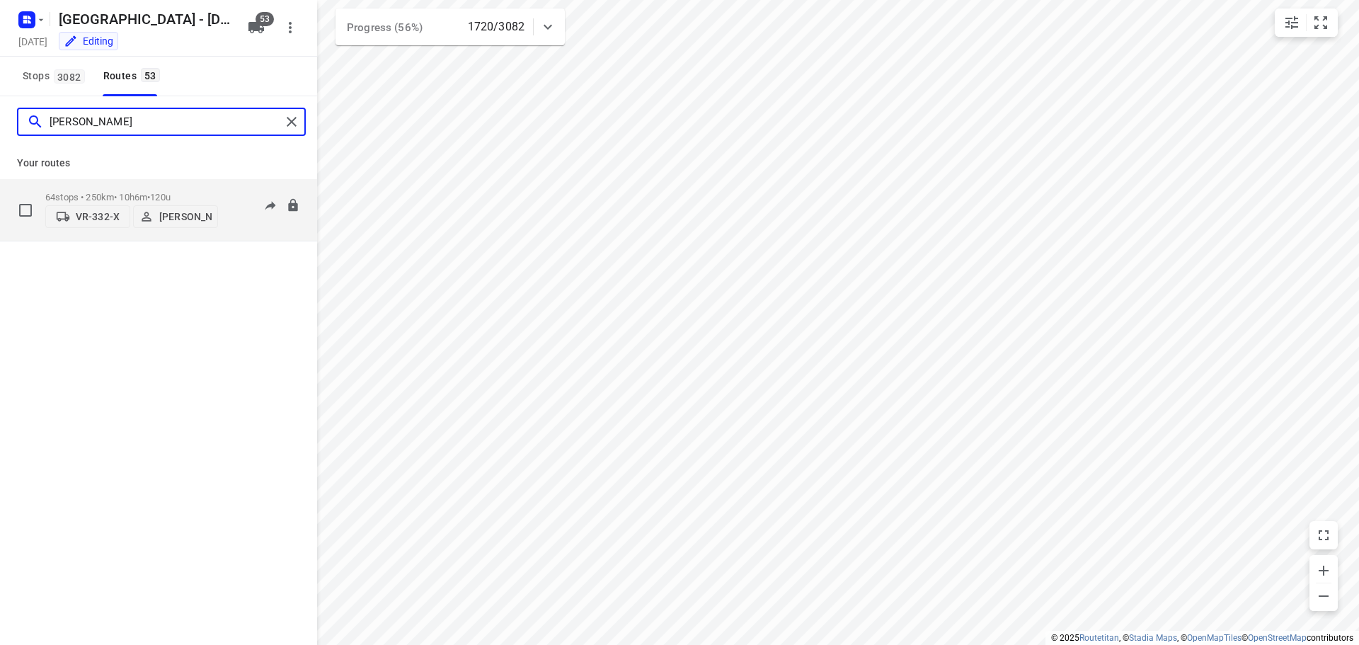
type input "harme"
click at [102, 192] on p "64 stops • 250km • 10h6m • 120u" at bounding box center [131, 197] width 173 height 11
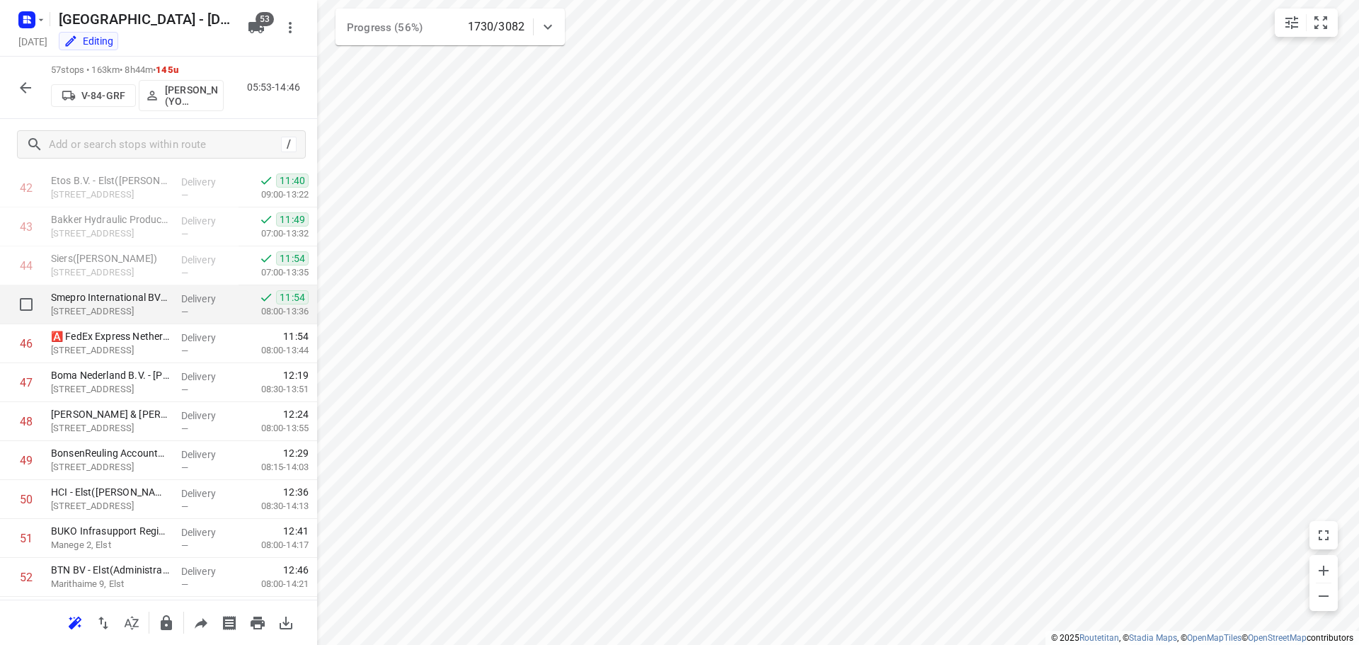
scroll to position [1899, 0]
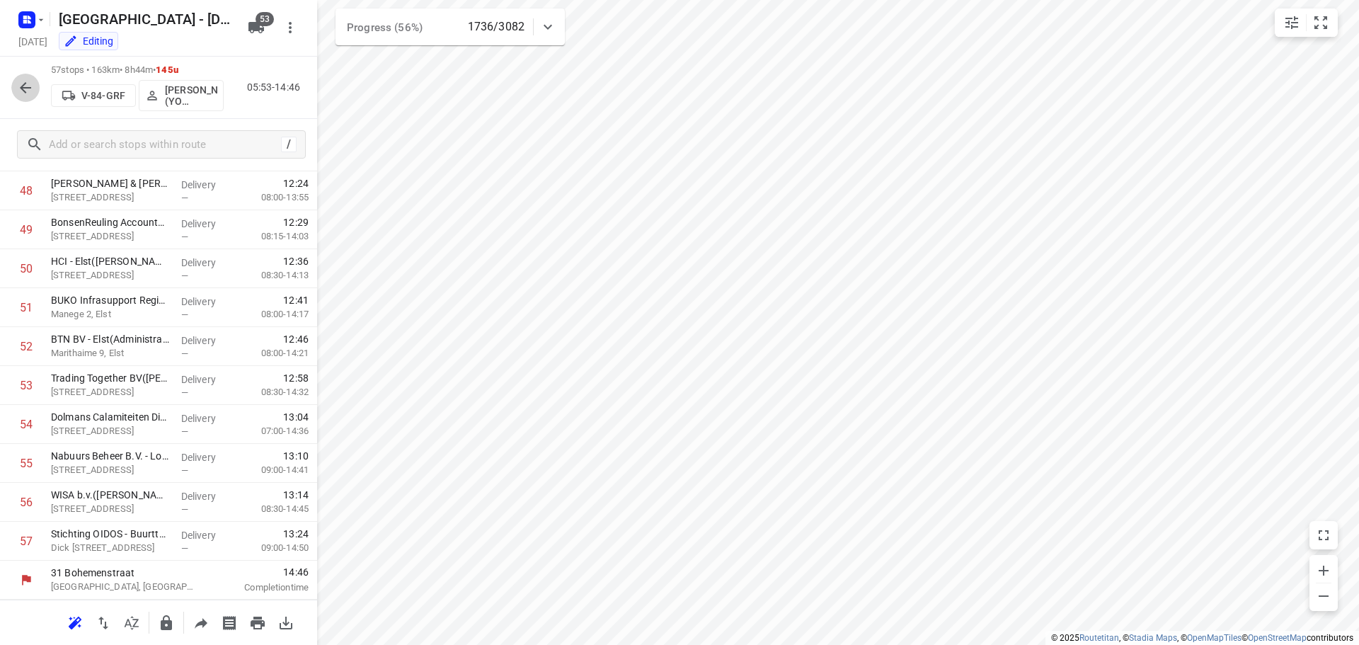
click at [33, 82] on icon "button" at bounding box center [25, 87] width 17 height 17
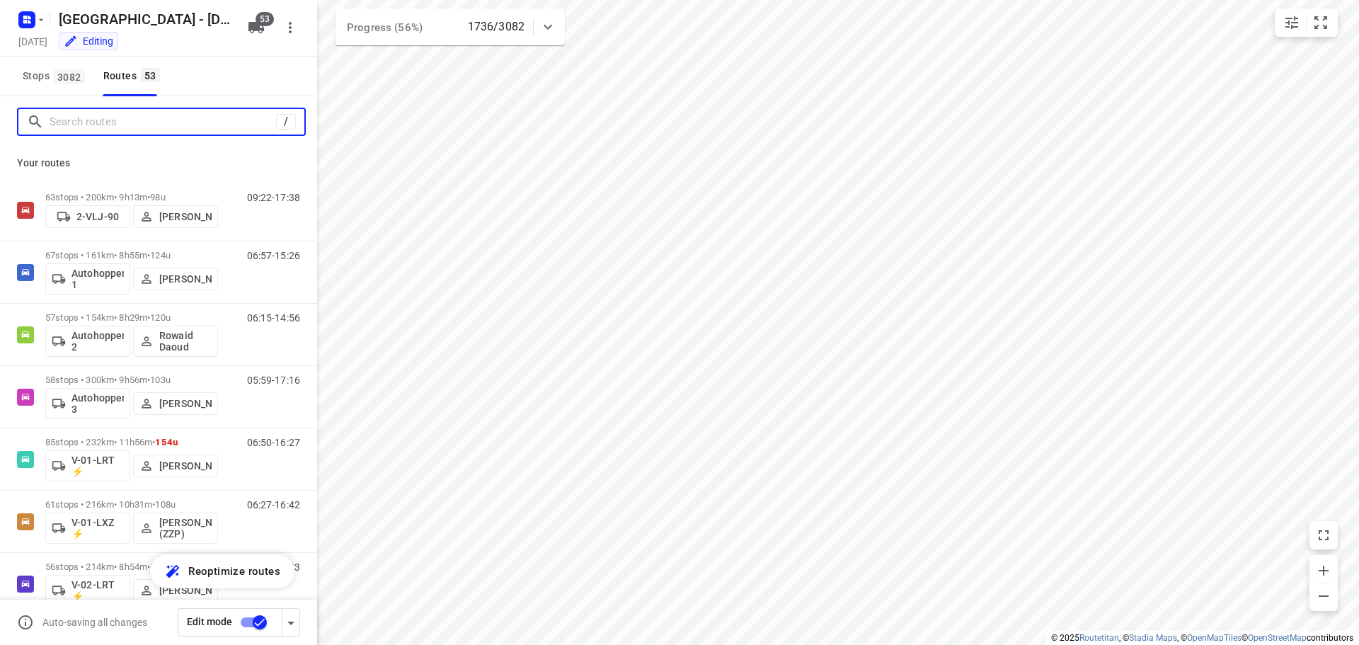
click at [166, 127] on input "Search routes" at bounding box center [163, 122] width 227 height 22
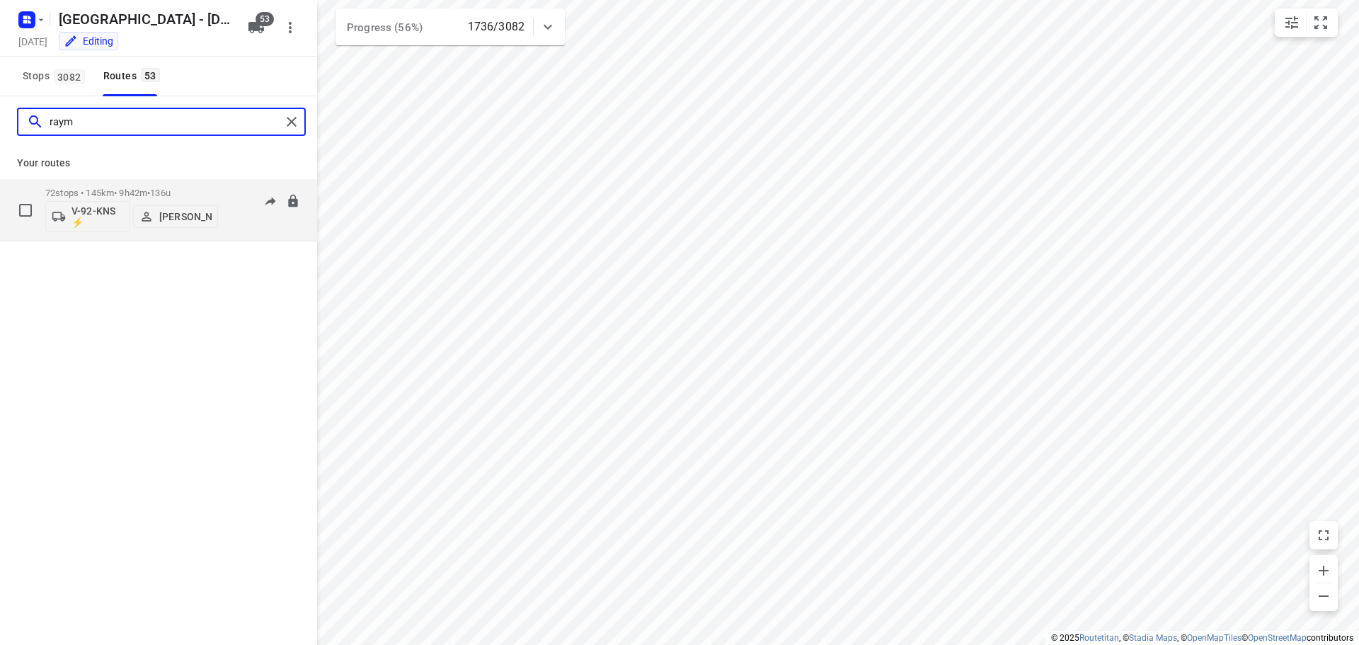
type input "raym"
click at [143, 191] on p "72 stops • 145km • 9h42m • 136u" at bounding box center [131, 193] width 173 height 11
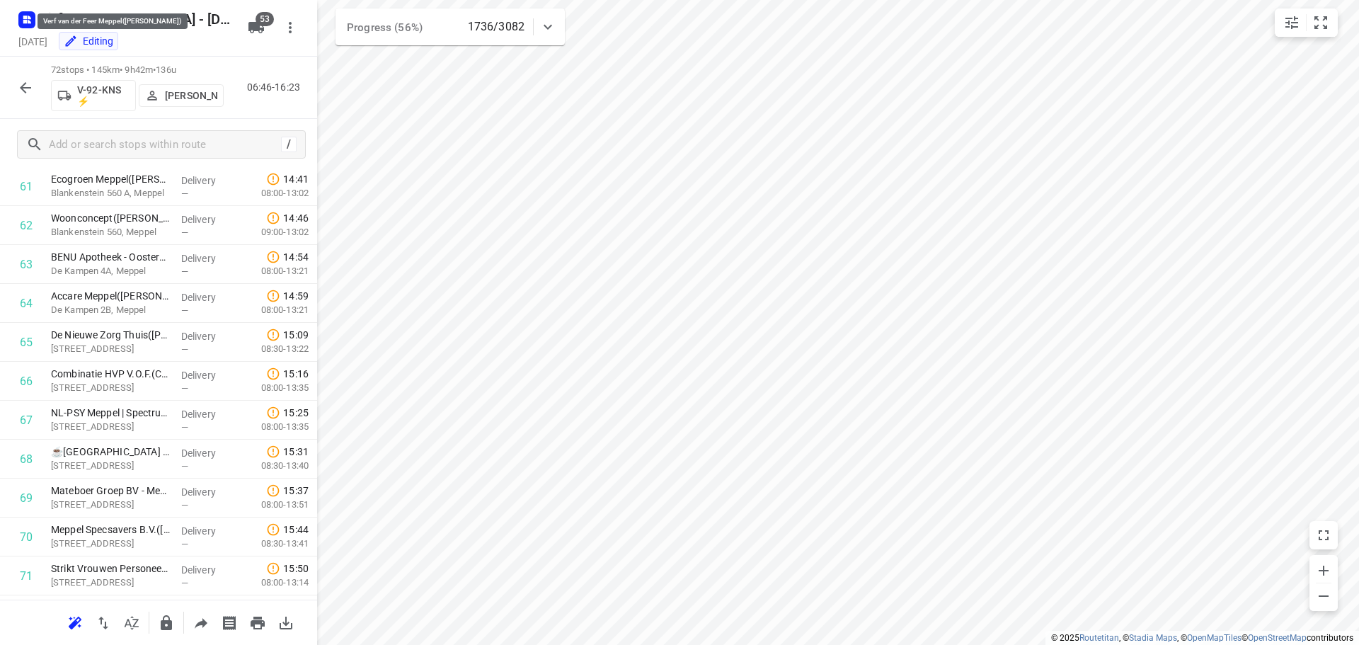
scroll to position [2483, 0]
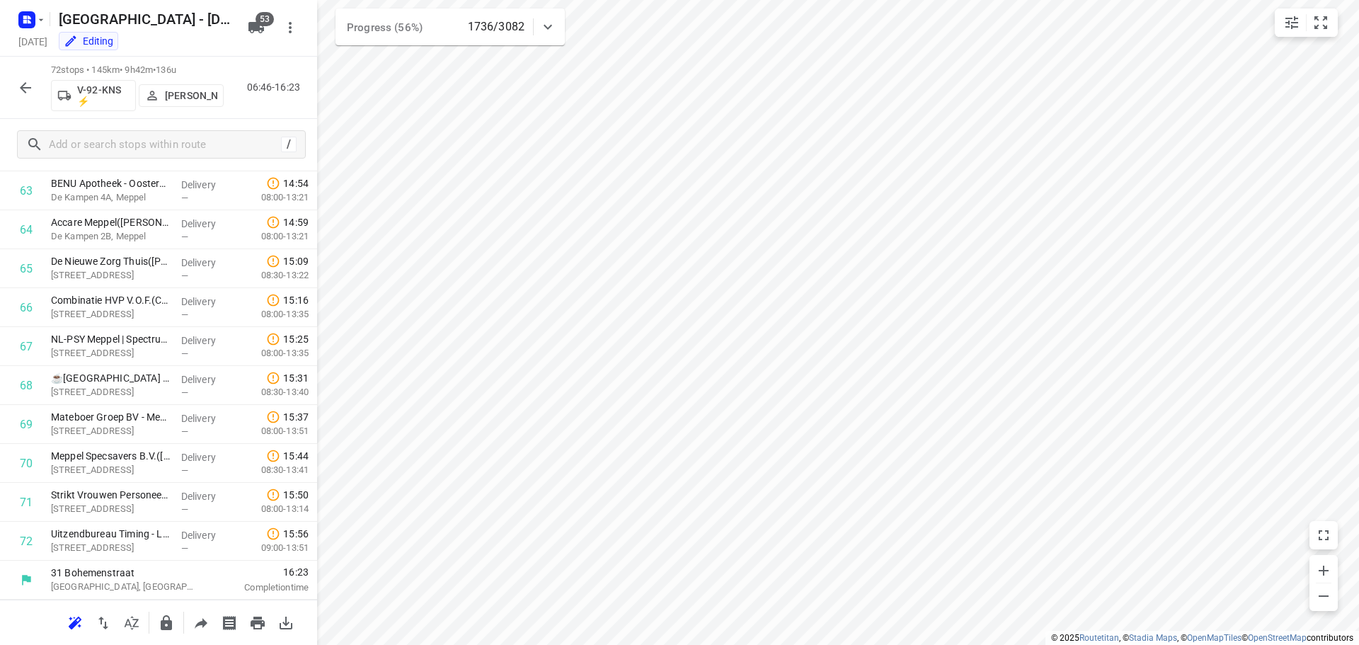
click at [28, 85] on icon "button" at bounding box center [25, 87] width 17 height 17
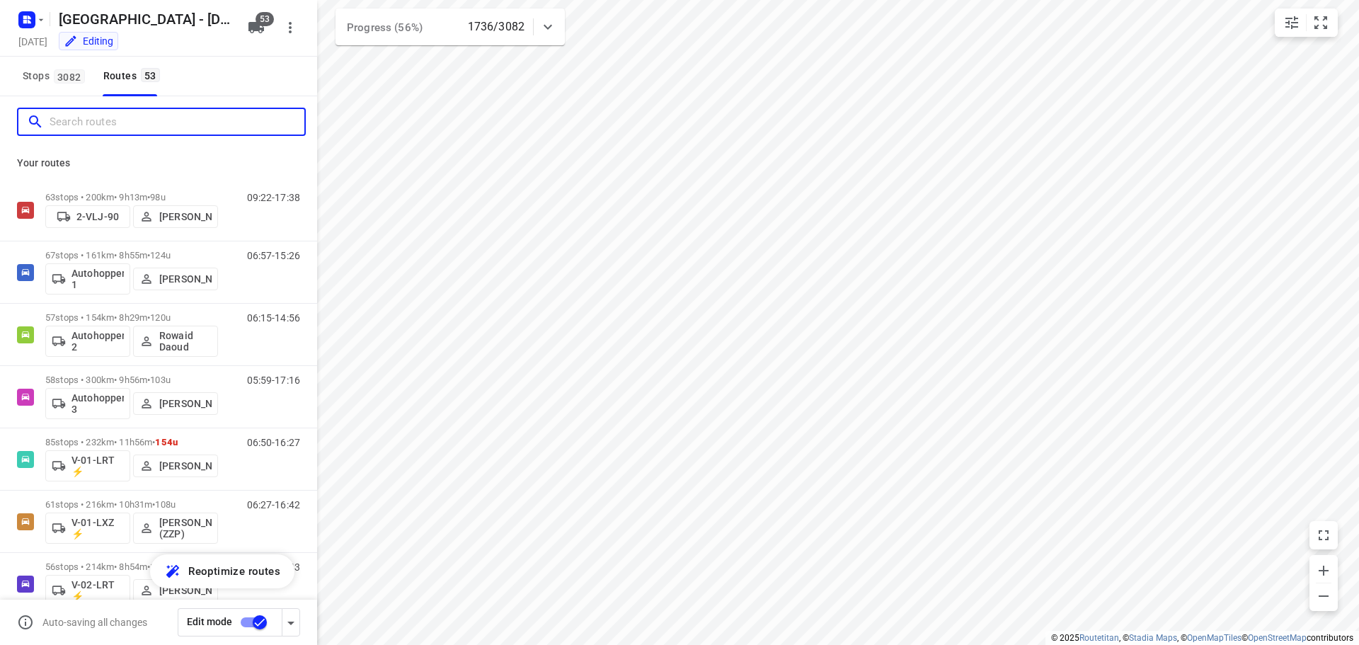
click at [116, 123] on input "Search routes" at bounding box center [177, 122] width 255 height 22
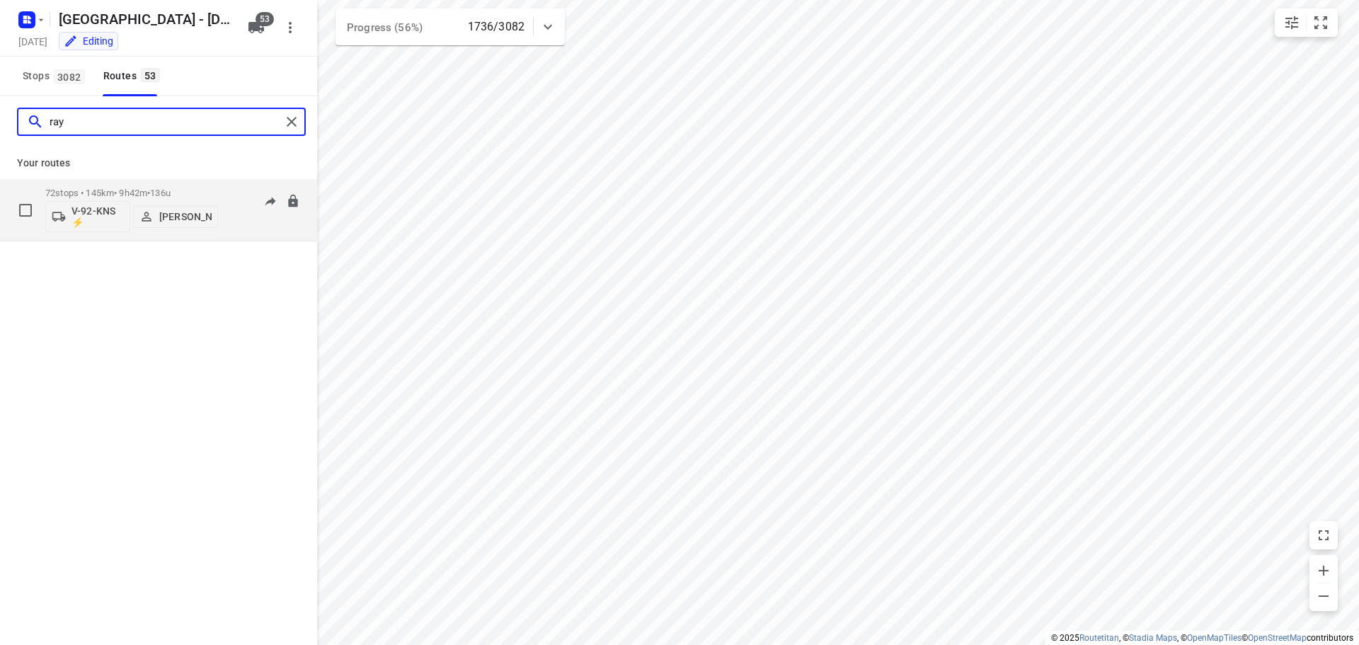
type input "ray"
click at [118, 190] on p "72 stops • 145km • 9h42m • 136u" at bounding box center [131, 193] width 173 height 11
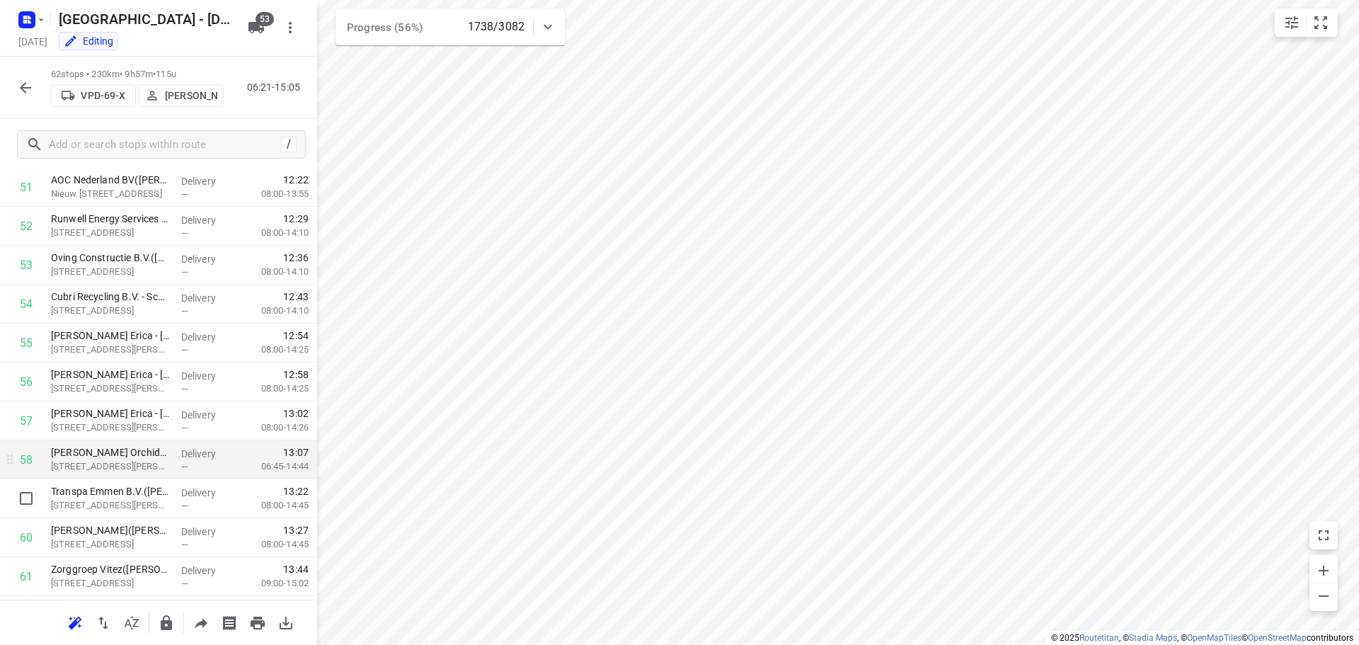
scroll to position [2094, 0]
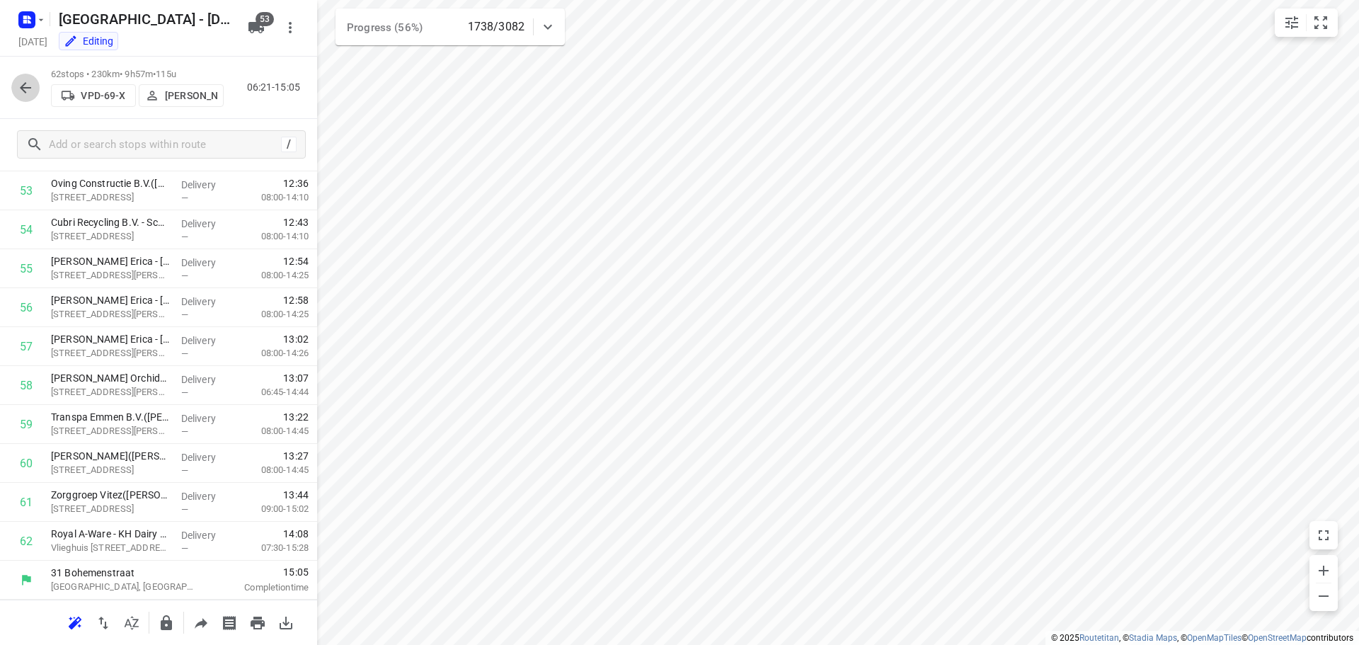
click at [24, 88] on icon "button" at bounding box center [25, 87] width 17 height 17
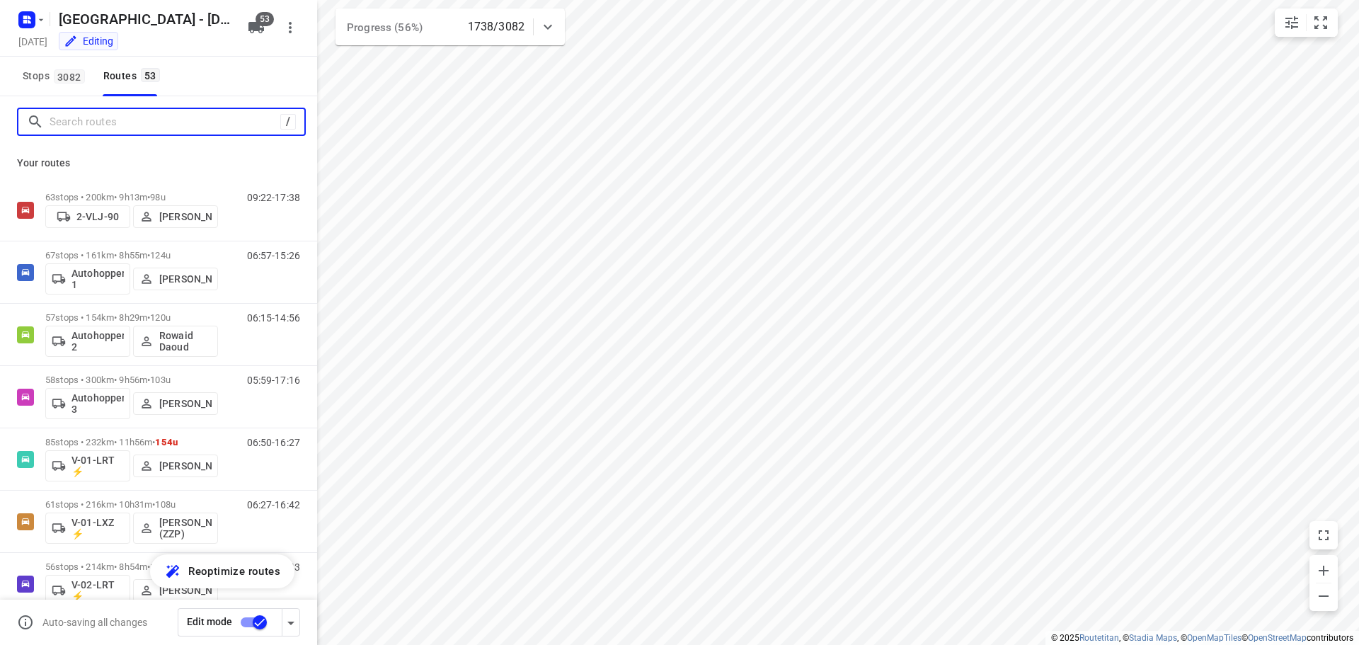
click at [107, 124] on input "Search routes" at bounding box center [165, 122] width 231 height 22
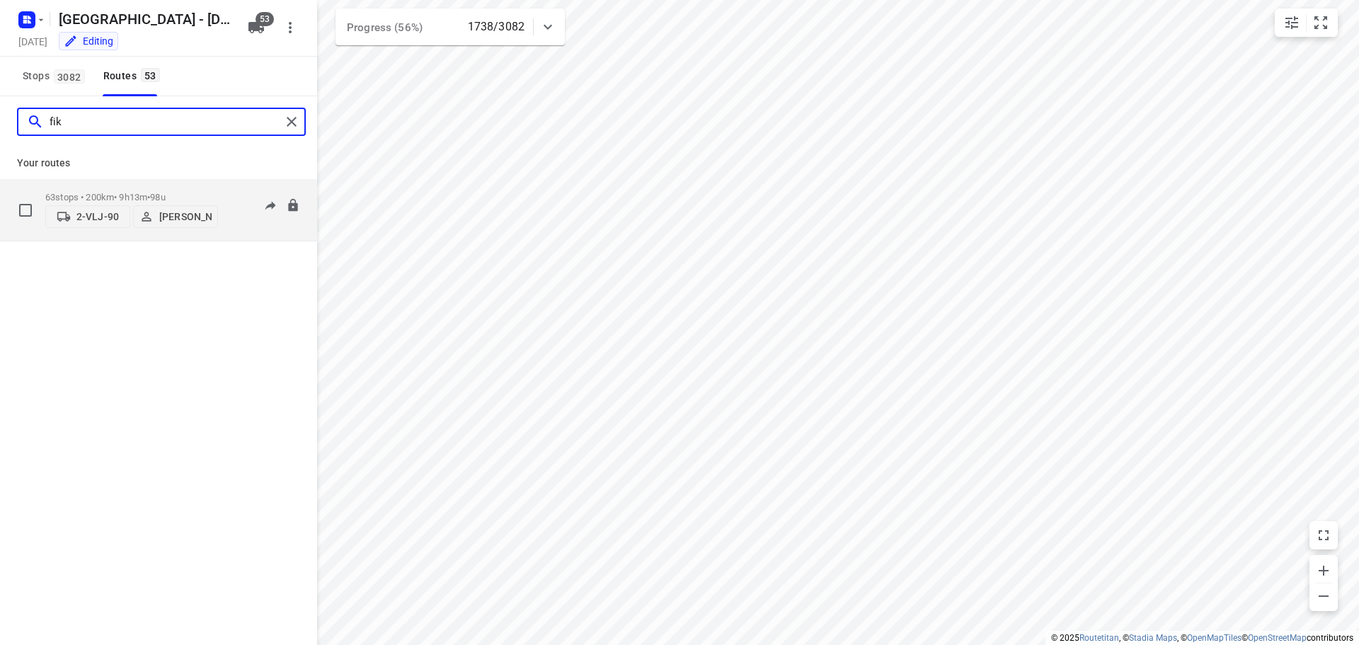
type input "fik"
click at [96, 195] on p "63 stops • 200km • 9h13m • 98u" at bounding box center [131, 197] width 173 height 11
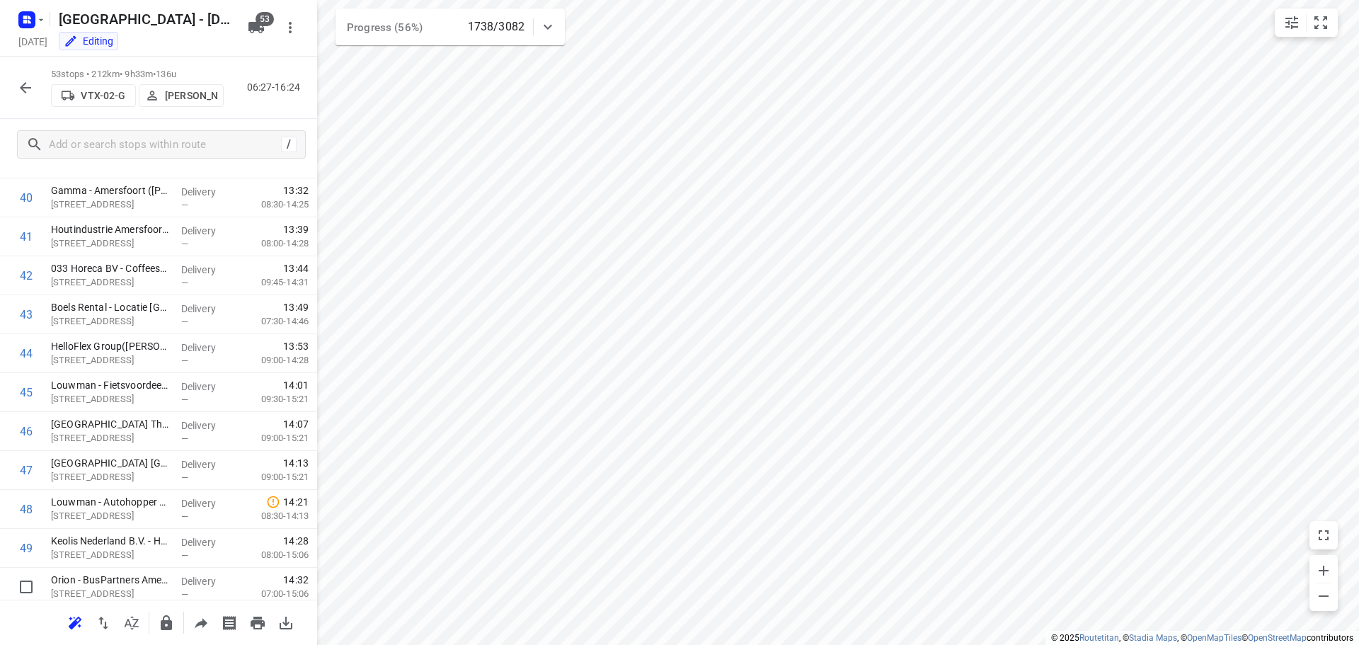
scroll to position [1531, 0]
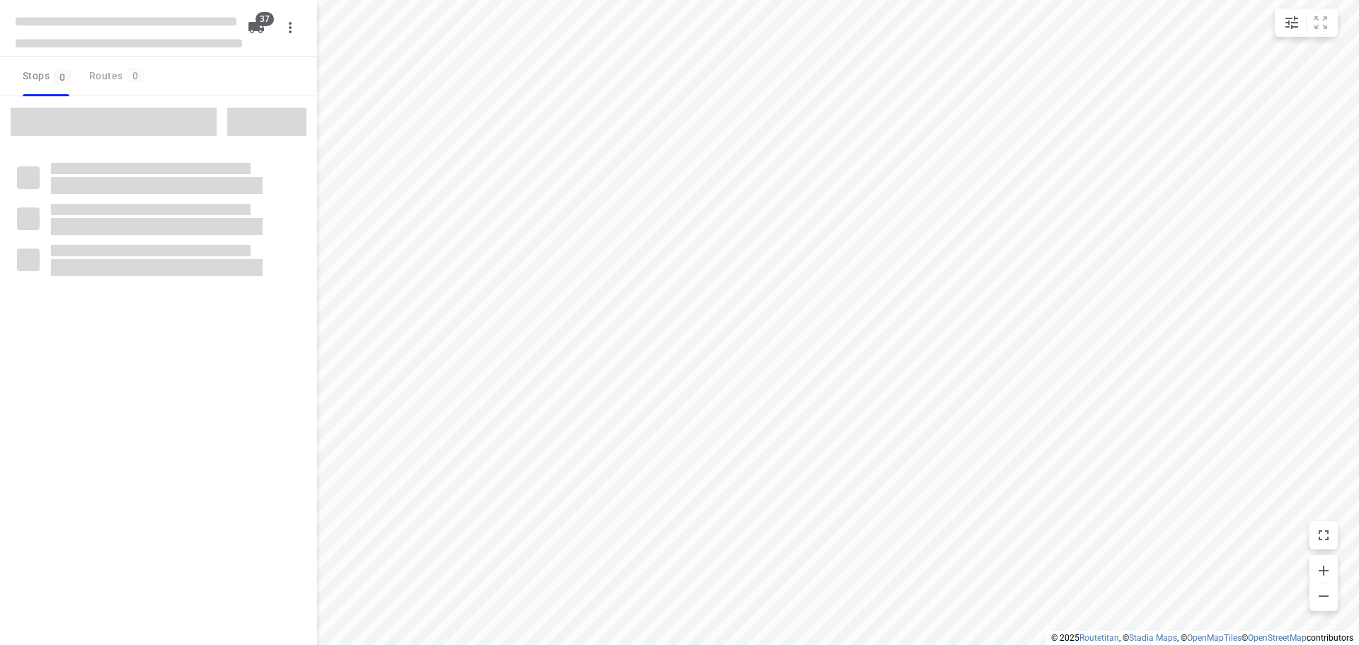
checkbox input "true"
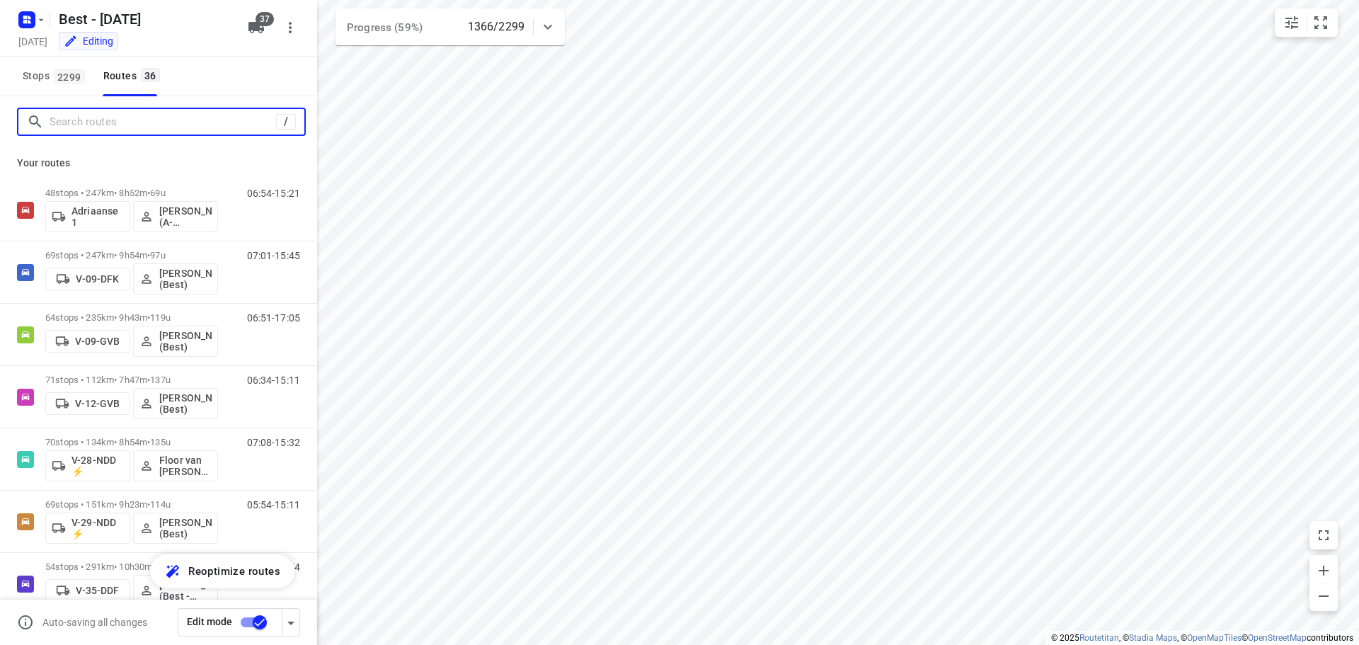
click at [140, 114] on input "Search routes" at bounding box center [163, 122] width 227 height 22
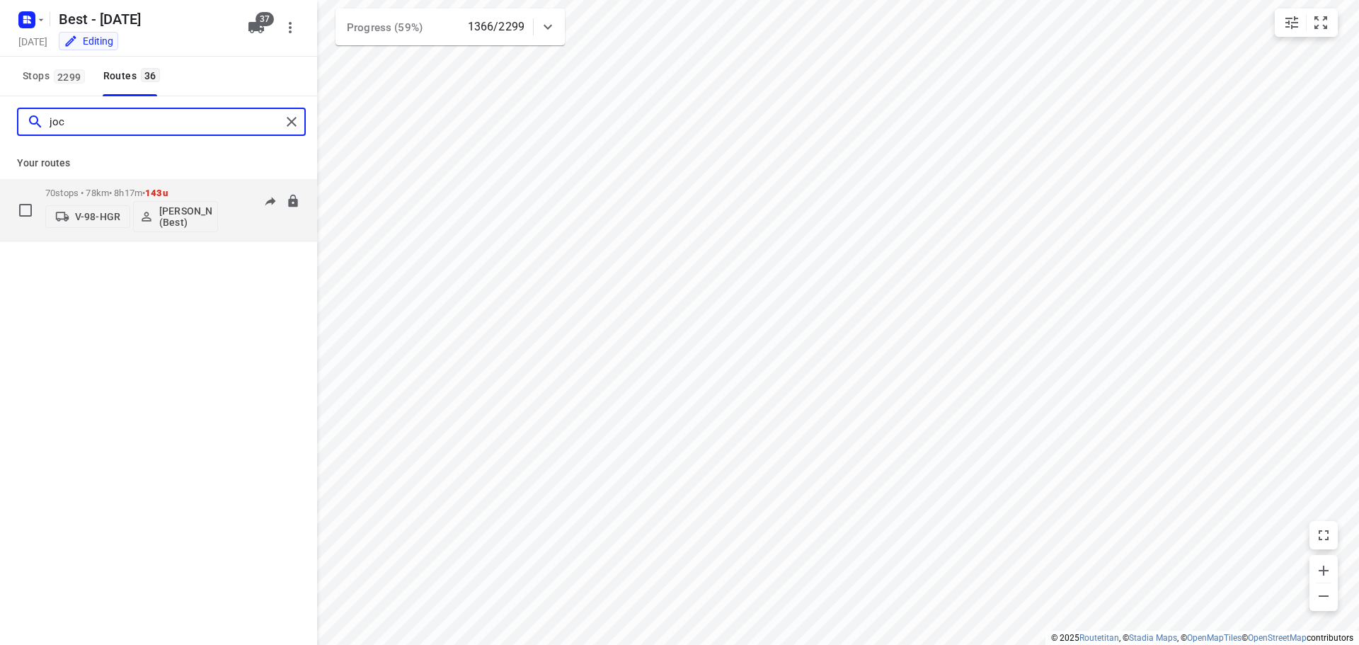
type input "joc"
click at [85, 195] on p "70 stops • 78km • 8h17m • 143u" at bounding box center [131, 193] width 173 height 11
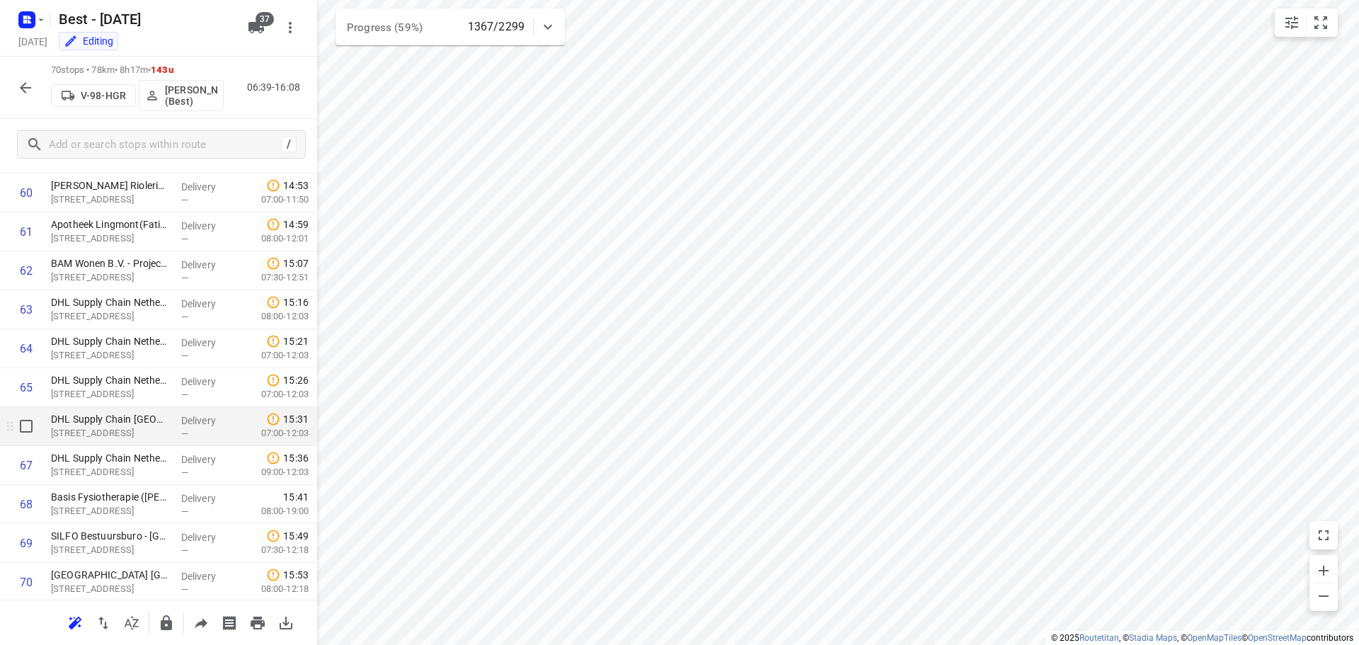
scroll to position [2405, 0]
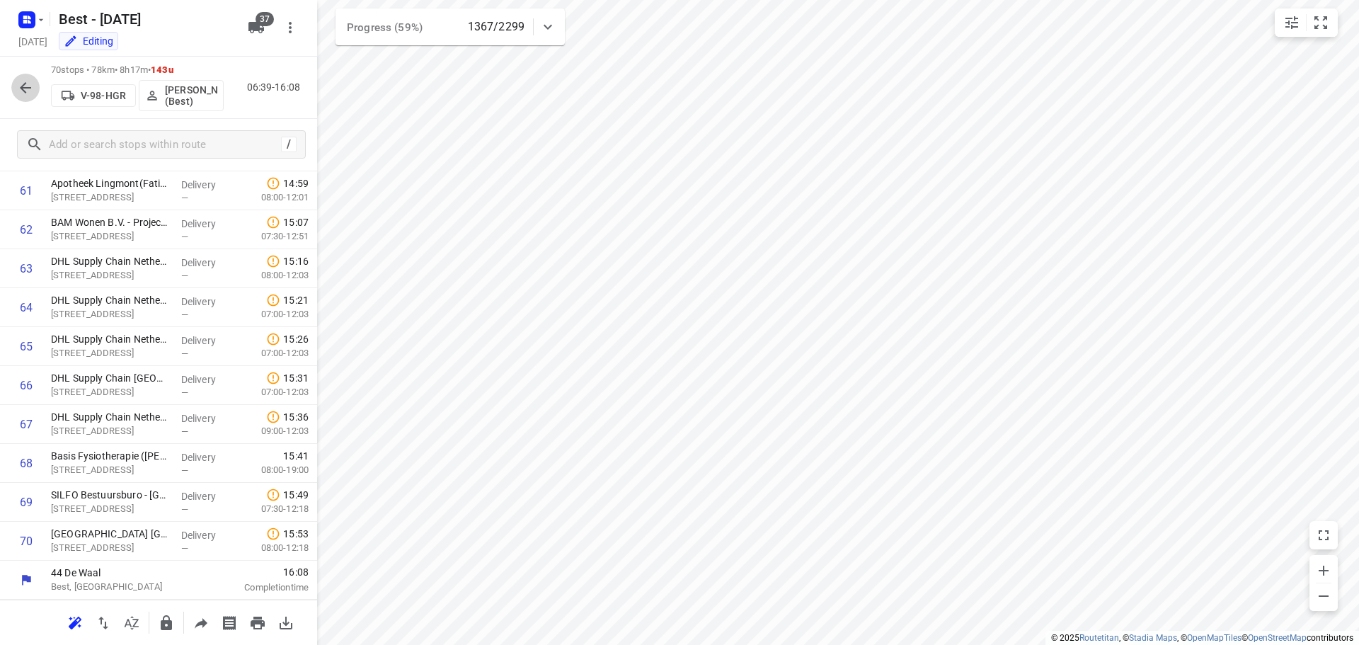
click at [15, 84] on button "button" at bounding box center [25, 88] width 28 height 28
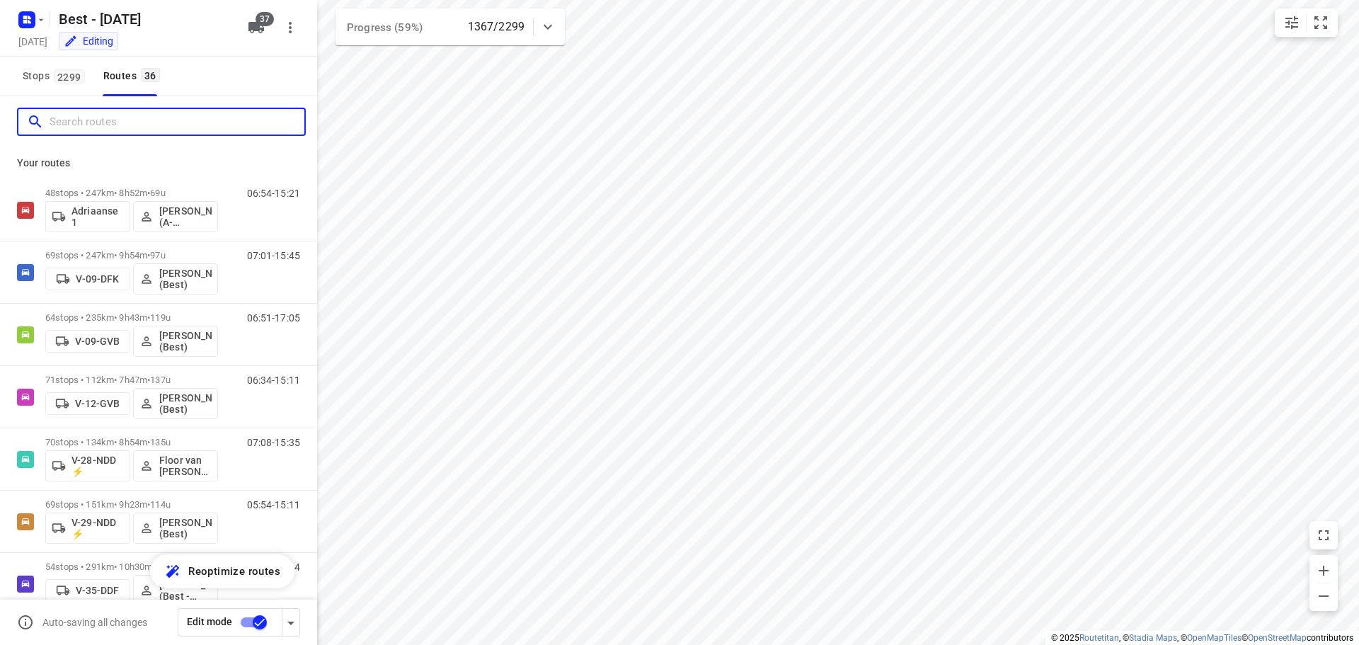
click at [120, 131] on input "Search routes" at bounding box center [177, 122] width 255 height 22
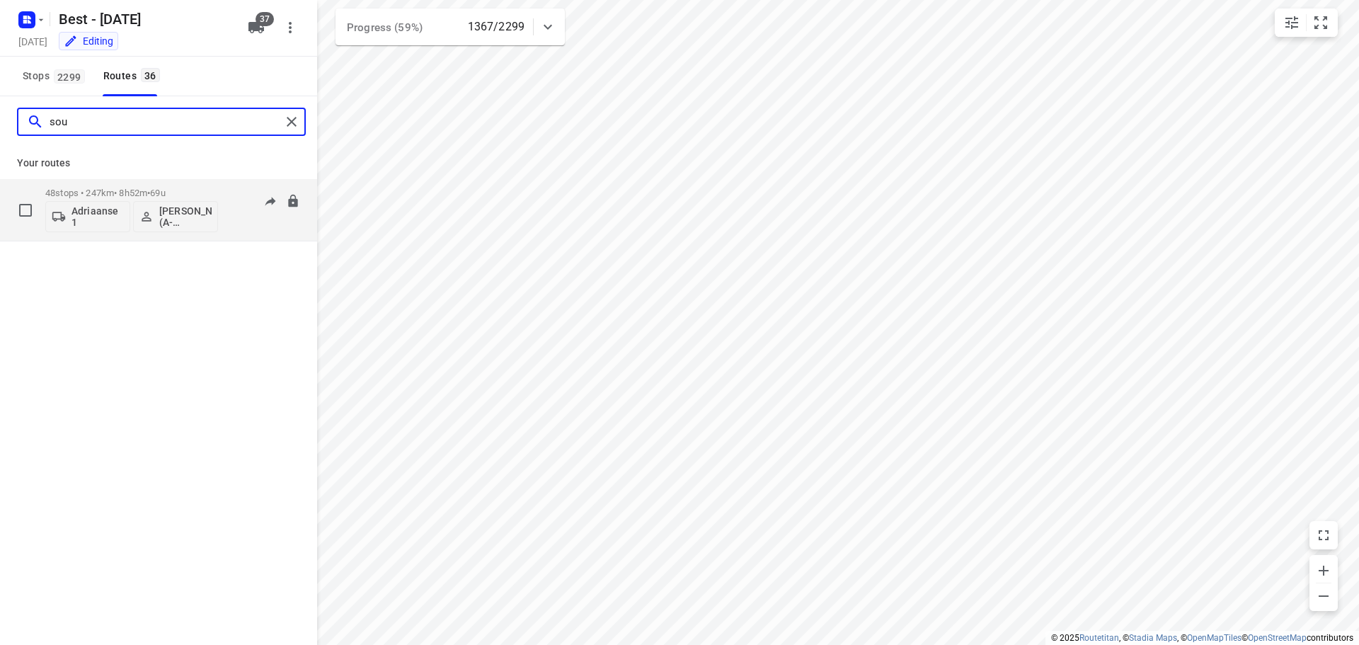
type input "sou"
click at [121, 190] on p "48 stops • 247km • 8h52m • 69u" at bounding box center [131, 193] width 173 height 11
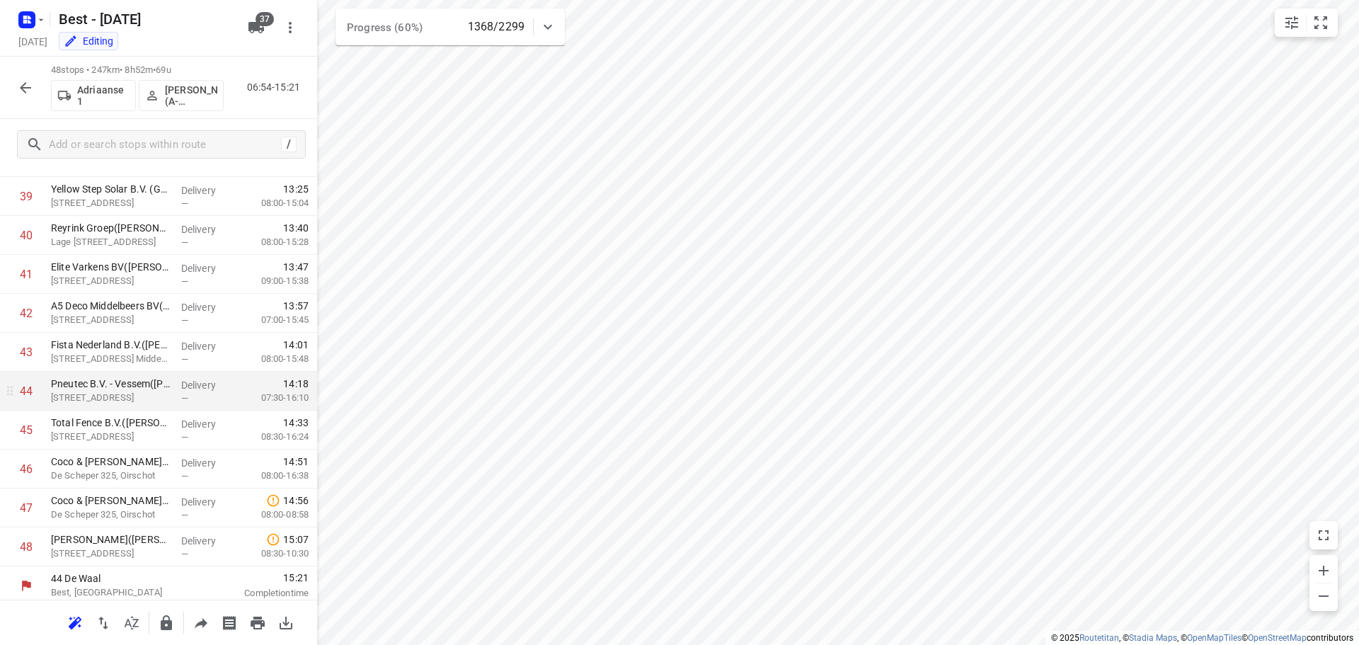
scroll to position [1549, 0]
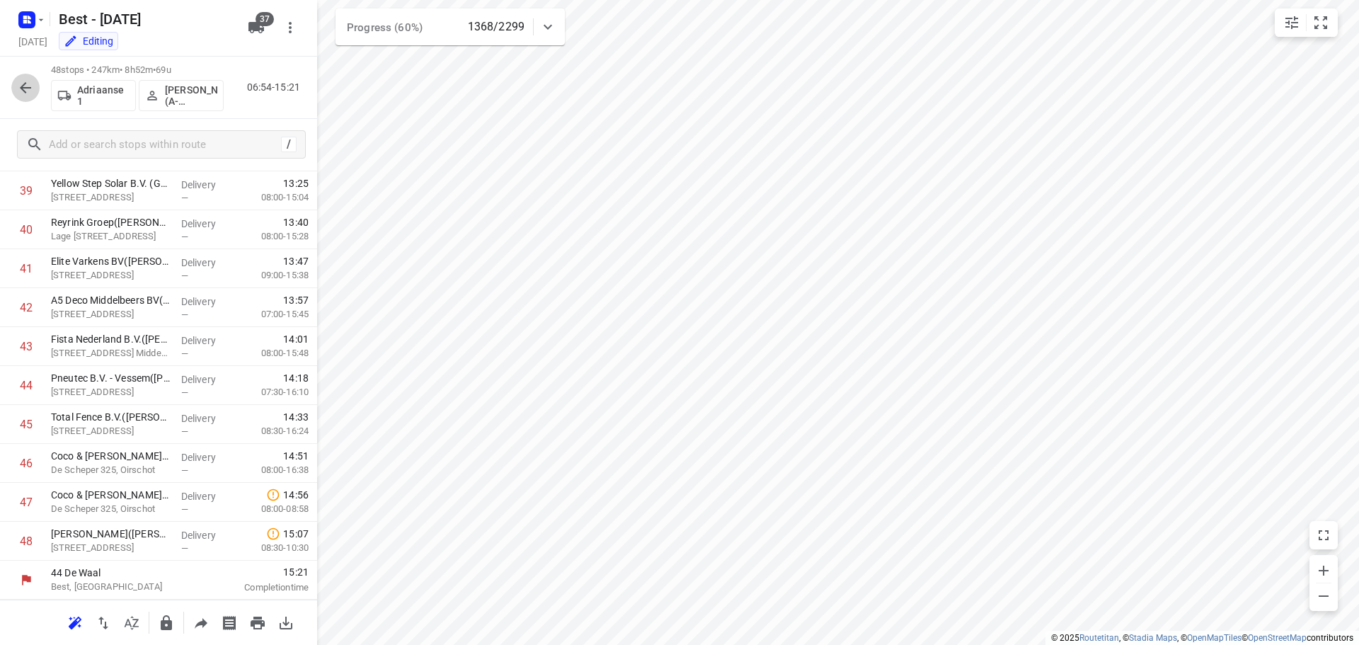
click at [14, 81] on button "button" at bounding box center [25, 88] width 28 height 28
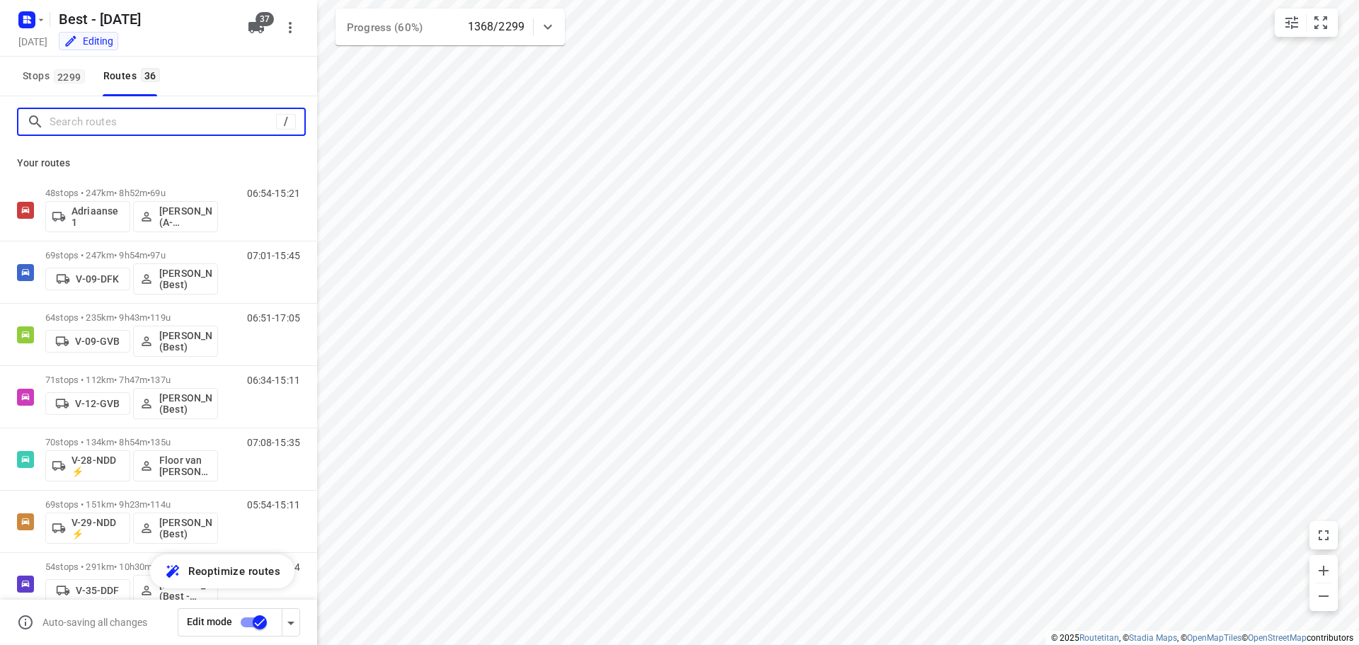
click at [126, 125] on input "Search routes" at bounding box center [163, 122] width 227 height 22
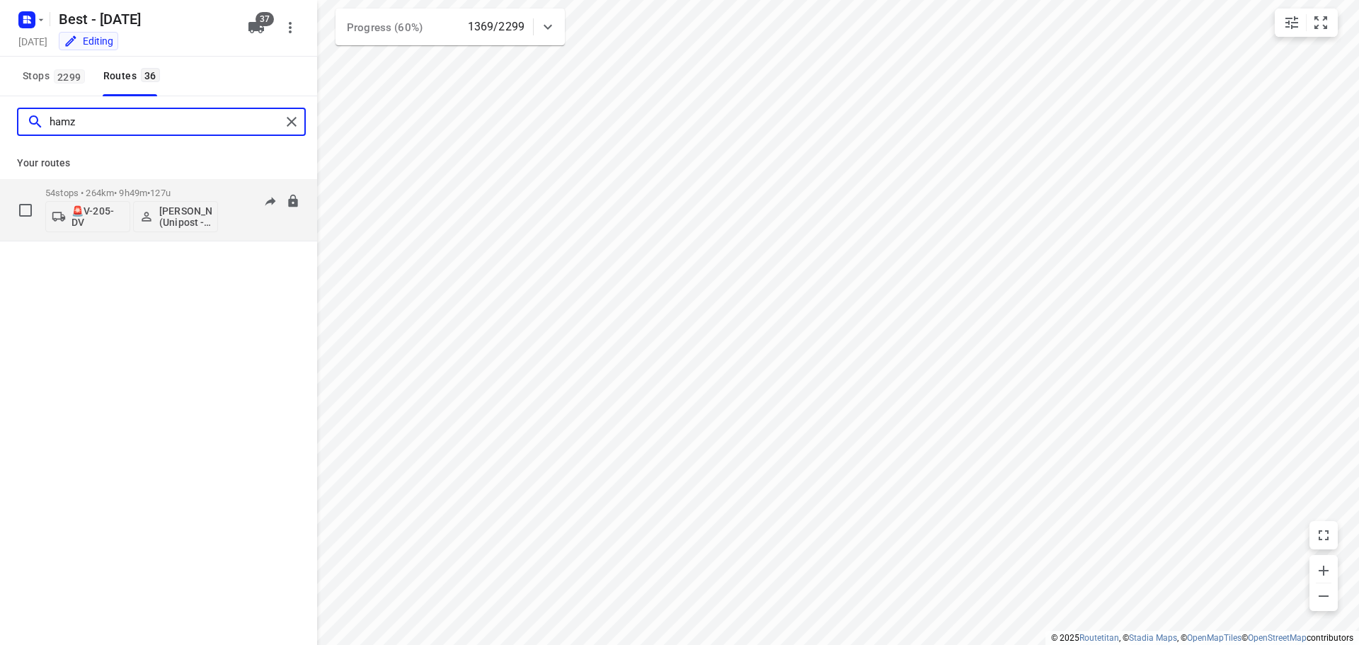
type input "hamz"
click at [127, 189] on p "54 stops • 264km • 9h49m • 127u" at bounding box center [131, 193] width 173 height 11
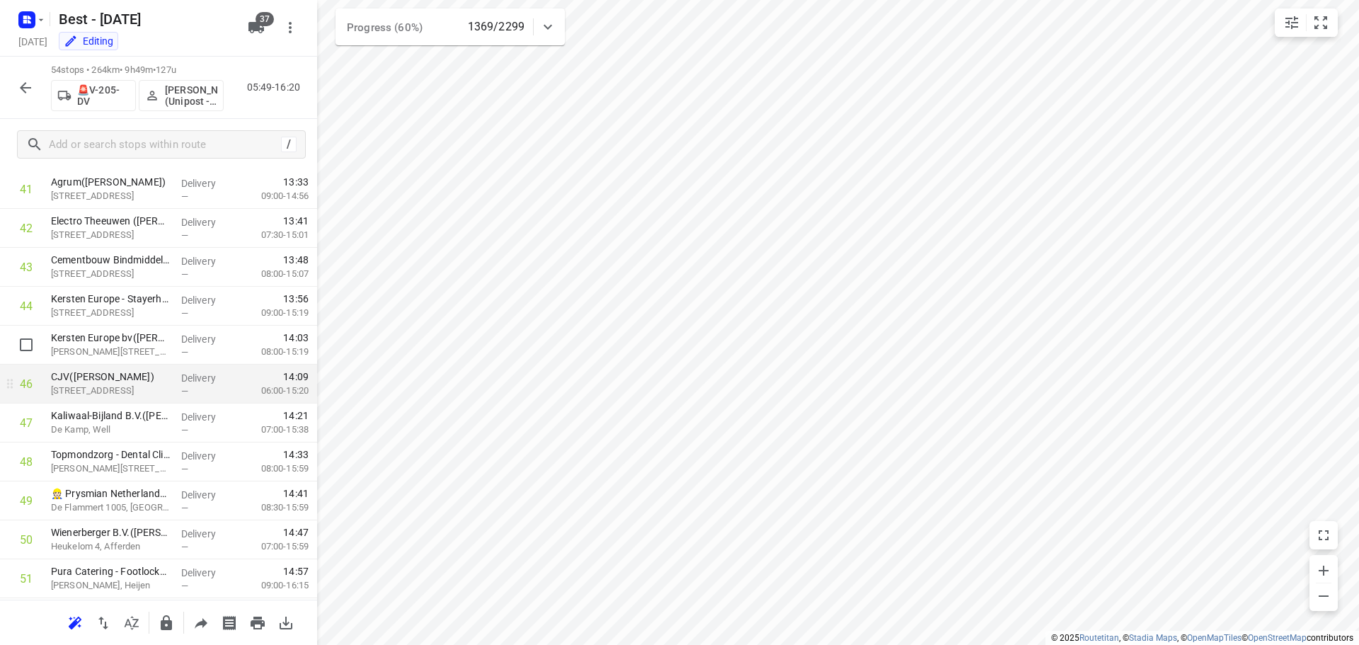
scroll to position [1782, 0]
click at [21, 90] on icon "button" at bounding box center [25, 87] width 17 height 17
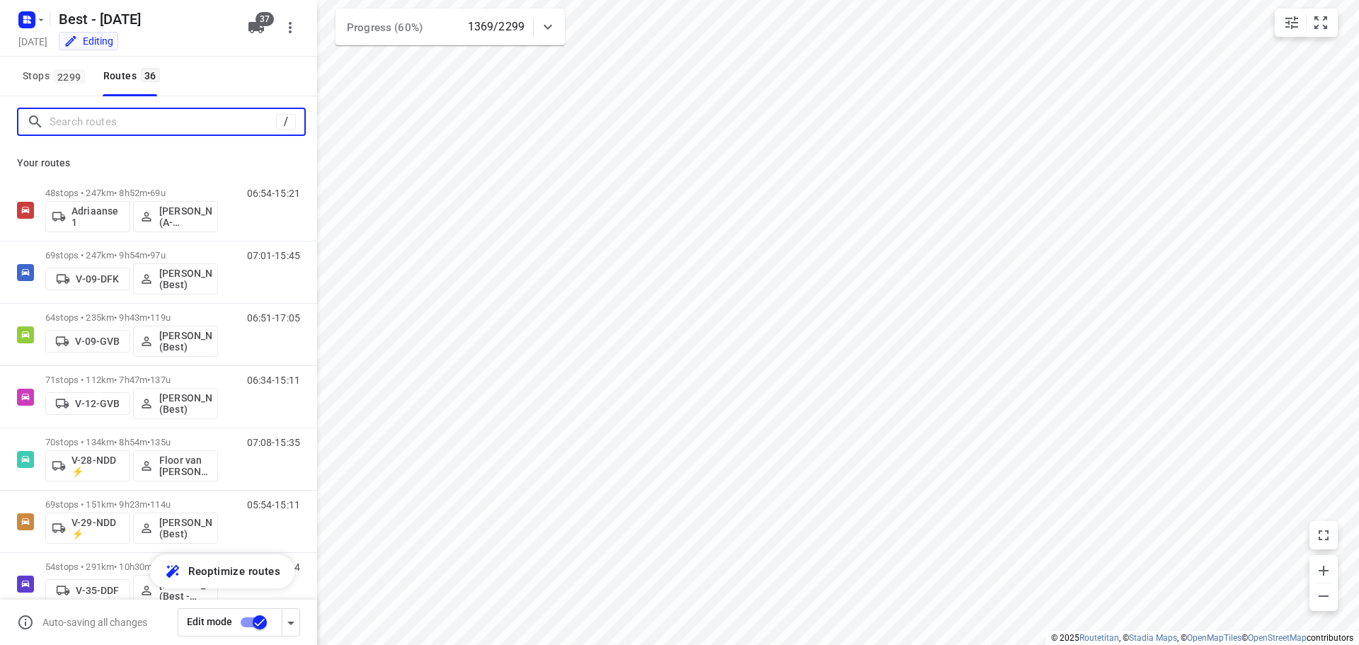
click at [106, 128] on input "Search routes" at bounding box center [163, 122] width 227 height 22
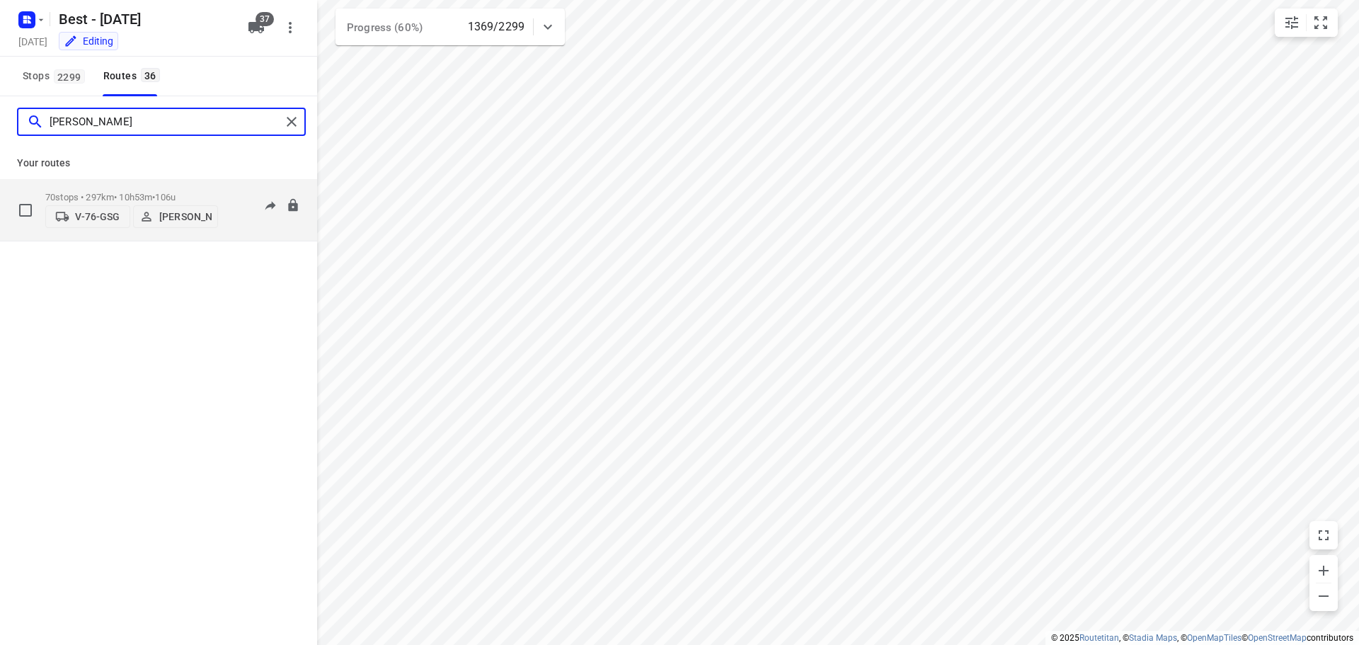
type input "[PERSON_NAME]"
click at [92, 187] on div "70 stops • 297km • 10h53m • 106u V-76-GSG [PERSON_NAME]" at bounding box center [131, 210] width 173 height 50
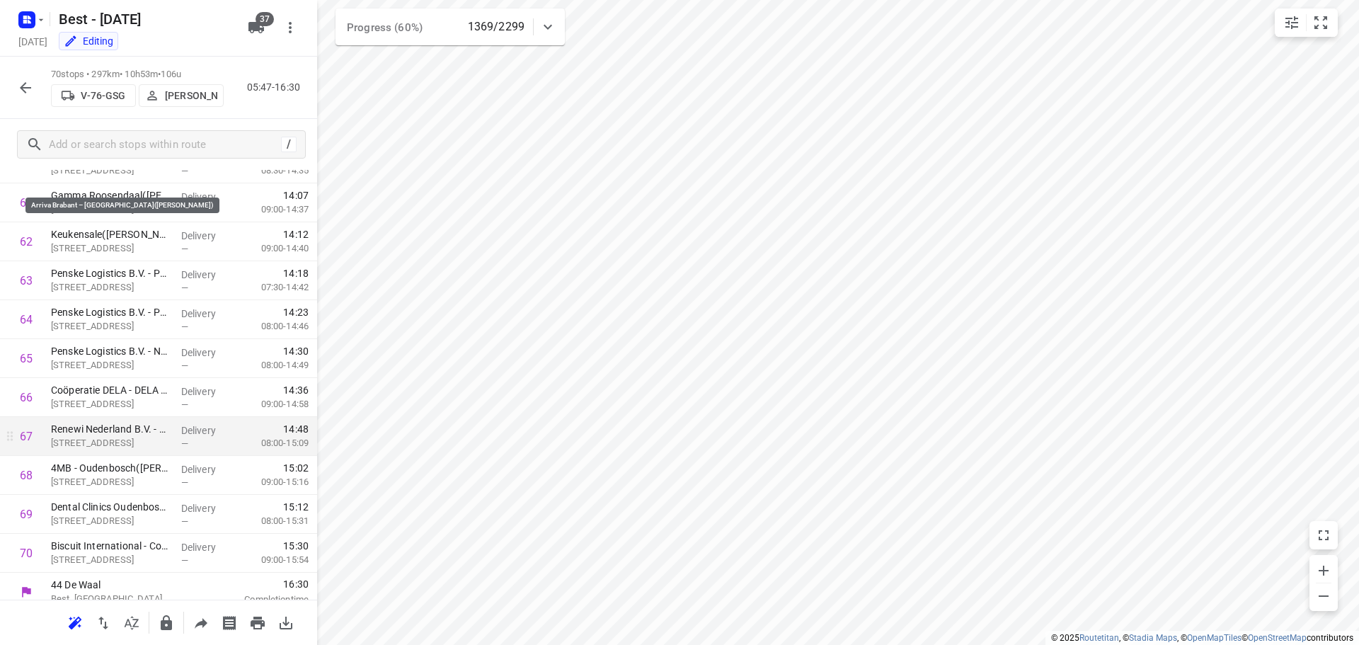
scroll to position [2405, 0]
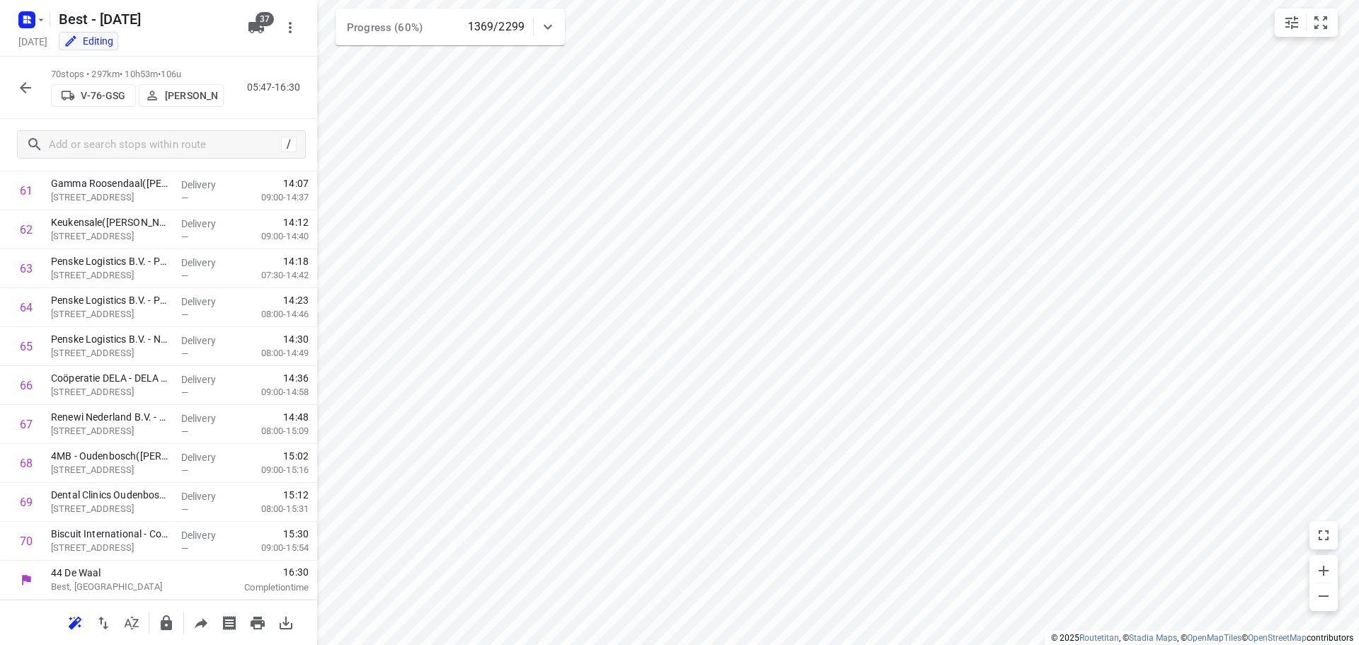
click at [30, 90] on icon "button" at bounding box center [25, 87] width 17 height 17
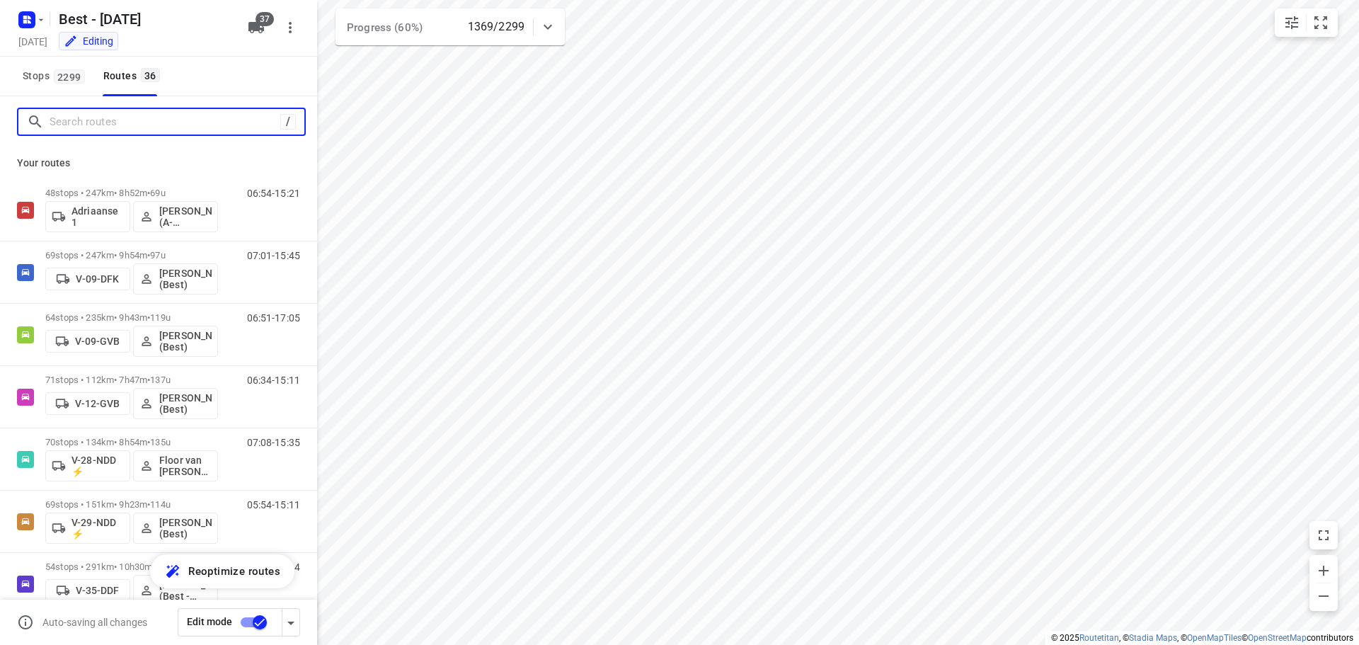
click at [93, 120] on input "Search routes" at bounding box center [165, 122] width 231 height 22
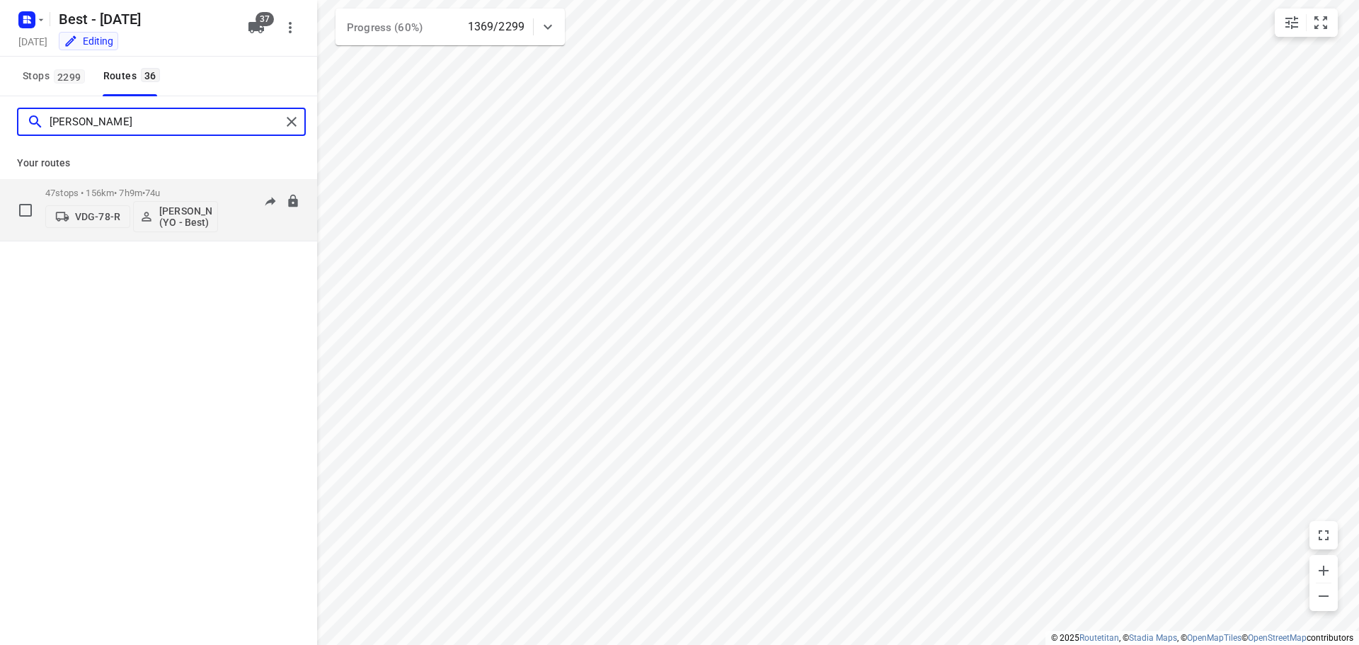
type input "[PERSON_NAME]"
click at [101, 193] on p "47 stops • 156km • 7h9m • 74u" at bounding box center [131, 193] width 173 height 11
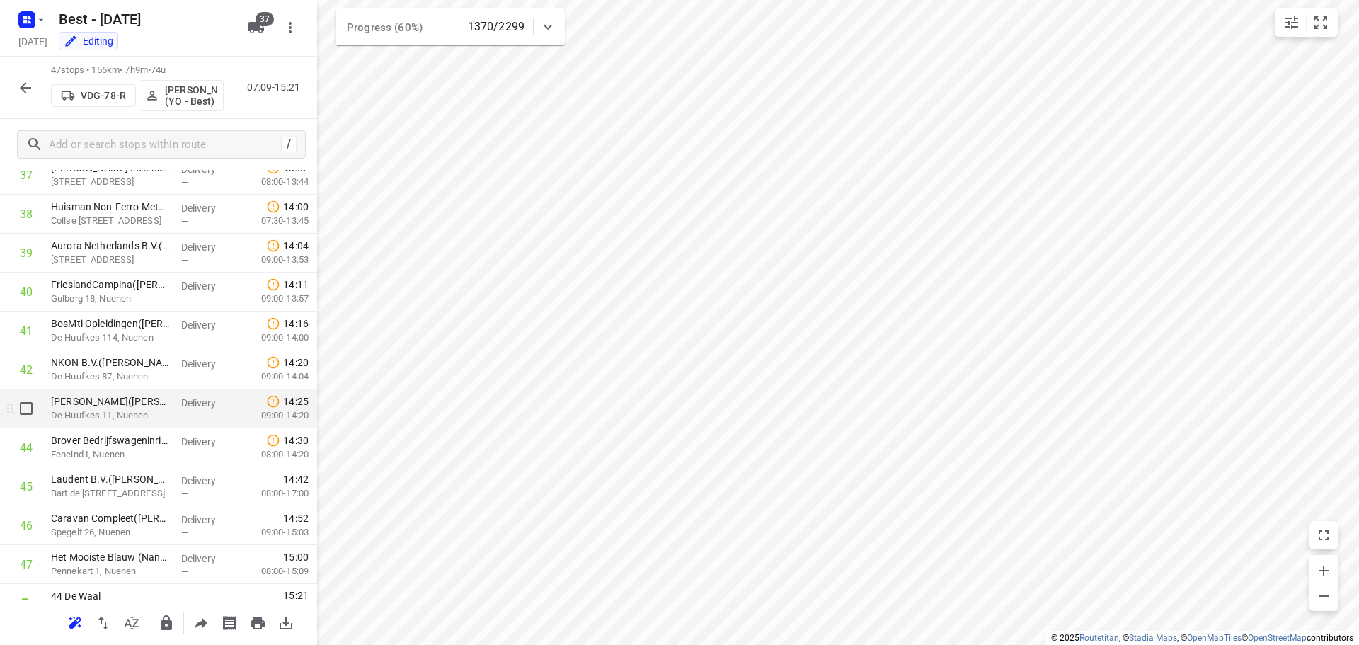
scroll to position [1510, 0]
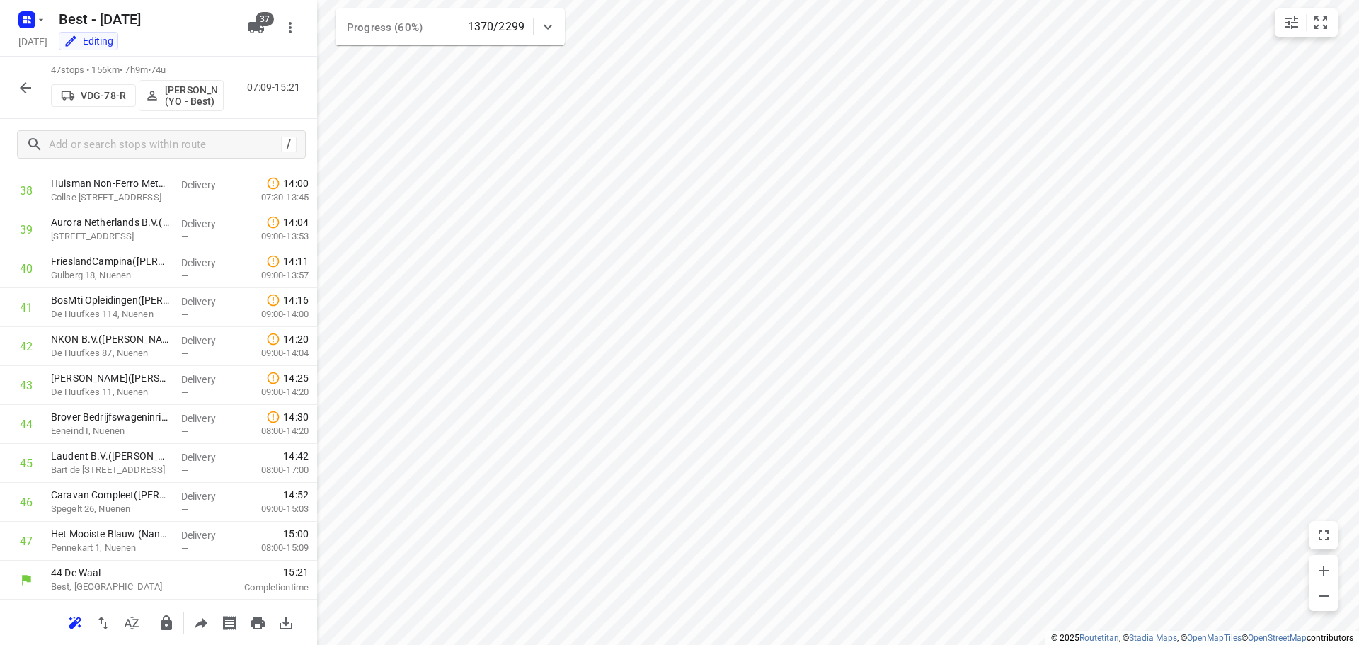
click at [28, 83] on icon "button" at bounding box center [25, 87] width 17 height 17
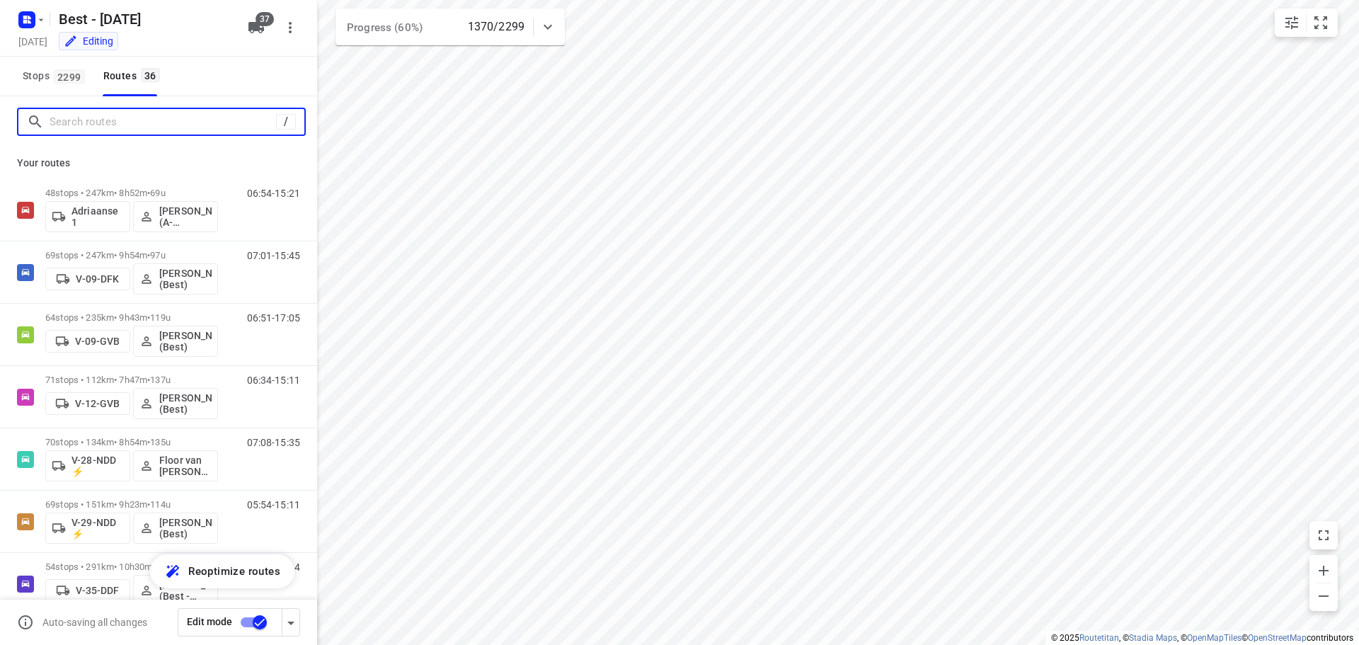
click at [109, 129] on input "Search routes" at bounding box center [163, 122] width 227 height 22
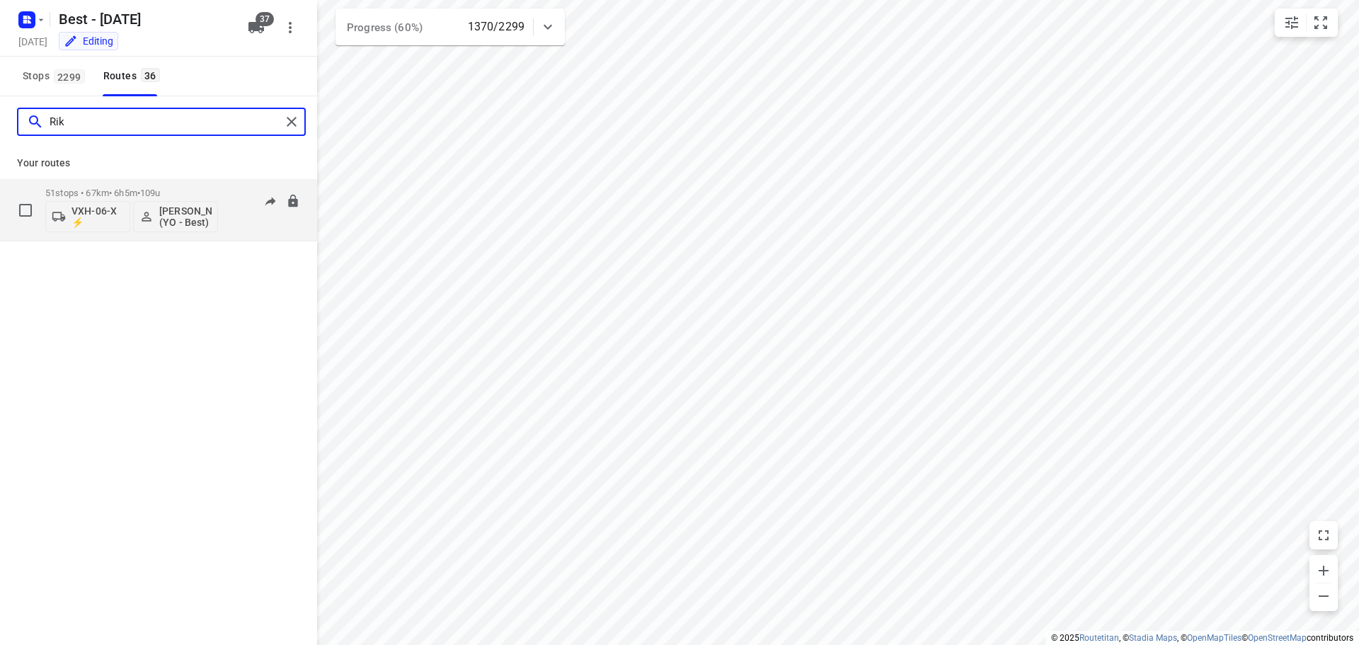
type input "Rik"
click at [116, 183] on div "51 stops • 67km • 6h5m • 109u VXH-06-X ⚡ [PERSON_NAME] (YO - Best)" at bounding box center [131, 209] width 173 height 59
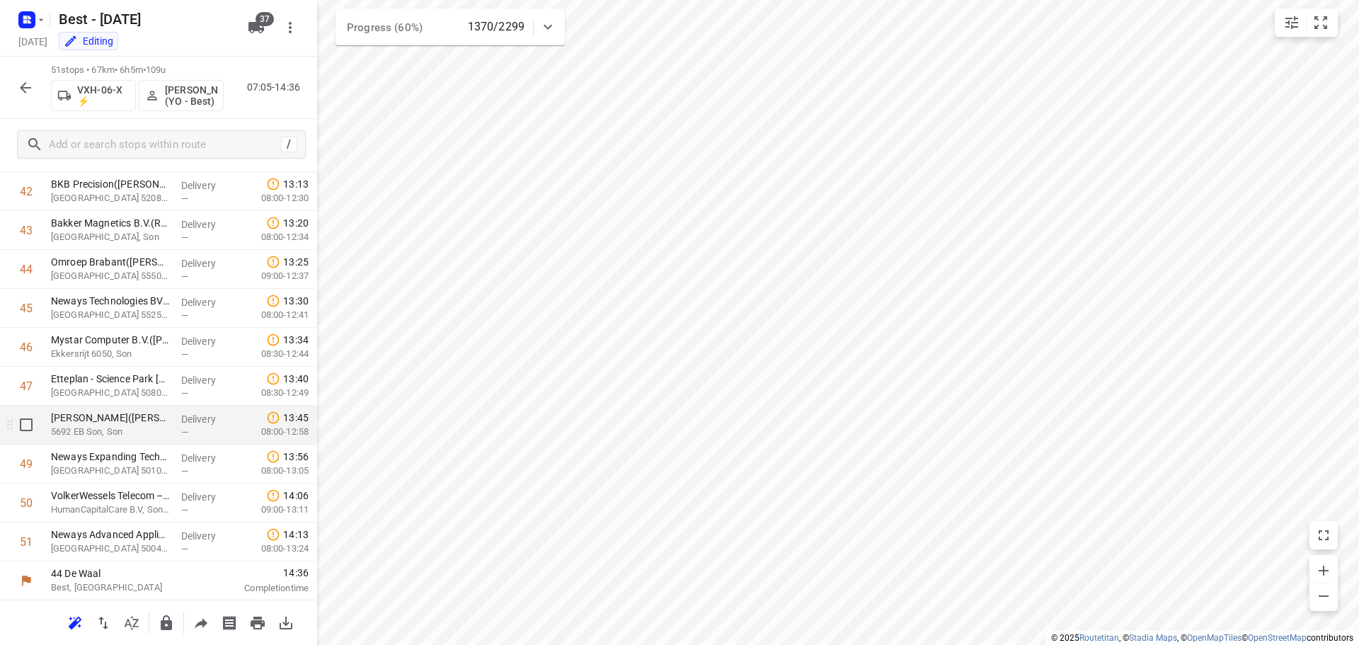
scroll to position [1666, 0]
click at [23, 75] on button "button" at bounding box center [25, 88] width 28 height 28
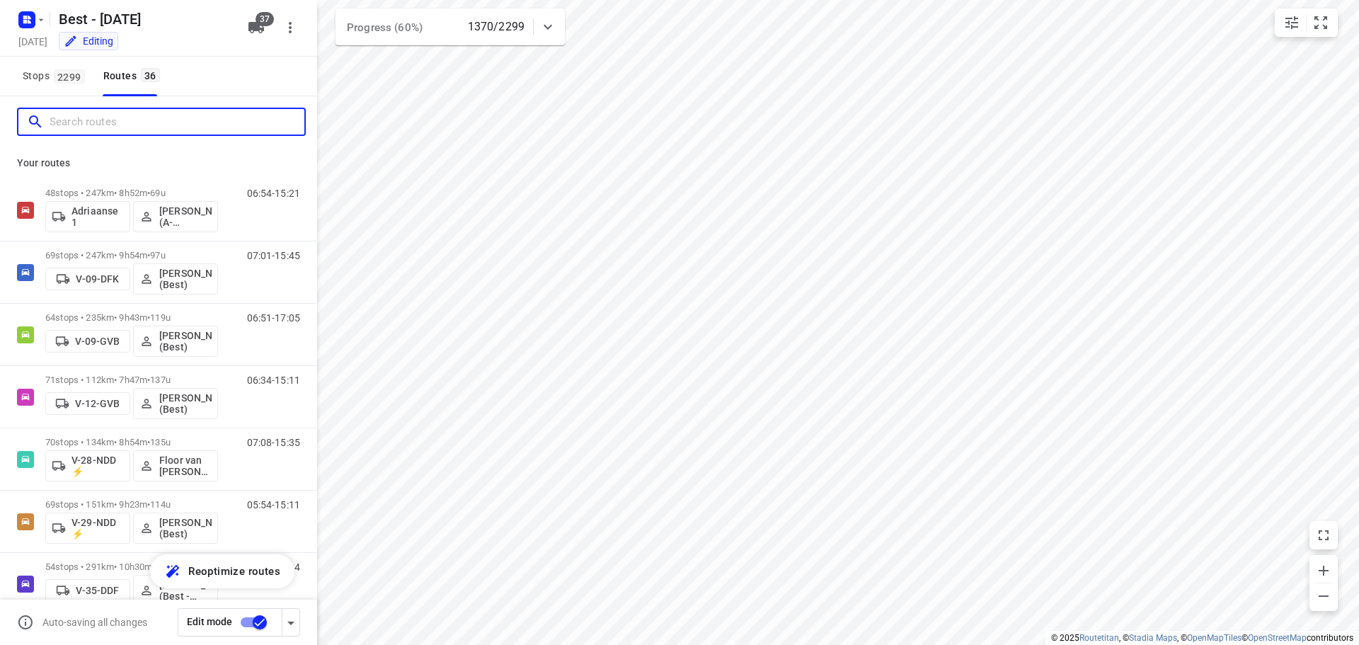
click at [114, 126] on input "Search routes" at bounding box center [177, 122] width 255 height 22
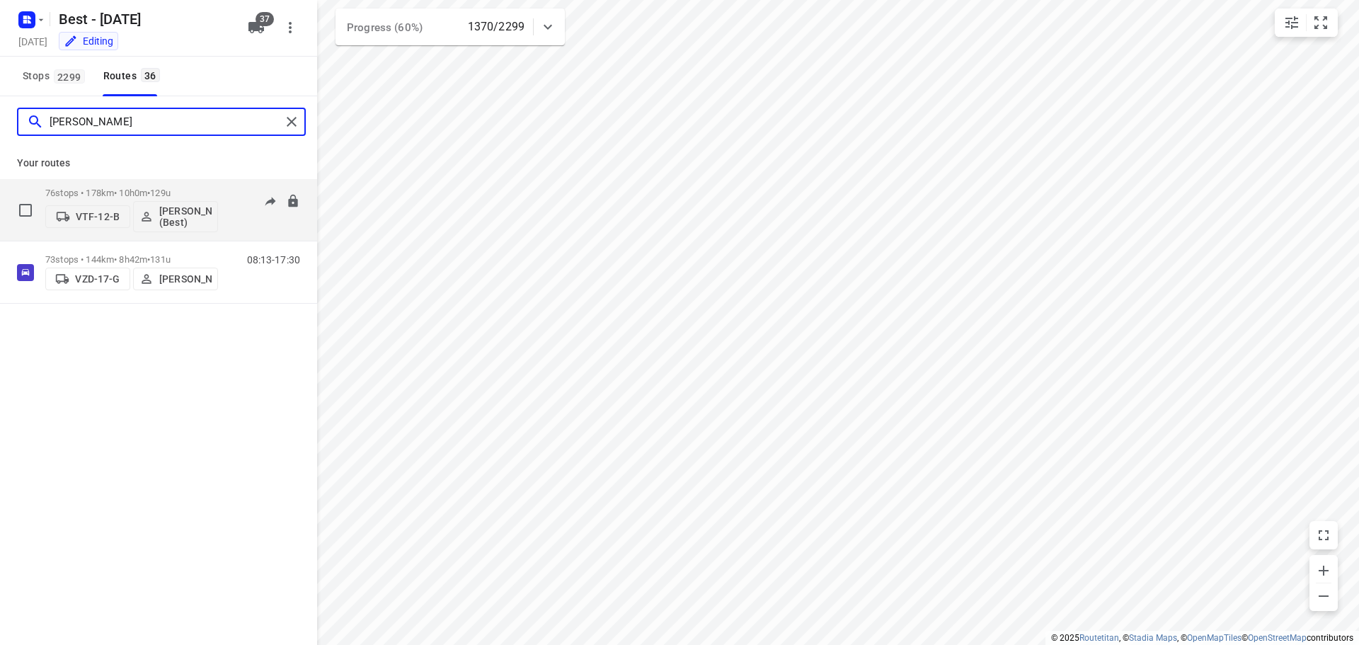
type input "[PERSON_NAME]"
click at [129, 192] on p "76 stops • 178km • 10h0m • 129u" at bounding box center [131, 193] width 173 height 11
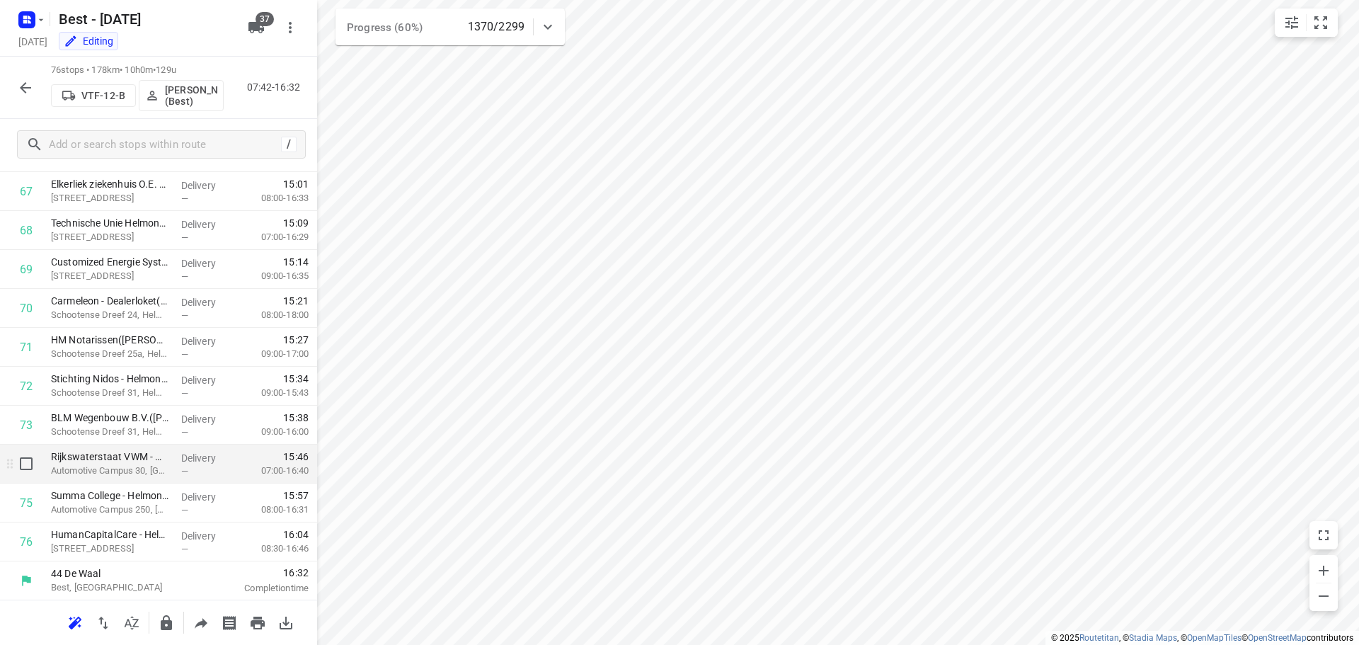
scroll to position [2639, 0]
click at [21, 91] on icon "button" at bounding box center [25, 87] width 17 height 17
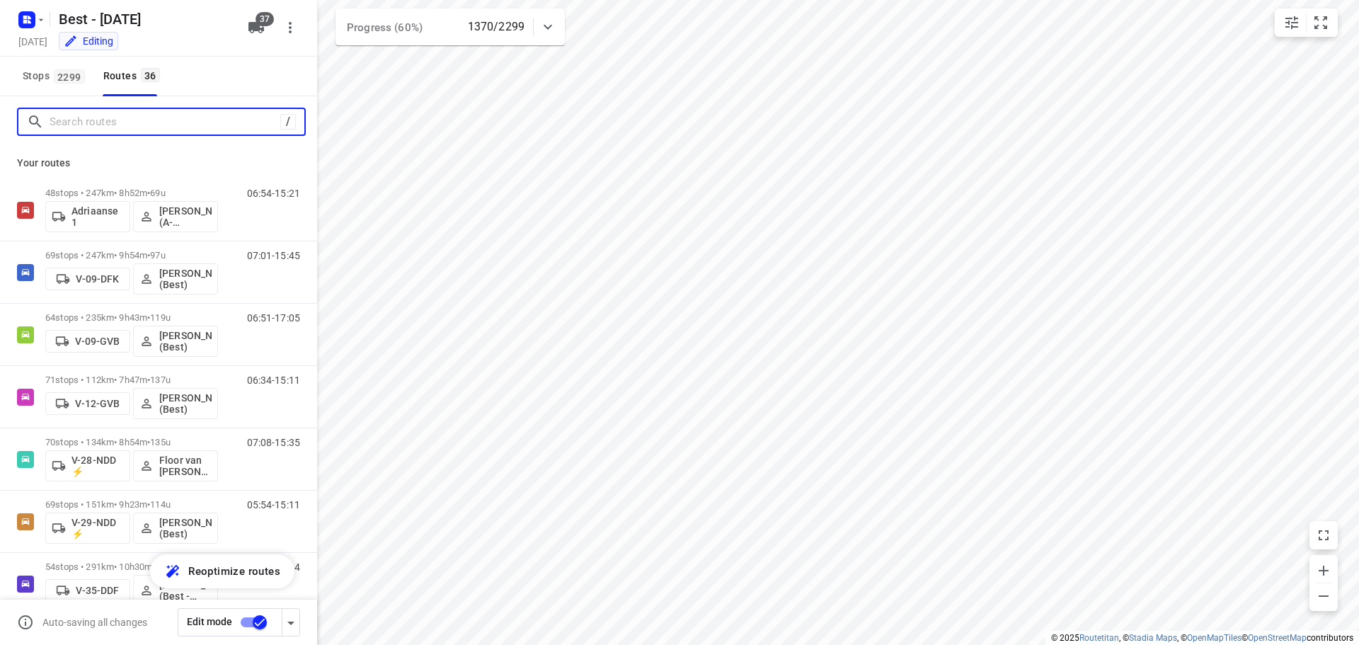
click at [144, 127] on input "Search routes" at bounding box center [165, 122] width 231 height 22
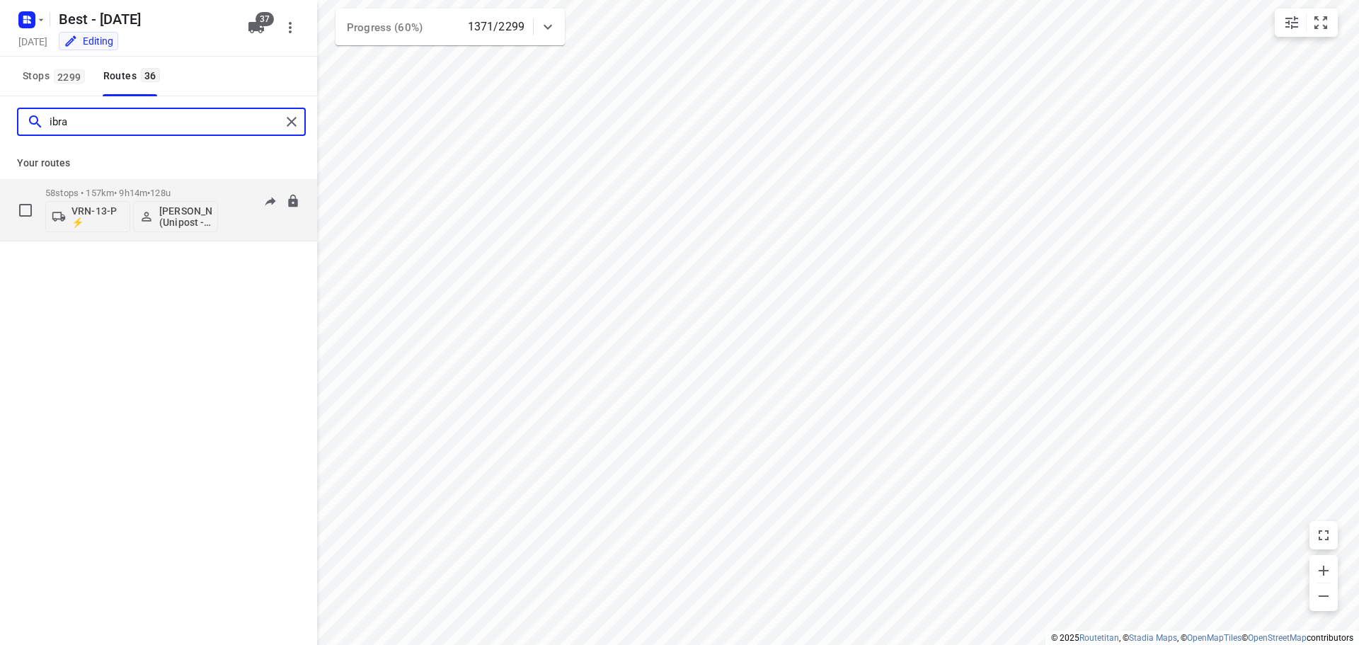
type input "ibra"
click at [119, 191] on p "58 stops • 157km • 9h14m • 128u" at bounding box center [131, 193] width 173 height 11
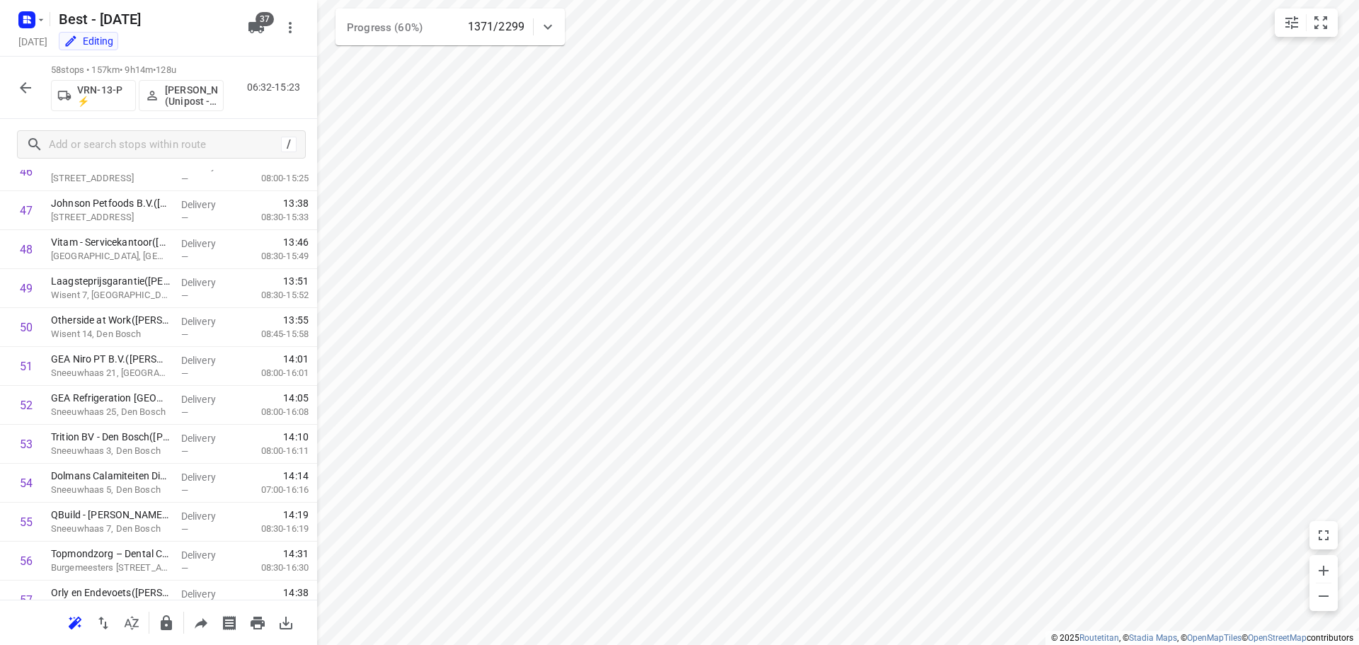
scroll to position [1938, 0]
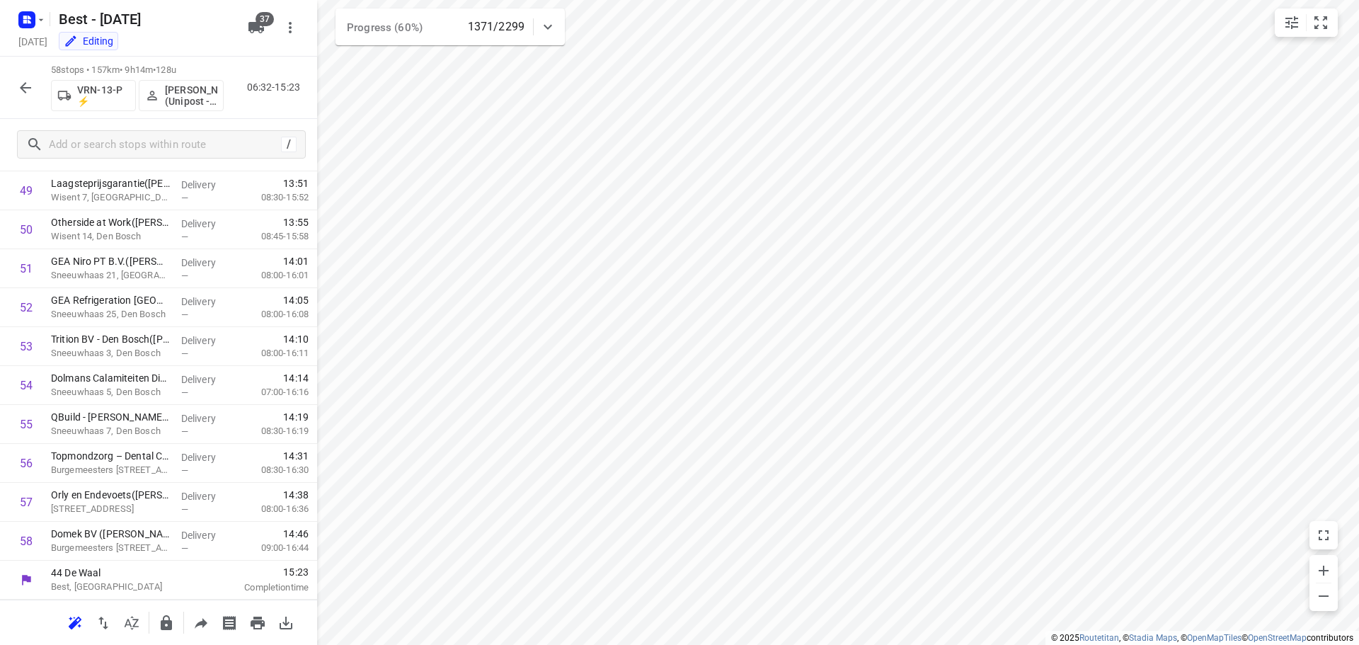
click at [23, 84] on icon "button" at bounding box center [25, 87] width 17 height 17
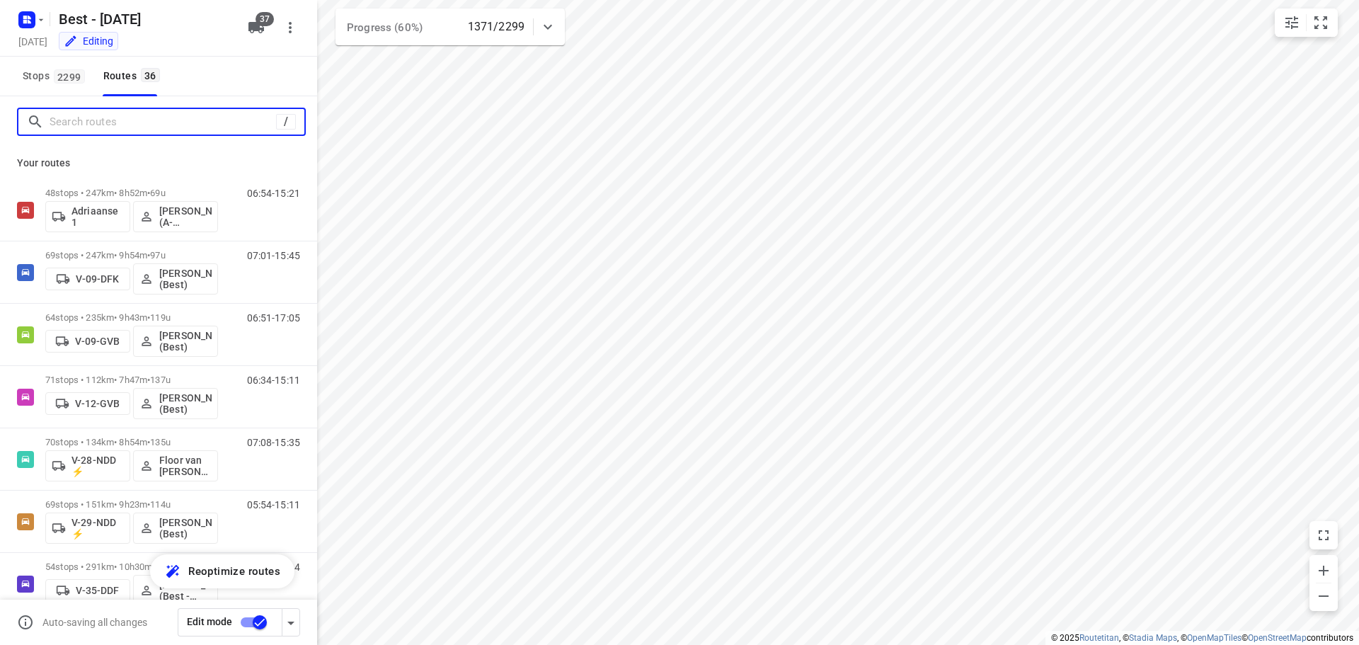
click at [147, 121] on input "Search routes" at bounding box center [163, 122] width 227 height 22
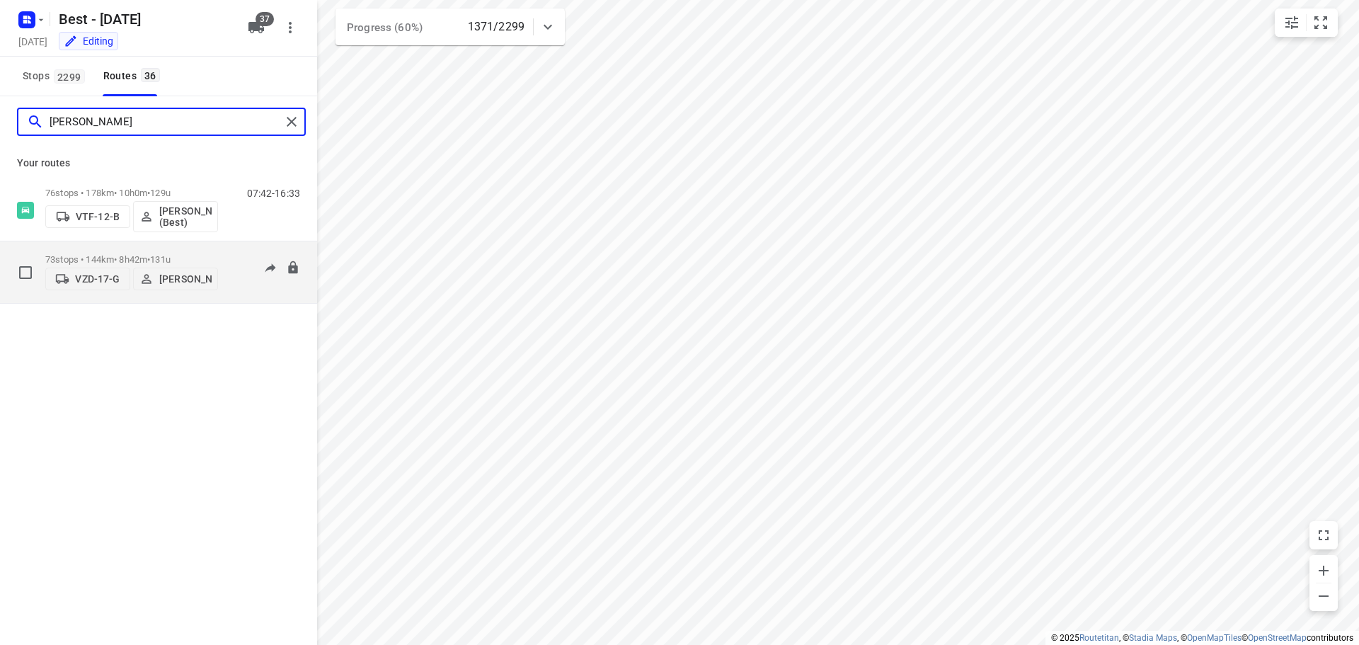
type input "[PERSON_NAME]"
click at [172, 247] on div "73 stops • 144km • 8h42m • 131u VZD-17-G [PERSON_NAME]" at bounding box center [131, 272] width 173 height 50
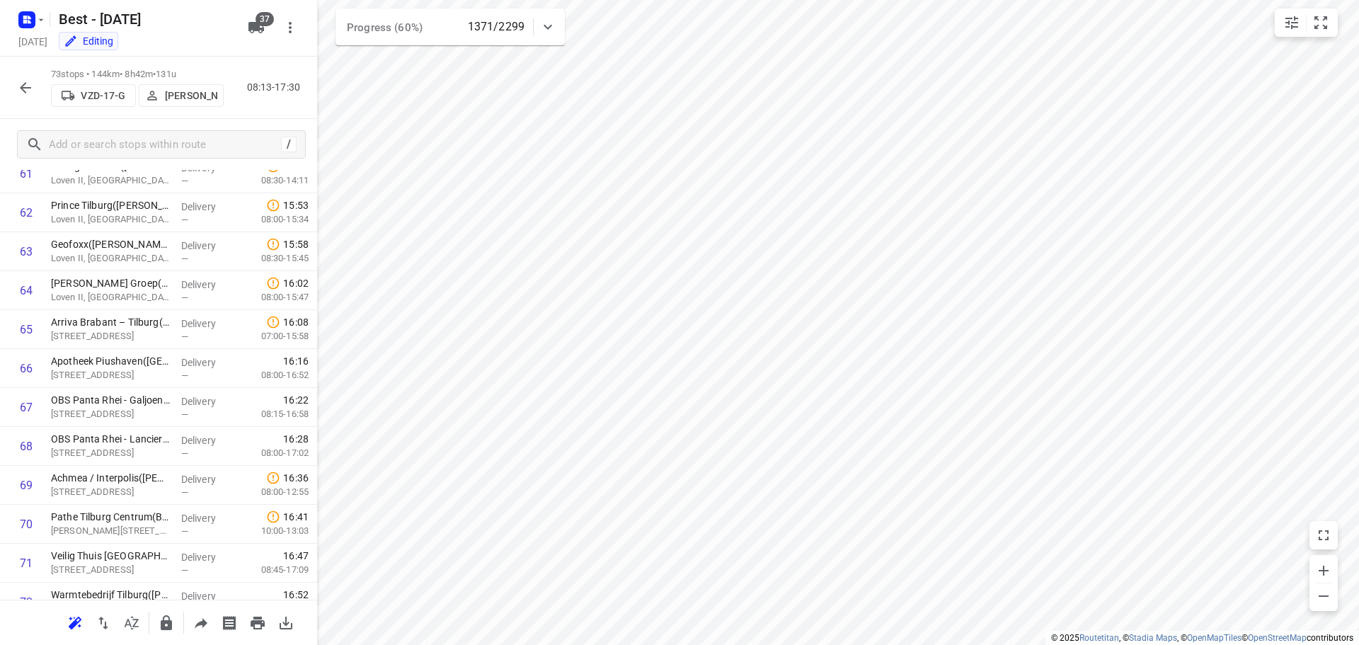
scroll to position [2522, 0]
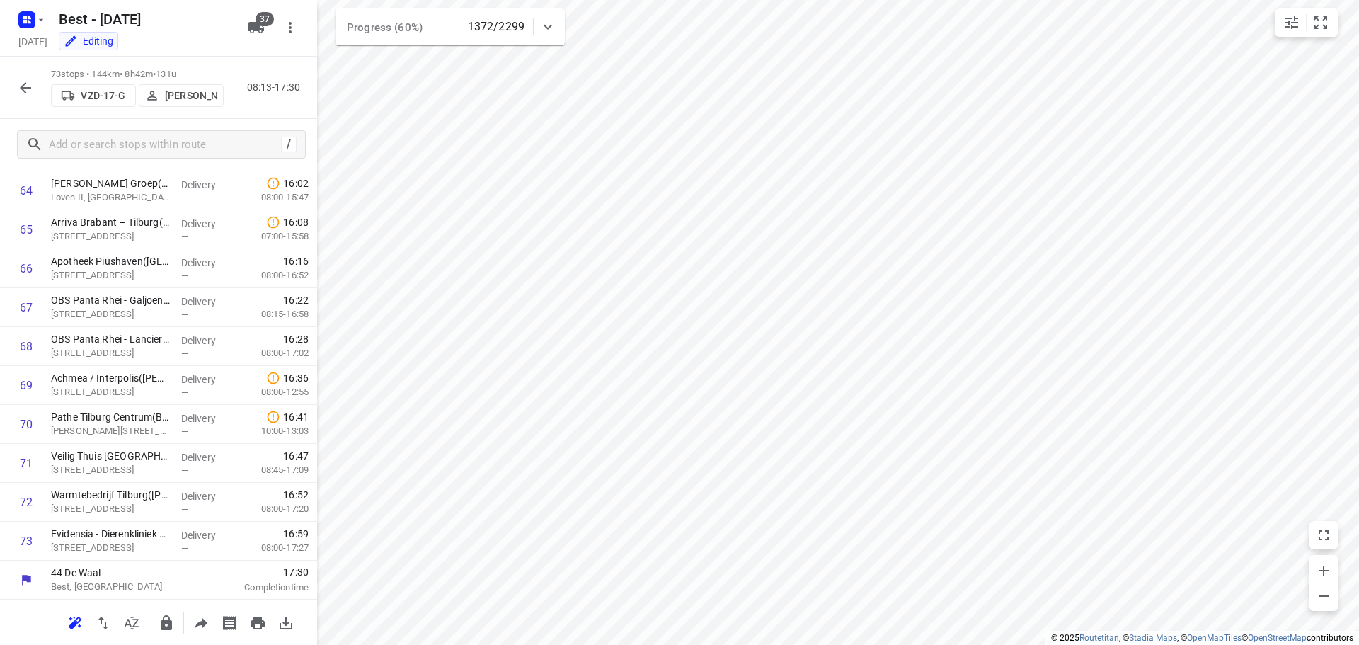
click at [26, 81] on icon "button" at bounding box center [25, 87] width 17 height 17
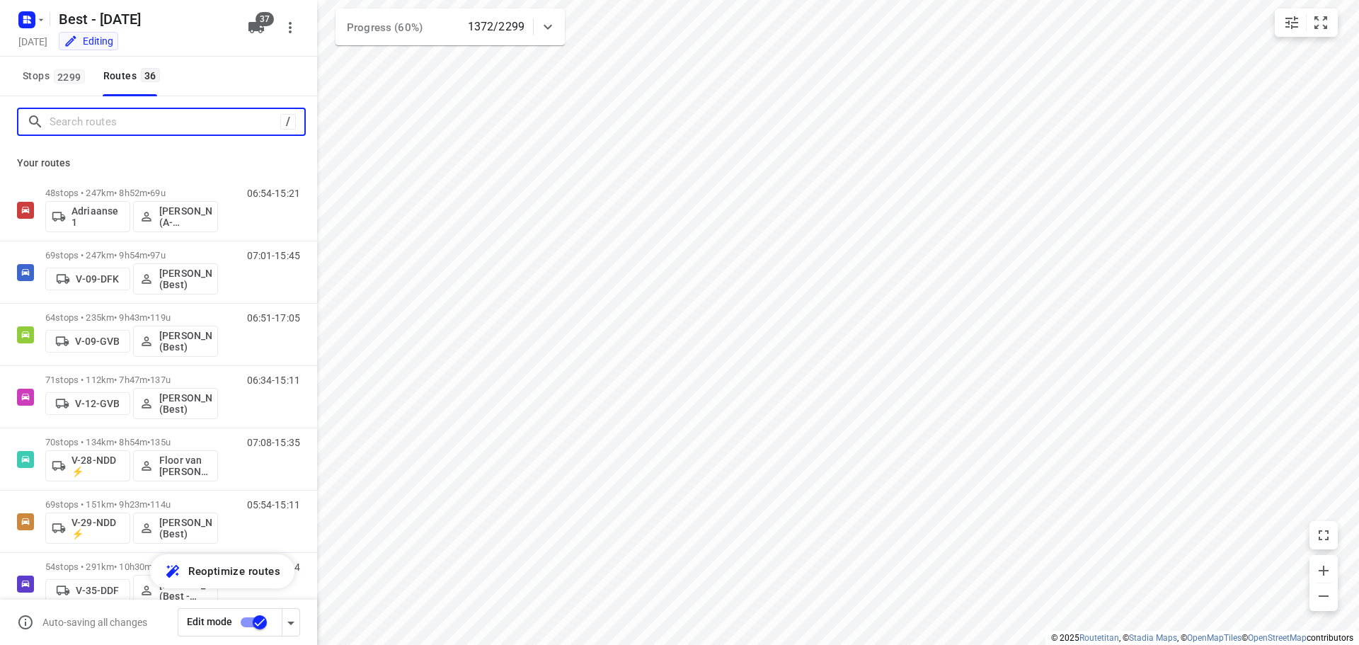
click at [117, 129] on input "Search routes" at bounding box center [165, 122] width 231 height 22
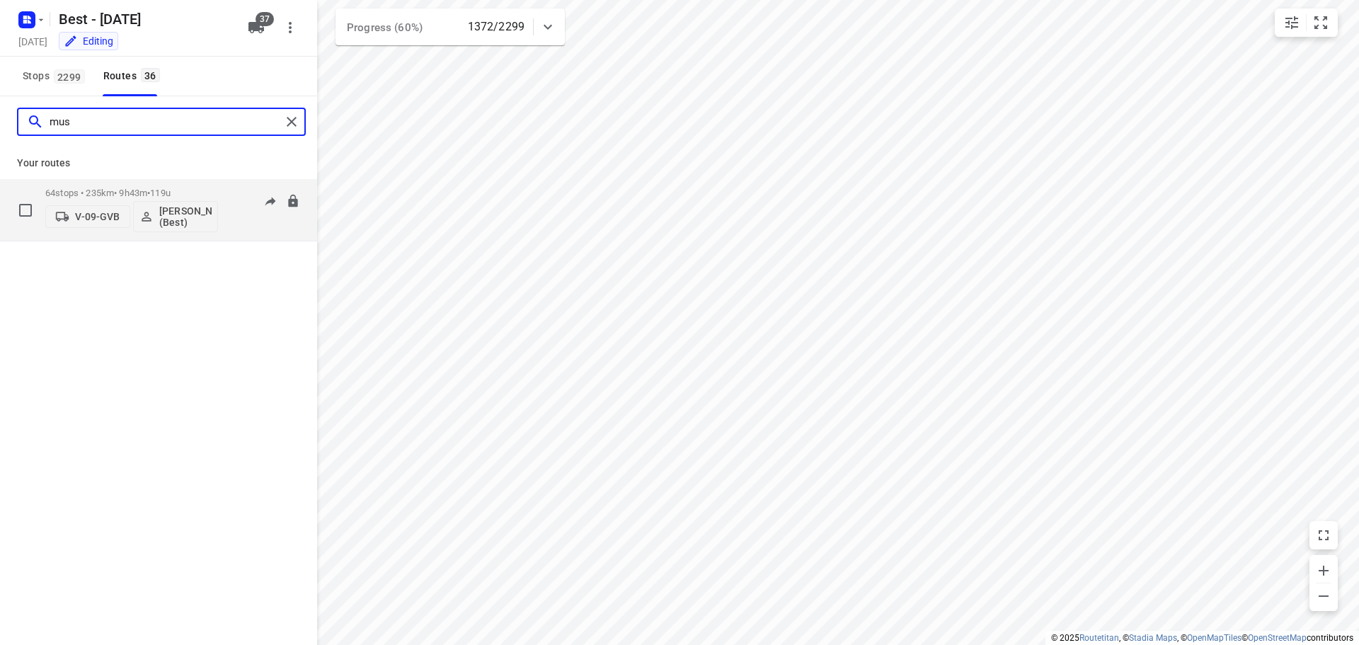
type input "mus"
click at [115, 190] on p "64 stops • 235km • 9h43m • 119u" at bounding box center [131, 193] width 173 height 11
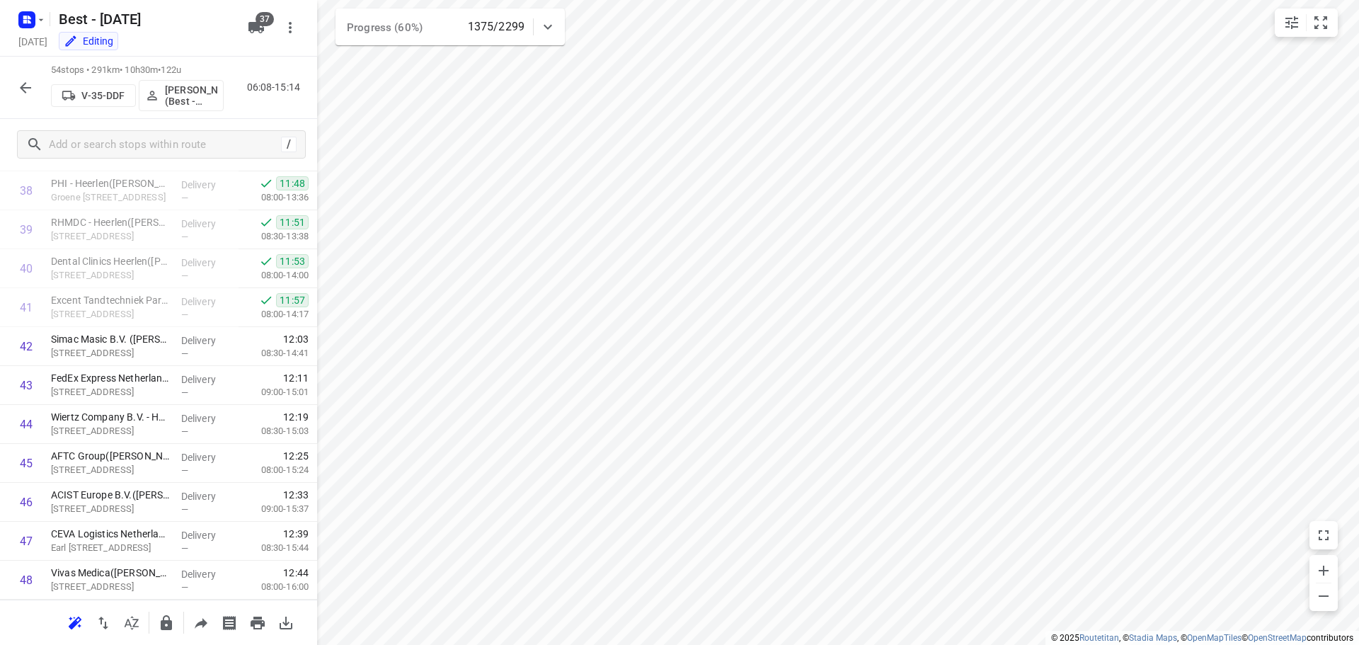
scroll to position [1499, 0]
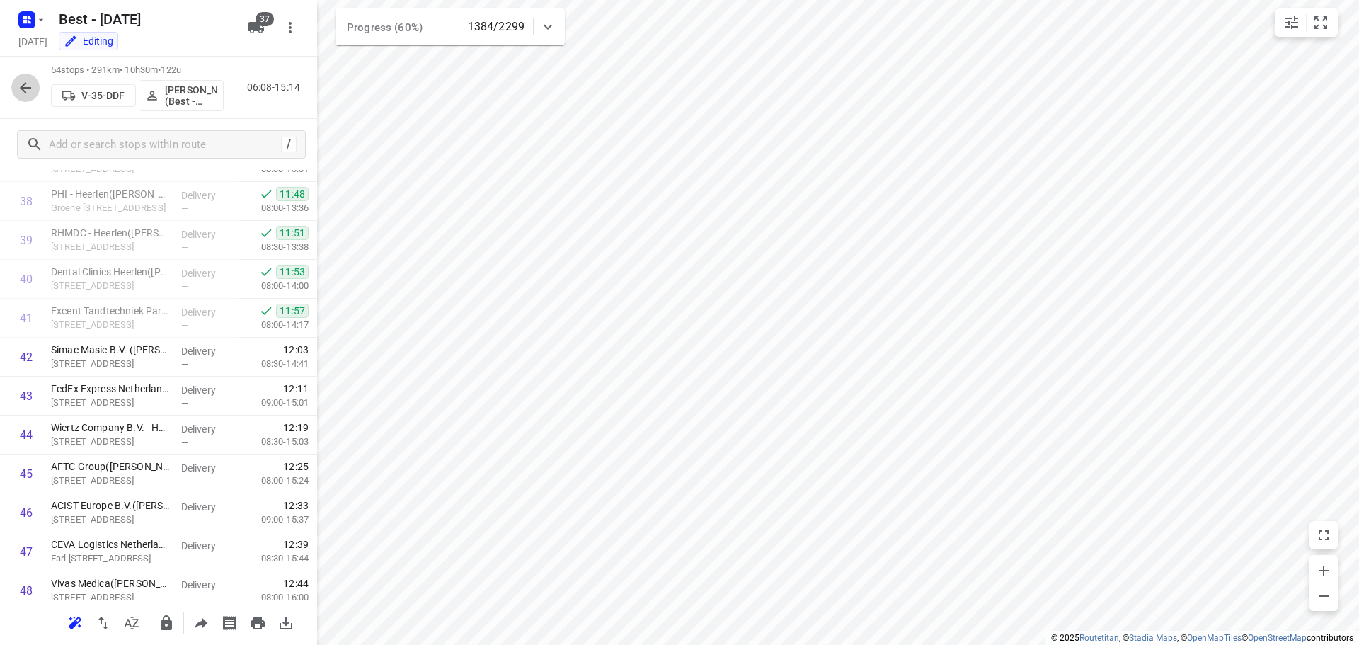
click at [23, 88] on icon "button" at bounding box center [25, 87] width 11 height 11
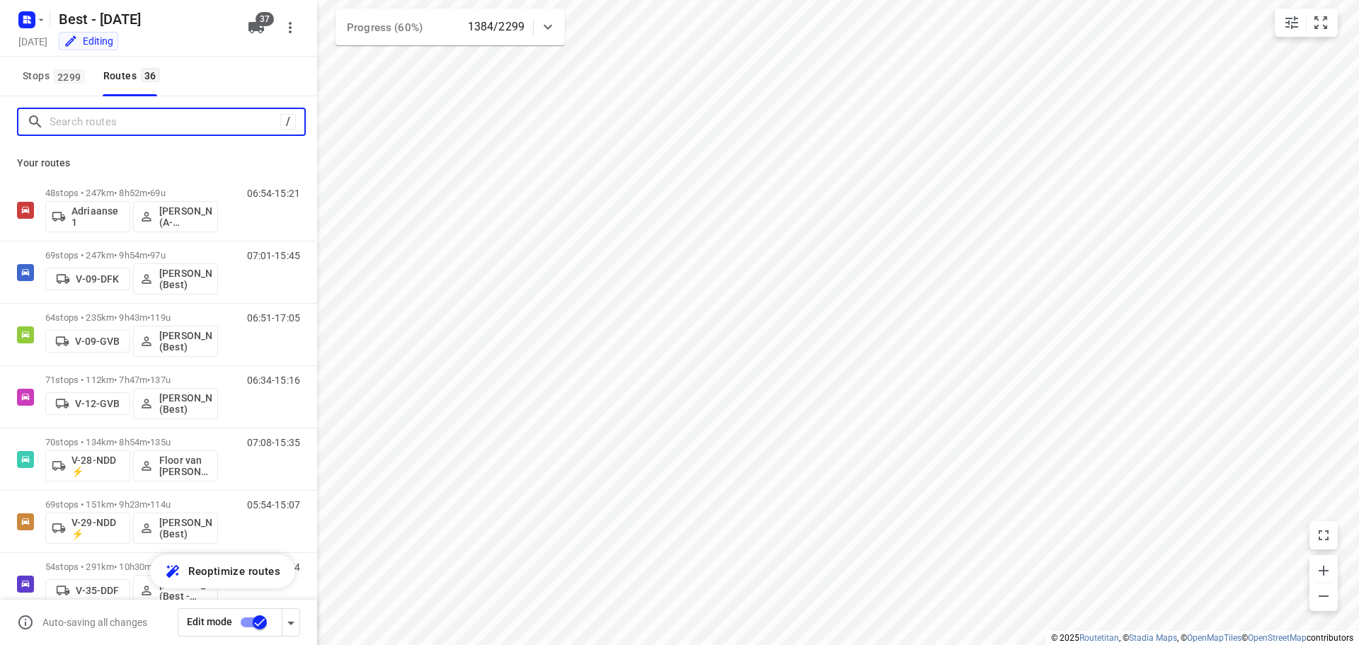
click at [101, 122] on input "Search routes" at bounding box center [165, 122] width 231 height 22
